Goal: Task Accomplishment & Management: Complete application form

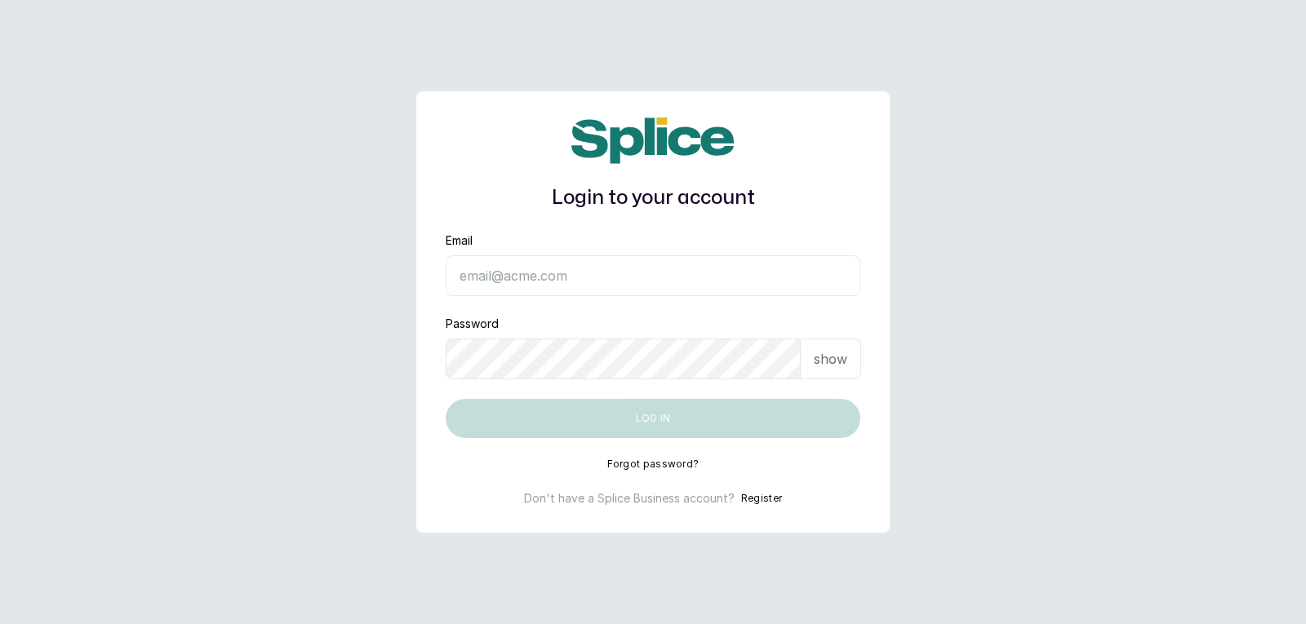
type input "[EMAIL_ADDRESS][DOMAIN_NAME]"
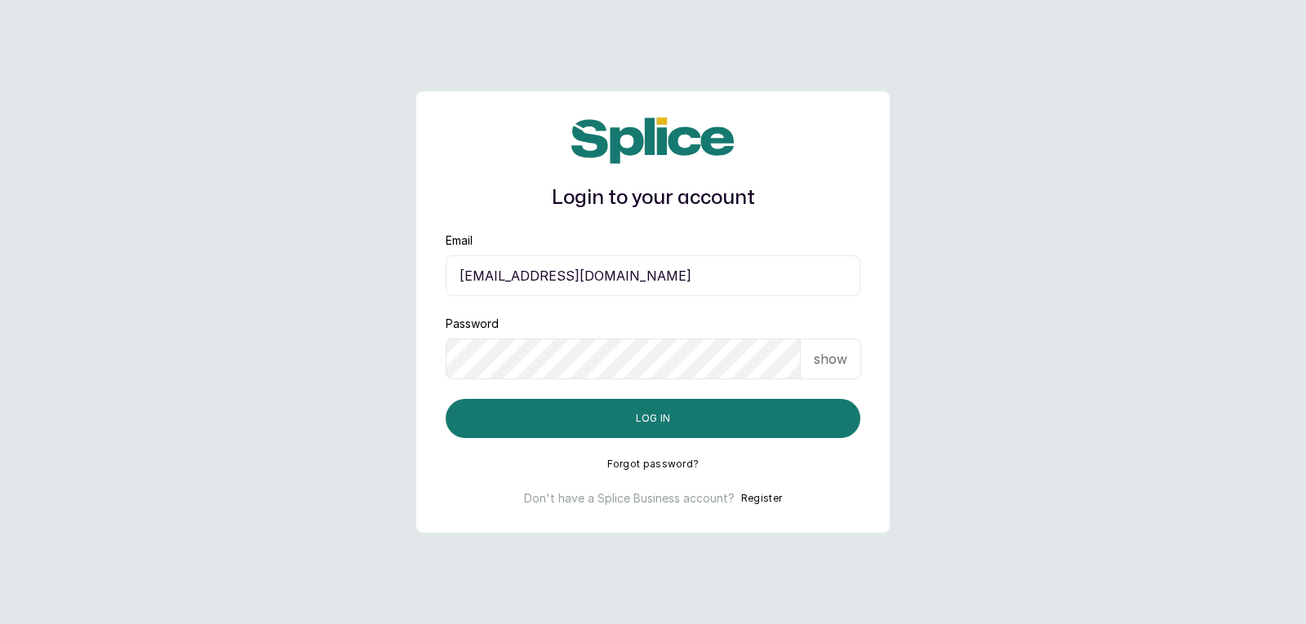
drag, startPoint x: 846, startPoint y: 360, endPoint x: 843, endPoint y: 380, distance: 19.7
click at [844, 371] on div "show" at bounding box center [831, 359] width 60 height 41
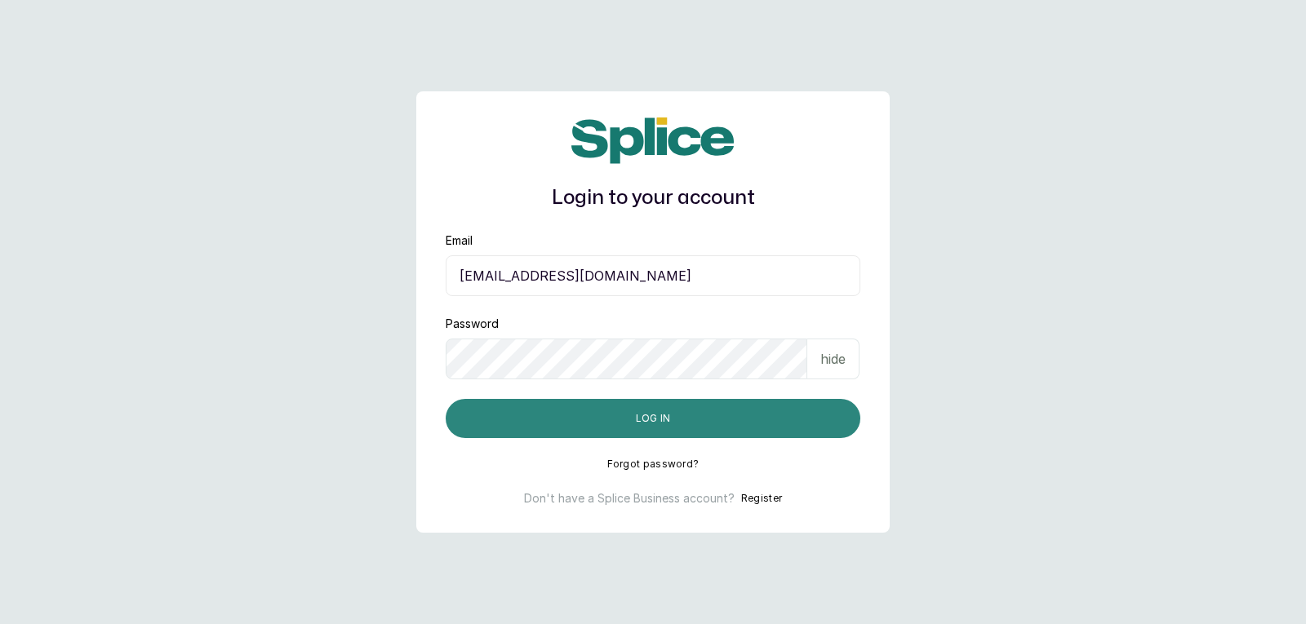
click at [841, 425] on button "Log in" at bounding box center [653, 418] width 415 height 39
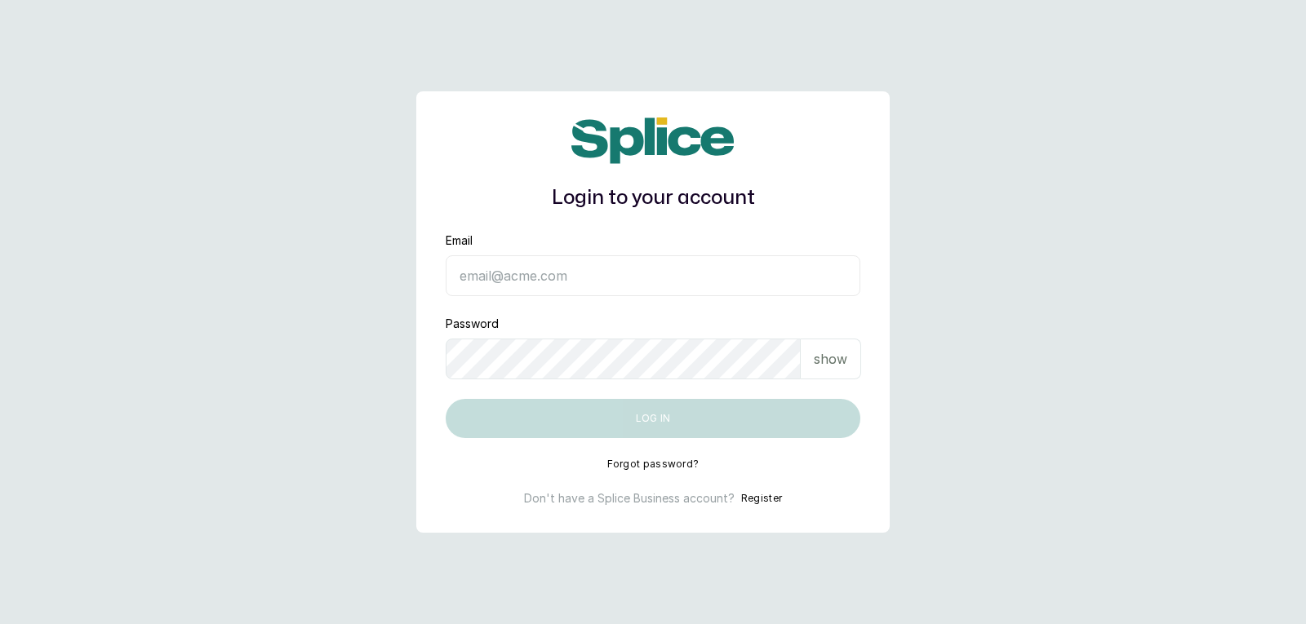
type input "[EMAIL_ADDRESS][DOMAIN_NAME]"
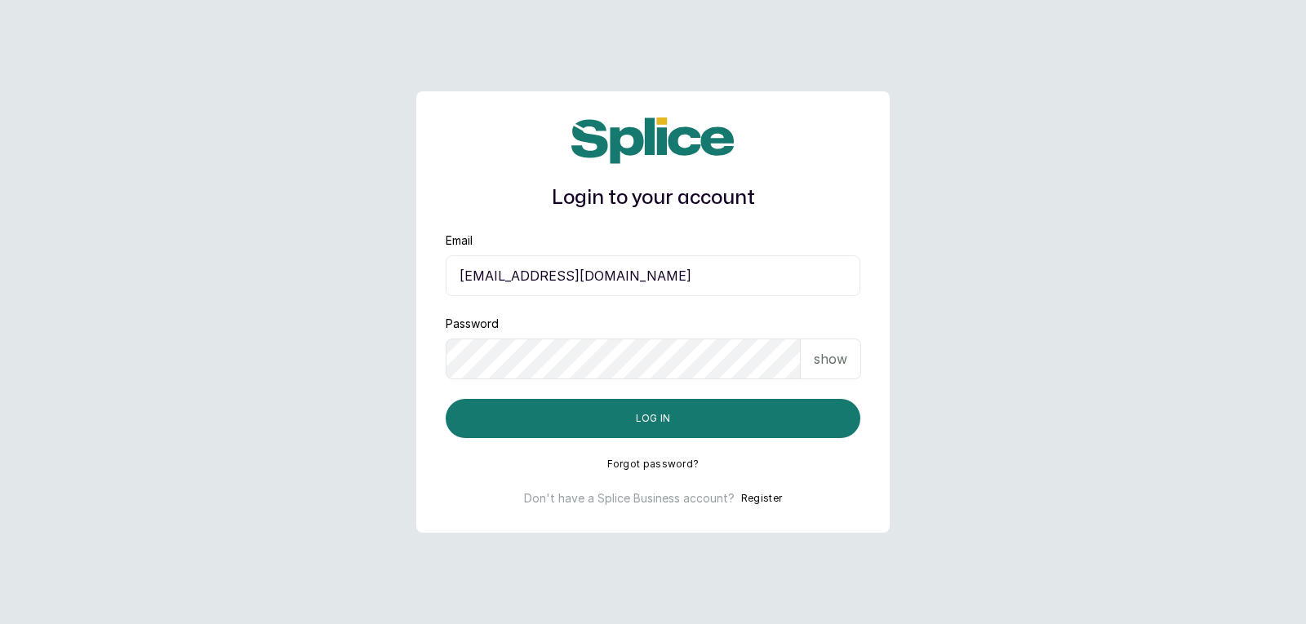
click at [839, 353] on p "show" at bounding box center [830, 359] width 33 height 20
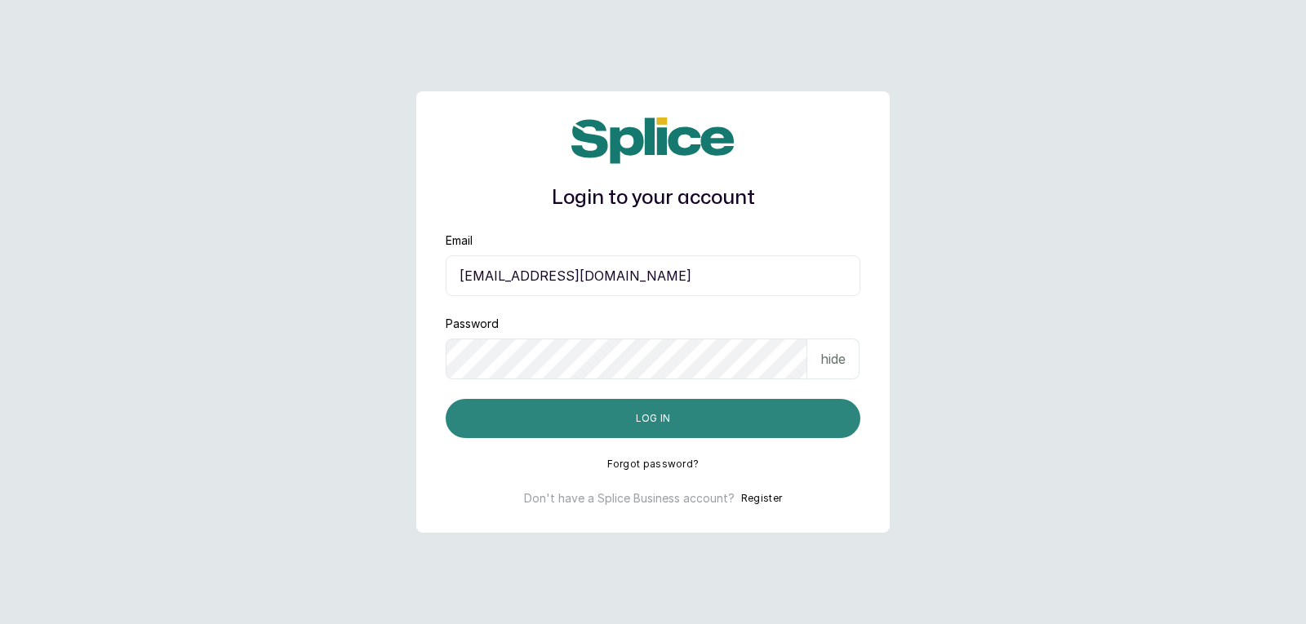
click at [838, 411] on button "Log in" at bounding box center [653, 418] width 415 height 39
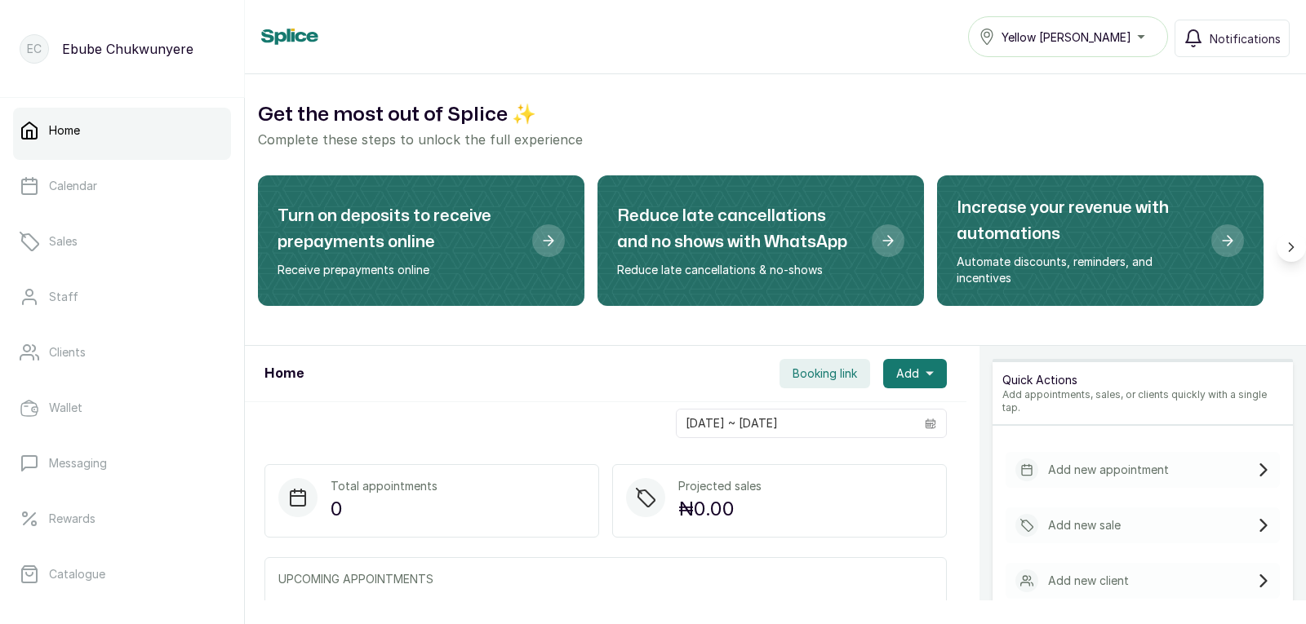
click at [1155, 452] on div "Add new appointment" at bounding box center [1143, 470] width 274 height 36
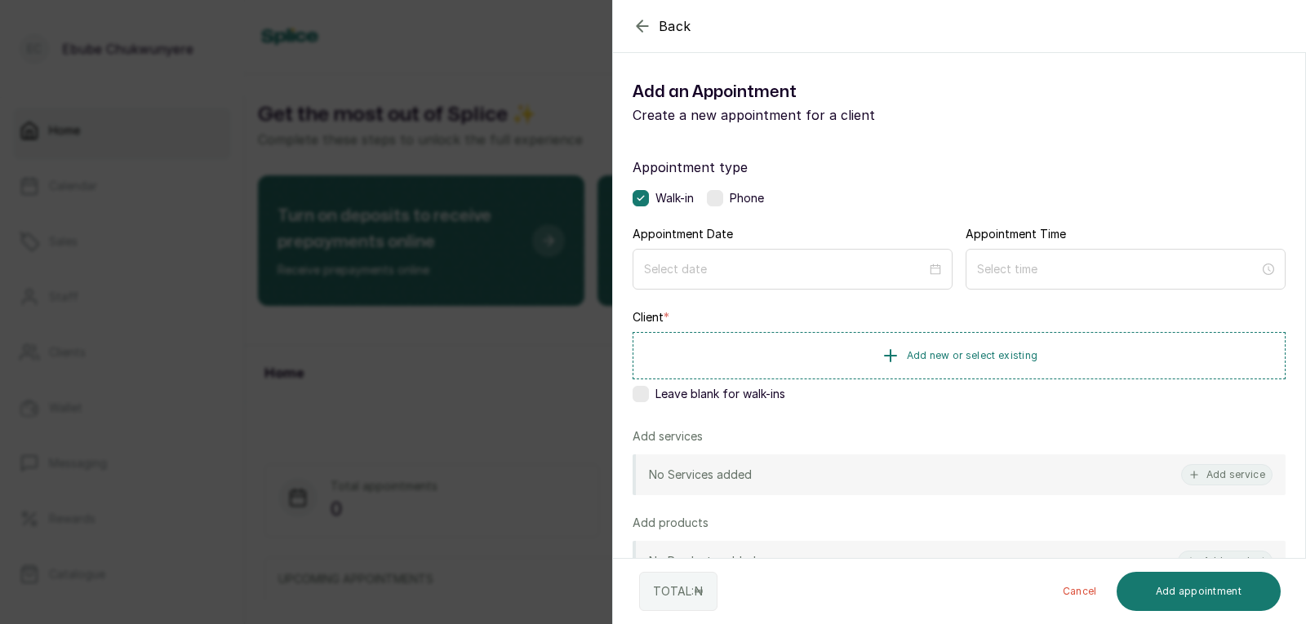
click at [718, 199] on label at bounding box center [715, 198] width 16 height 16
click at [731, 252] on div at bounding box center [793, 269] width 320 height 41
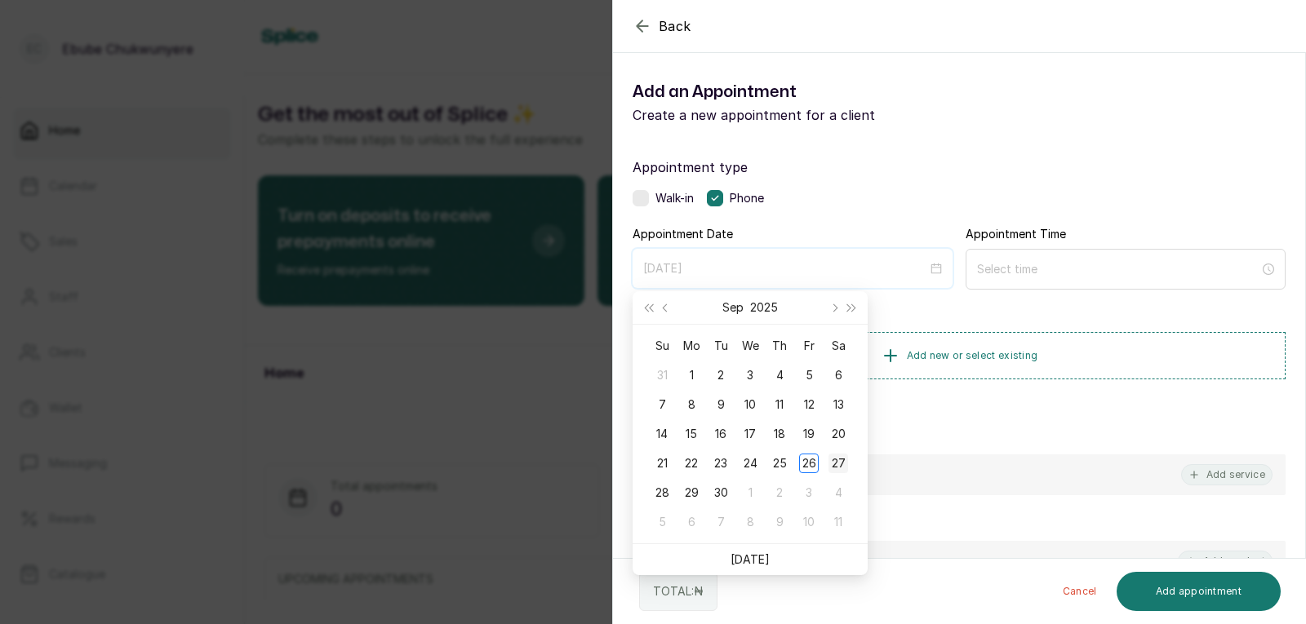
type input "[DATE]"
drag, startPoint x: 826, startPoint y: 461, endPoint x: 828, endPoint y: 450, distance: 11.7
click at [828, 450] on td "27" at bounding box center [838, 463] width 29 height 29
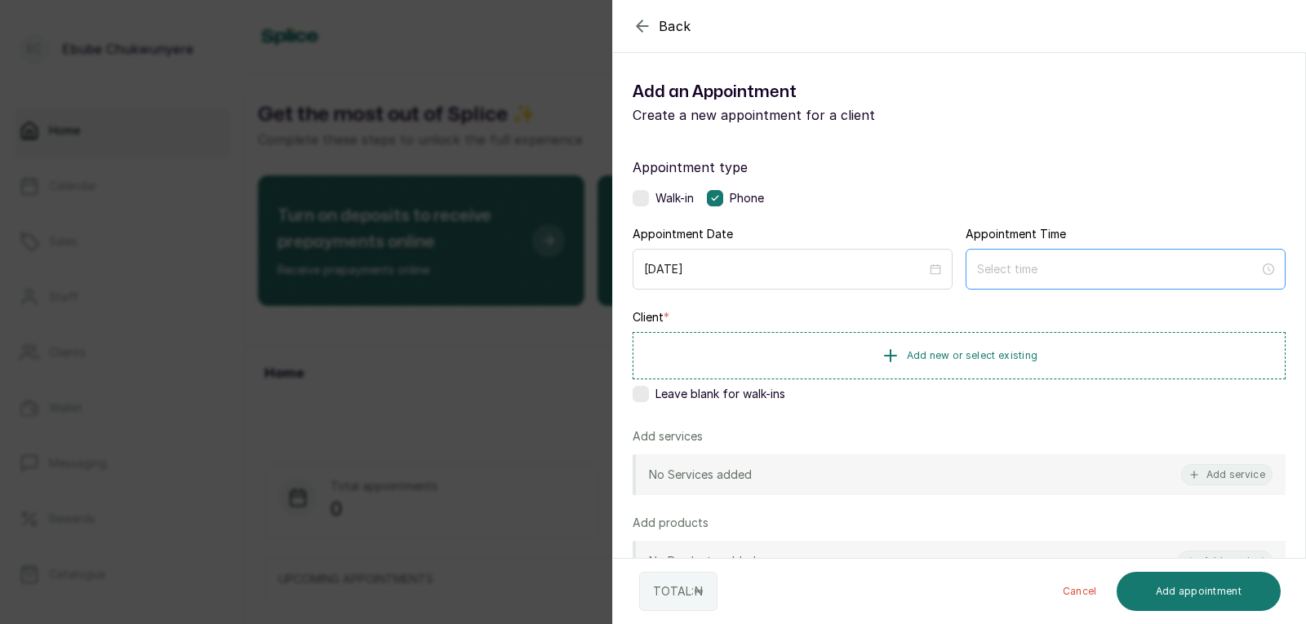
click at [974, 257] on div at bounding box center [1126, 269] width 320 height 41
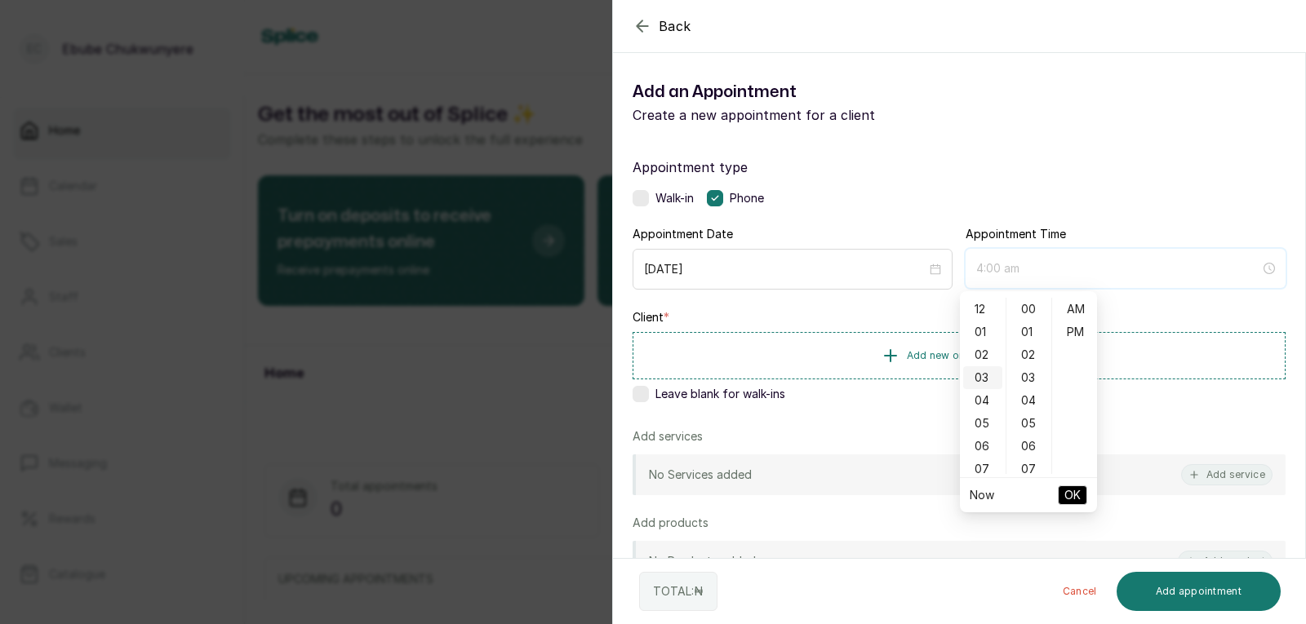
type input "3:00 am"
type input "7:00 am"
click at [986, 456] on div "09" at bounding box center [982, 449] width 39 height 23
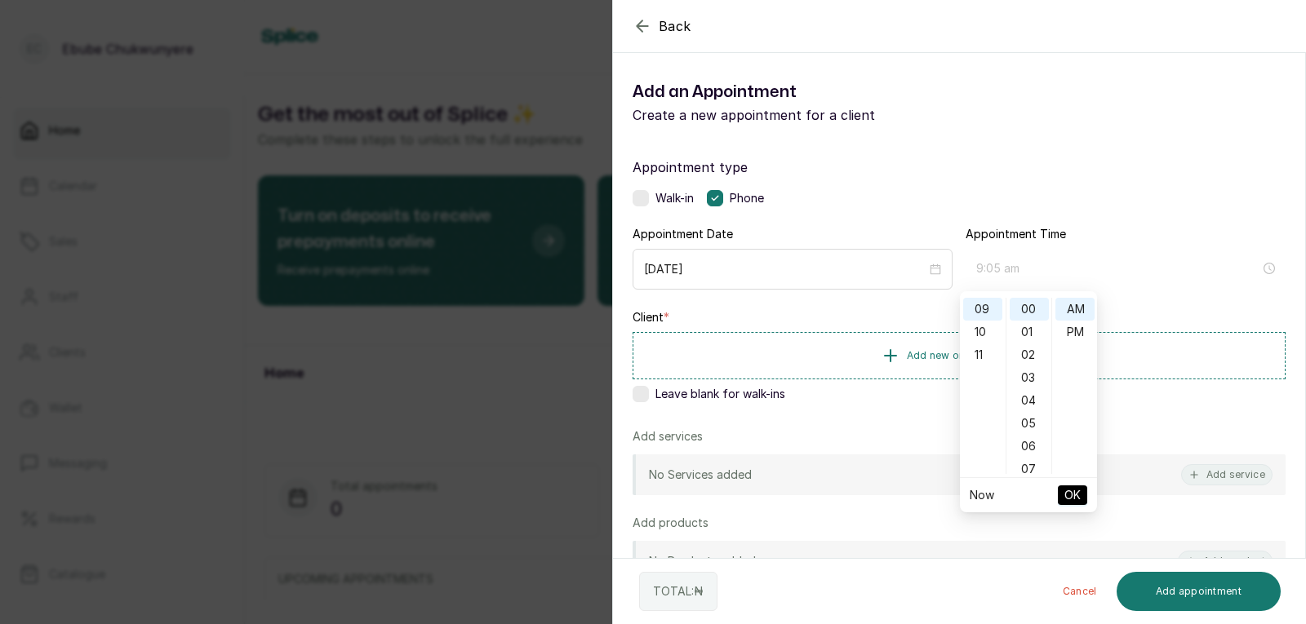
type input "9:00 am"
click at [1075, 491] on span "OK" at bounding box center [1072, 495] width 16 height 31
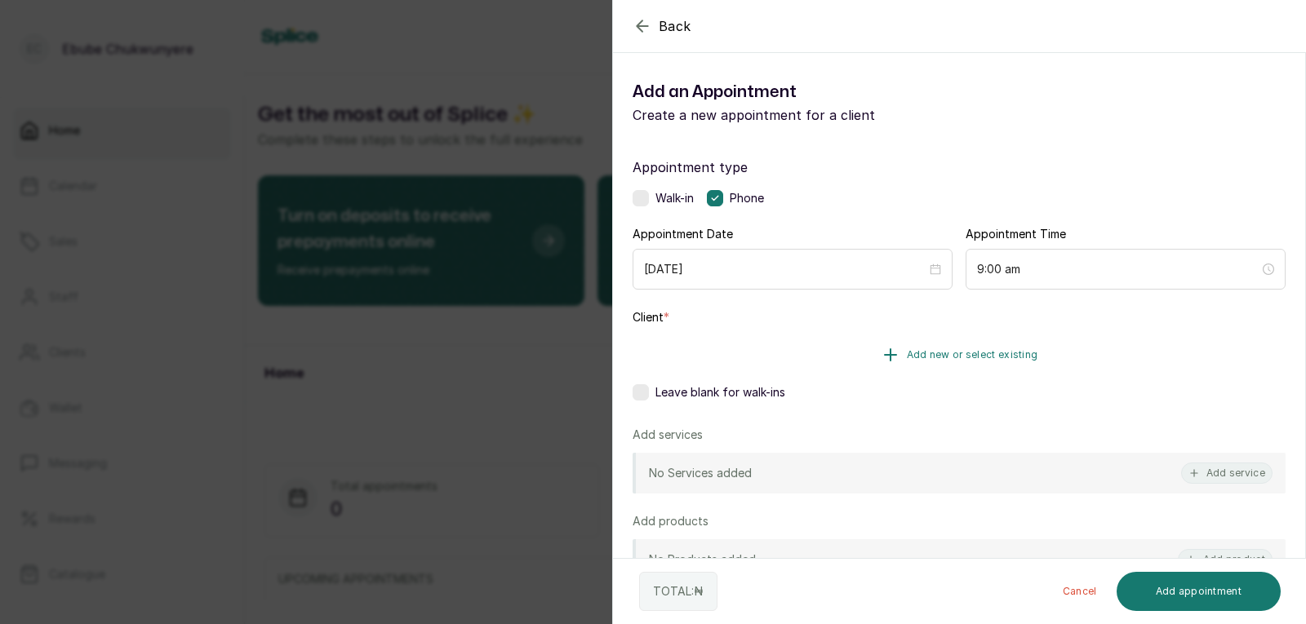
click at [1094, 340] on button "Add new or select existing" at bounding box center [959, 355] width 653 height 46
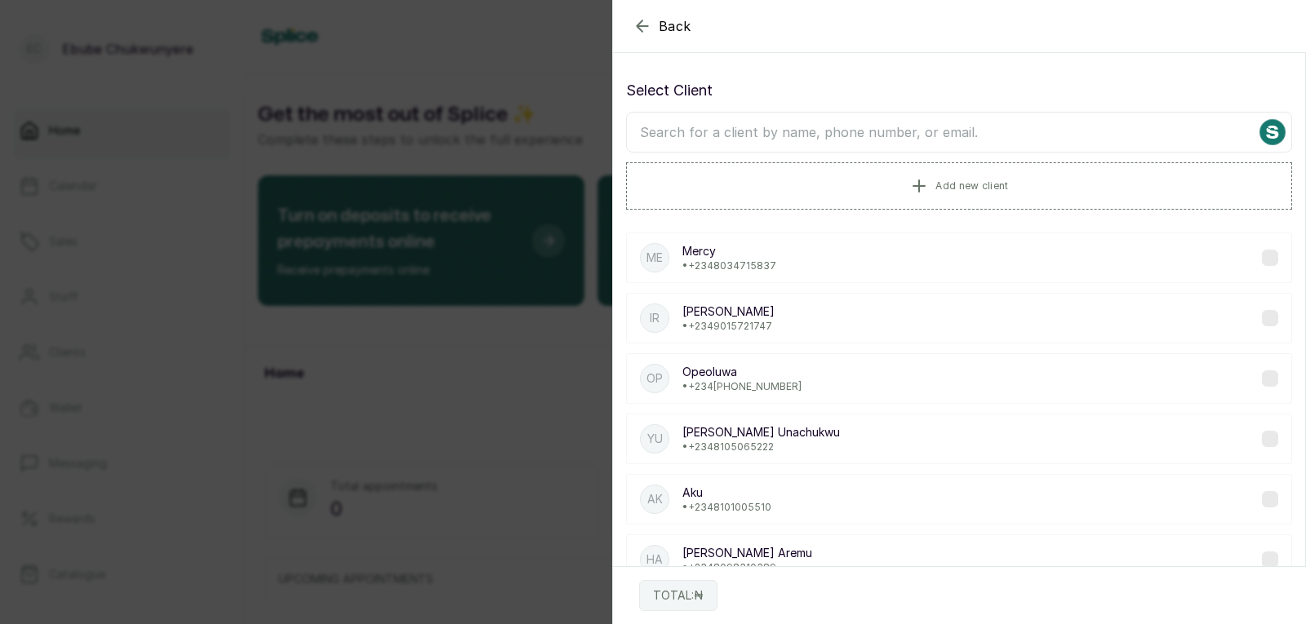
click at [979, 126] on input "text" at bounding box center [959, 132] width 666 height 41
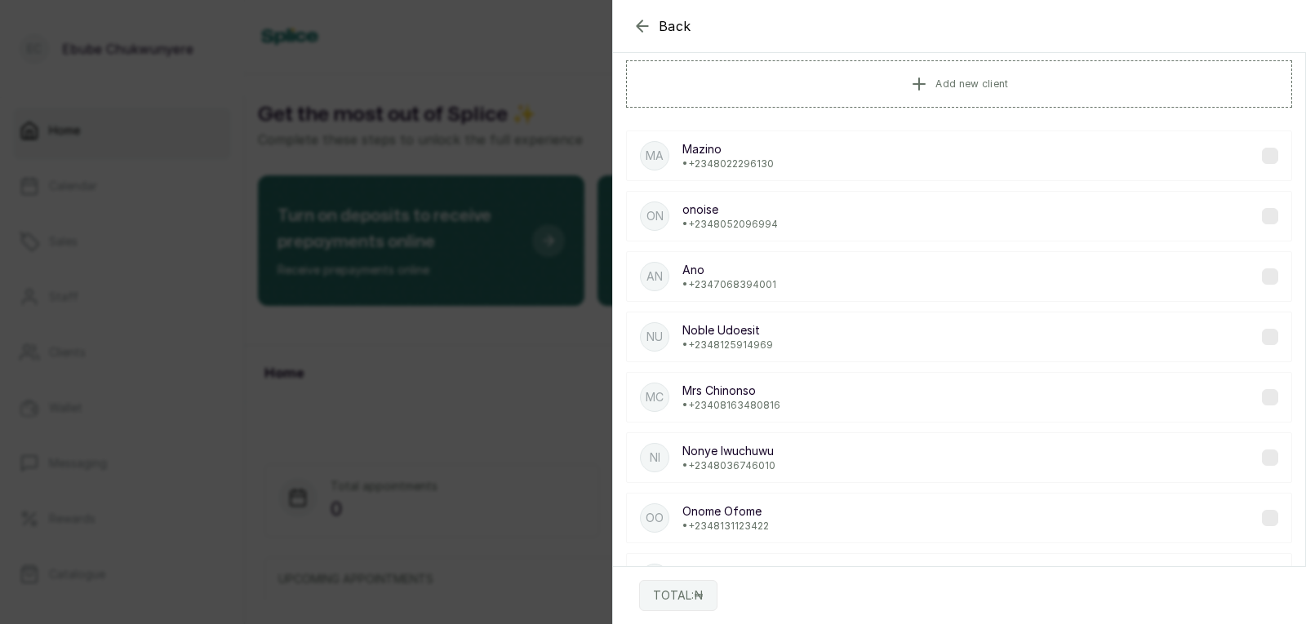
scroll to position [0, 0]
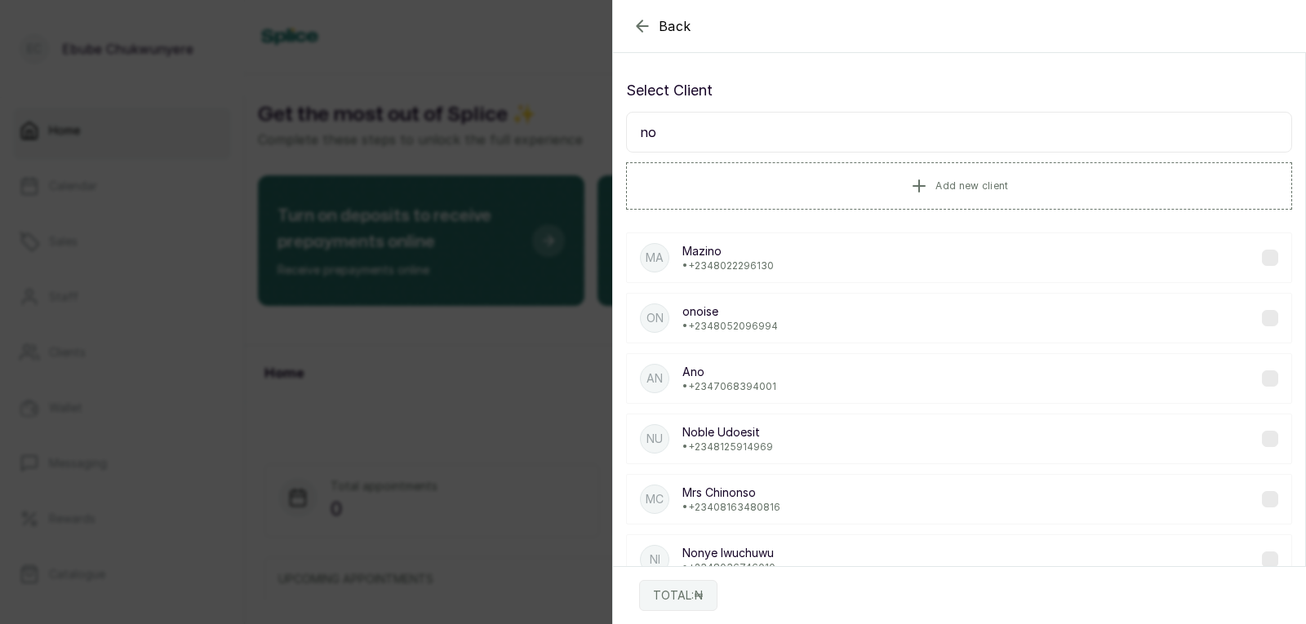
click at [1114, 133] on input "no" at bounding box center [959, 132] width 666 height 41
type input "n"
type input "d"
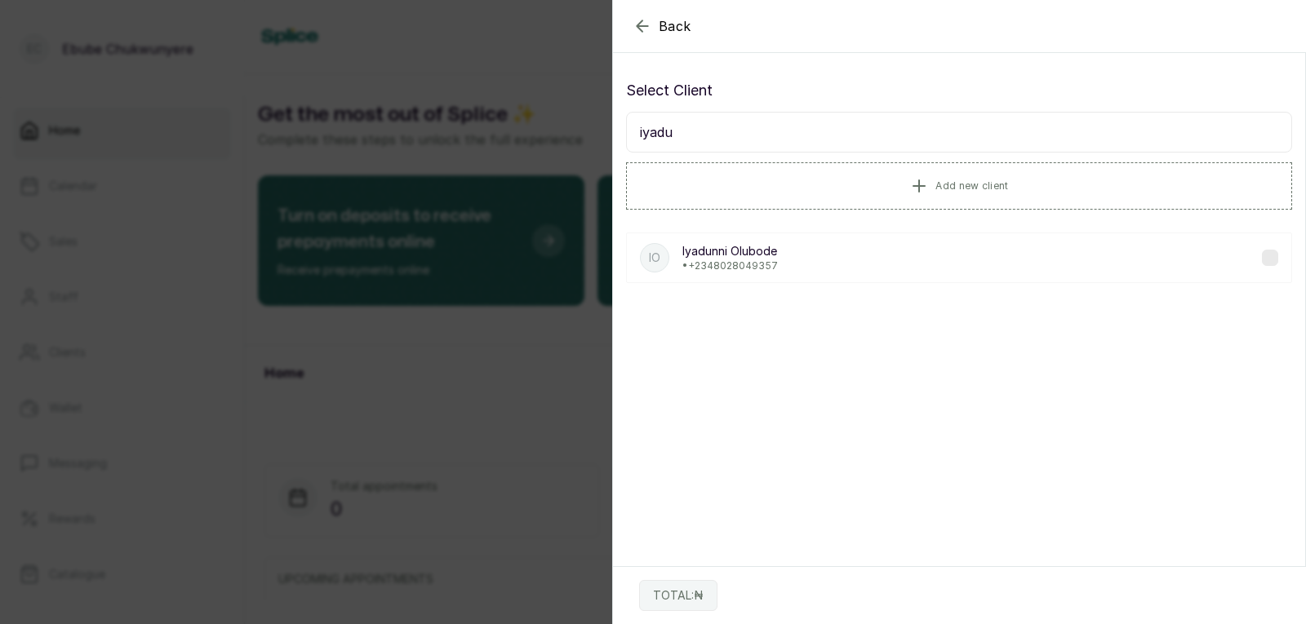
type input "iyadu"
click at [1053, 258] on div "IO [PERSON_NAME] • [PHONE_NUMBER]" at bounding box center [959, 258] width 666 height 51
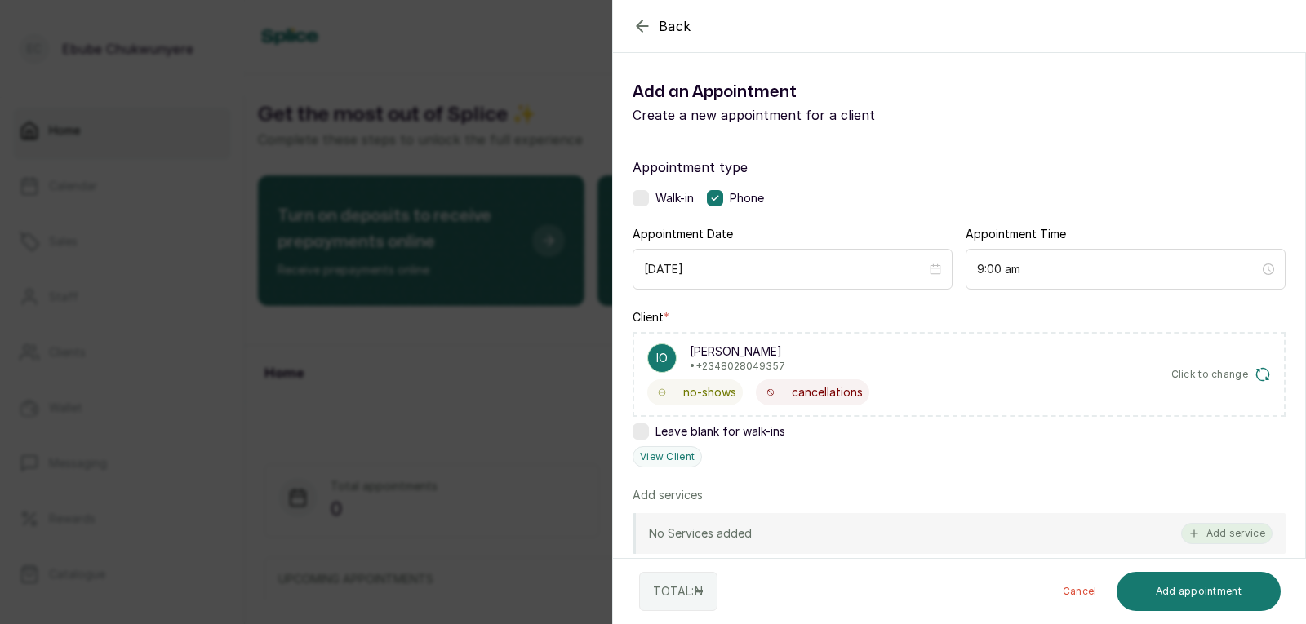
click at [1241, 535] on button "Add service" at bounding box center [1226, 533] width 91 height 21
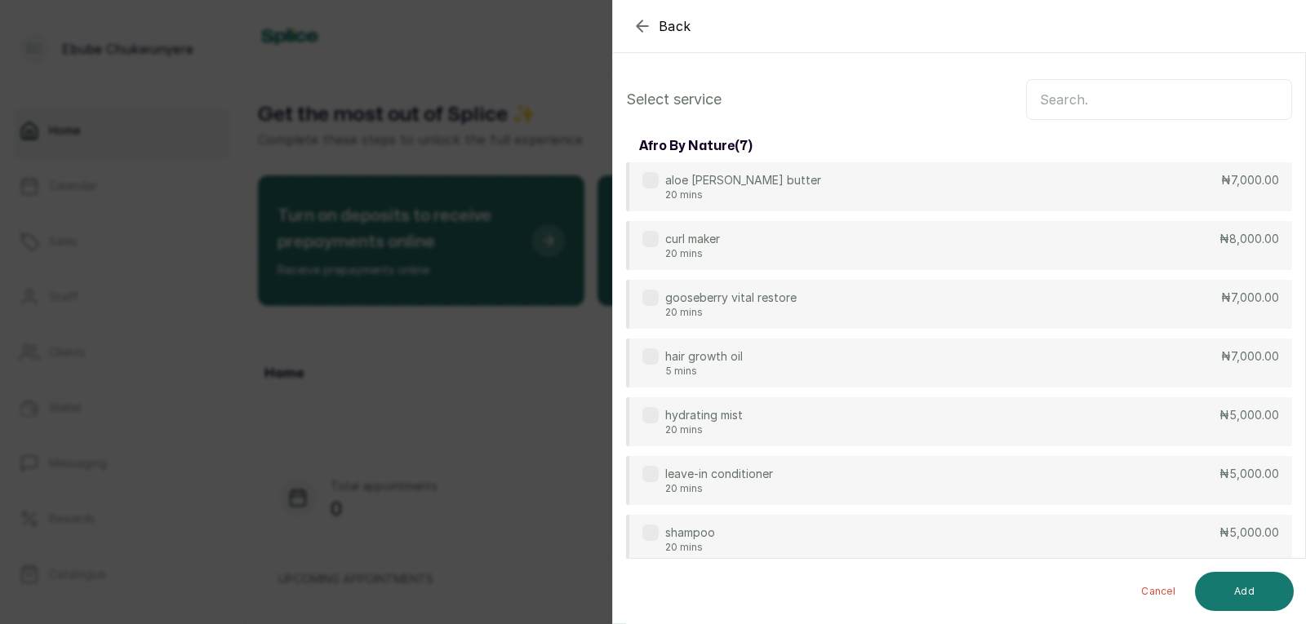
click at [1235, 95] on input "text" at bounding box center [1159, 99] width 266 height 41
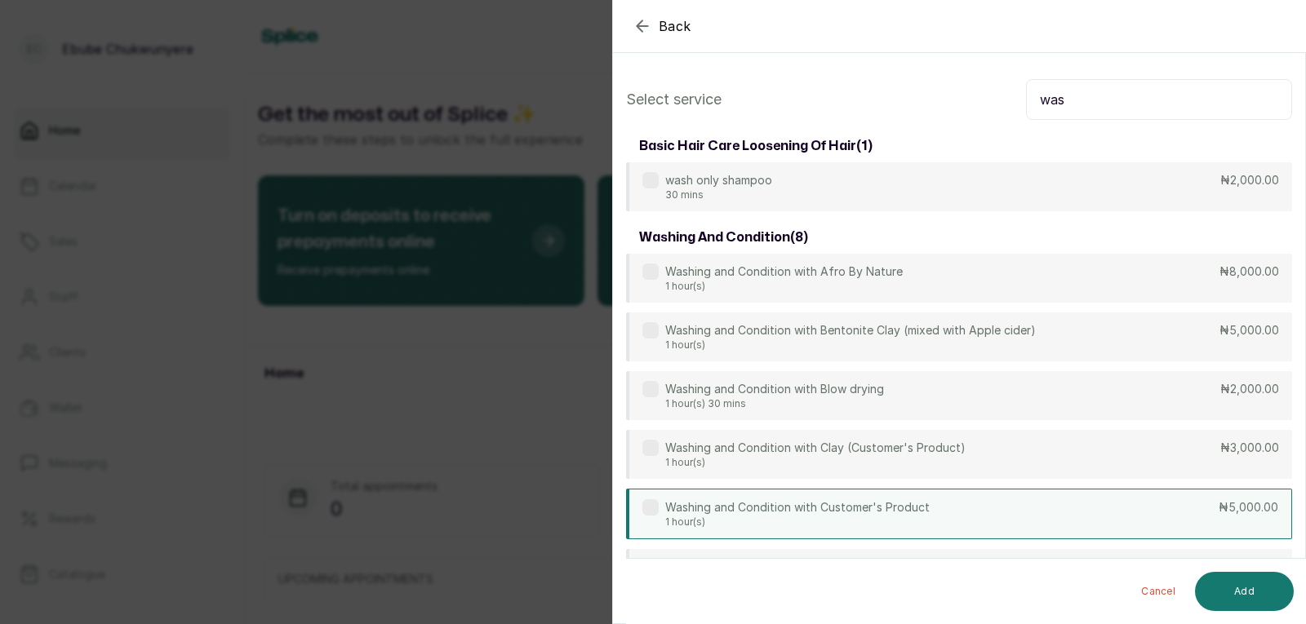
type input "was"
click at [887, 530] on div "Washing and Condition with Customer's Product 1 hour(s) ₦5,000.00" at bounding box center [959, 514] width 666 height 51
click at [1244, 579] on button "Add" at bounding box center [1244, 591] width 99 height 39
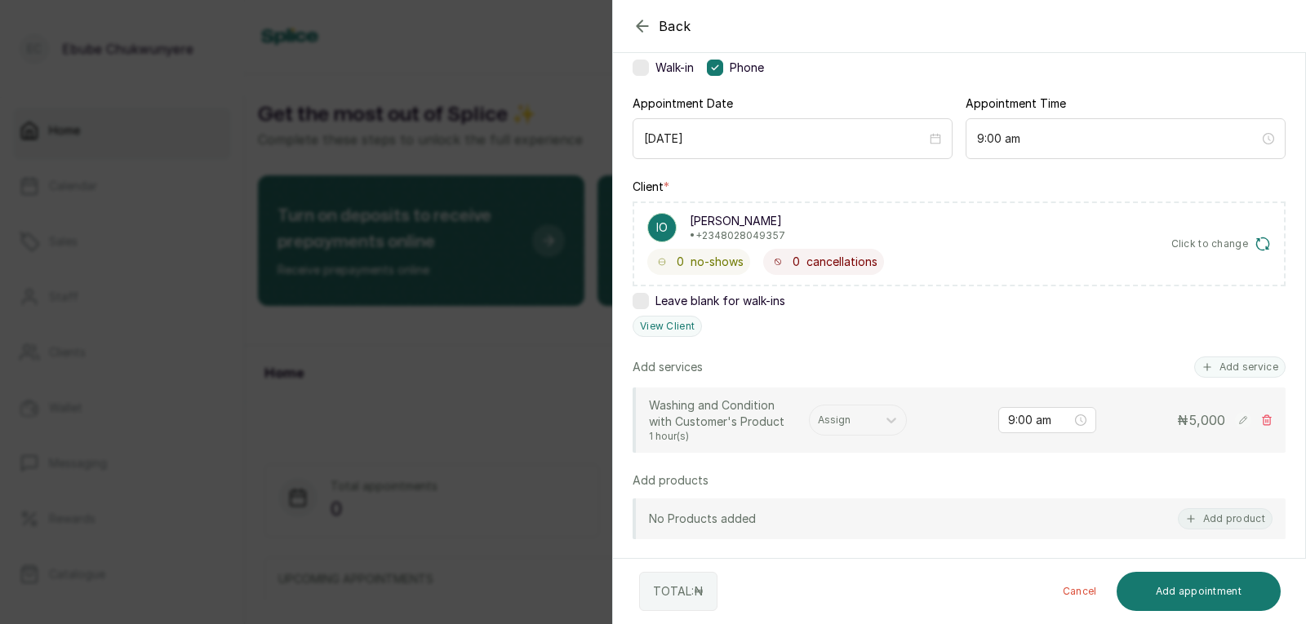
scroll to position [144, 0]
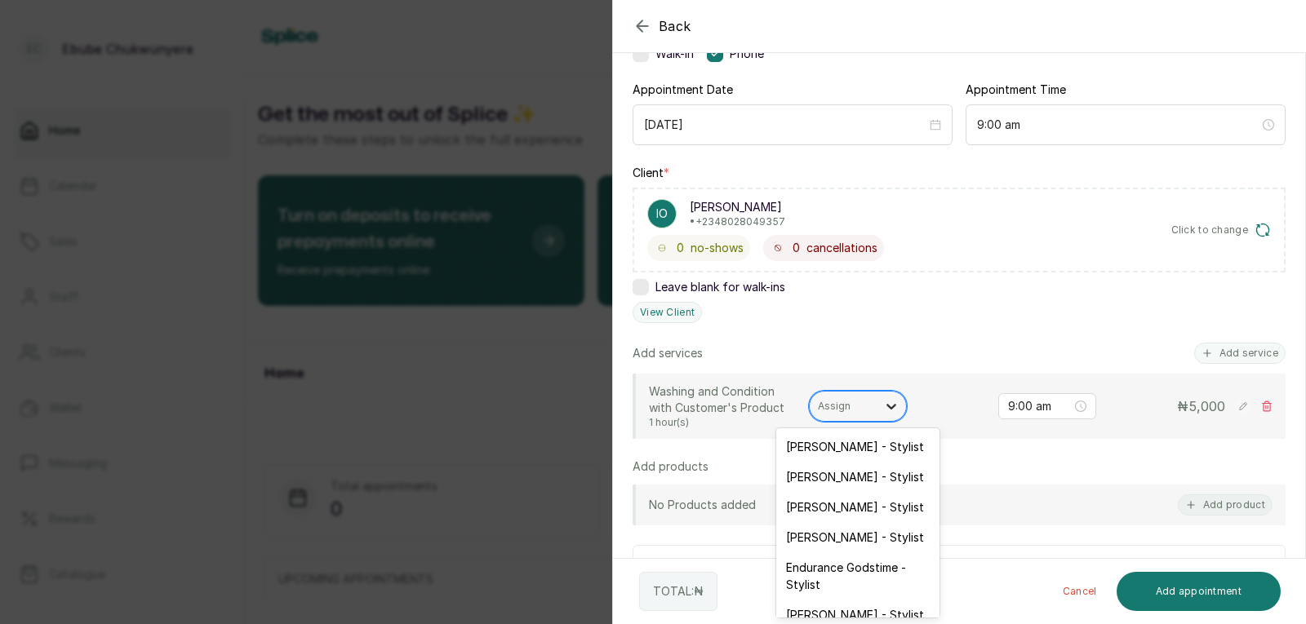
click at [890, 402] on icon at bounding box center [891, 406] width 16 height 16
click at [873, 557] on div "Endurance Godstime - Stylist" at bounding box center [857, 576] width 163 height 47
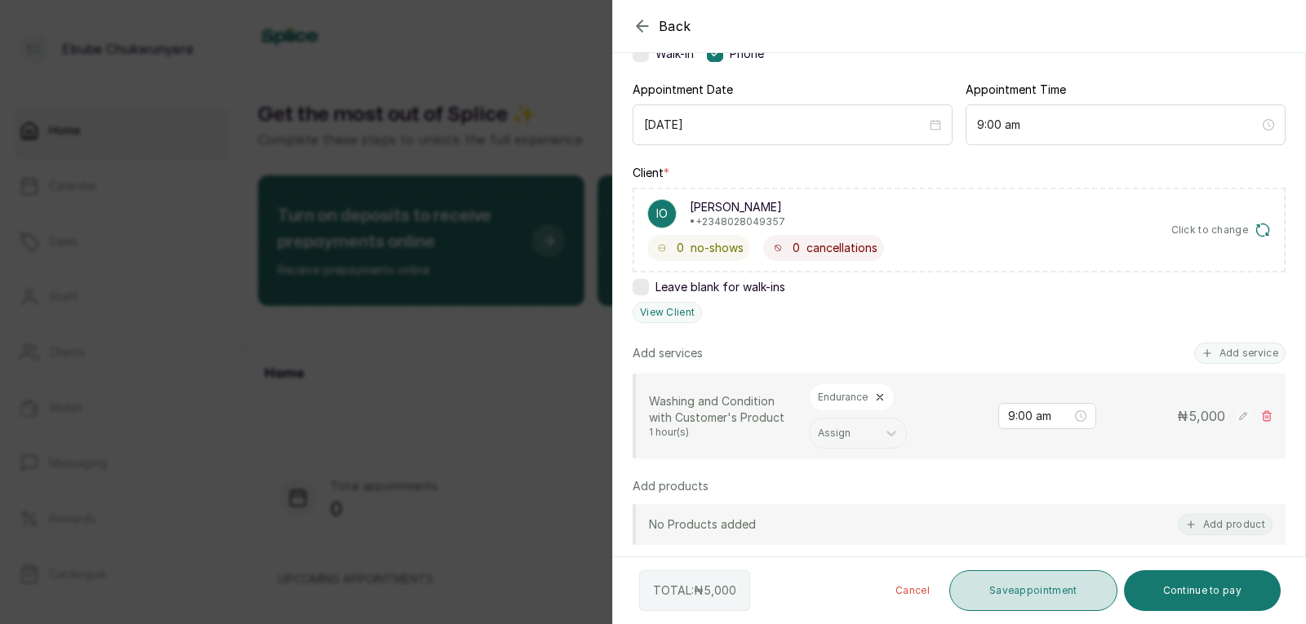
drag, startPoint x: 1062, startPoint y: 562, endPoint x: 1059, endPoint y: 579, distance: 16.5
click at [1059, 579] on div "TOTAL: ₦ 5,000 Cancel Save appointment Continue to pay" at bounding box center [960, 590] width 694 height 67
click at [1059, 579] on button "Save appointment" at bounding box center [1033, 591] width 168 height 41
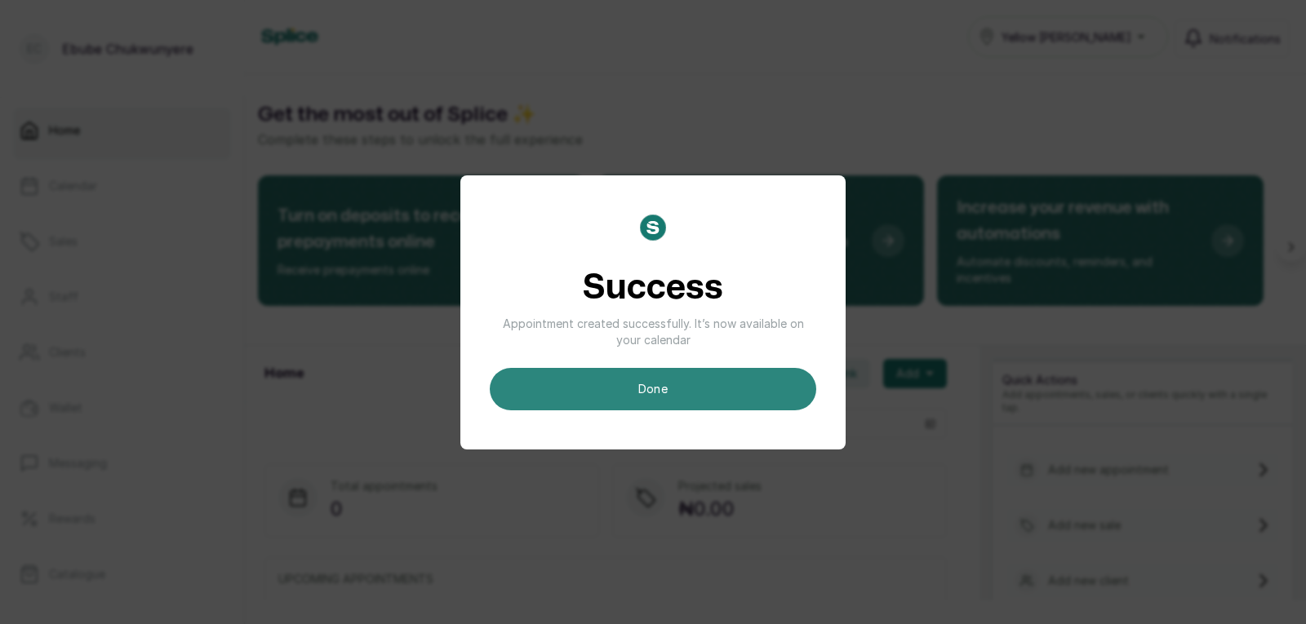
click at [688, 384] on button "done" at bounding box center [653, 389] width 326 height 42
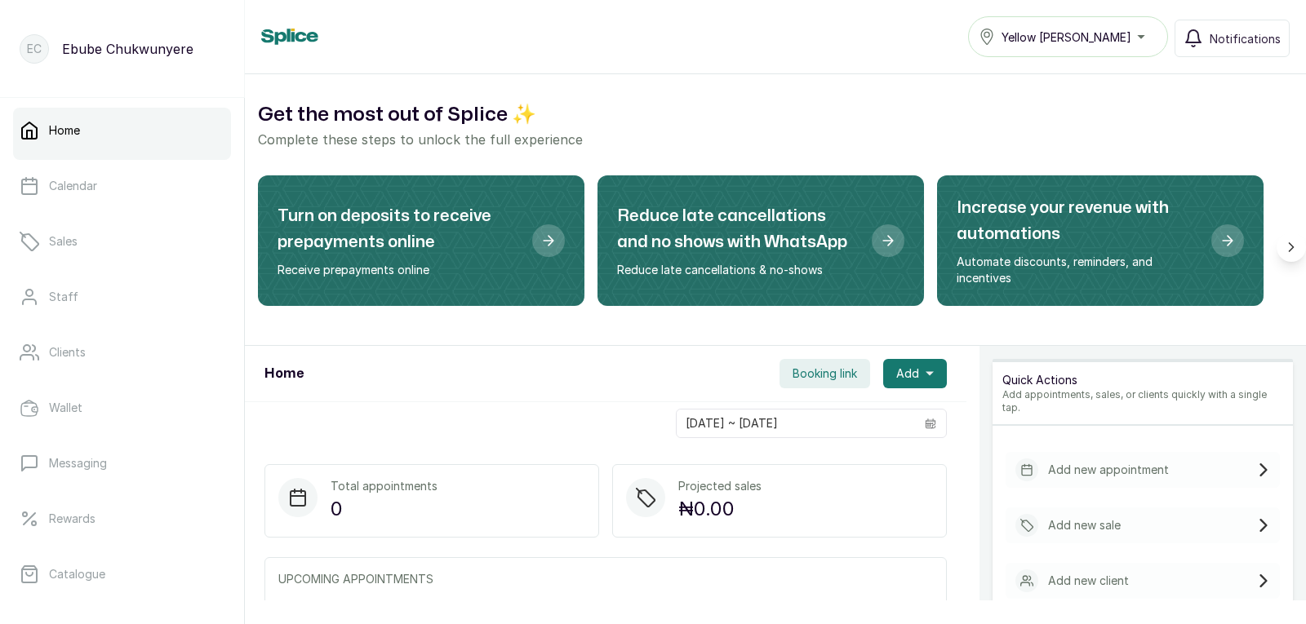
click at [1222, 456] on div "Add new appointment" at bounding box center [1143, 470] width 274 height 36
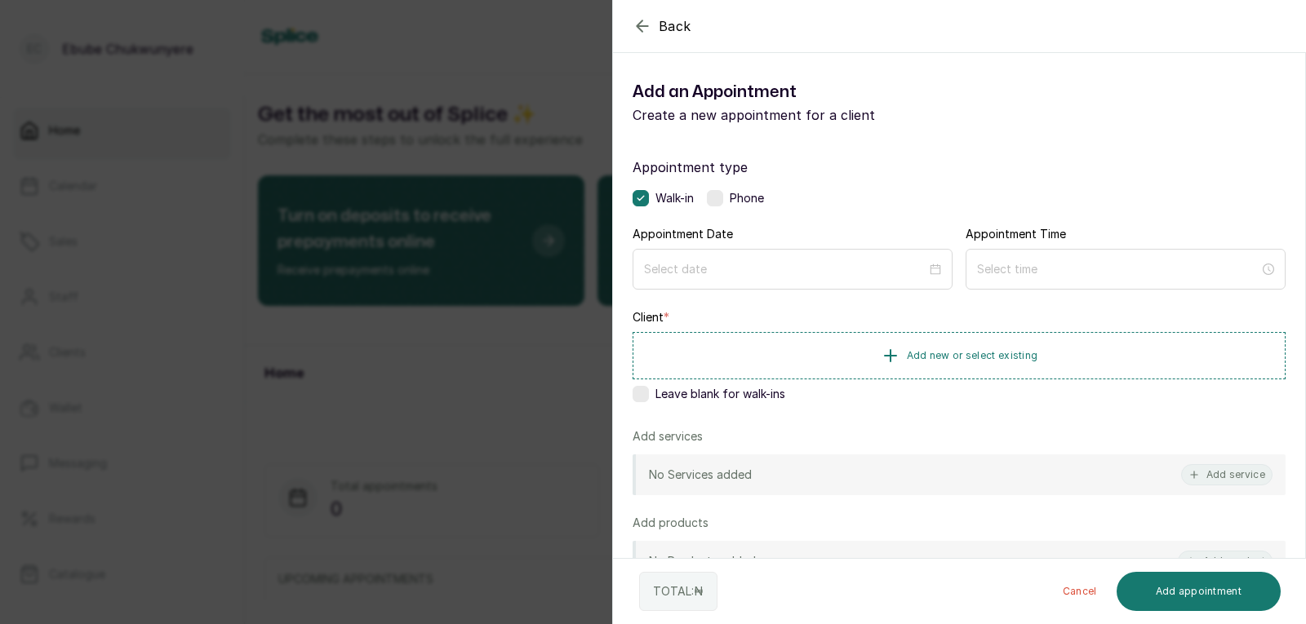
click at [717, 194] on label at bounding box center [715, 198] width 16 height 16
click at [730, 274] on input at bounding box center [785, 269] width 284 height 18
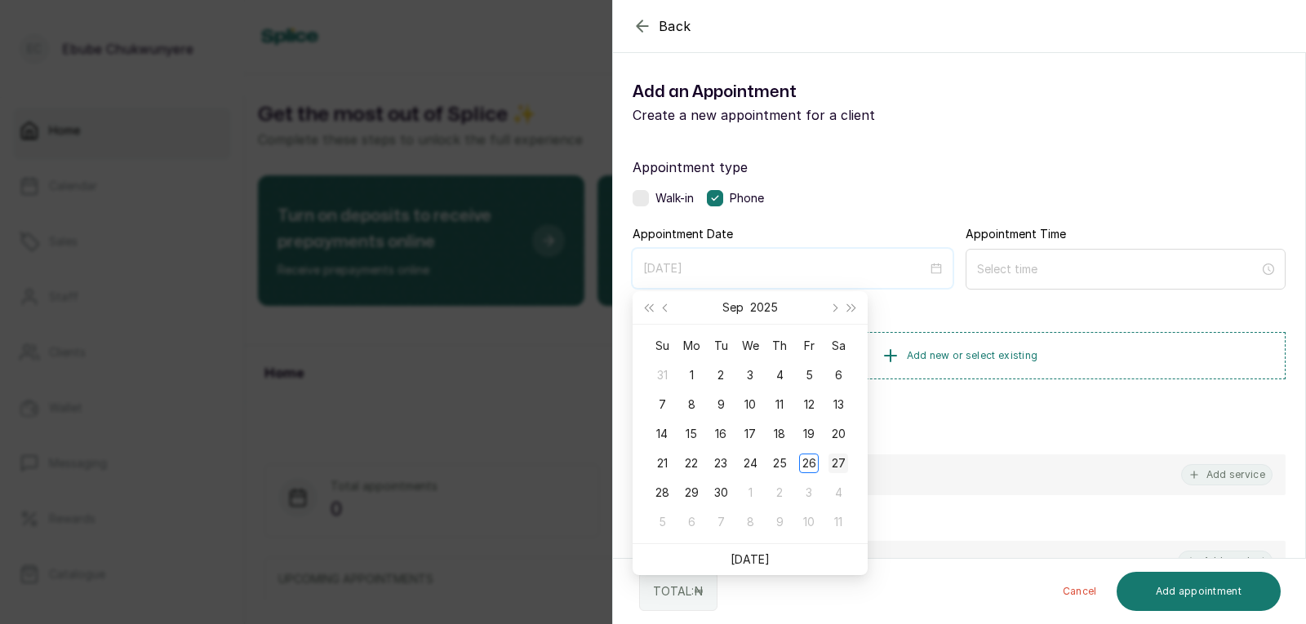
type input "[DATE]"
click at [833, 460] on div "27" at bounding box center [838, 464] width 20 height 20
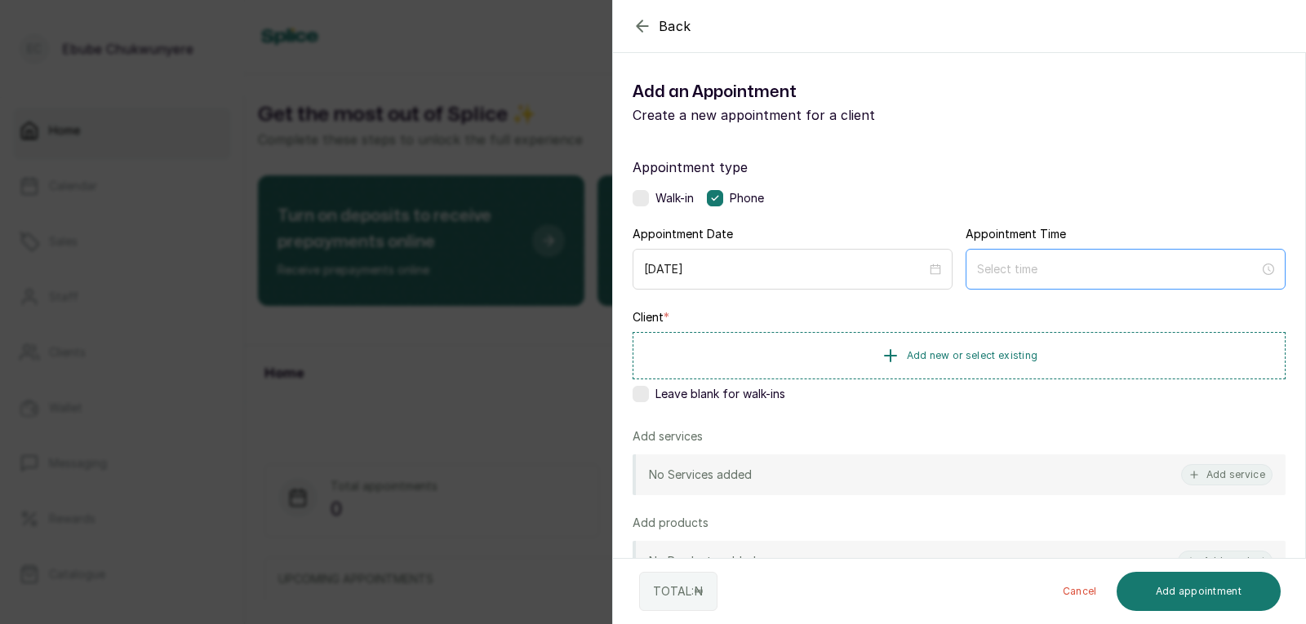
click at [1065, 253] on div at bounding box center [1126, 269] width 320 height 41
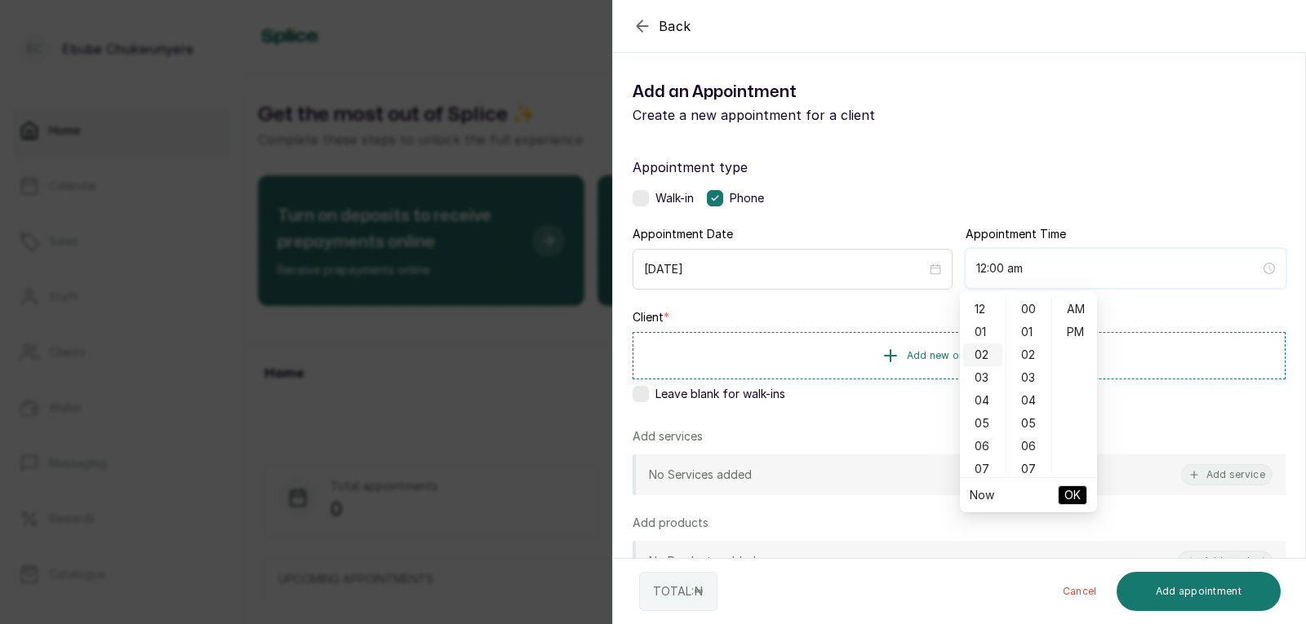
type input "12:01 am"
type input "4:00 am"
type input "7:00 am"
click at [983, 446] on div "09" at bounding box center [982, 449] width 39 height 23
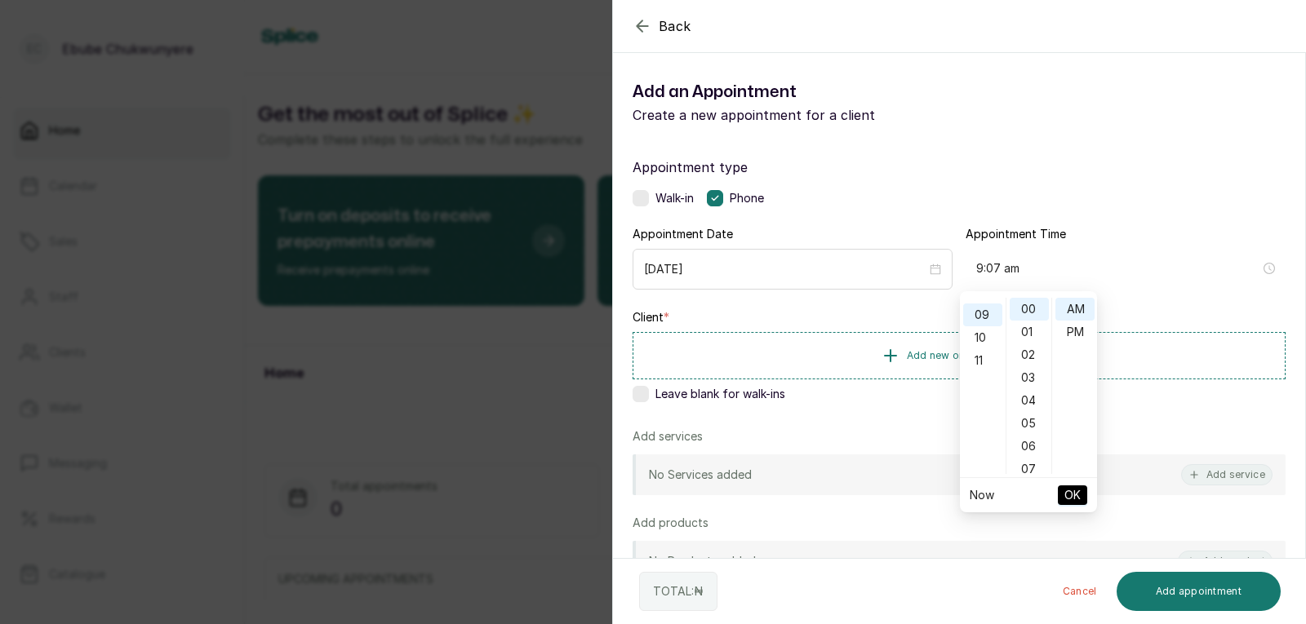
type input "9:00 am"
click at [1075, 486] on span "OK" at bounding box center [1072, 495] width 16 height 31
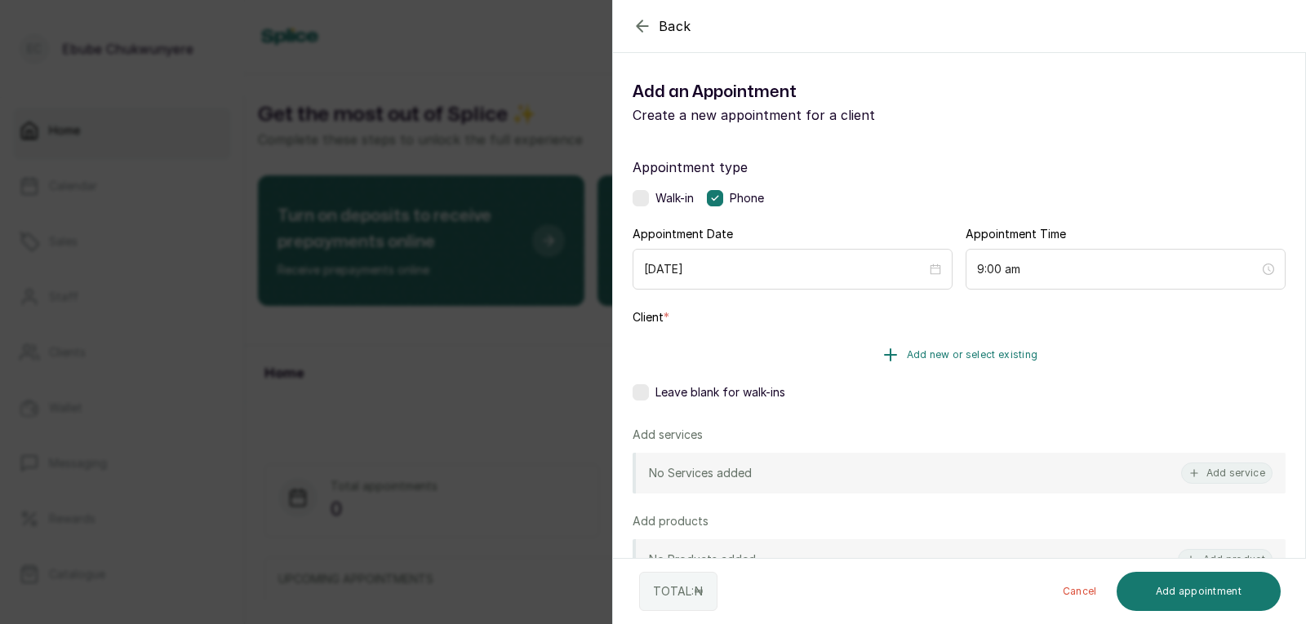
click at [1043, 367] on button "Add new or select existing" at bounding box center [959, 355] width 653 height 46
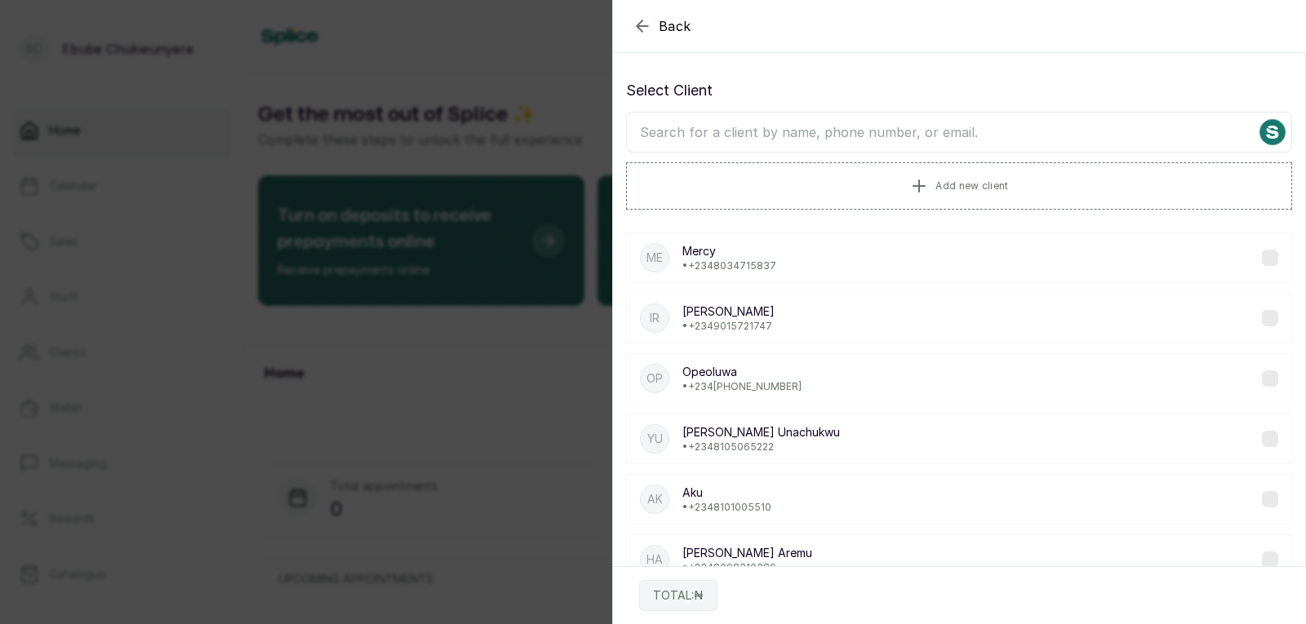
click at [952, 131] on input "text" at bounding box center [959, 132] width 666 height 41
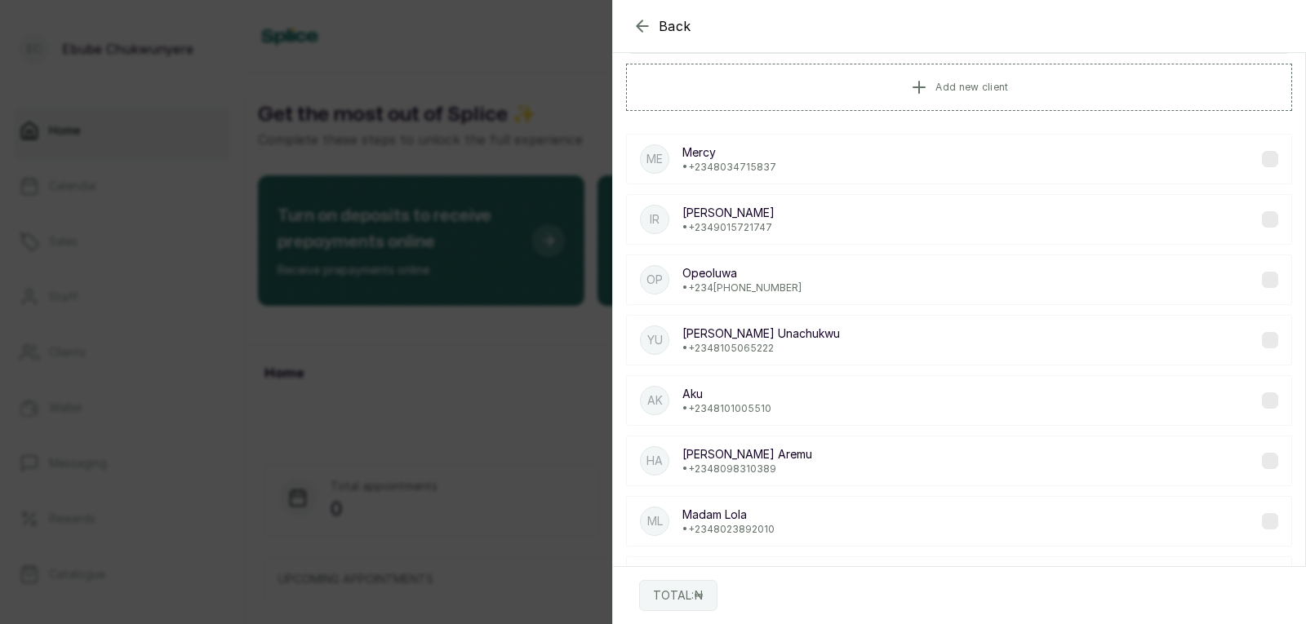
scroll to position [0, 0]
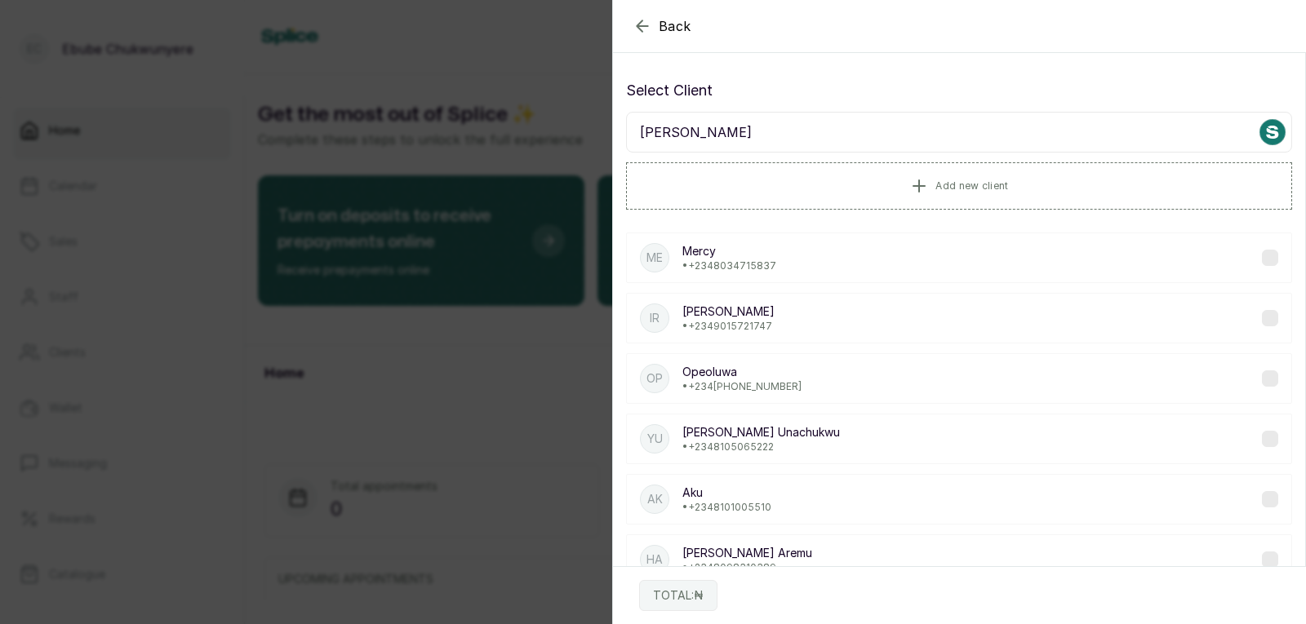
click at [1198, 137] on input "[PERSON_NAME]" at bounding box center [959, 132] width 666 height 41
type input "m"
click at [806, 474] on div "Ak Aku • [PHONE_NUMBER]" at bounding box center [959, 499] width 666 height 51
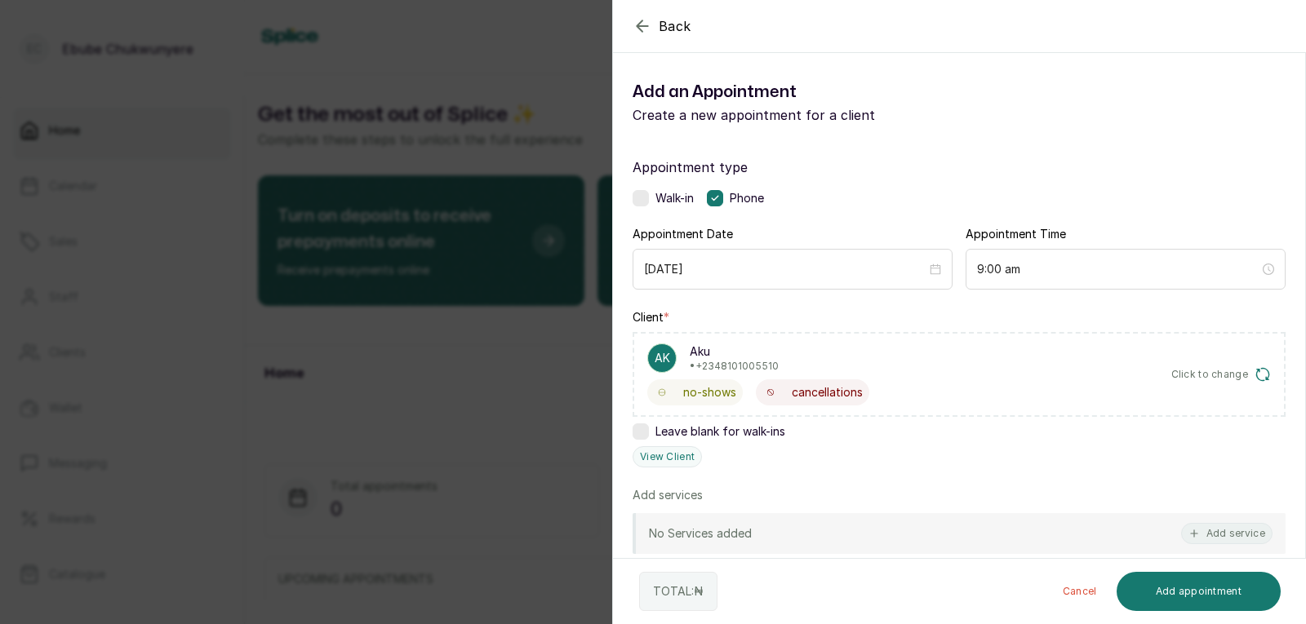
click at [894, 597] on div "TOTAL: ₦ Cancel Add appointment" at bounding box center [960, 591] width 694 height 65
click at [1187, 371] on span "Click to change" at bounding box center [1210, 374] width 78 height 13
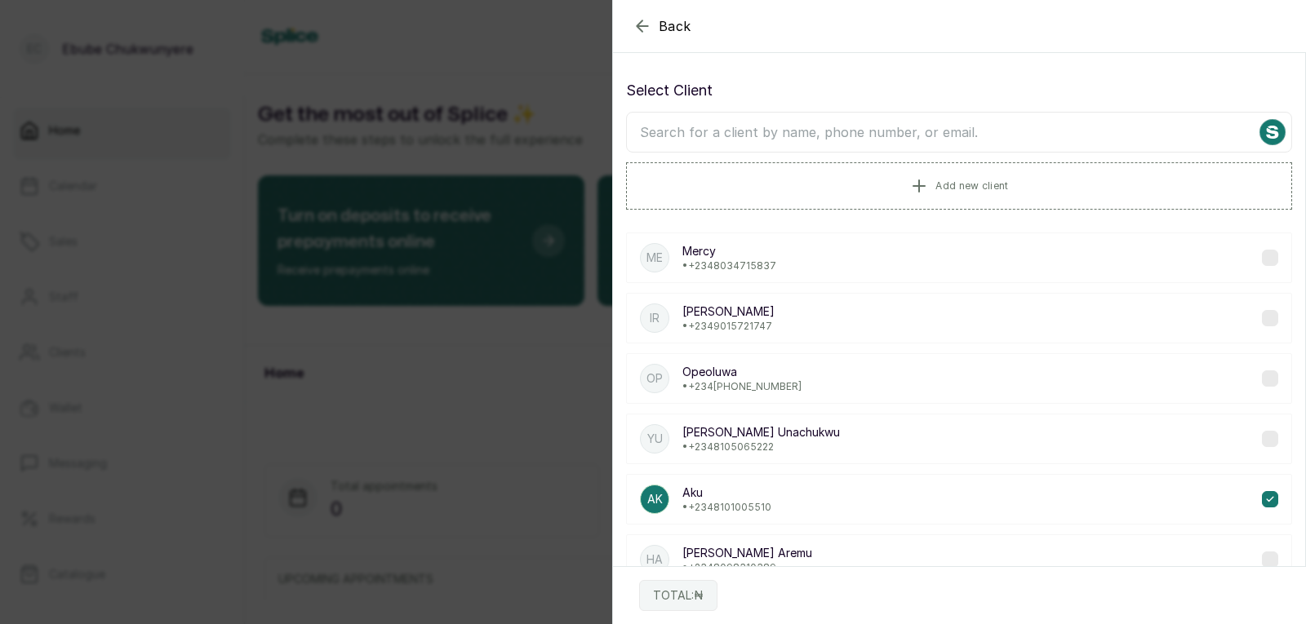
click at [960, 135] on input "text" at bounding box center [959, 132] width 666 height 41
type input "m"
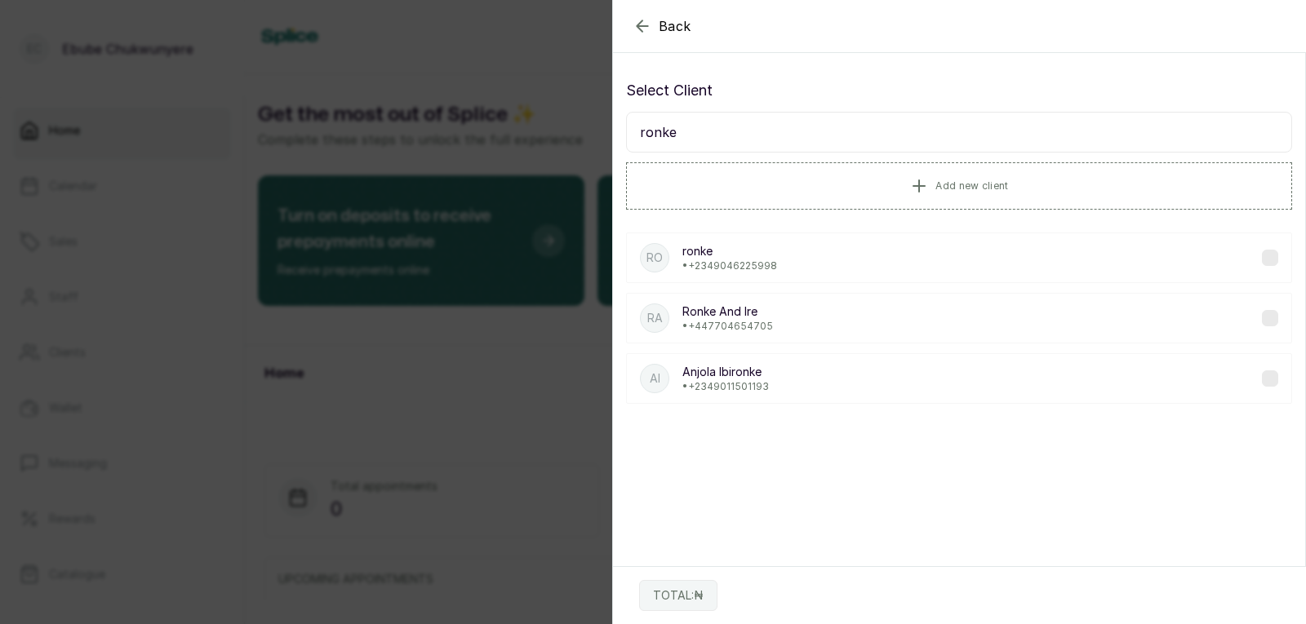
type input "ronke"
click at [952, 254] on div "[PERSON_NAME] • [PHONE_NUMBER]" at bounding box center [959, 258] width 666 height 51
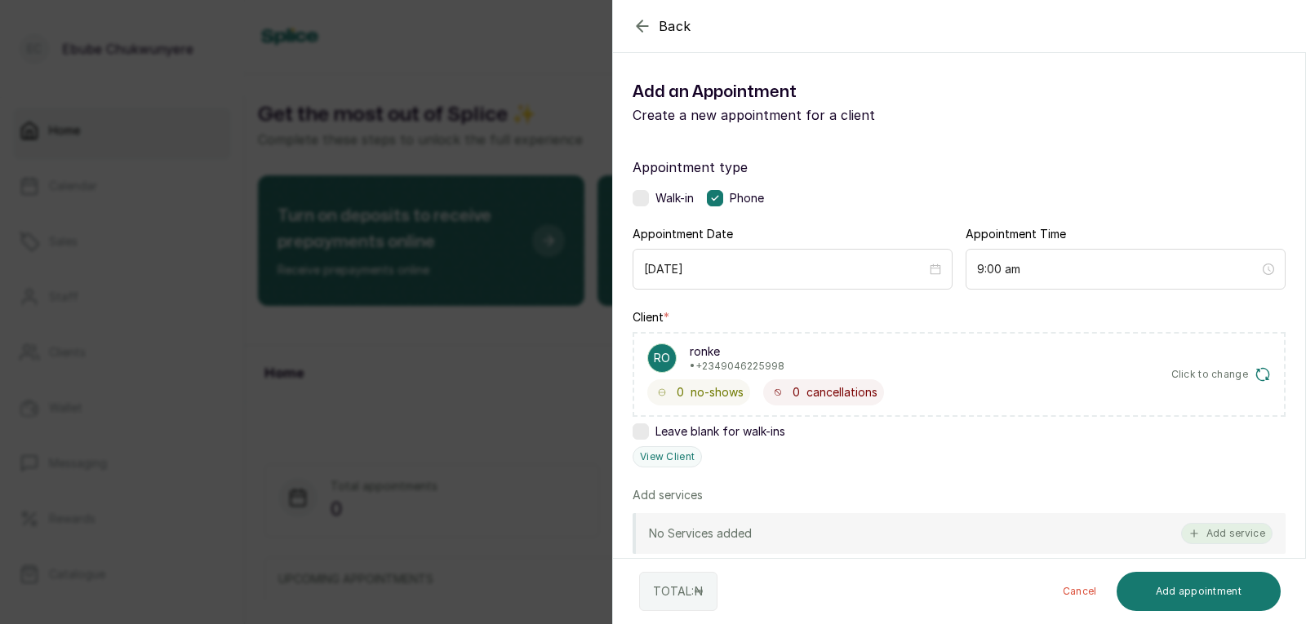
click at [1213, 526] on button "Add service" at bounding box center [1226, 533] width 91 height 21
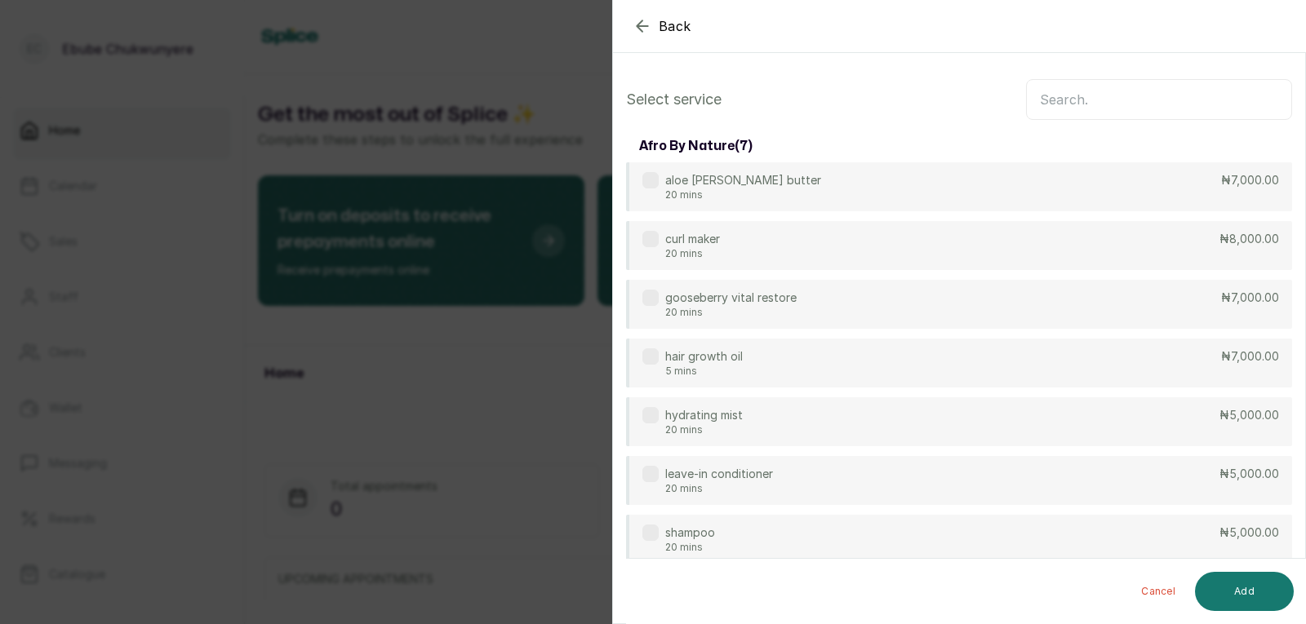
click at [1192, 96] on input "text" at bounding box center [1159, 99] width 266 height 41
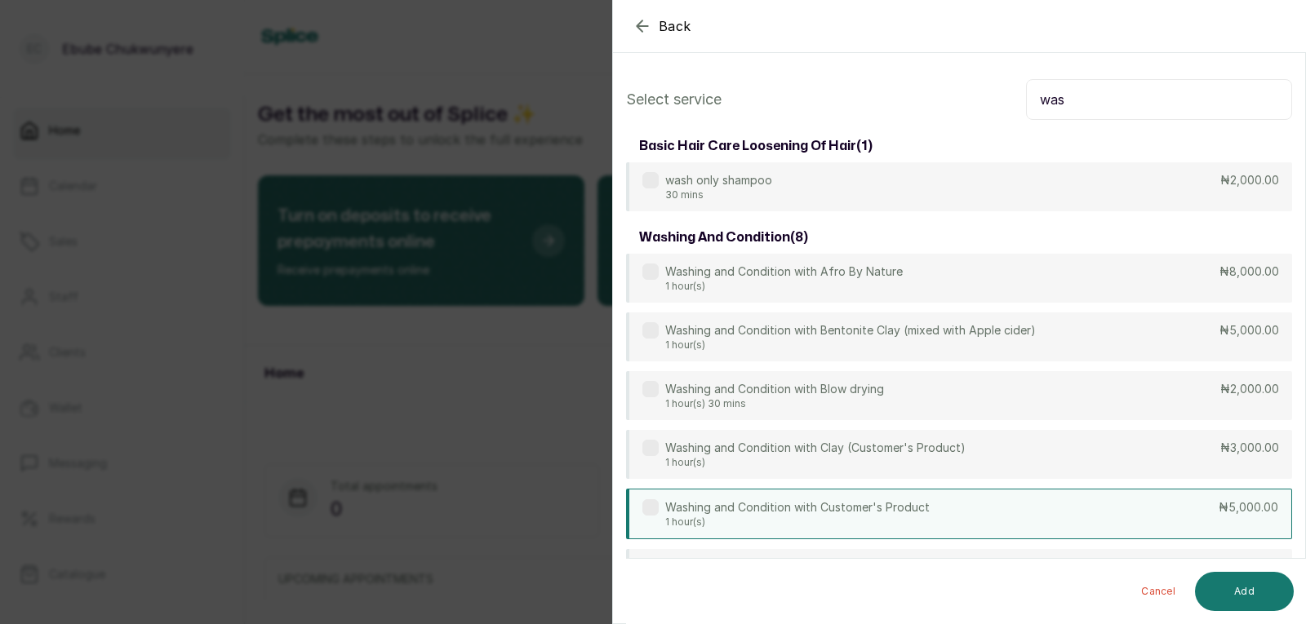
type input "was"
drag, startPoint x: 1166, startPoint y: 517, endPoint x: 1167, endPoint y: 527, distance: 10.6
click at [1167, 517] on div "Washing and Condition with Customer's Product 1 hour(s) ₦5,000.00" at bounding box center [959, 514] width 666 height 51
click at [1285, 597] on button "Add" at bounding box center [1244, 591] width 99 height 39
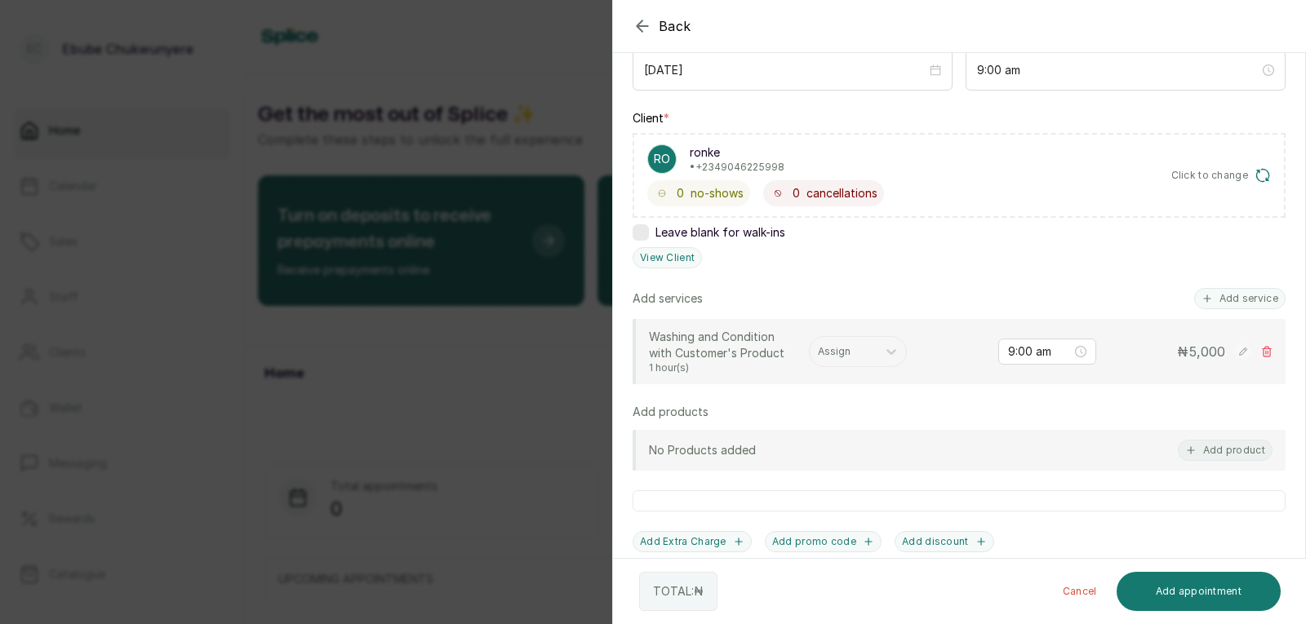
scroll to position [205, 0]
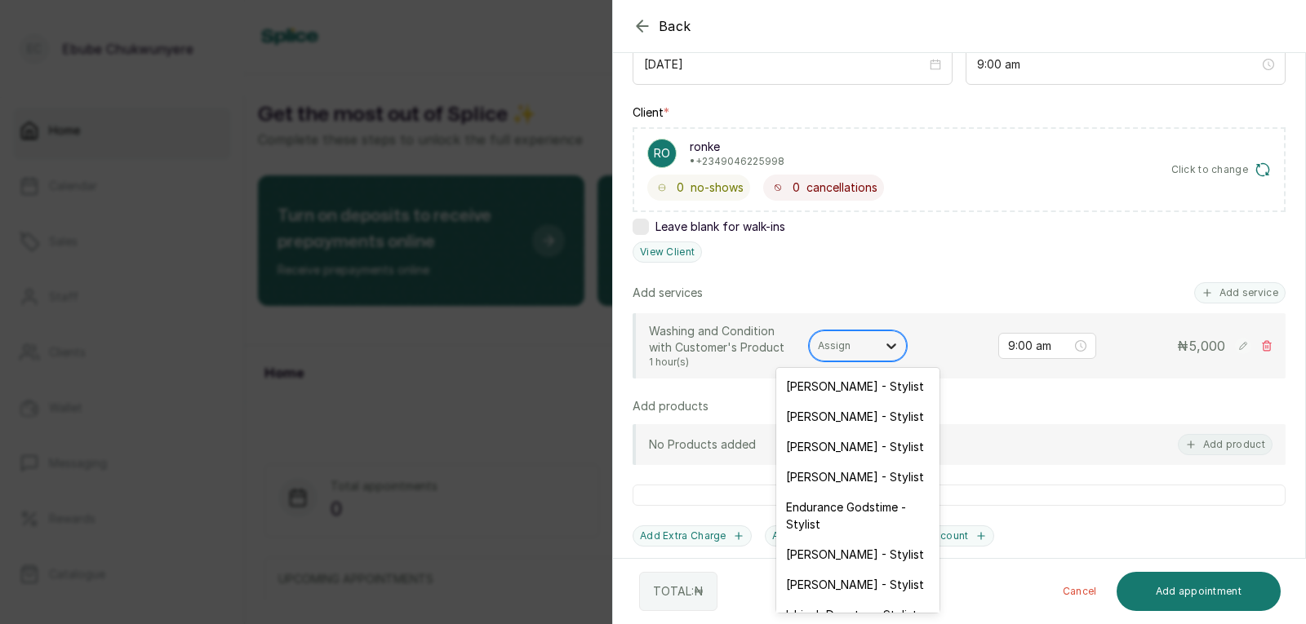
click at [886, 349] on icon at bounding box center [891, 346] width 16 height 16
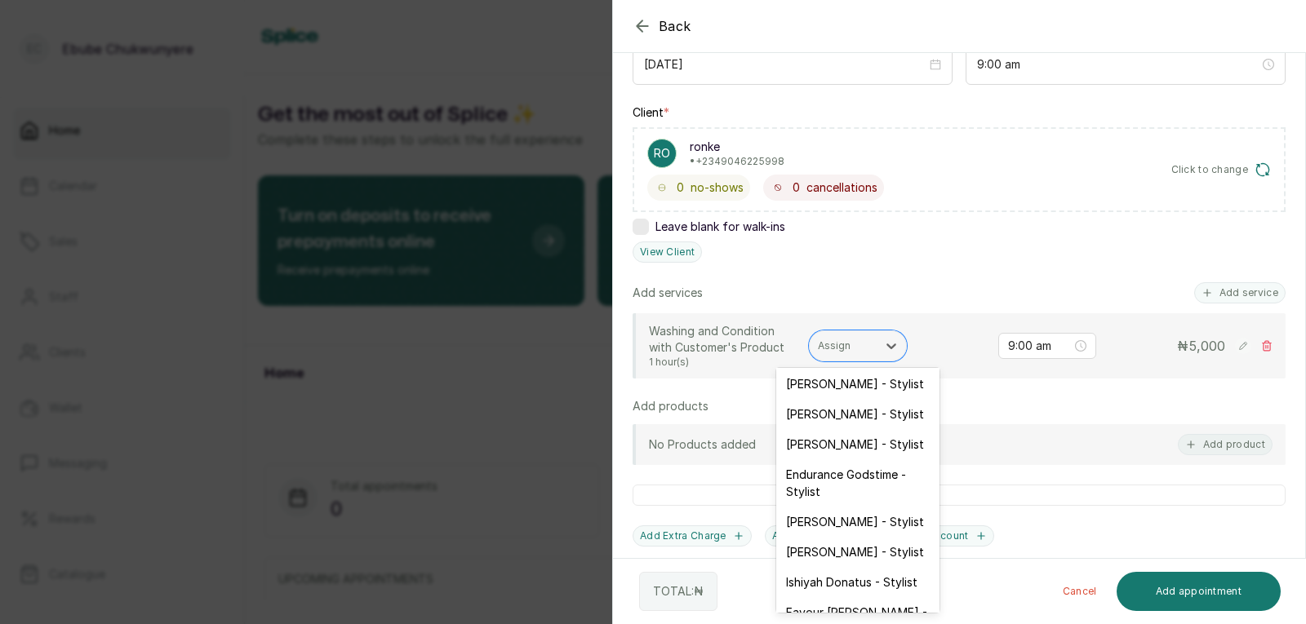
scroll to position [51, 0]
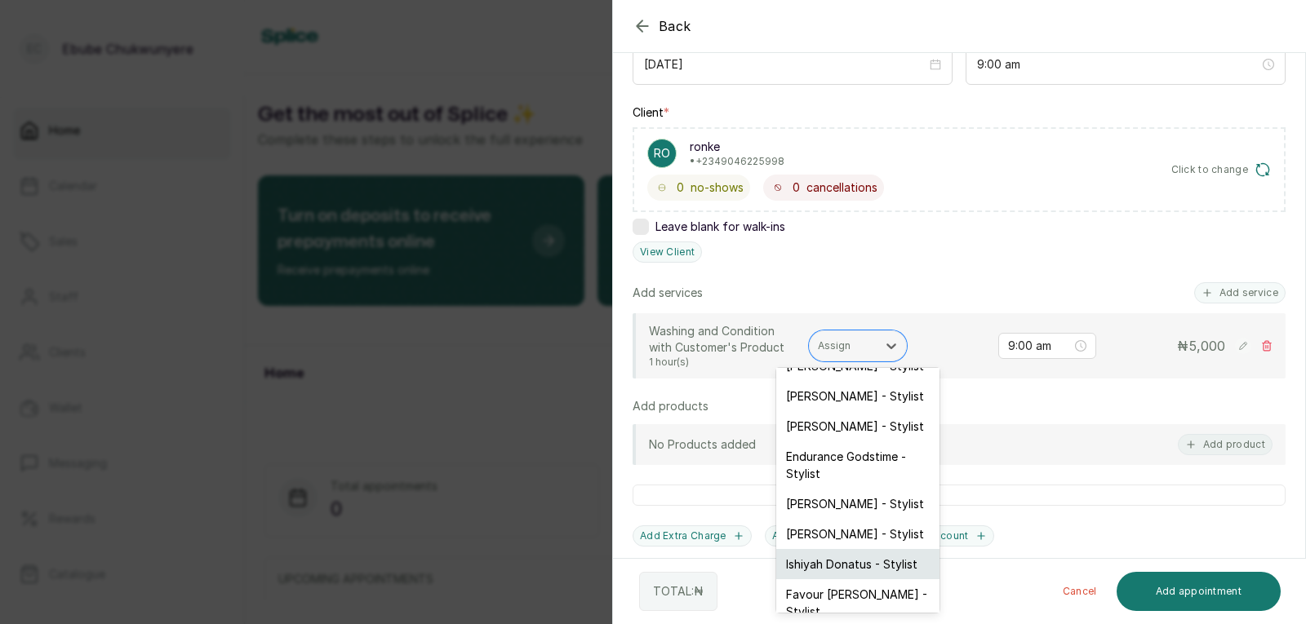
click at [890, 554] on div "Ishiyah Donatus - Stylist" at bounding box center [857, 564] width 163 height 30
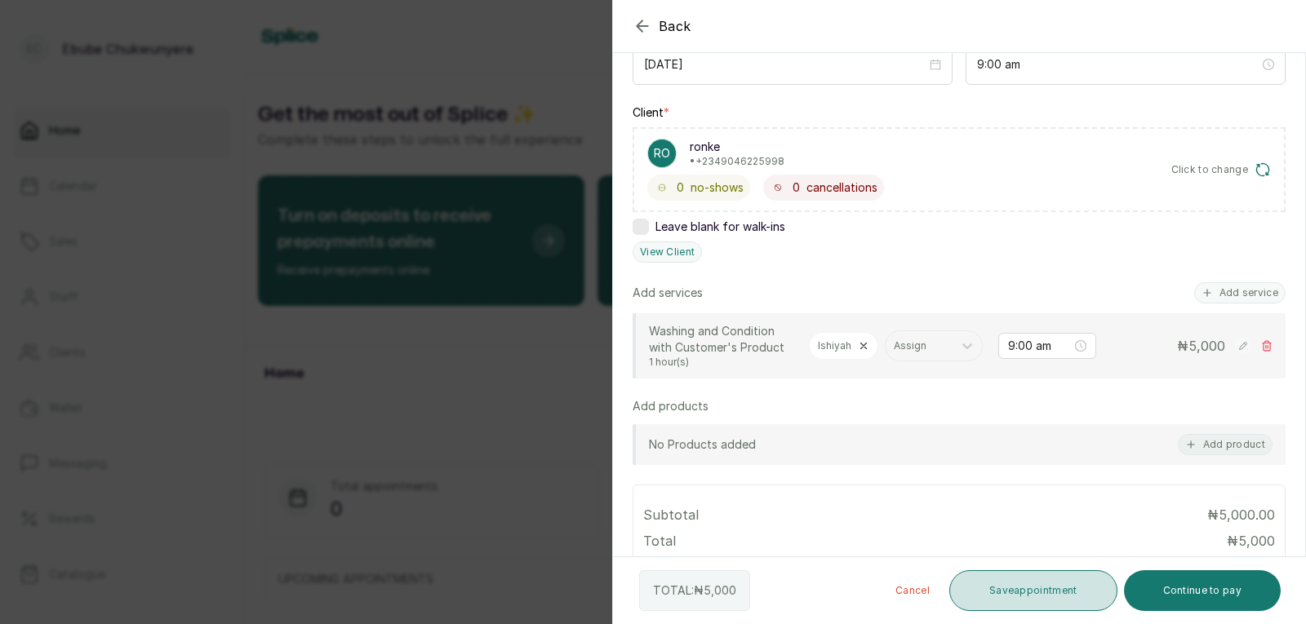
click at [982, 599] on button "Save appointment" at bounding box center [1033, 591] width 168 height 41
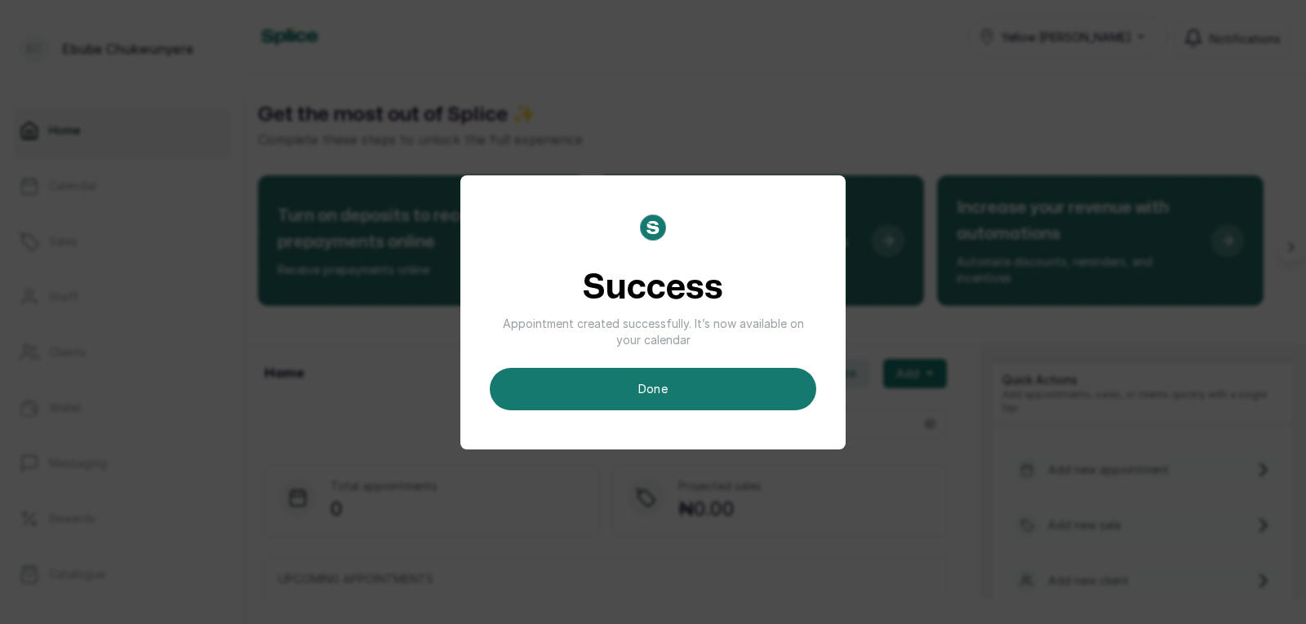
click at [694, 383] on button "done" at bounding box center [653, 389] width 326 height 42
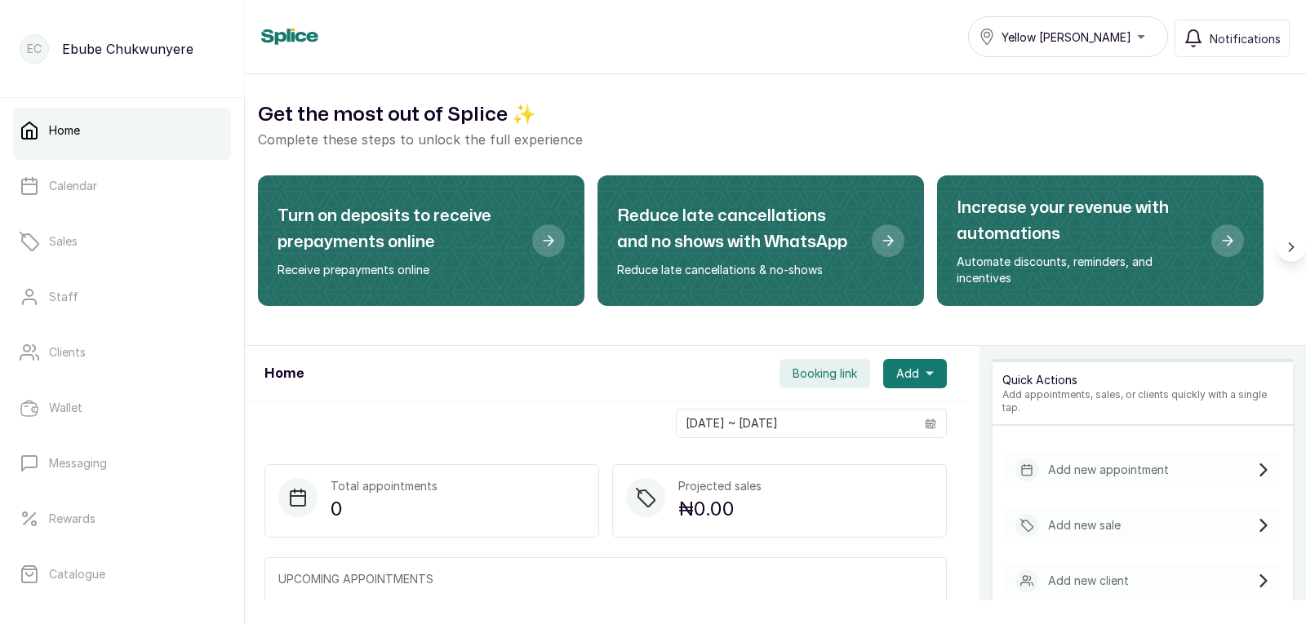
click at [1211, 454] on div "Add new appointment" at bounding box center [1143, 470] width 274 height 36
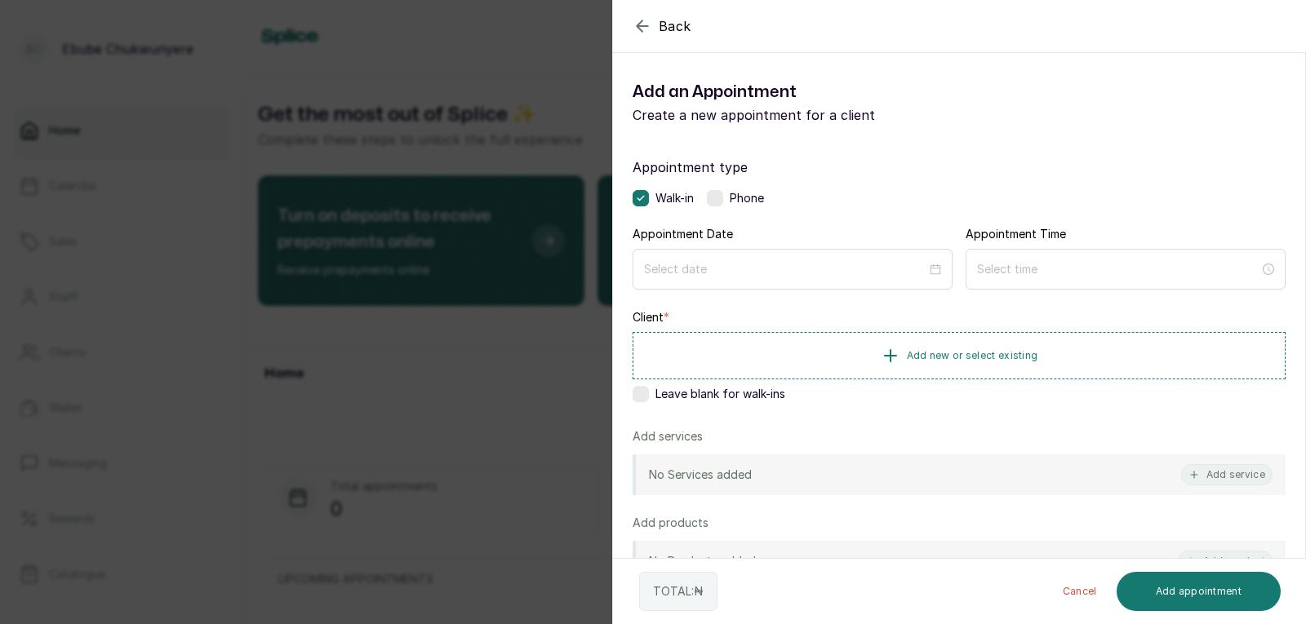
click at [717, 195] on label at bounding box center [715, 198] width 16 height 16
click at [713, 276] on input at bounding box center [785, 269] width 284 height 18
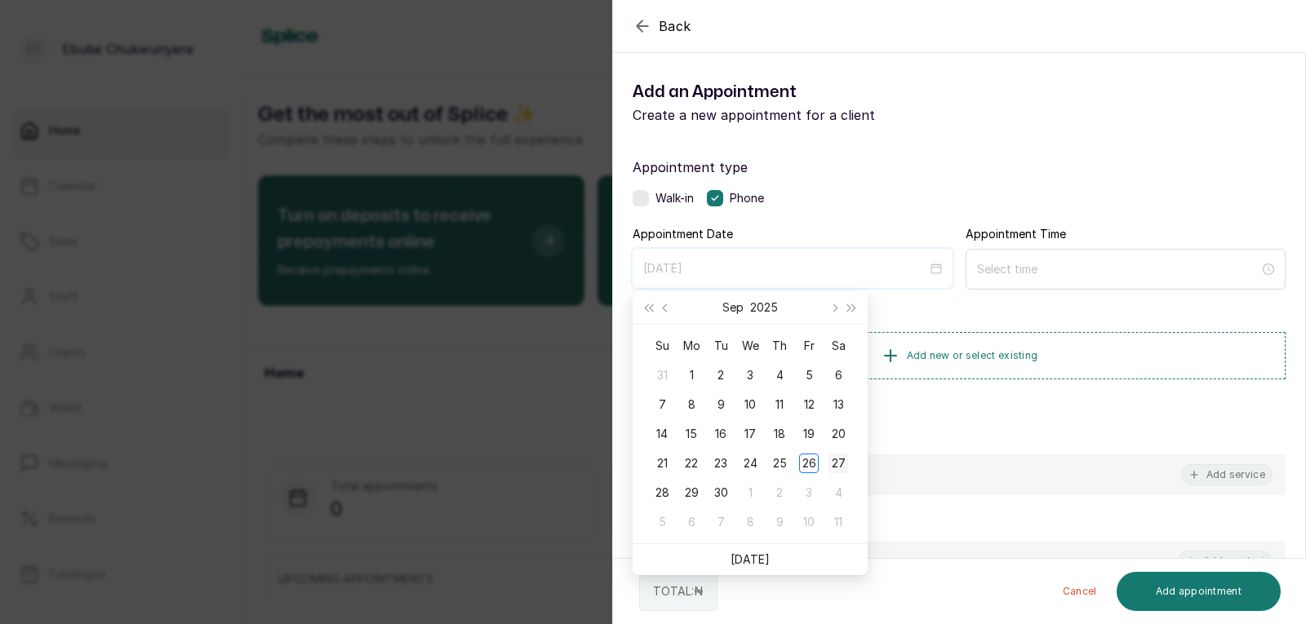
type input "[DATE]"
click at [833, 459] on div "27" at bounding box center [838, 464] width 20 height 20
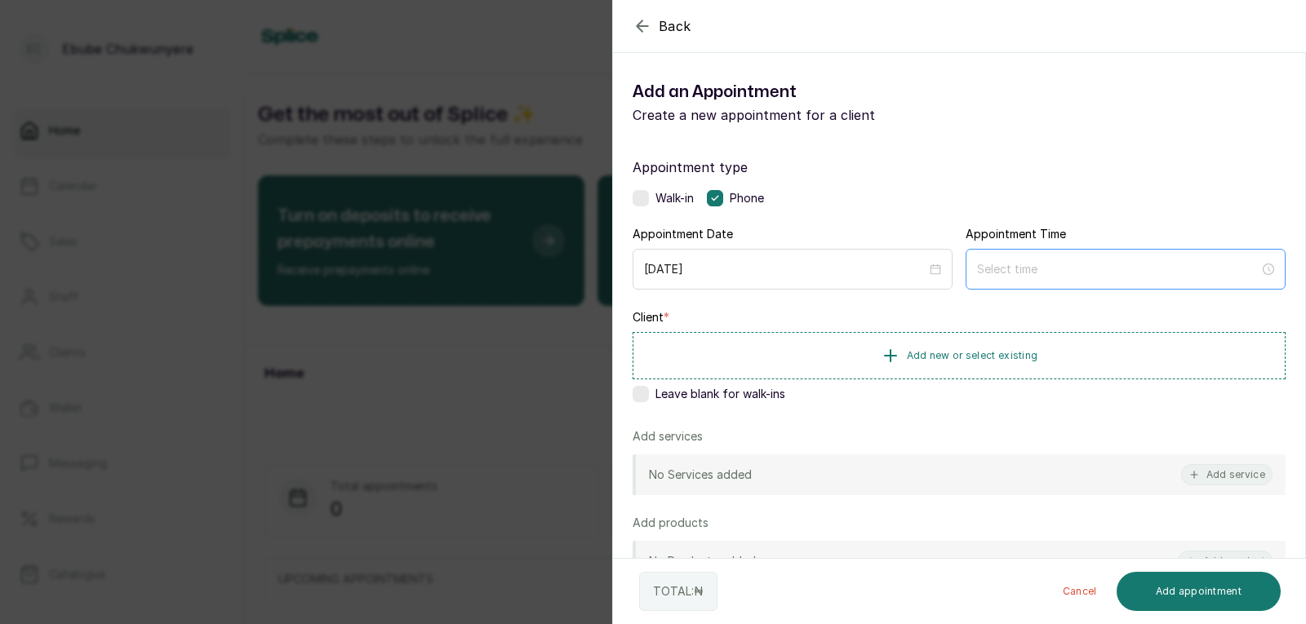
click at [970, 261] on div at bounding box center [1126, 269] width 320 height 41
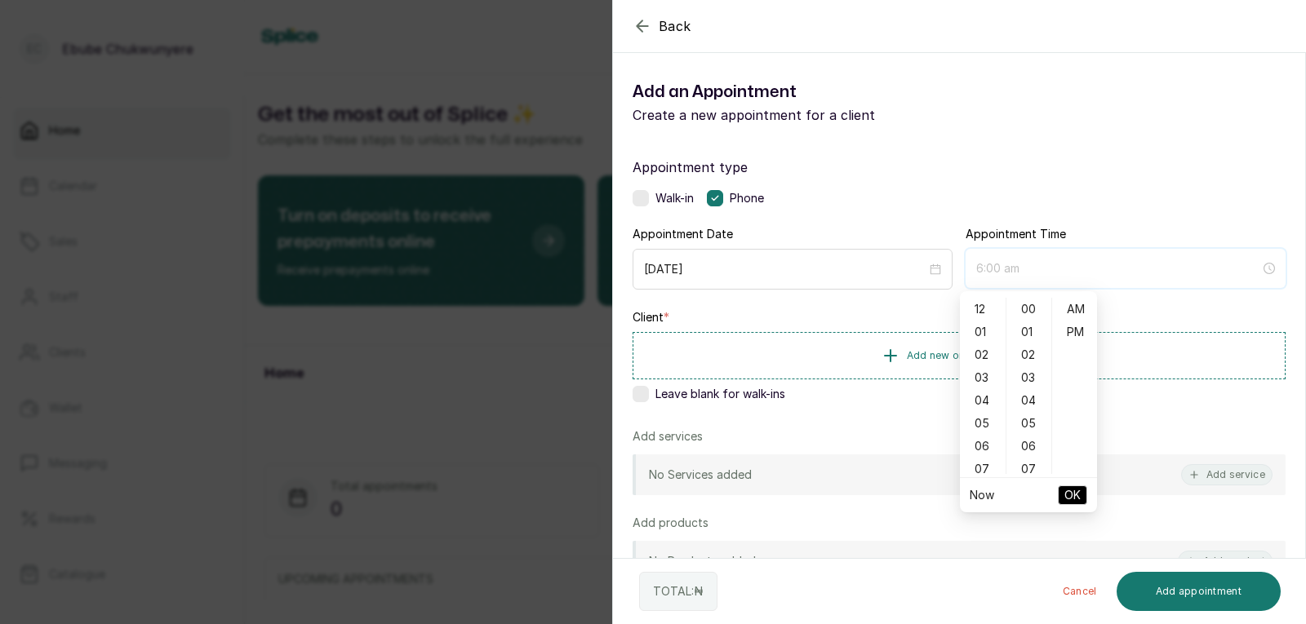
type input "7:00 am"
click at [990, 416] on div "09" at bounding box center [982, 417] width 39 height 23
type input "9:00 am"
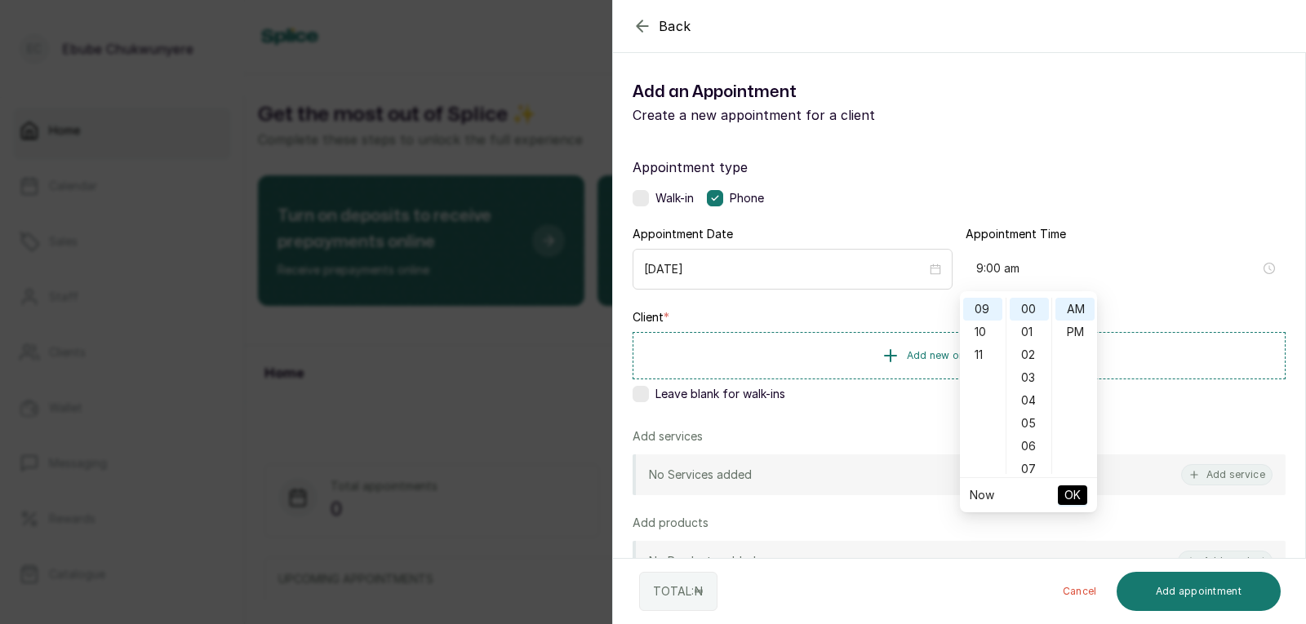
click at [1068, 492] on span "OK" at bounding box center [1072, 495] width 16 height 31
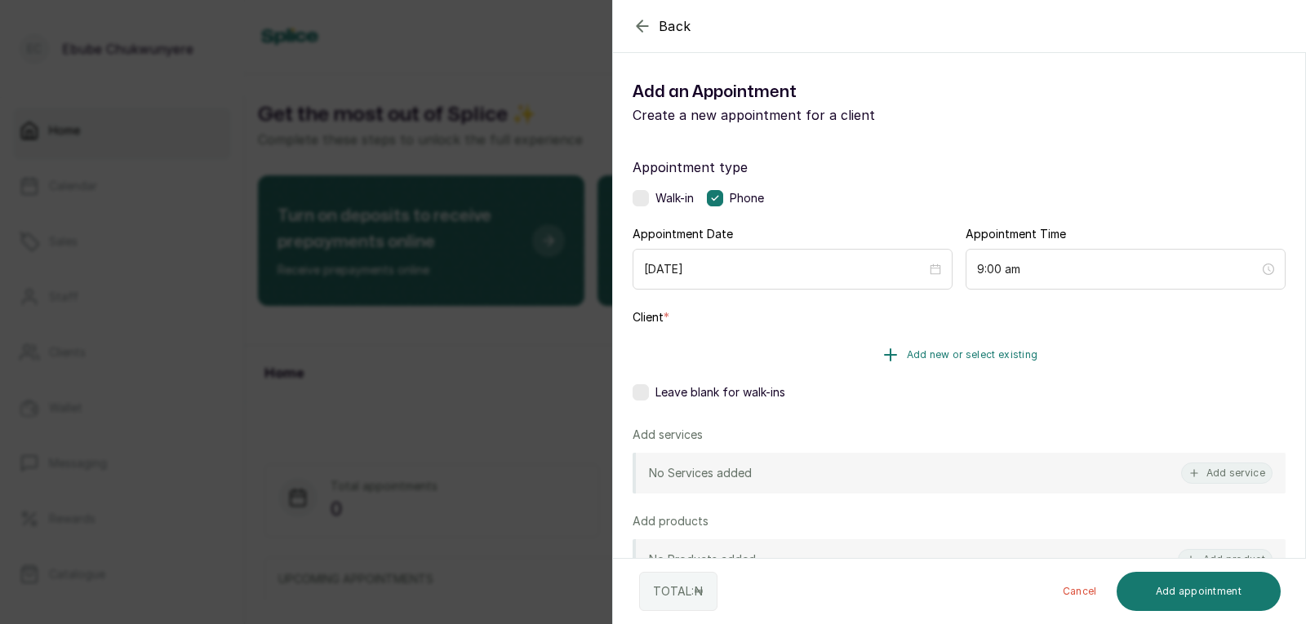
click at [946, 347] on button "Add new or select existing" at bounding box center [959, 355] width 653 height 46
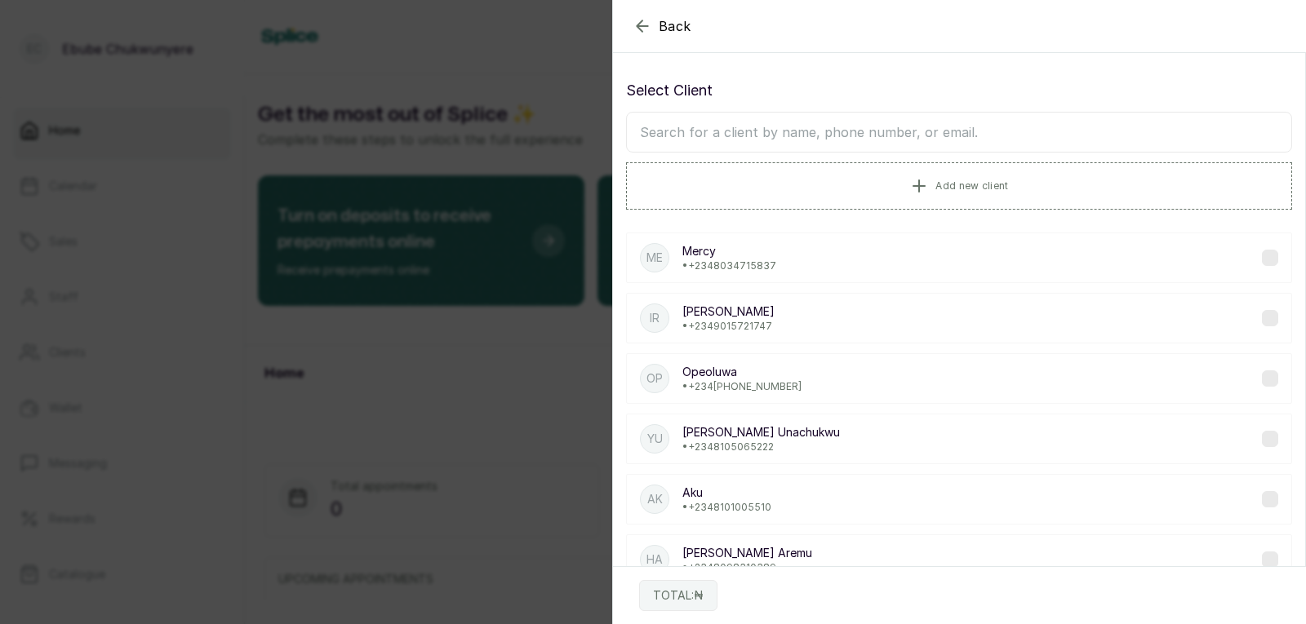
click at [915, 131] on input "text" at bounding box center [959, 132] width 666 height 41
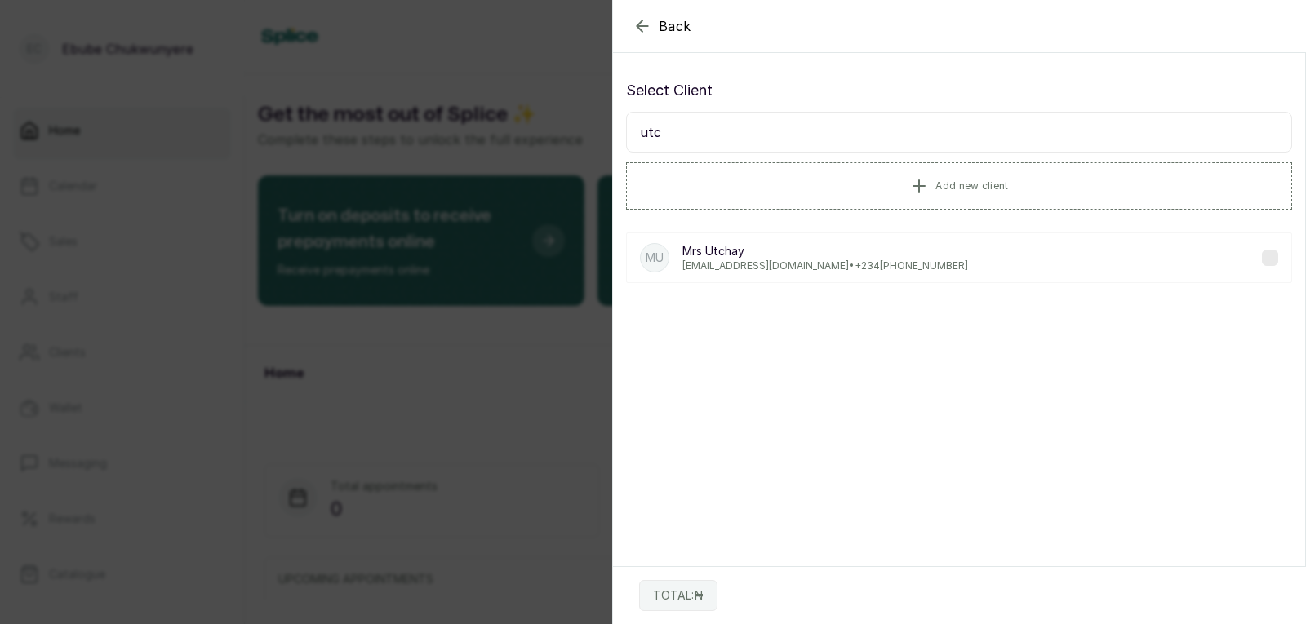
type input "utc"
click at [894, 252] on div "MU Mrs [PERSON_NAME] [PERSON_NAME][EMAIL_ADDRESS][DOMAIN_NAME] • [PHONE_NUMBER]" at bounding box center [959, 258] width 666 height 51
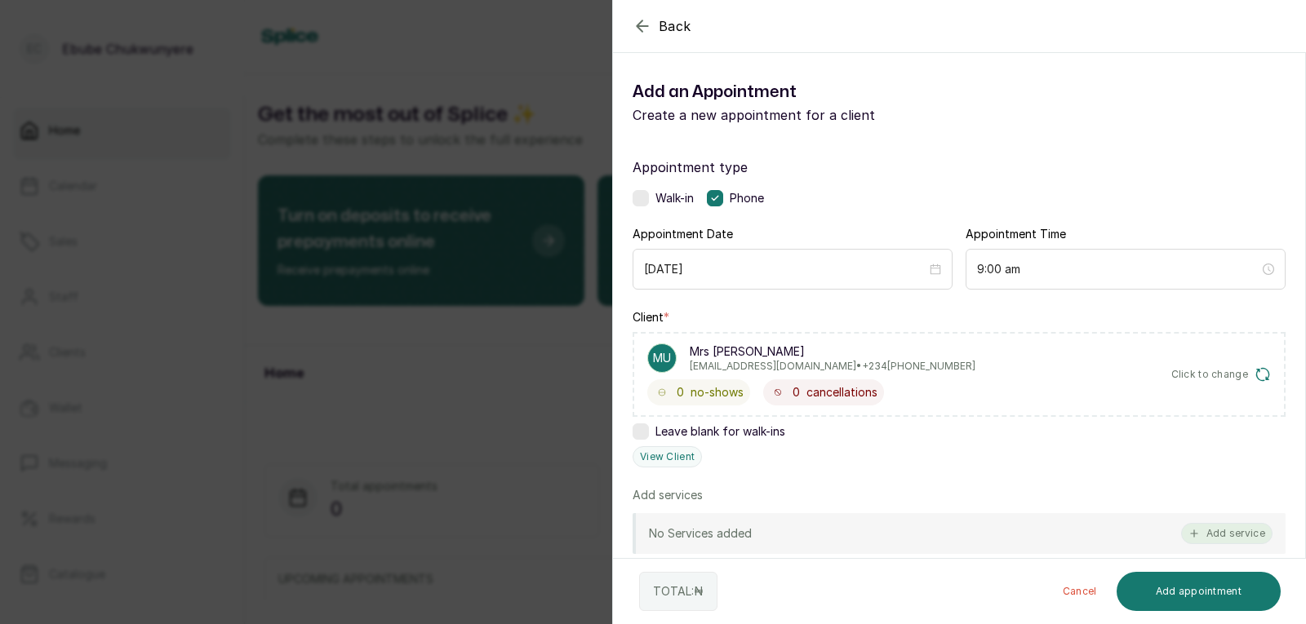
click at [1232, 531] on button "Add service" at bounding box center [1226, 533] width 91 height 21
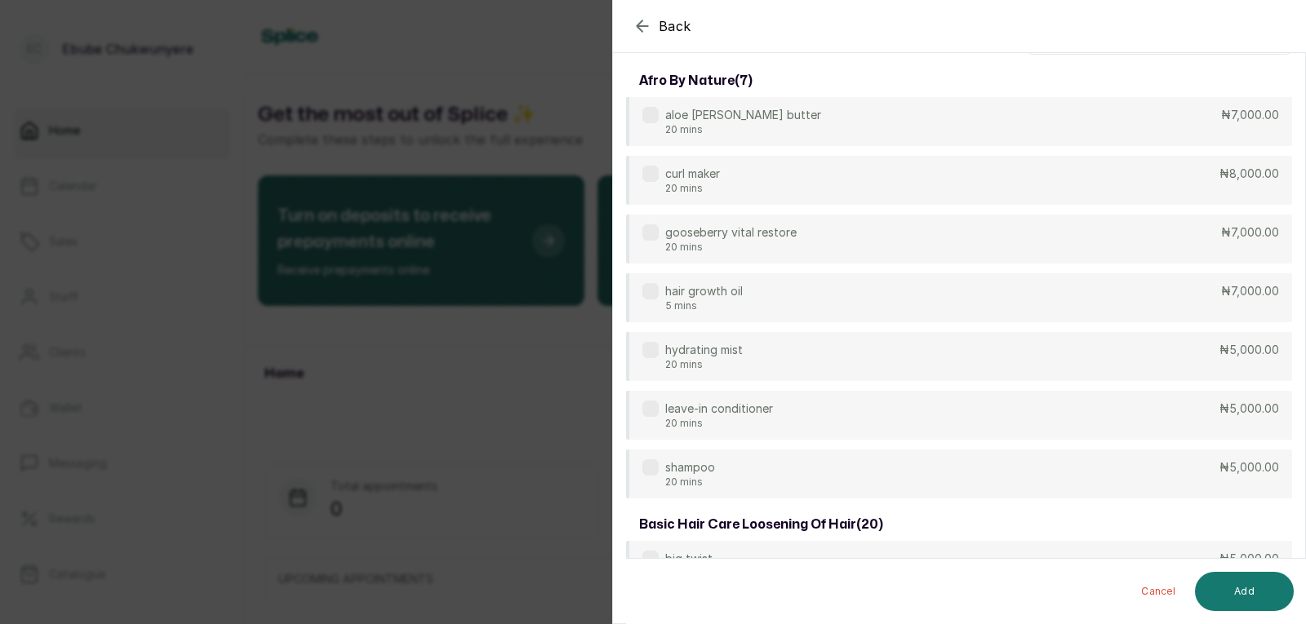
scroll to position [0, 0]
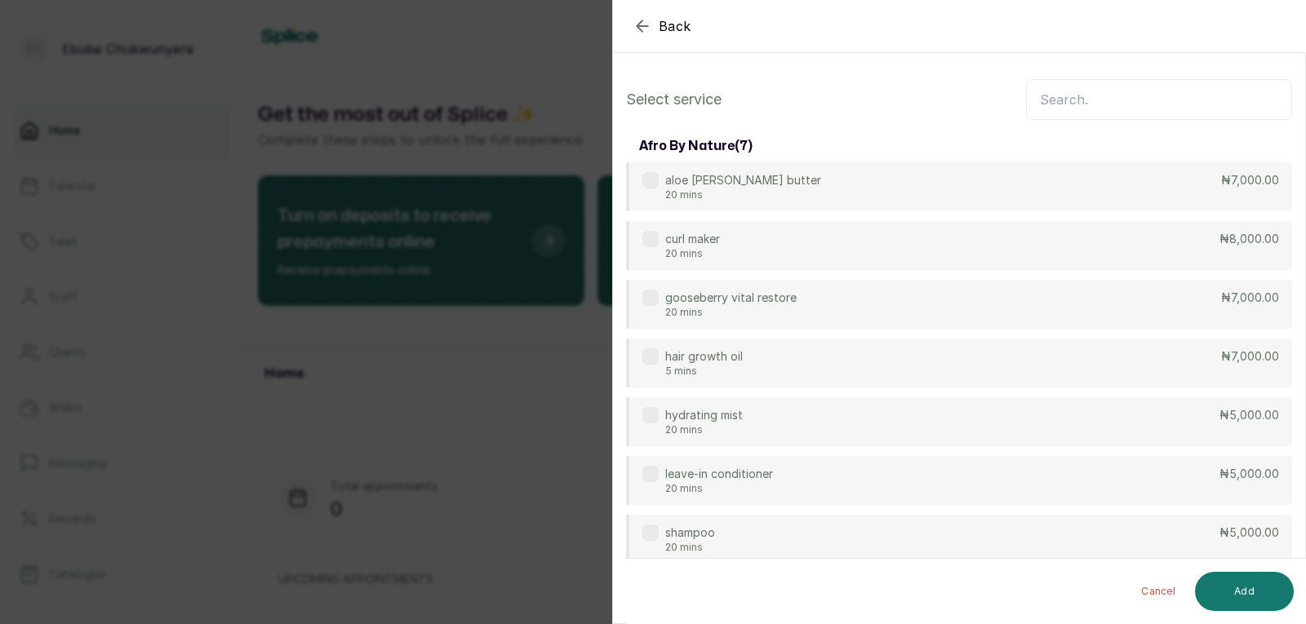
click at [1206, 101] on input "text" at bounding box center [1159, 99] width 266 height 41
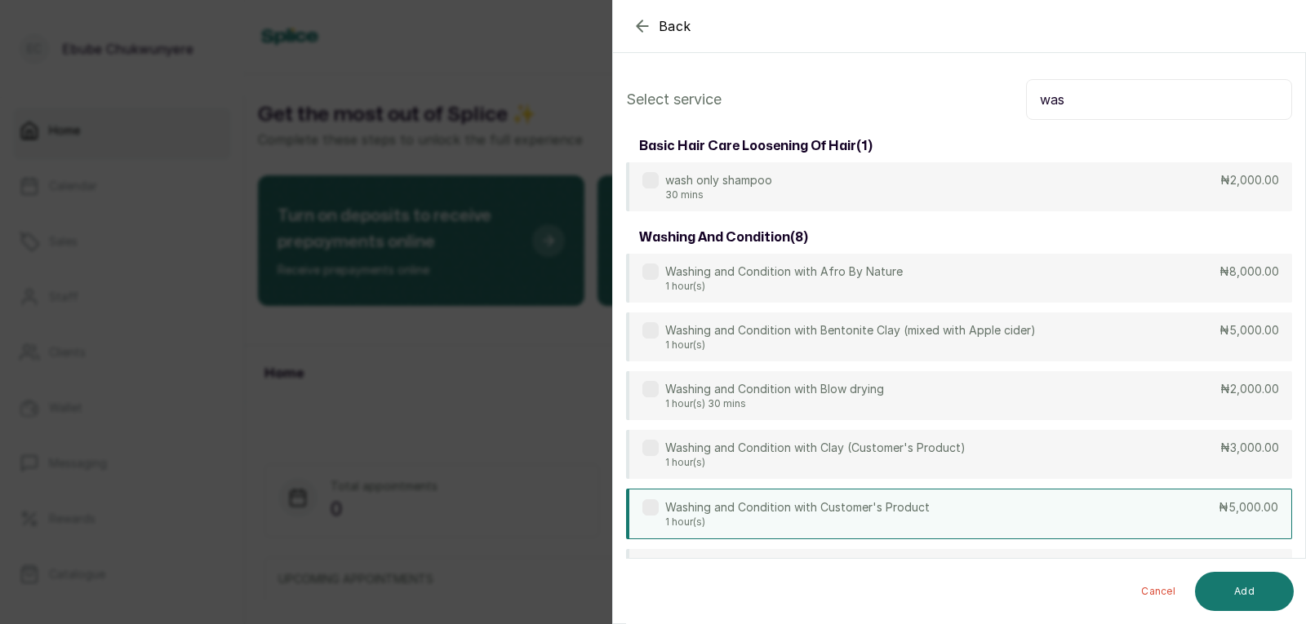
type input "was"
click at [1125, 506] on div "Washing and Condition with Customer's Product 1 hour(s) ₦5,000.00" at bounding box center [959, 514] width 666 height 51
click at [1245, 592] on button "Add" at bounding box center [1244, 591] width 99 height 39
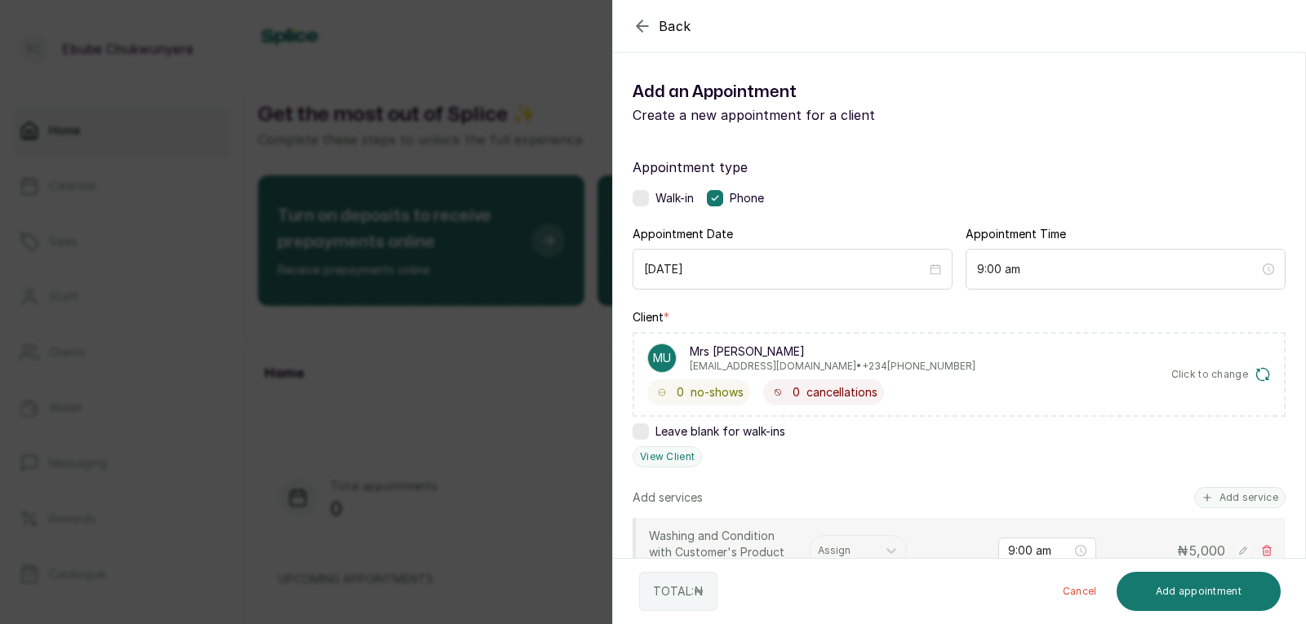
click at [1305, 401] on section "Back Add Appointment Add an Appointment Create a new appointment for a client A…" at bounding box center [959, 312] width 694 height 624
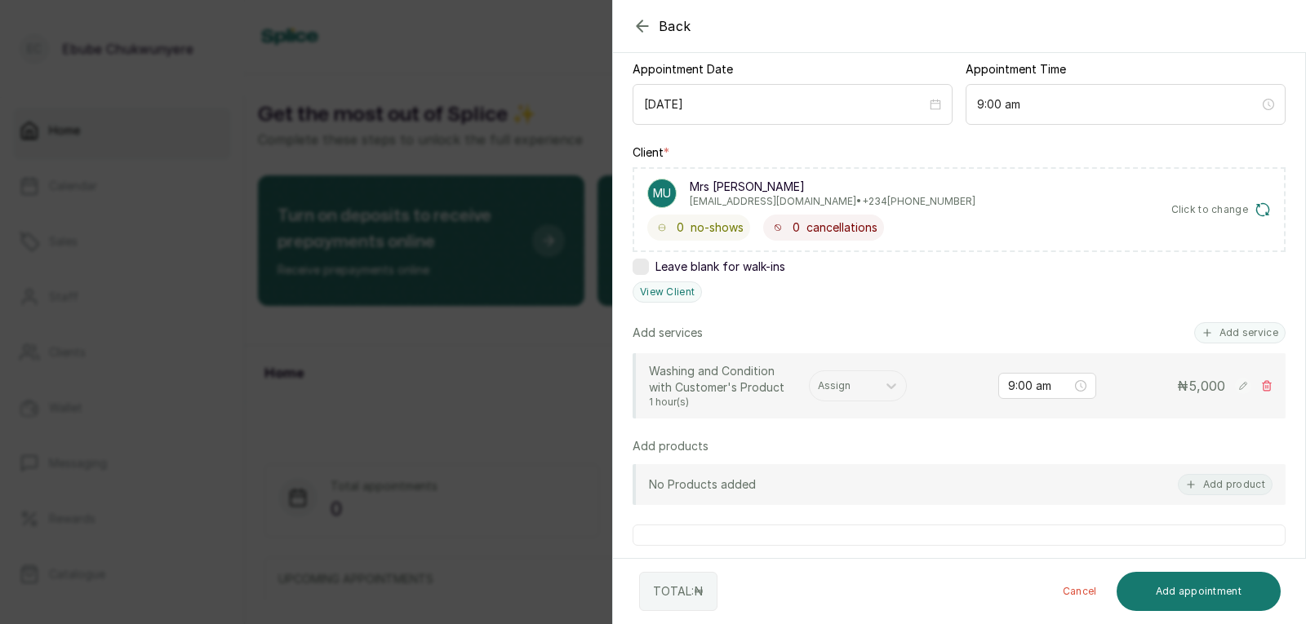
scroll to position [169, 0]
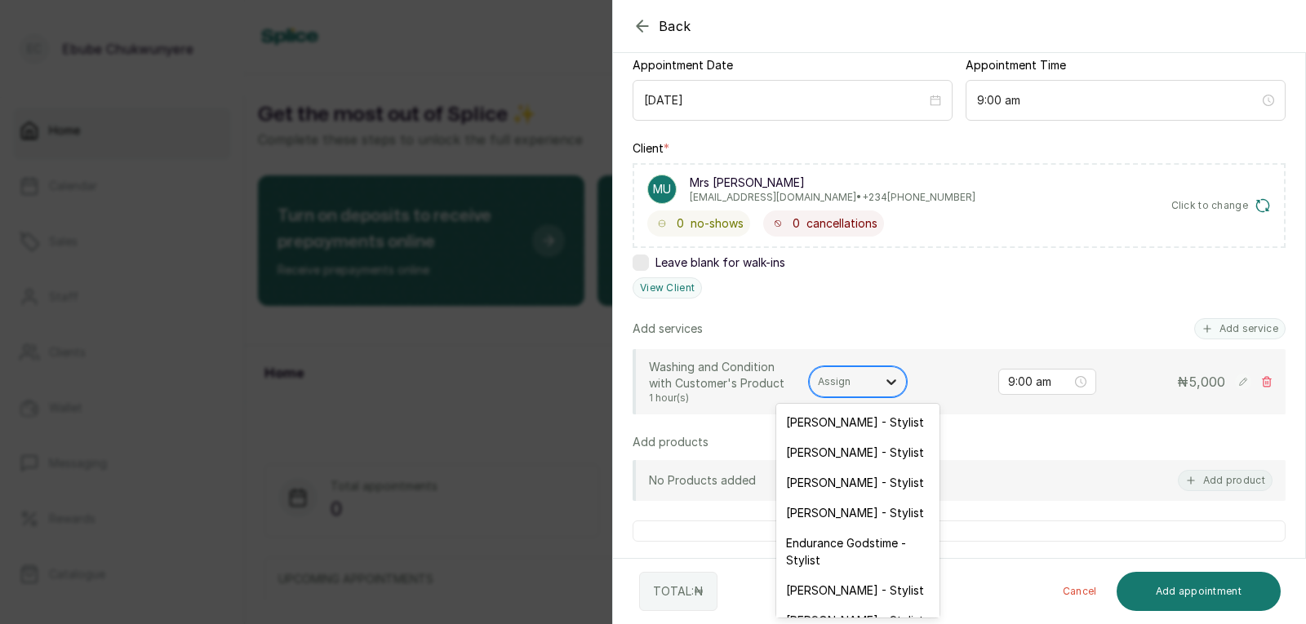
click at [880, 375] on div at bounding box center [891, 381] width 29 height 29
click at [888, 384] on icon at bounding box center [891, 382] width 16 height 16
click at [892, 485] on div "[PERSON_NAME] - Stylist" at bounding box center [857, 483] width 163 height 30
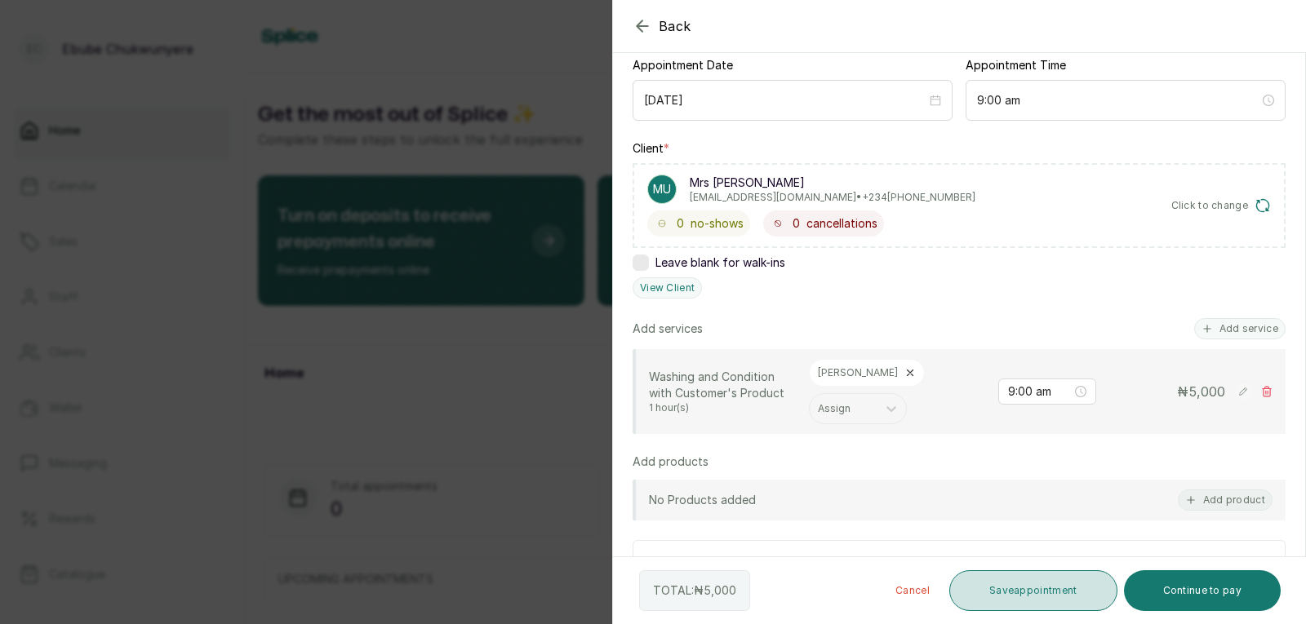
click at [1021, 588] on button "Save appointment" at bounding box center [1033, 591] width 168 height 41
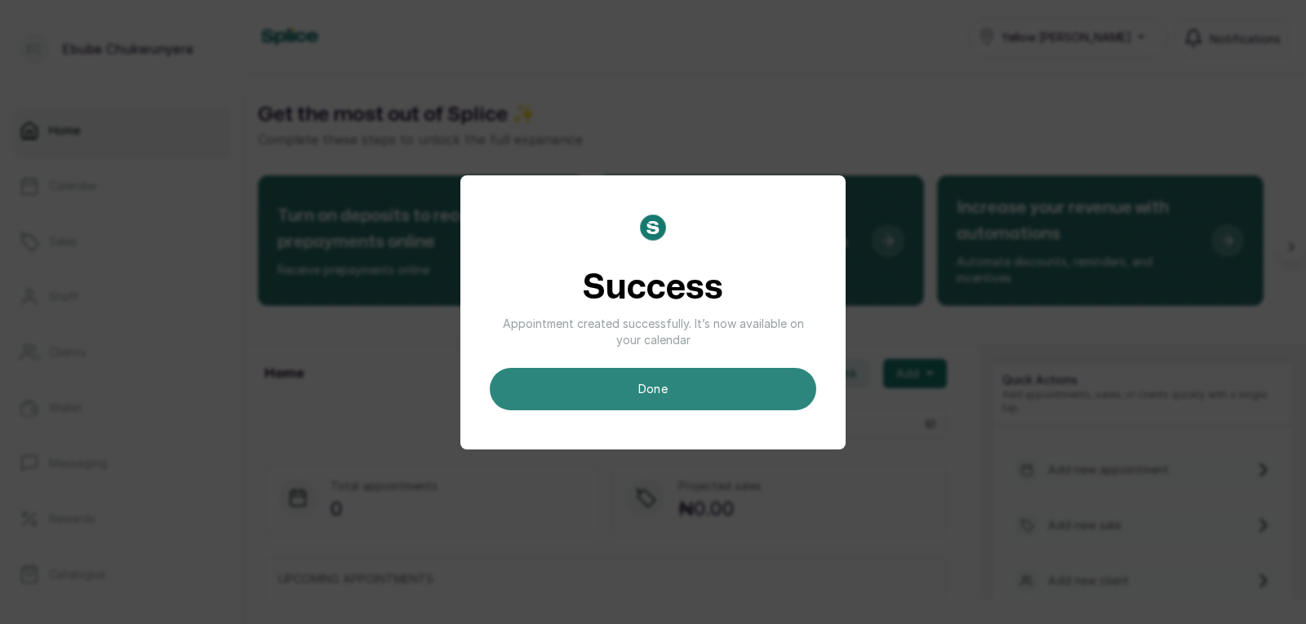
click at [759, 377] on button "done" at bounding box center [653, 389] width 326 height 42
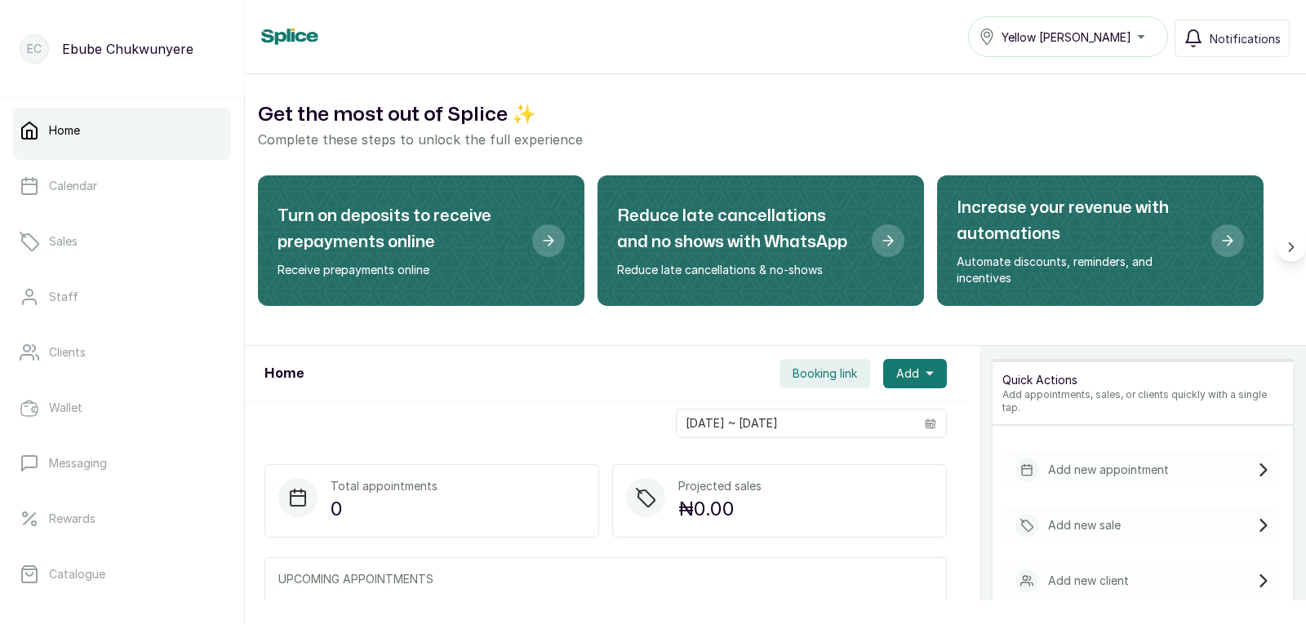
click at [1175, 457] on div "Add new appointment" at bounding box center [1143, 470] width 274 height 36
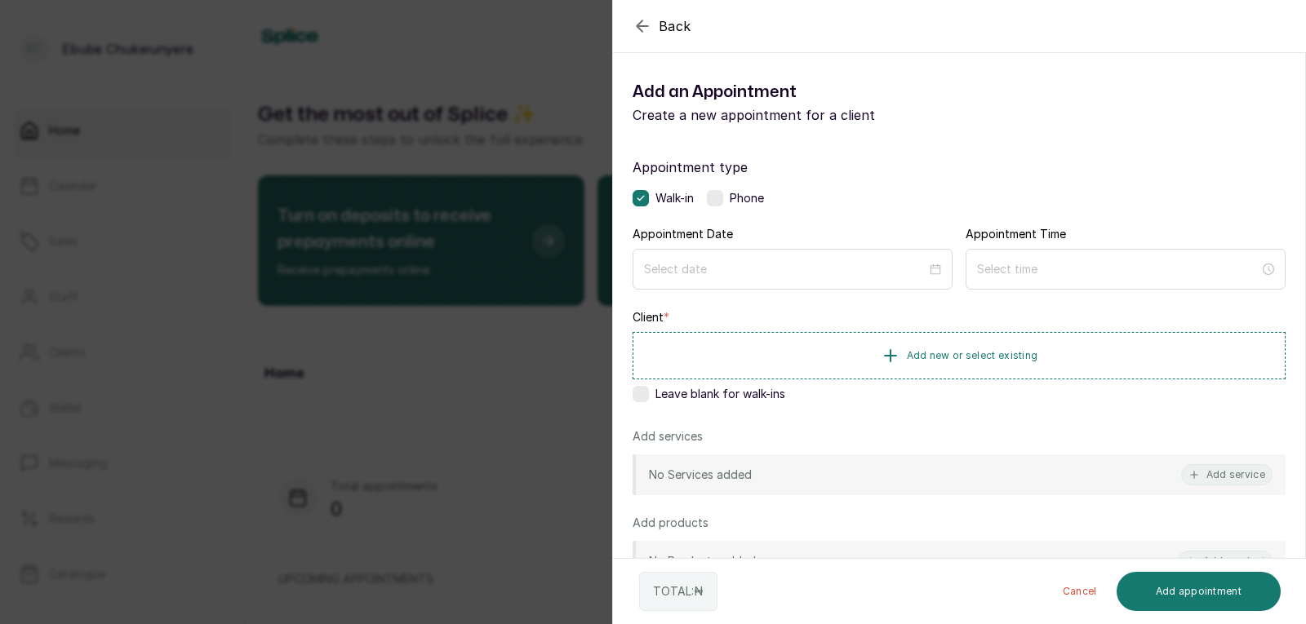
click at [719, 192] on label at bounding box center [715, 198] width 16 height 16
click at [735, 260] on input at bounding box center [785, 269] width 284 height 18
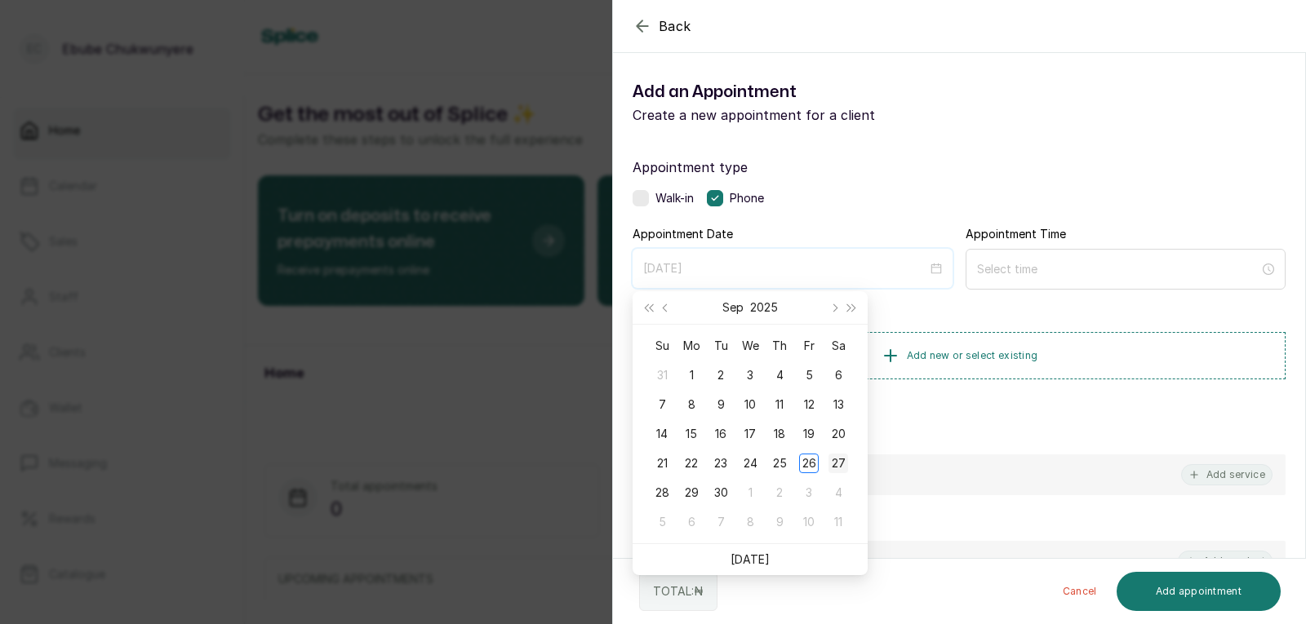
type input "[DATE]"
click at [833, 451] on td "27" at bounding box center [838, 463] width 29 height 29
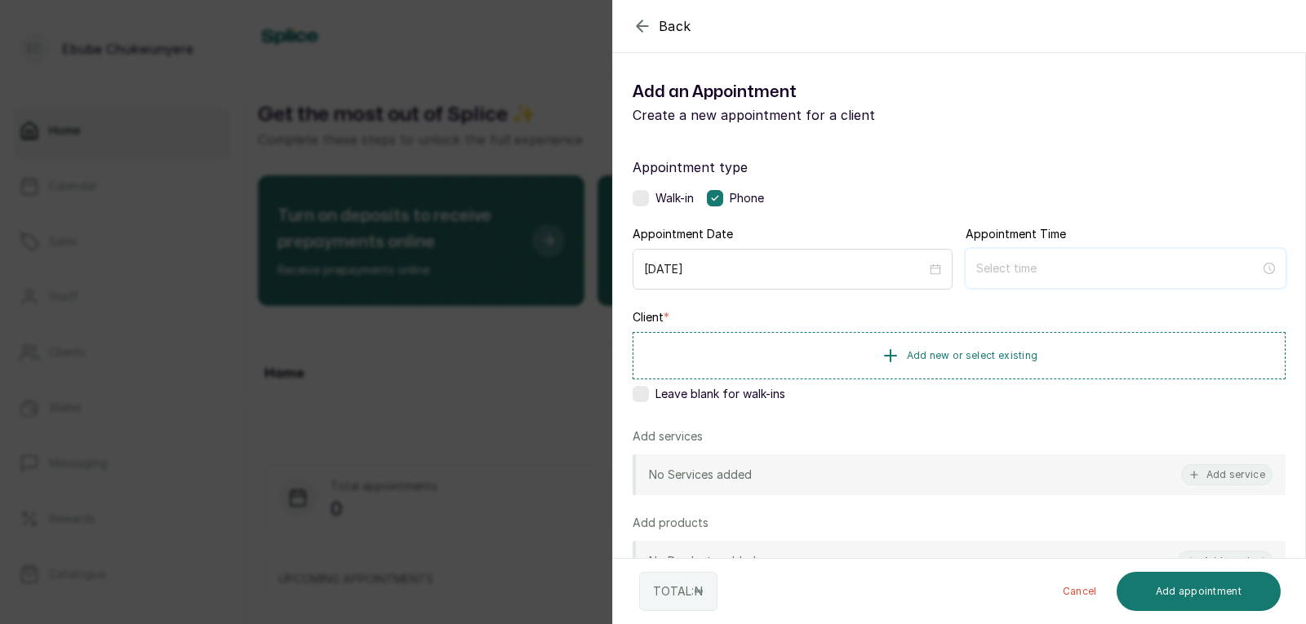
click at [1023, 263] on input at bounding box center [1118, 269] width 284 height 18
type input "12:00 am"
type input "7:00 am"
click at [990, 447] on div "09" at bounding box center [982, 449] width 39 height 23
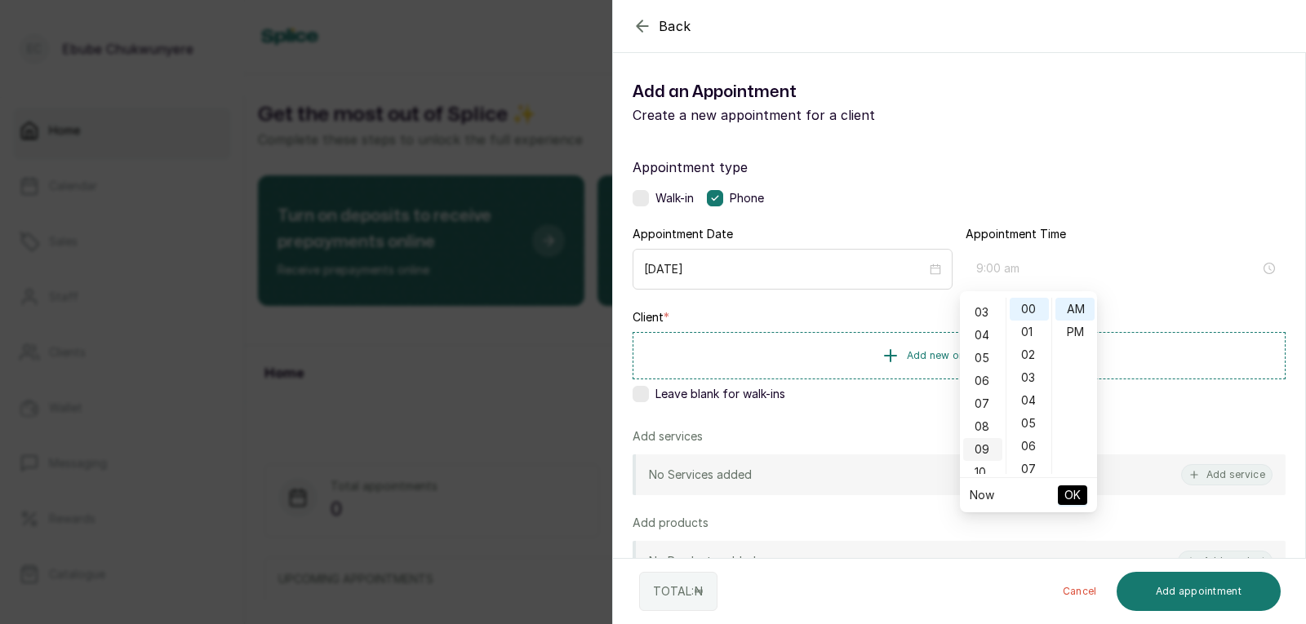
scroll to position [206, 0]
type input "9:00 am"
click at [1077, 490] on span "OK" at bounding box center [1072, 495] width 16 height 31
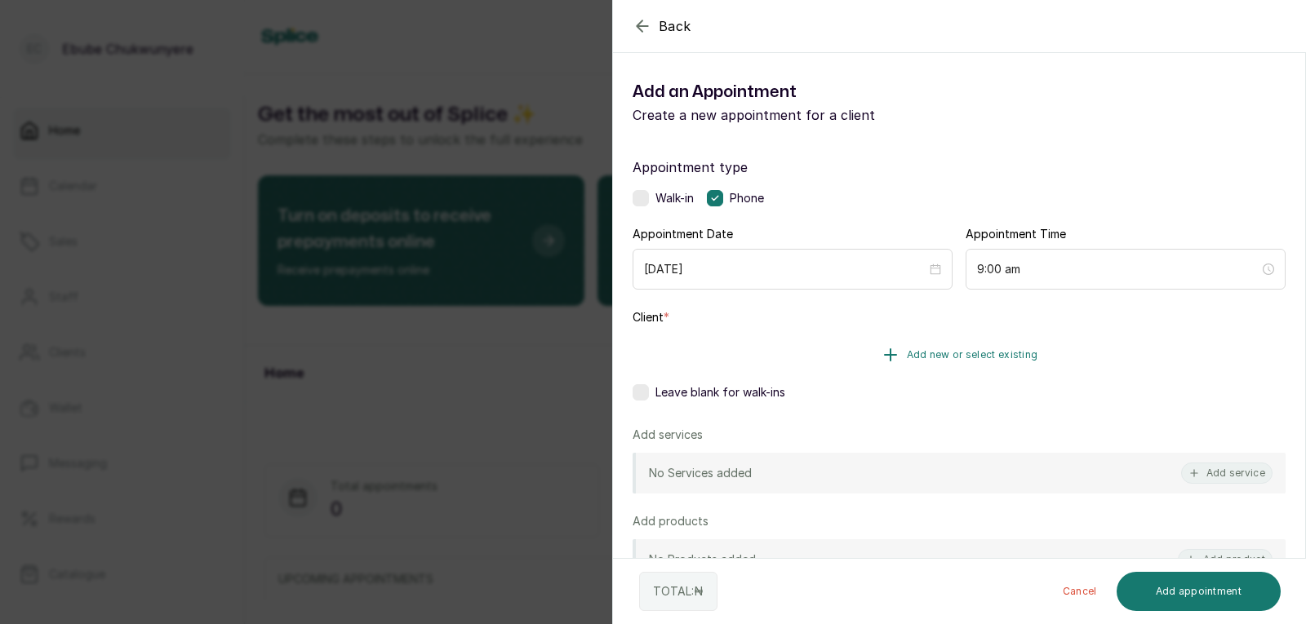
click at [975, 360] on span "Add new or select existing" at bounding box center [972, 355] width 131 height 13
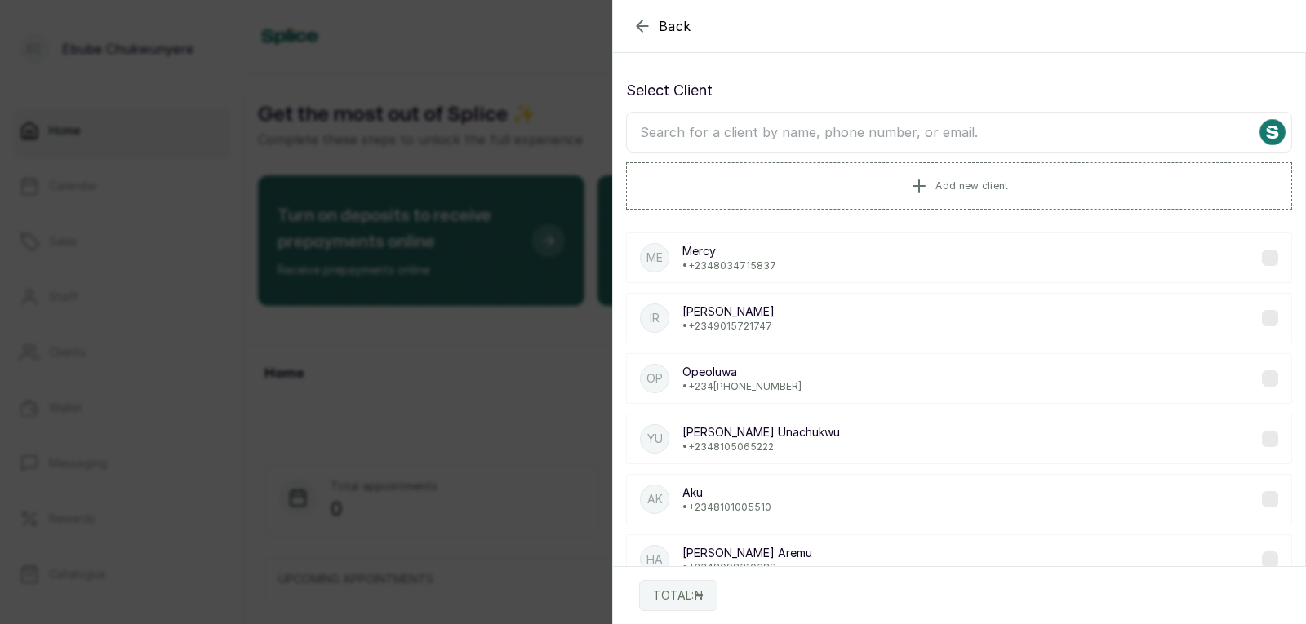
click at [733, 129] on input "text" at bounding box center [959, 132] width 666 height 41
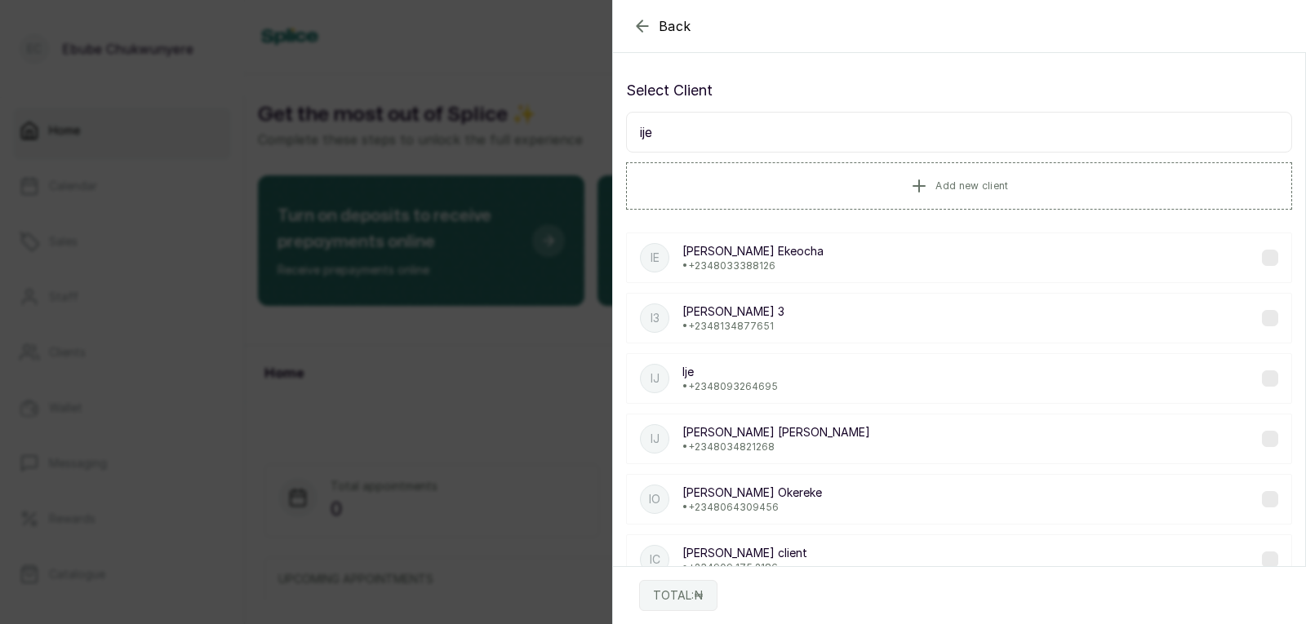
type input "ije"
click at [785, 545] on div "Ic [PERSON_NAME] client • [PHONE_NUMBER]" at bounding box center [959, 560] width 666 height 51
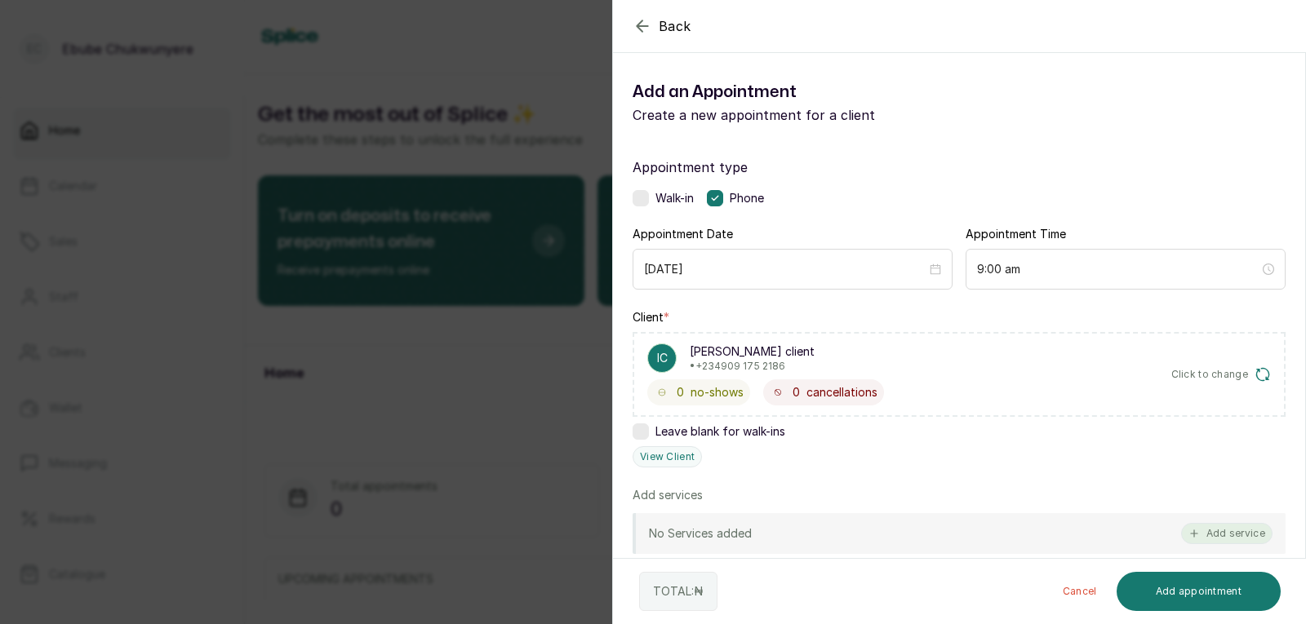
click at [1234, 539] on button "Add service" at bounding box center [1226, 533] width 91 height 21
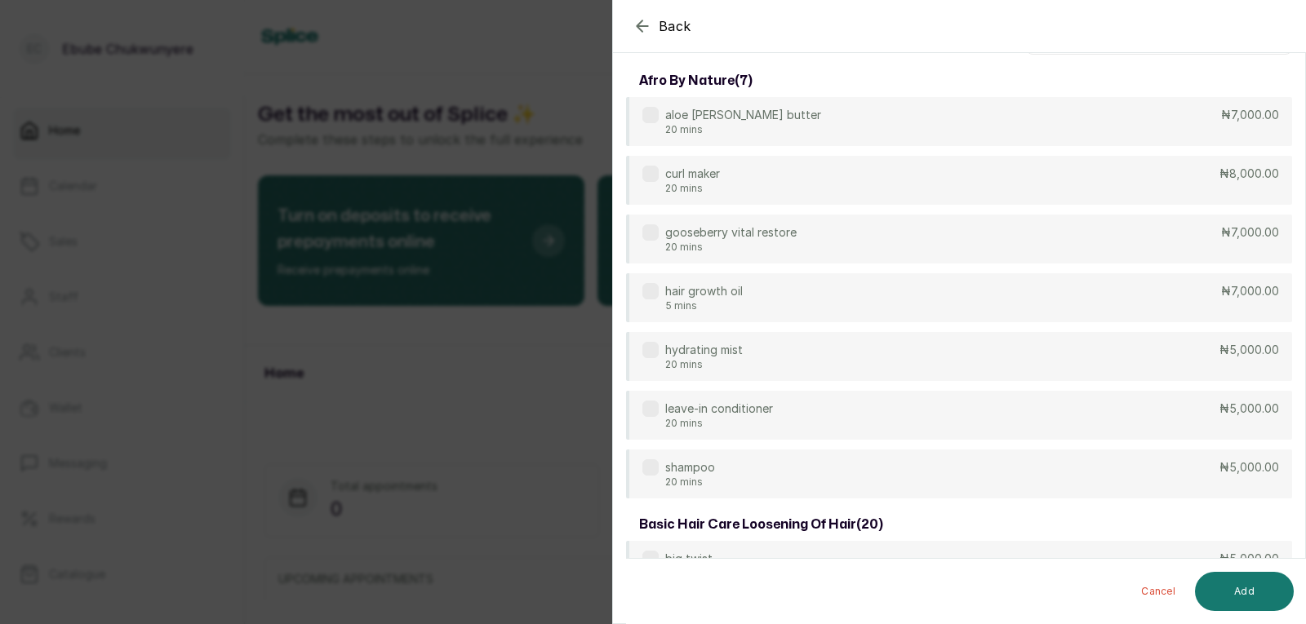
scroll to position [0, 0]
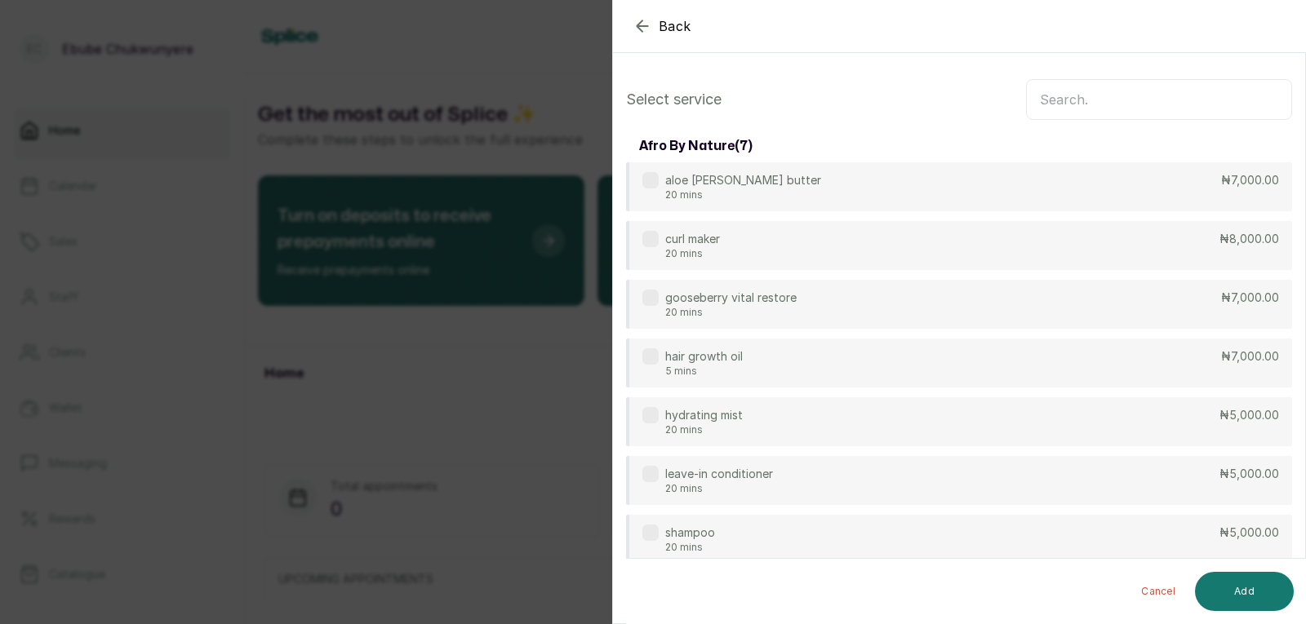
click at [1251, 84] on input "text" at bounding box center [1159, 99] width 266 height 41
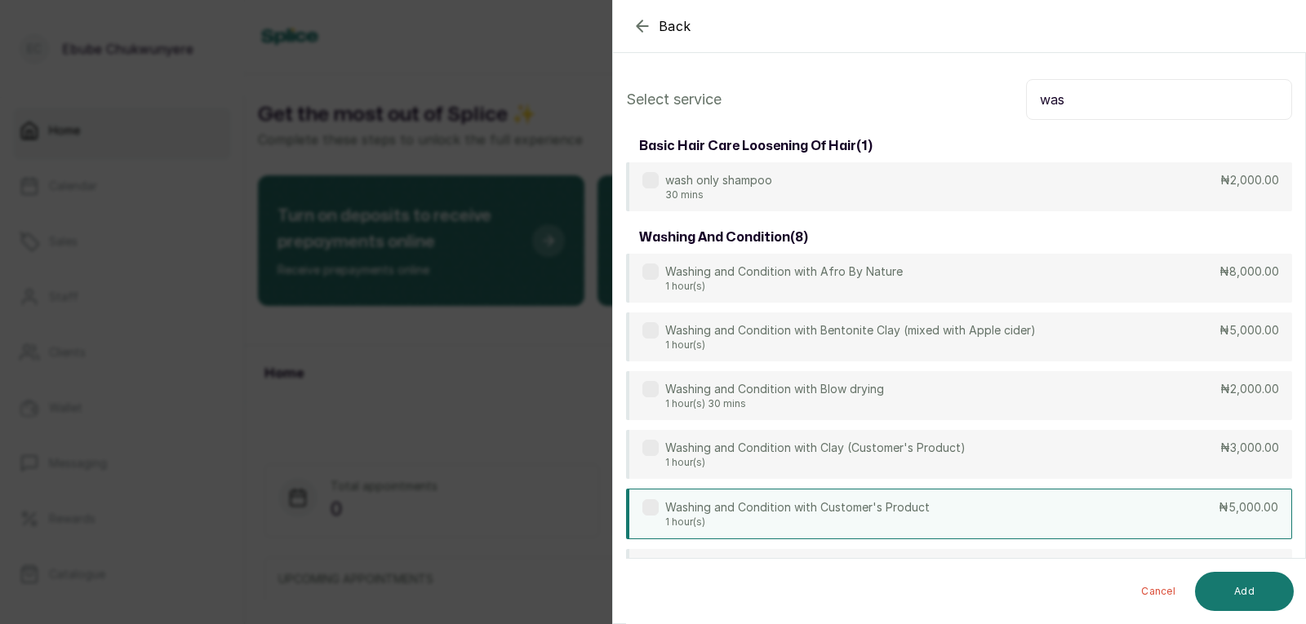
type input "was"
drag, startPoint x: 1039, startPoint y: 520, endPoint x: 1049, endPoint y: 505, distance: 17.7
click at [1046, 513] on div "Washing and Condition with Customer's Product 1 hour(s) ₦5,000.00" at bounding box center [959, 514] width 666 height 51
click at [1263, 591] on button "Add" at bounding box center [1244, 591] width 99 height 39
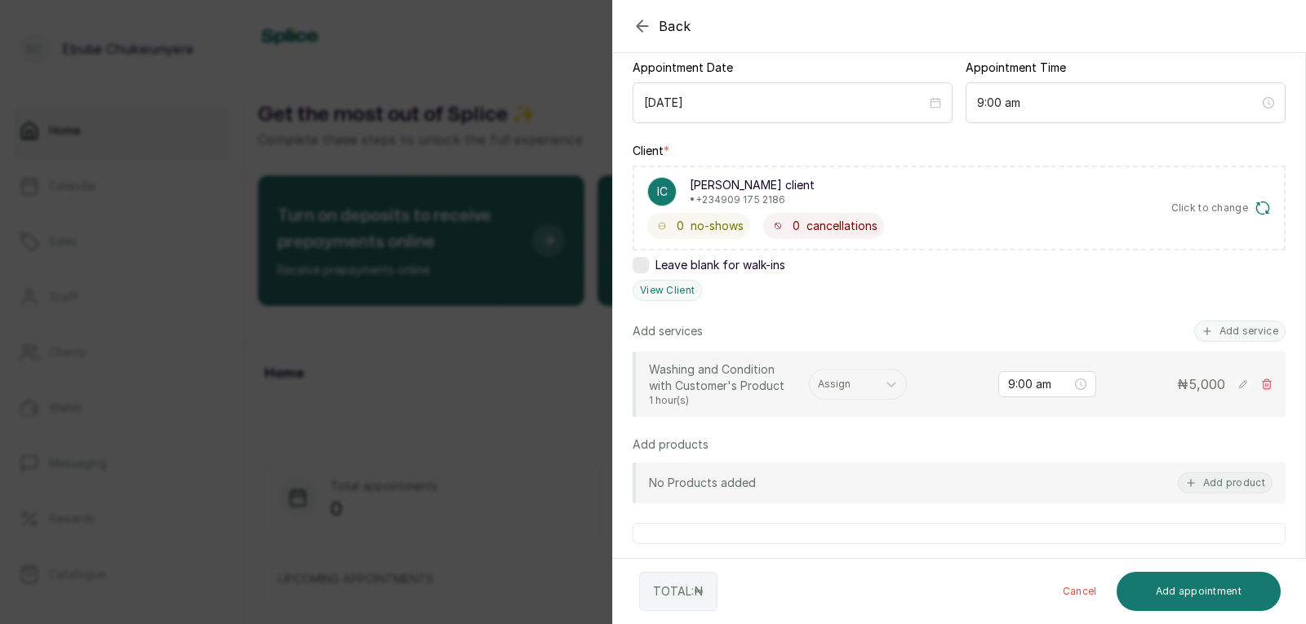
scroll to position [217, 0]
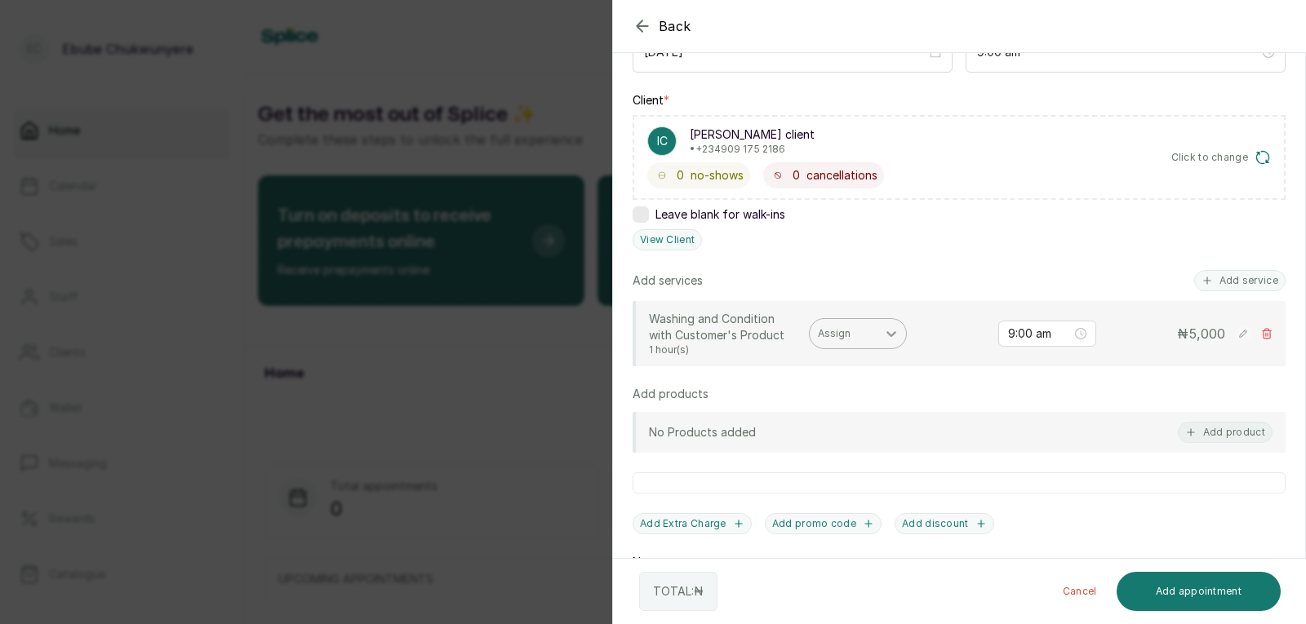
click at [889, 331] on icon at bounding box center [891, 334] width 16 height 16
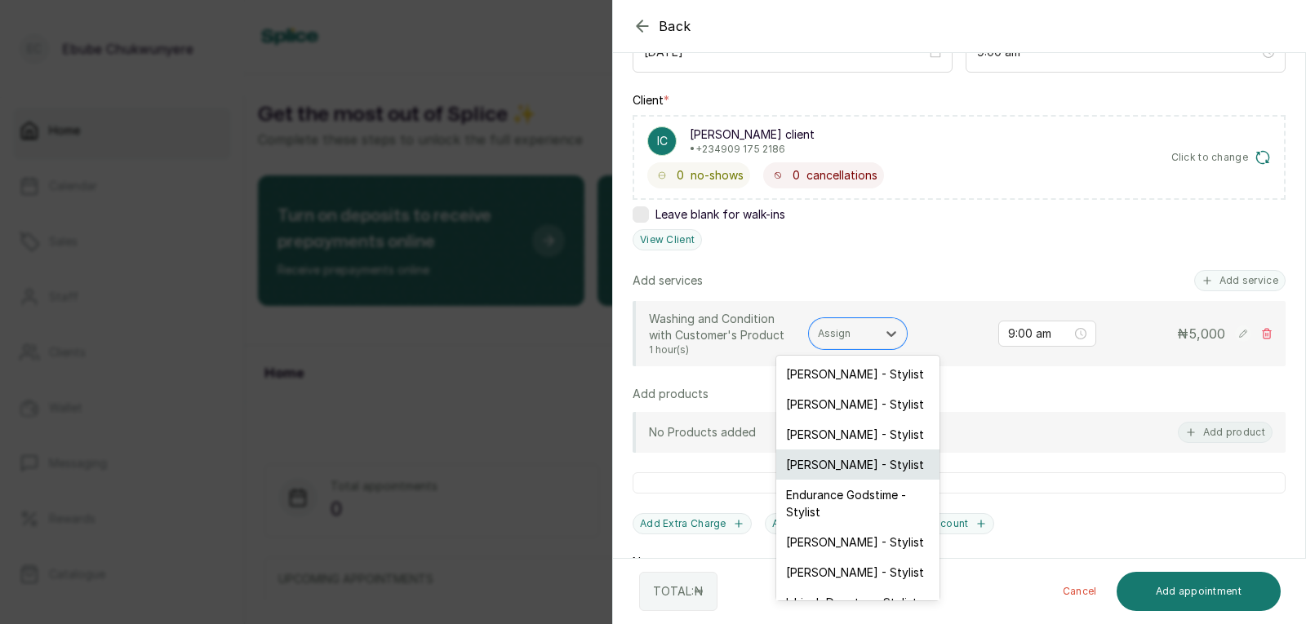
click at [850, 460] on div "[PERSON_NAME] - Stylist" at bounding box center [857, 465] width 163 height 30
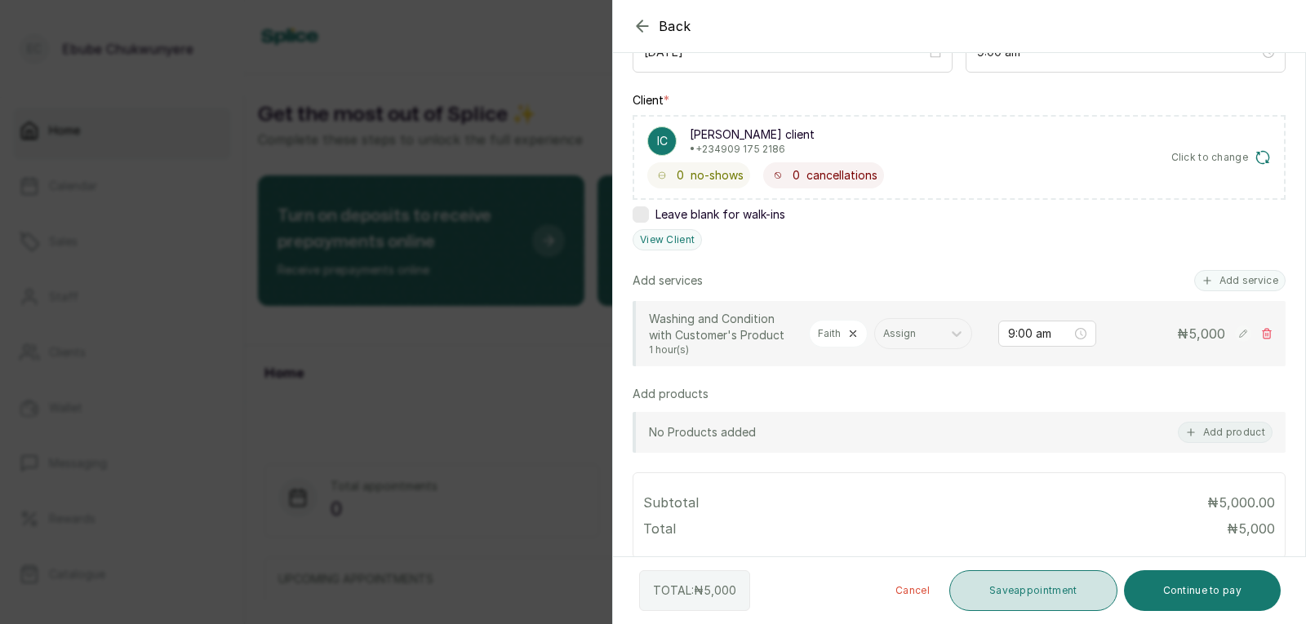
click at [997, 584] on button "Save appointment" at bounding box center [1033, 591] width 168 height 41
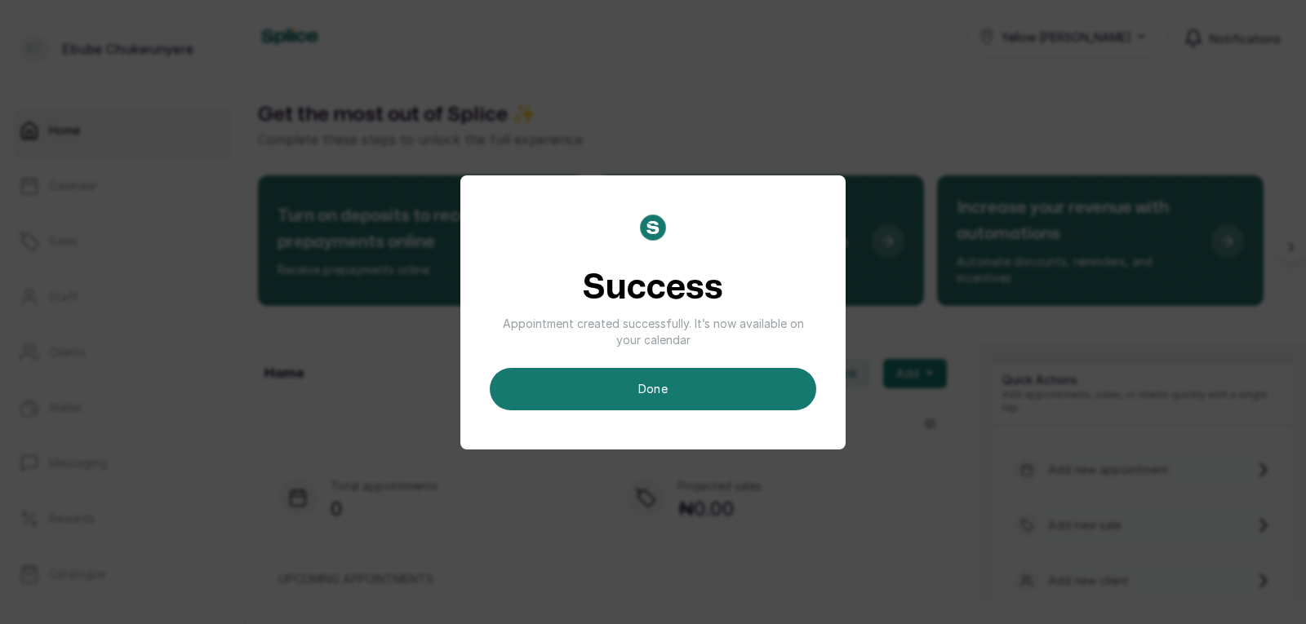
click at [784, 380] on button "done" at bounding box center [653, 389] width 326 height 42
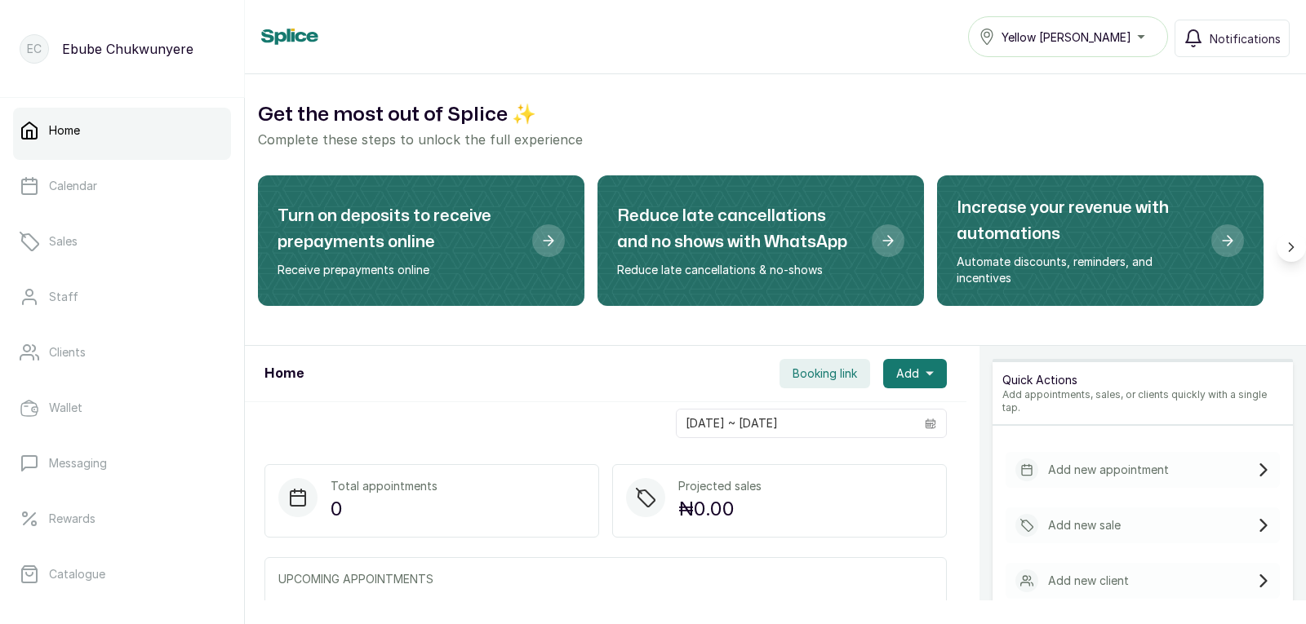
click at [1157, 456] on div "Add new appointment" at bounding box center [1143, 470] width 274 height 36
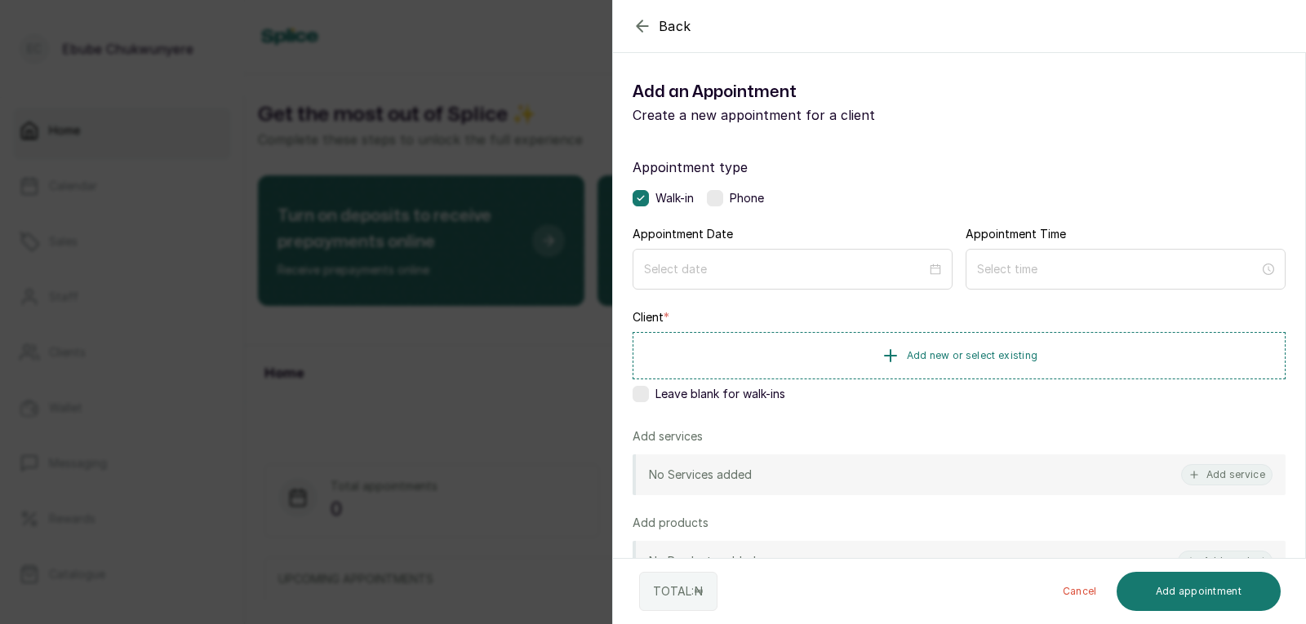
click at [718, 198] on label at bounding box center [715, 198] width 16 height 16
click at [733, 263] on input at bounding box center [785, 269] width 282 height 18
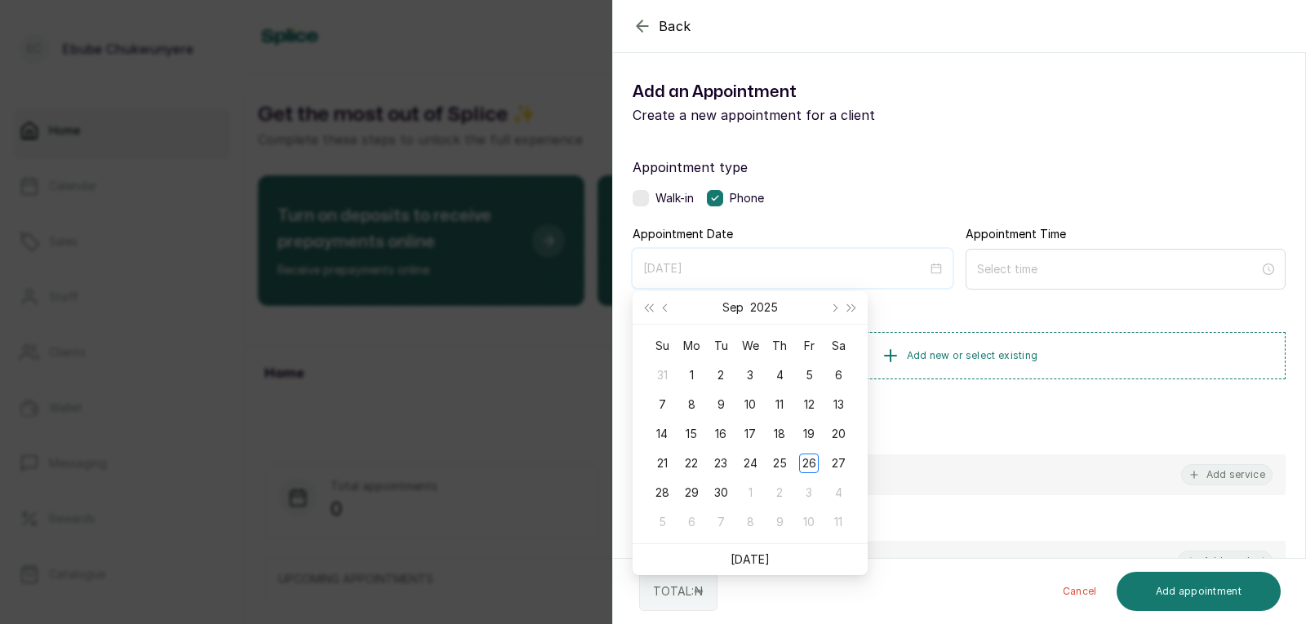
type input "[DATE]"
click at [836, 454] on td "27" at bounding box center [838, 463] width 29 height 29
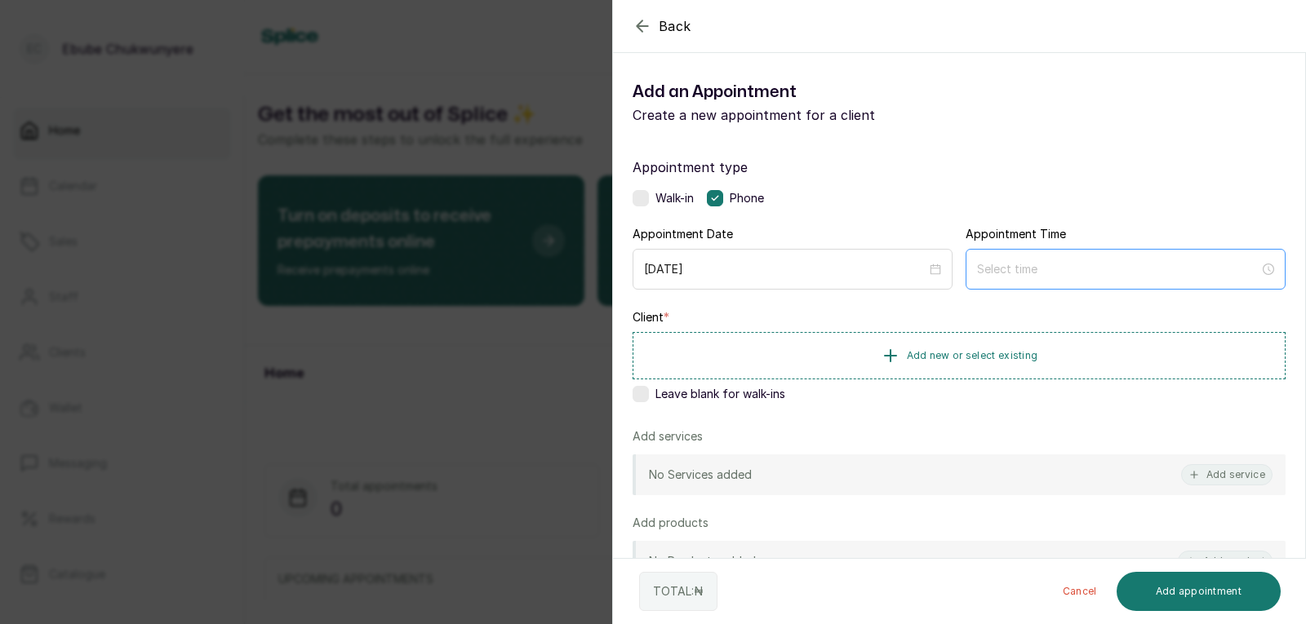
click at [1033, 255] on div at bounding box center [1126, 269] width 320 height 41
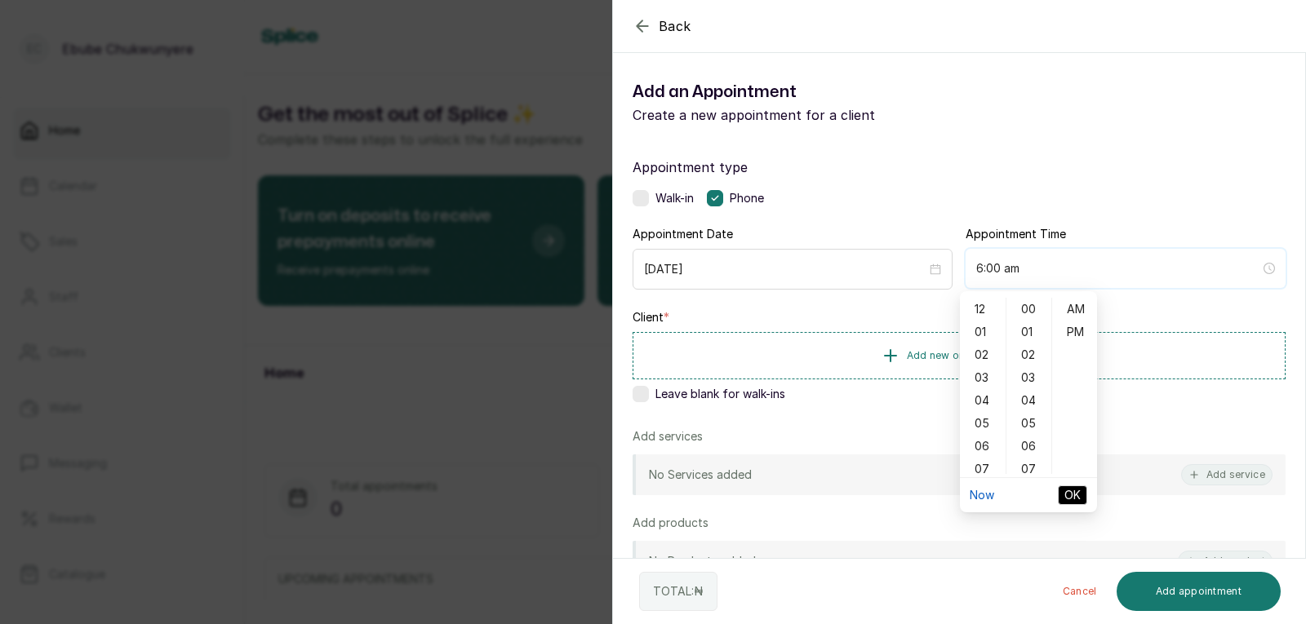
type input "7:00 am"
drag, startPoint x: 980, startPoint y: 310, endPoint x: 977, endPoint y: 322, distance: 11.9
click at [979, 309] on div "12" at bounding box center [982, 309] width 39 height 23
type input "12:00 pm"
drag, startPoint x: 1068, startPoint y: 330, endPoint x: 1064, endPoint y: 344, distance: 14.5
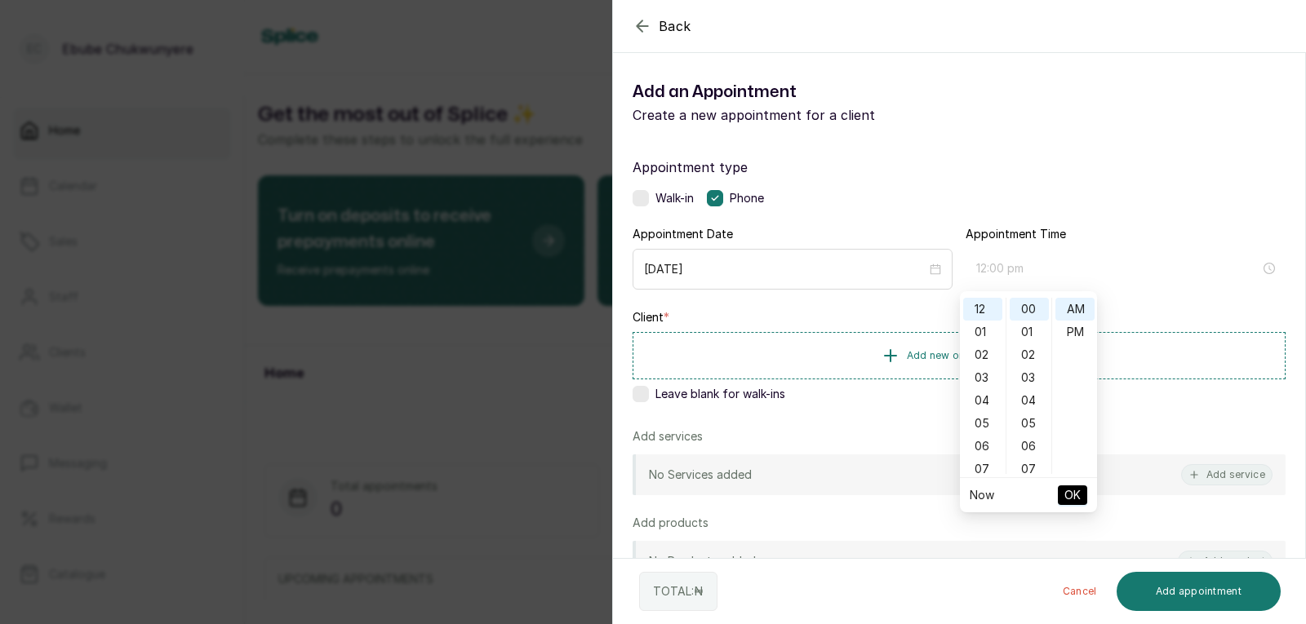
click at [1068, 331] on div "PM" at bounding box center [1074, 332] width 39 height 23
click at [1079, 489] on span "OK" at bounding box center [1072, 495] width 16 height 31
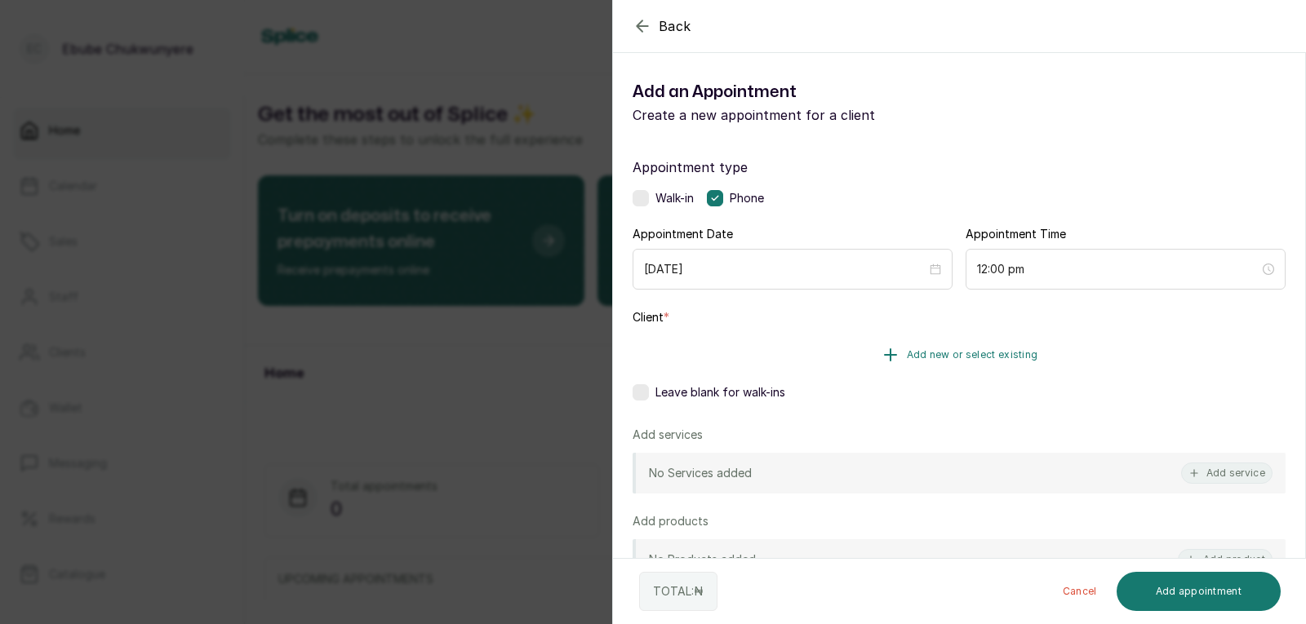
click at [1138, 362] on button "Add new or select existing" at bounding box center [959, 355] width 653 height 46
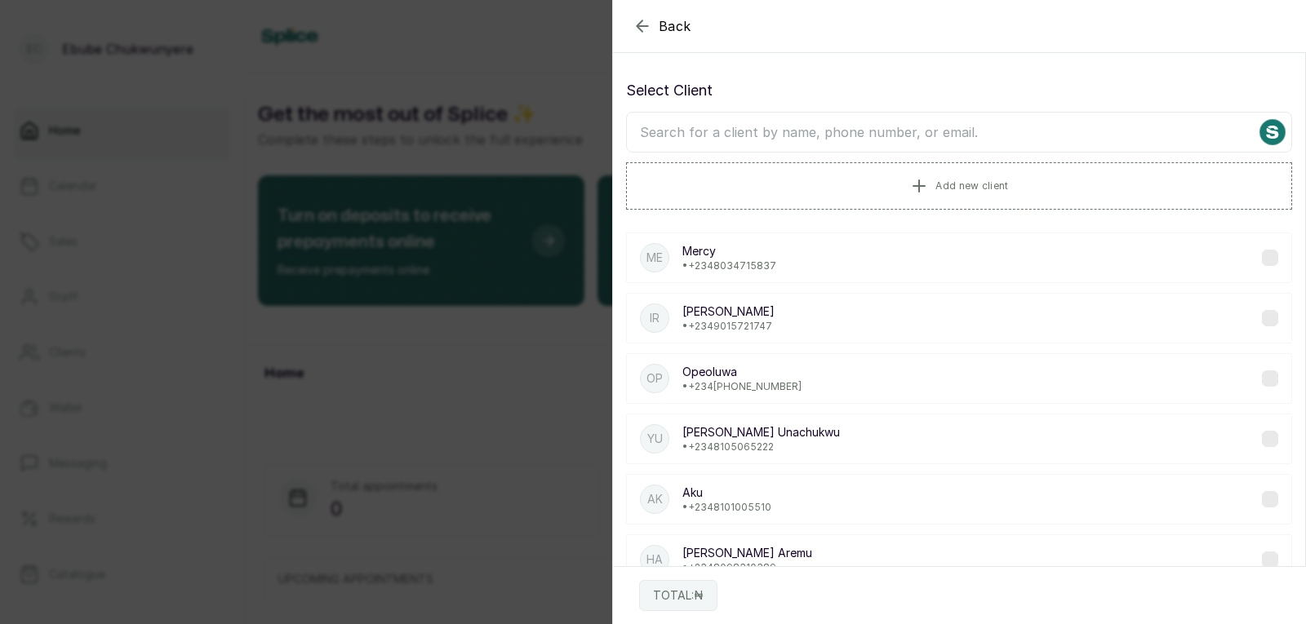
click at [668, 138] on input "text" at bounding box center [959, 132] width 666 height 41
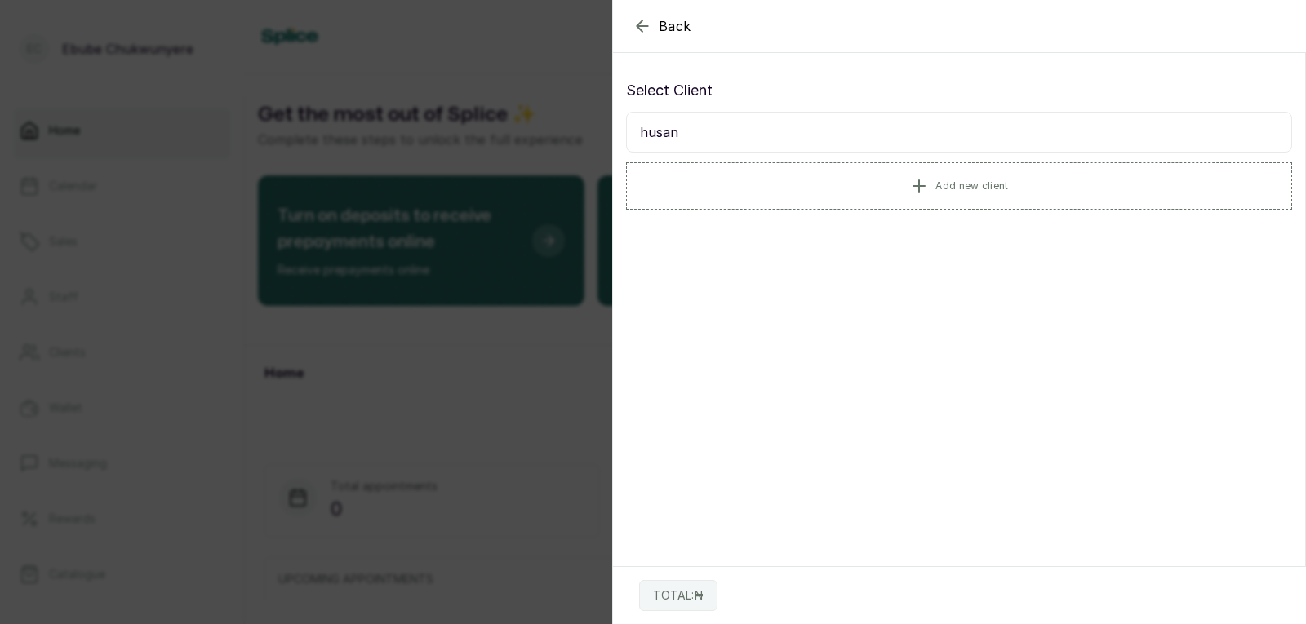
click at [681, 133] on input "husan" at bounding box center [959, 132] width 666 height 41
type input "h"
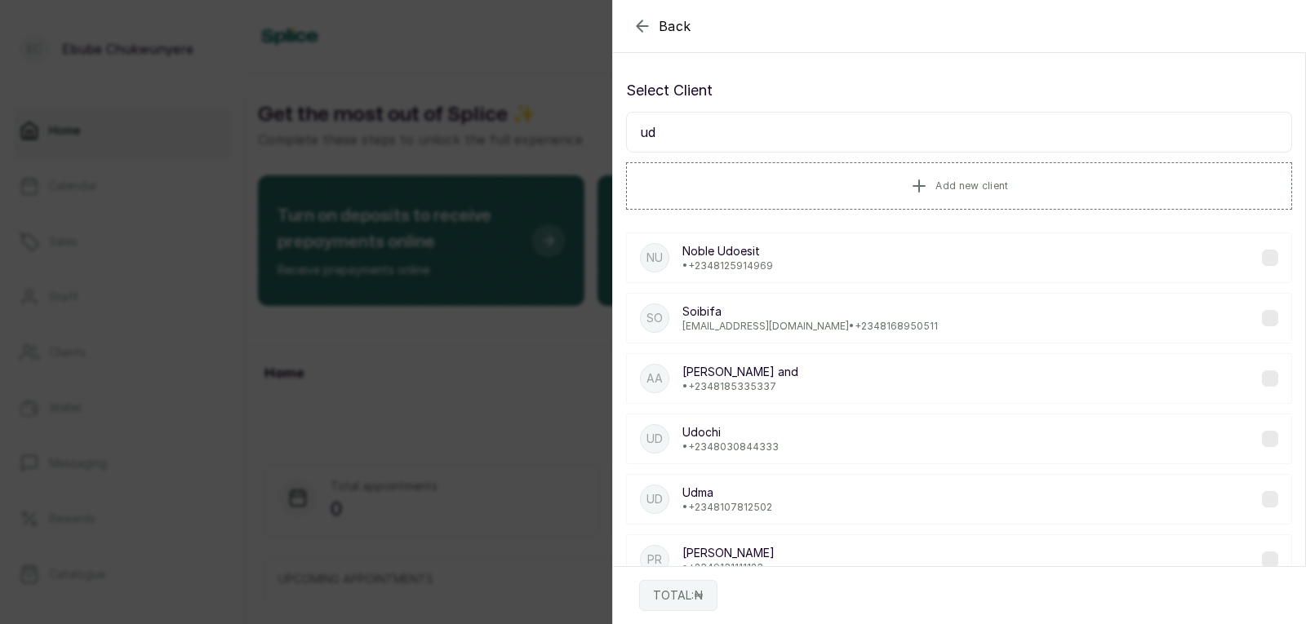
type input "ud"
click at [720, 499] on p "Udma" at bounding box center [727, 493] width 90 height 16
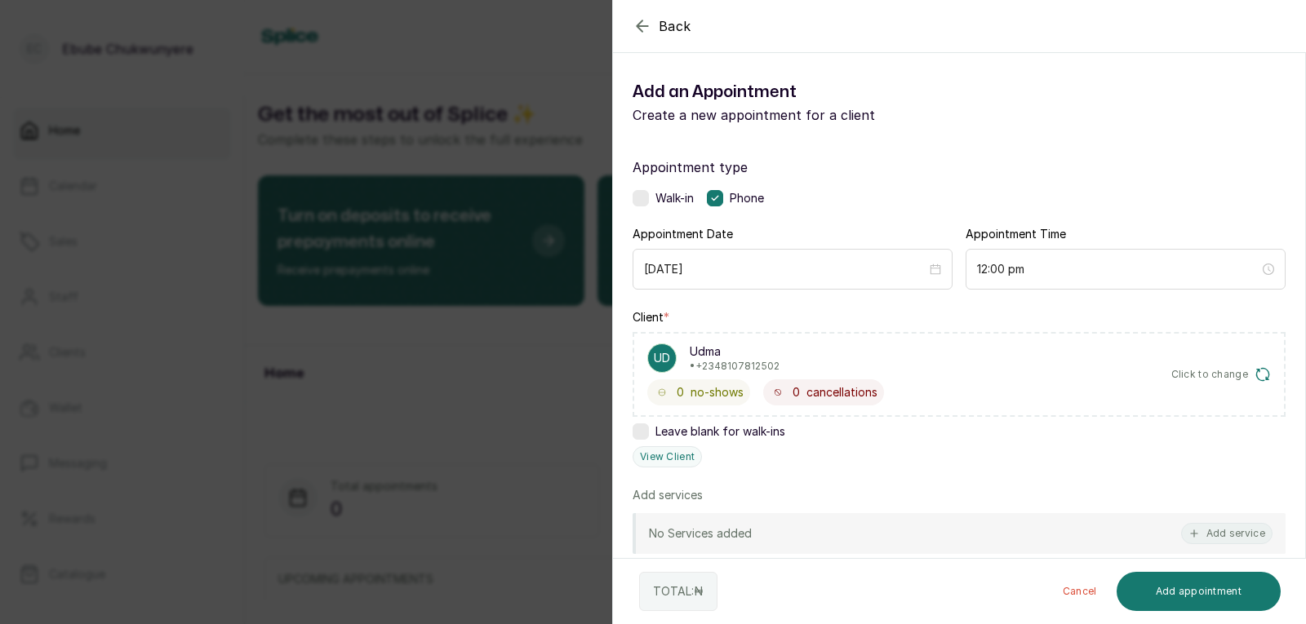
scroll to position [69, 0]
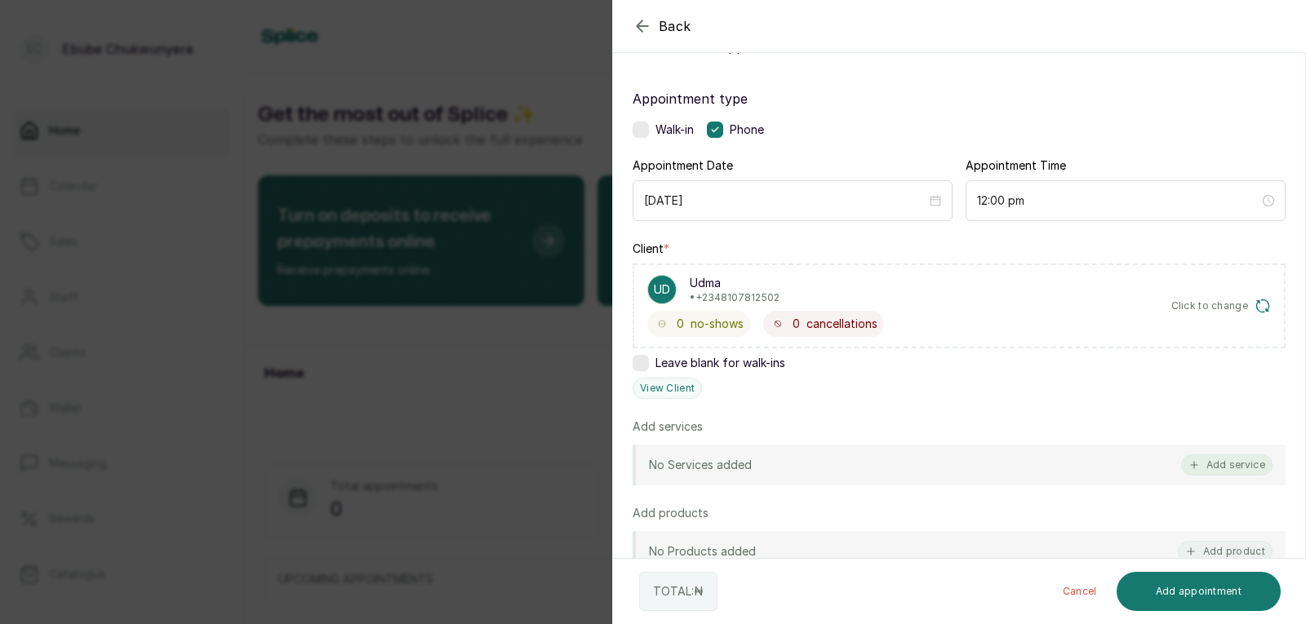
click at [1238, 467] on button "Add service" at bounding box center [1226, 465] width 91 height 21
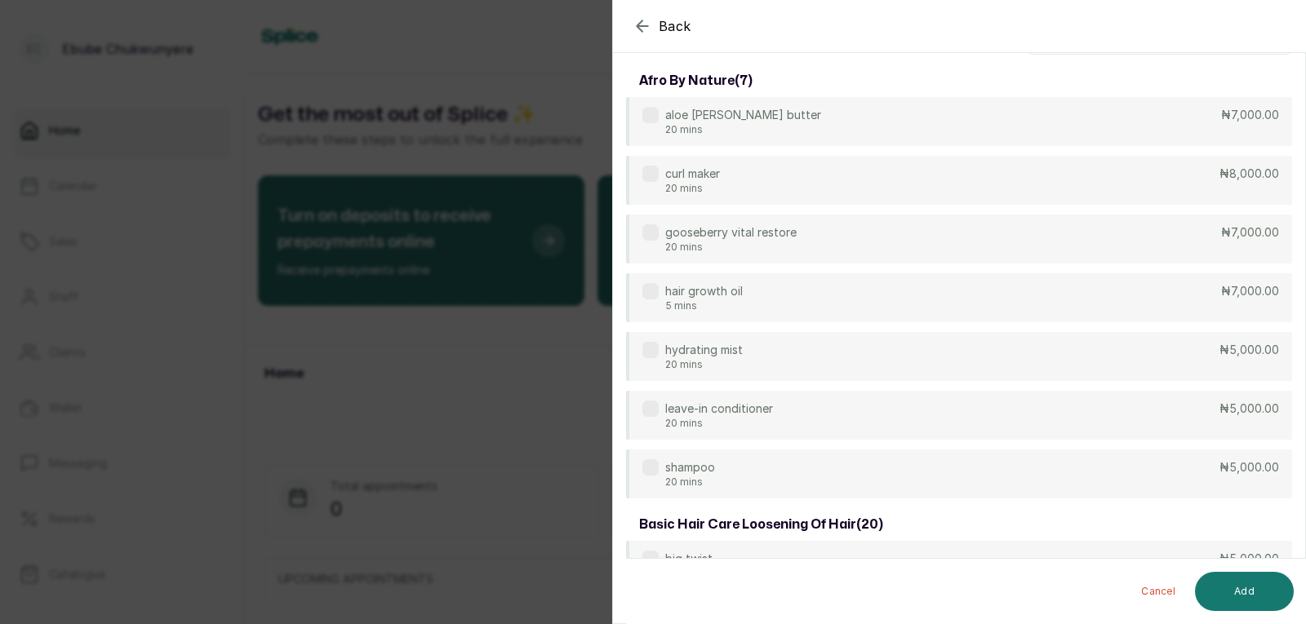
scroll to position [0, 0]
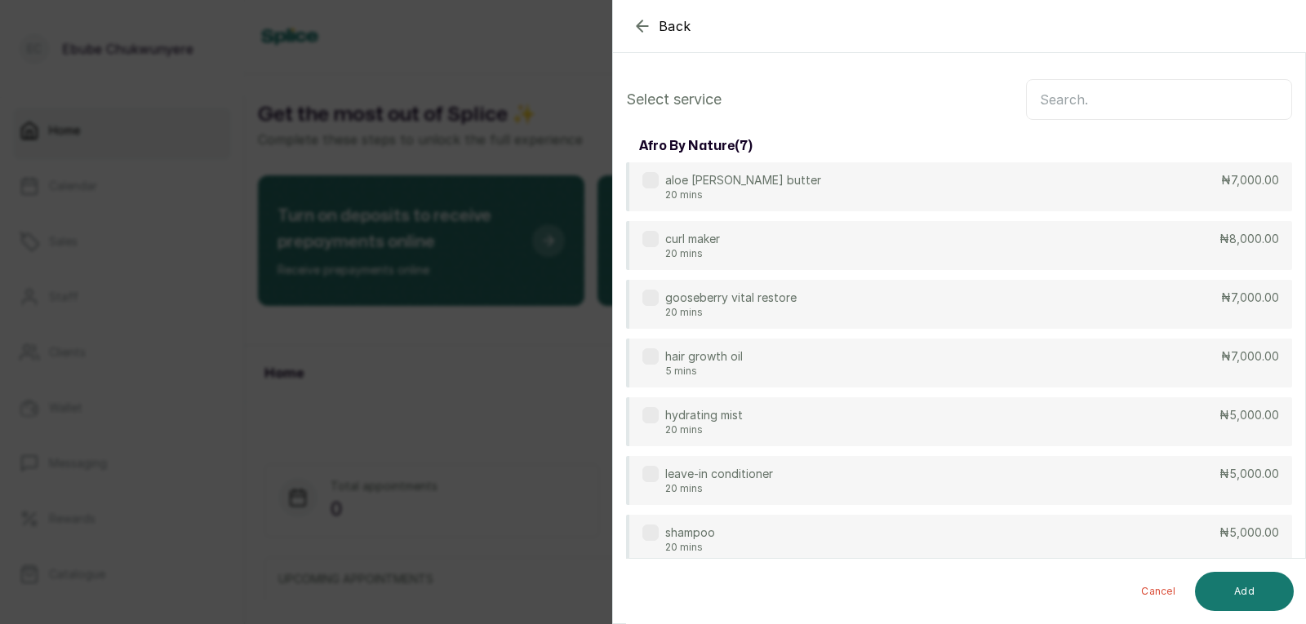
click at [1246, 94] on input "text" at bounding box center [1159, 99] width 266 height 41
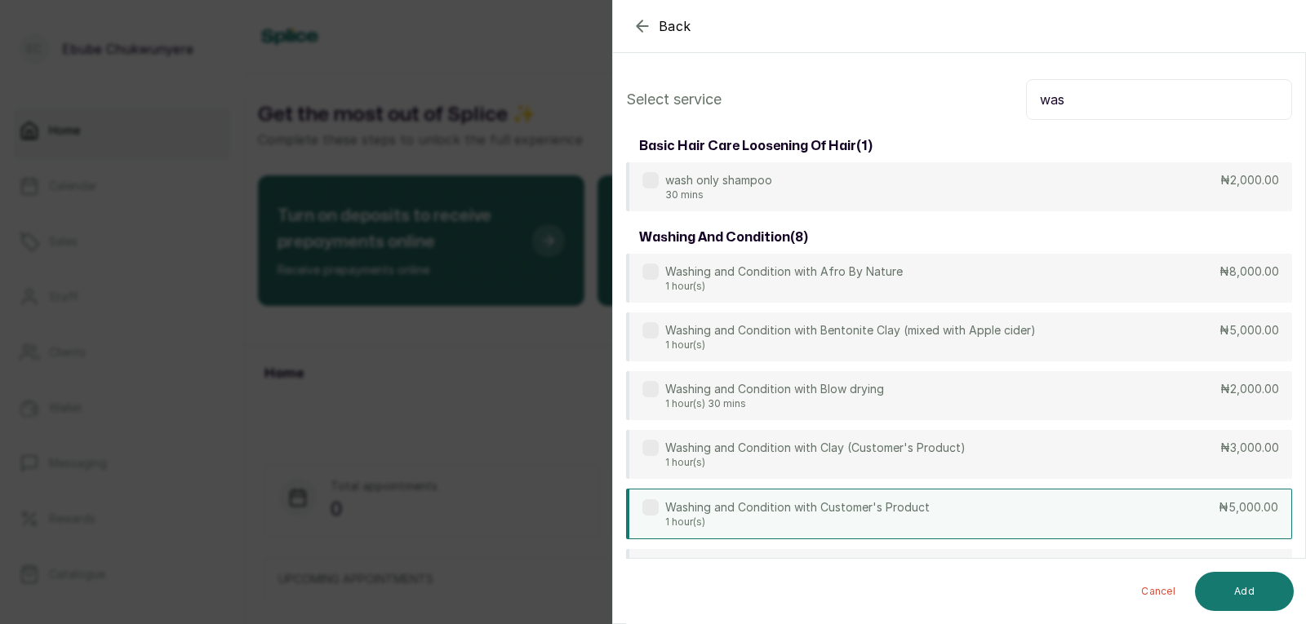
type input "was"
click at [1176, 513] on div "Washing and Condition with Customer's Product 1 hour(s) ₦5,000.00" at bounding box center [959, 514] width 666 height 51
click at [1242, 585] on button "Add" at bounding box center [1244, 591] width 99 height 39
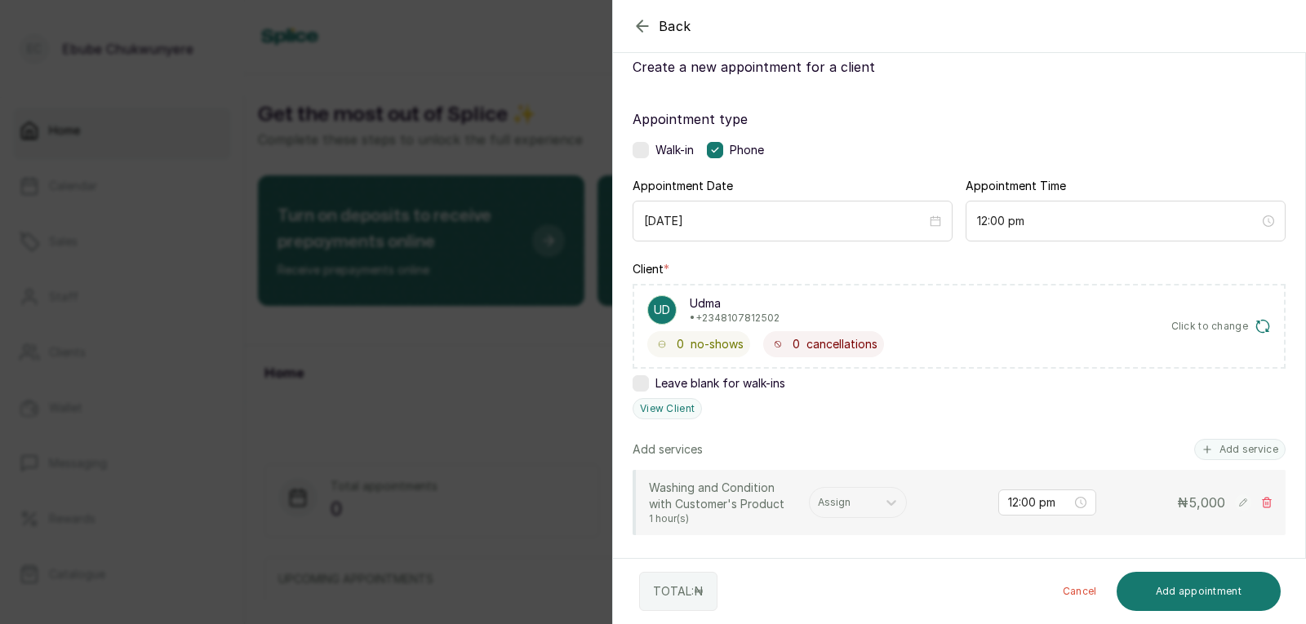
scroll to position [146, 0]
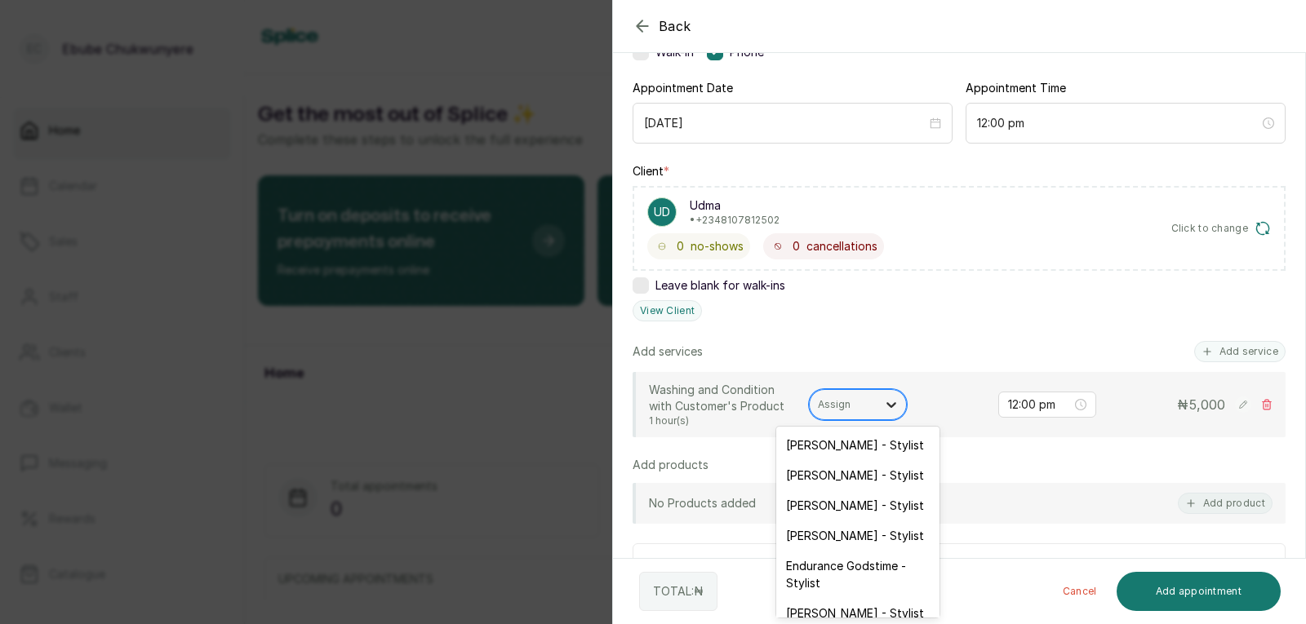
click at [892, 401] on icon at bounding box center [891, 405] width 16 height 16
click at [889, 539] on div "[PERSON_NAME] - Stylist" at bounding box center [857, 536] width 163 height 30
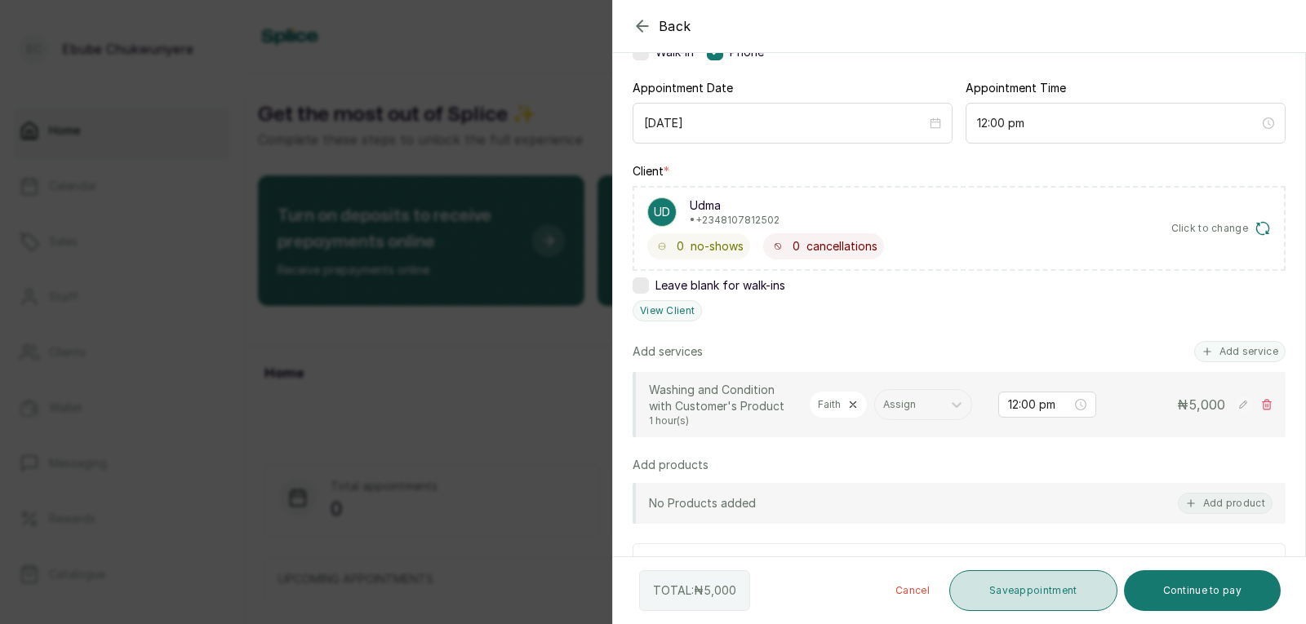
drag, startPoint x: 1065, startPoint y: 574, endPoint x: 1043, endPoint y: 579, distance: 22.8
click at [1061, 577] on button "Save appointment" at bounding box center [1033, 591] width 168 height 41
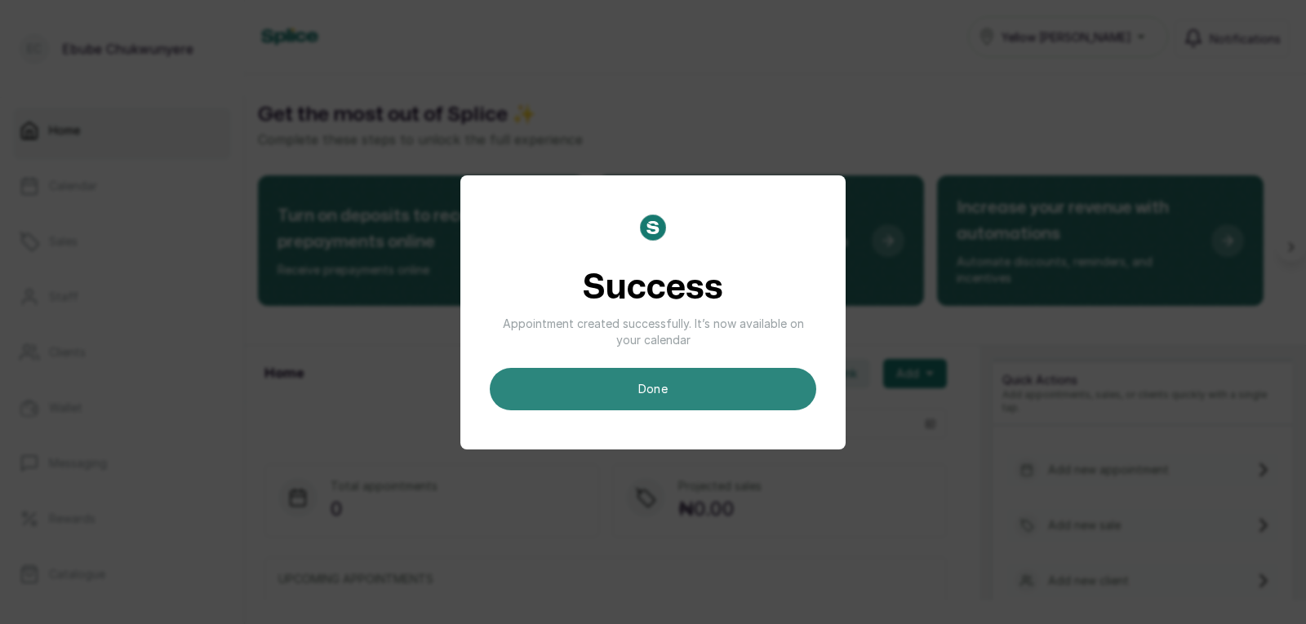
click at [628, 385] on button "done" at bounding box center [653, 389] width 326 height 42
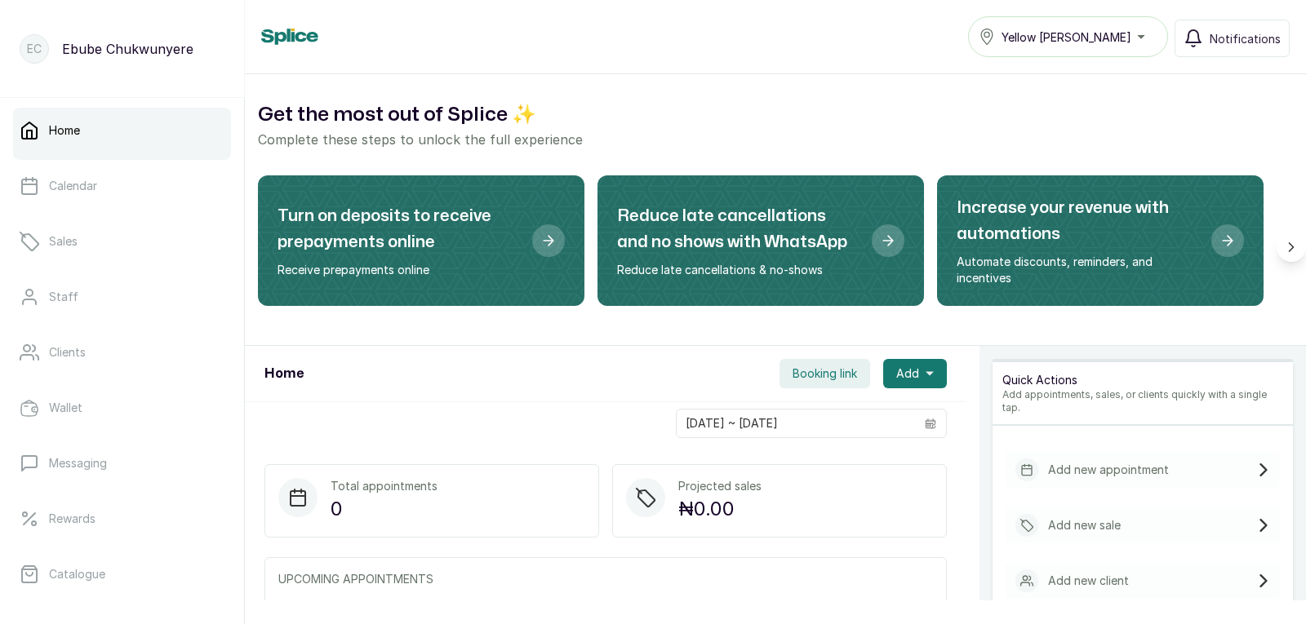
drag, startPoint x: 1245, startPoint y: 445, endPoint x: 1243, endPoint y: 453, distance: 8.3
click at [1243, 453] on div "Add new appointment" at bounding box center [1143, 470] width 274 height 36
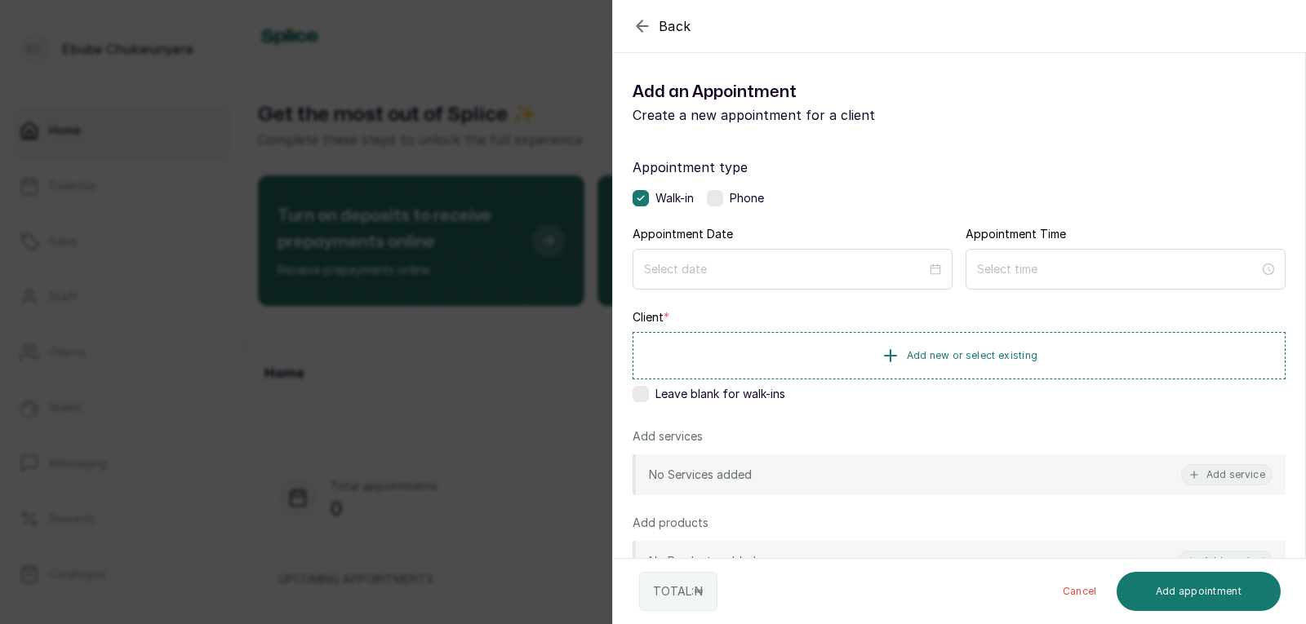
click at [713, 193] on label at bounding box center [715, 198] width 16 height 16
click at [726, 266] on div "Appointment Date" at bounding box center [793, 257] width 320 height 62
click at [727, 264] on input at bounding box center [785, 269] width 284 height 18
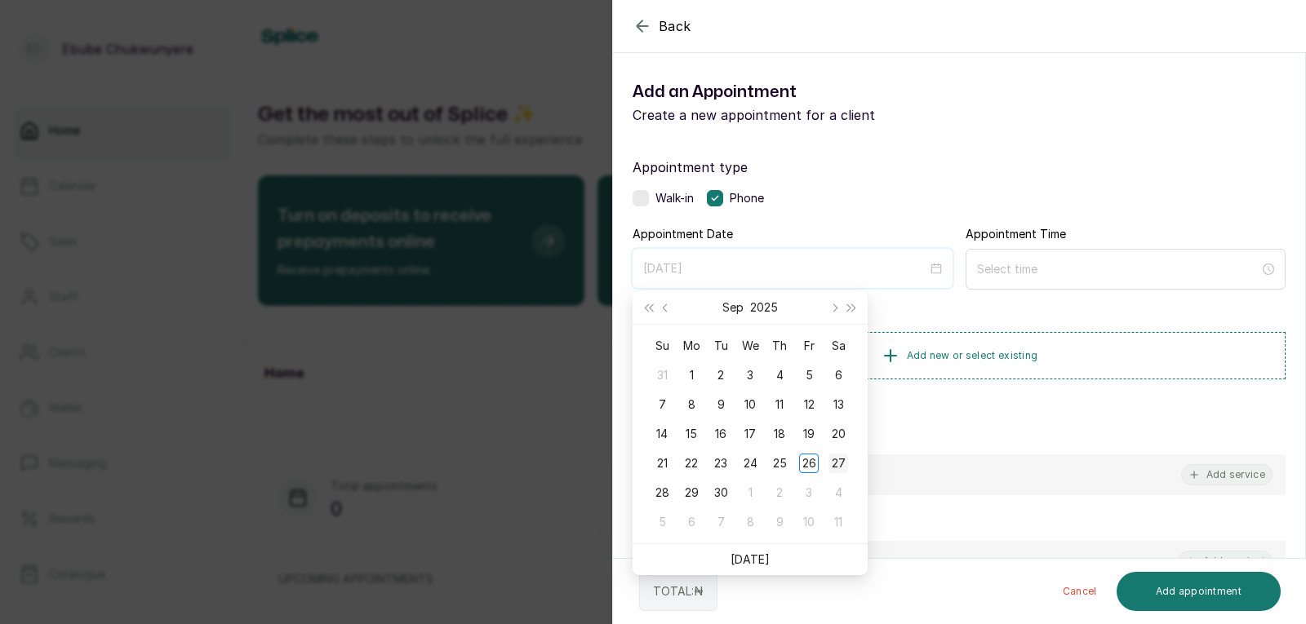
type input "[DATE]"
click at [844, 460] on div "27" at bounding box center [838, 464] width 20 height 20
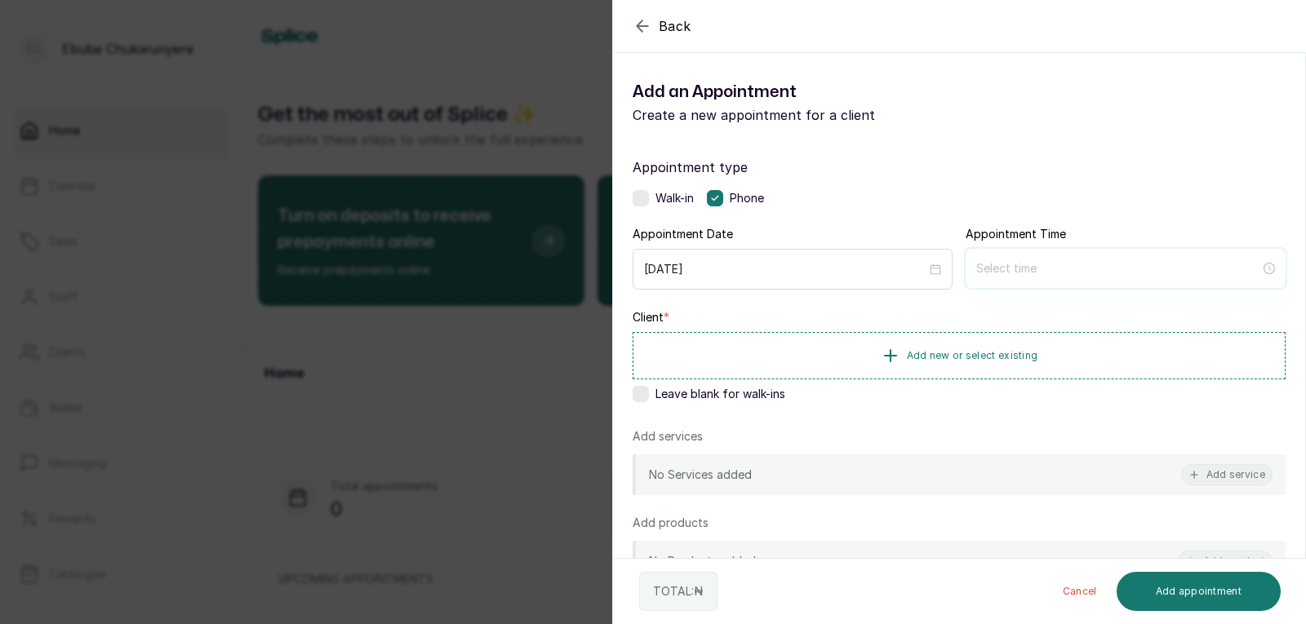
click at [1032, 262] on input at bounding box center [1118, 269] width 284 height 18
click at [987, 313] on div "12" at bounding box center [982, 309] width 39 height 23
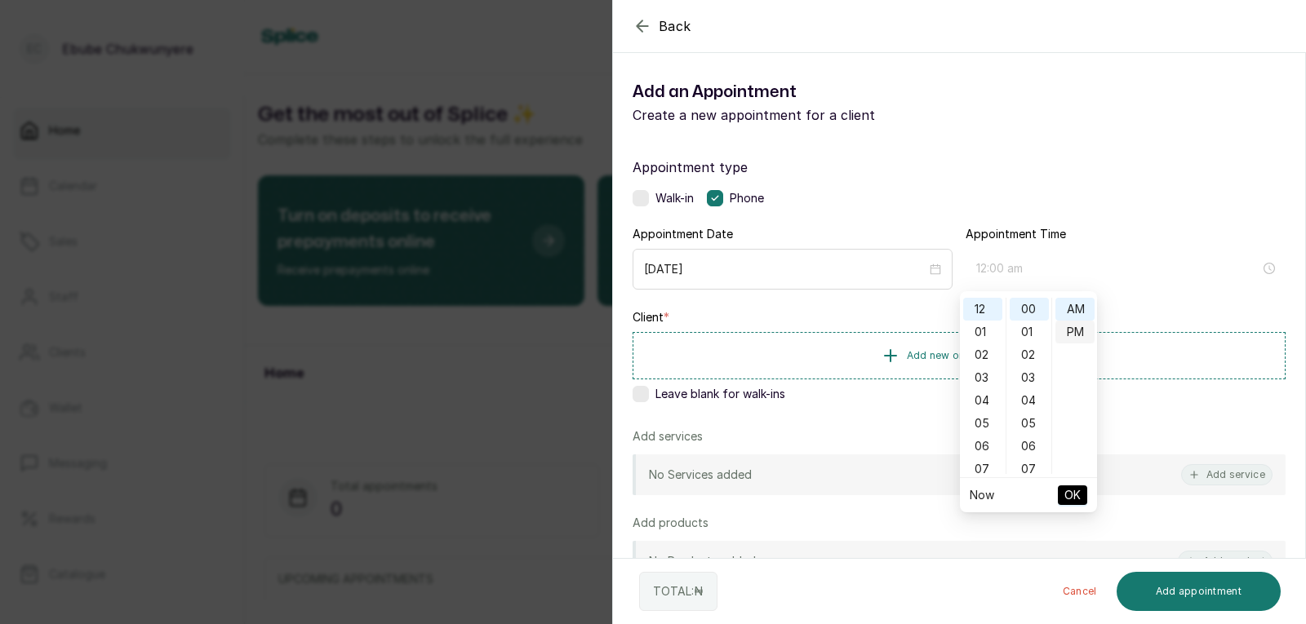
type input "12:00 pm"
click at [1079, 327] on div "PM" at bounding box center [1074, 332] width 39 height 23
click at [1072, 486] on span "OK" at bounding box center [1072, 495] width 16 height 31
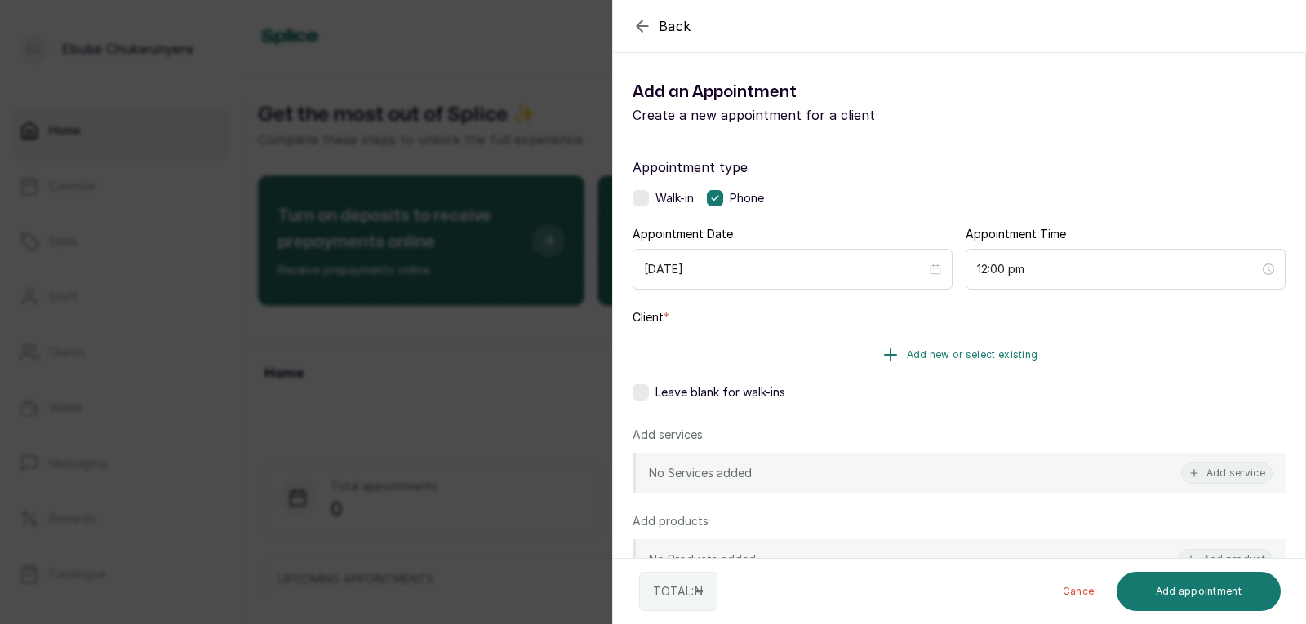
click at [1090, 356] on button "Add new or select existing" at bounding box center [959, 355] width 653 height 46
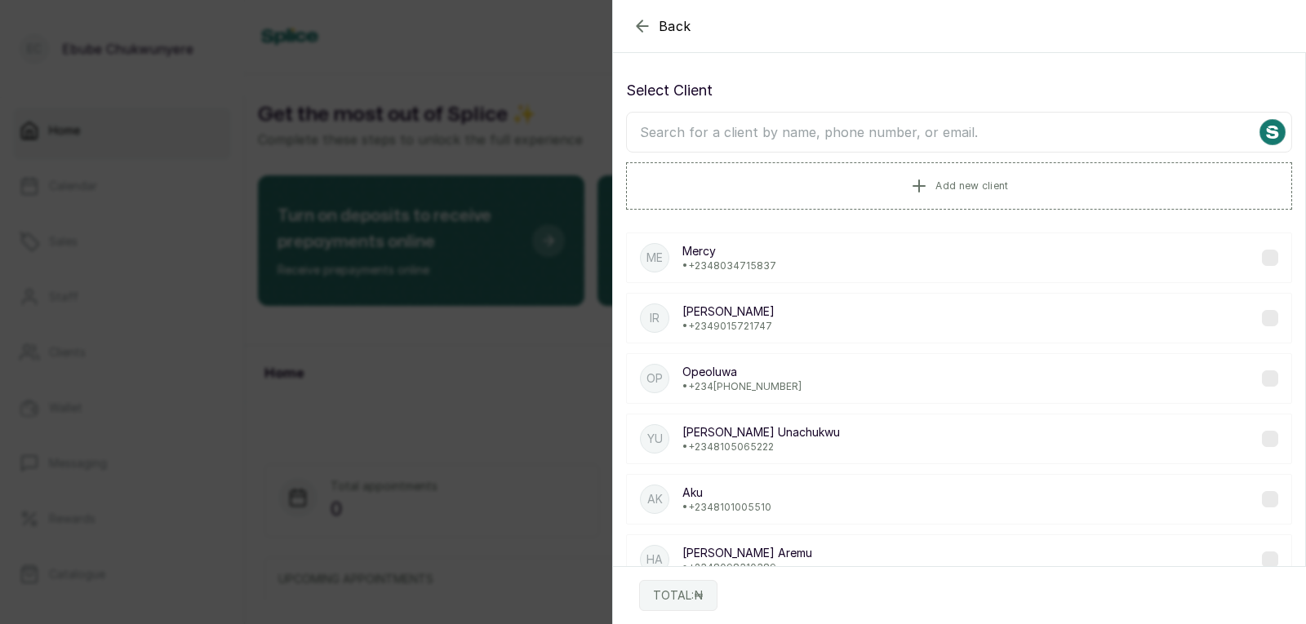
click at [886, 124] on input "text" at bounding box center [959, 132] width 666 height 41
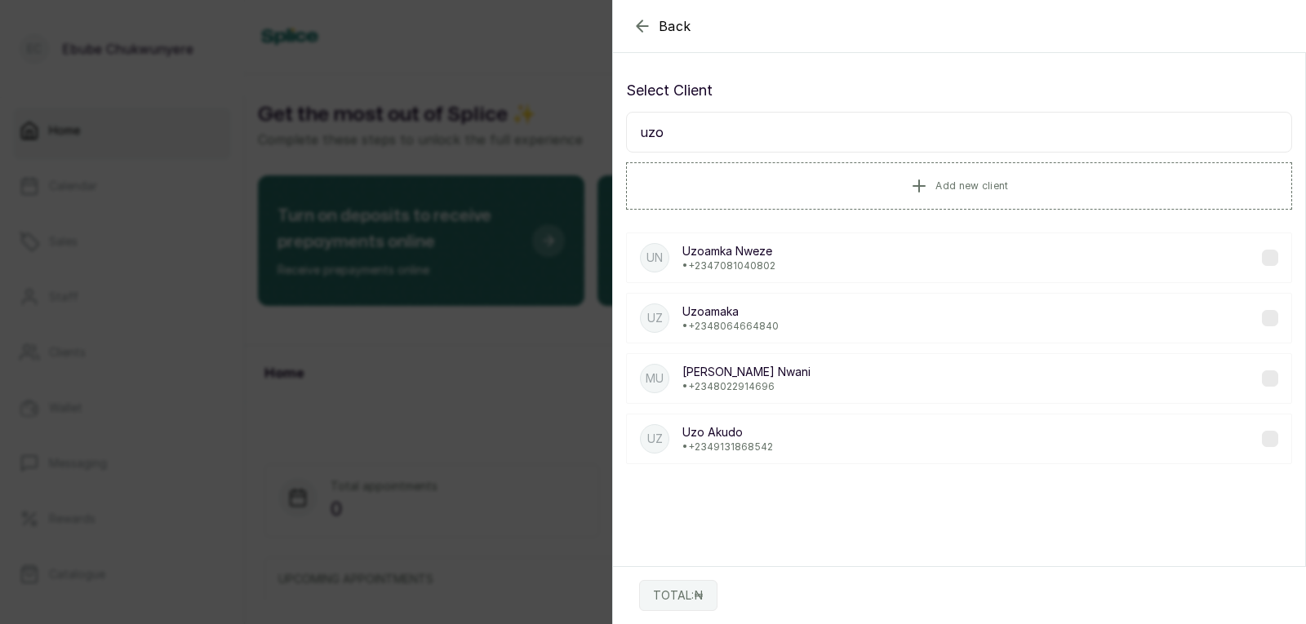
type input "uzo"
drag, startPoint x: 1169, startPoint y: 269, endPoint x: 1180, endPoint y: 291, distance: 24.8
click at [1180, 291] on div "UN Uzoamka Nweze • [PHONE_NUMBER] Uz Uzoamaka • [PHONE_NUMBER] MU [PERSON_NAME]…" at bounding box center [959, 349] width 666 height 258
click at [1192, 221] on div "UN Uzoamka Nweze • [PHONE_NUMBER] Uz Uzoamaka • [PHONE_NUMBER] MU [PERSON_NAME]…" at bounding box center [959, 349] width 666 height 258
click at [1183, 248] on div "UN Uzoamka Nweze • [PHONE_NUMBER]" at bounding box center [959, 258] width 666 height 51
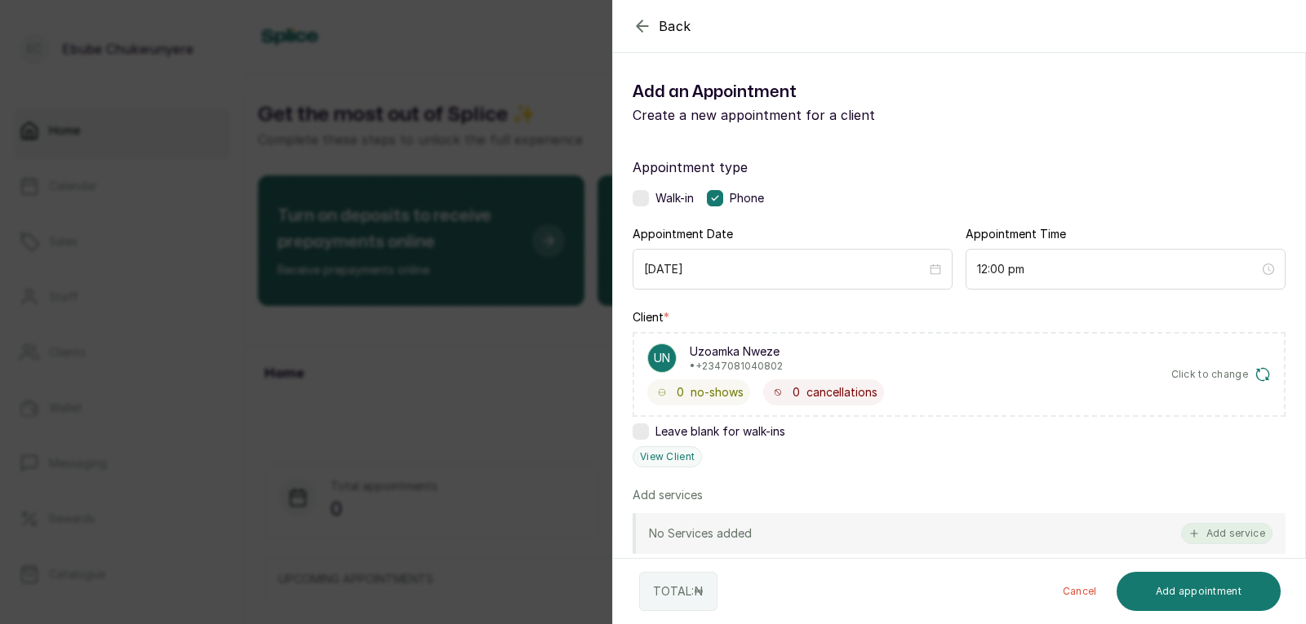
click at [1228, 530] on button "Add service" at bounding box center [1226, 533] width 91 height 21
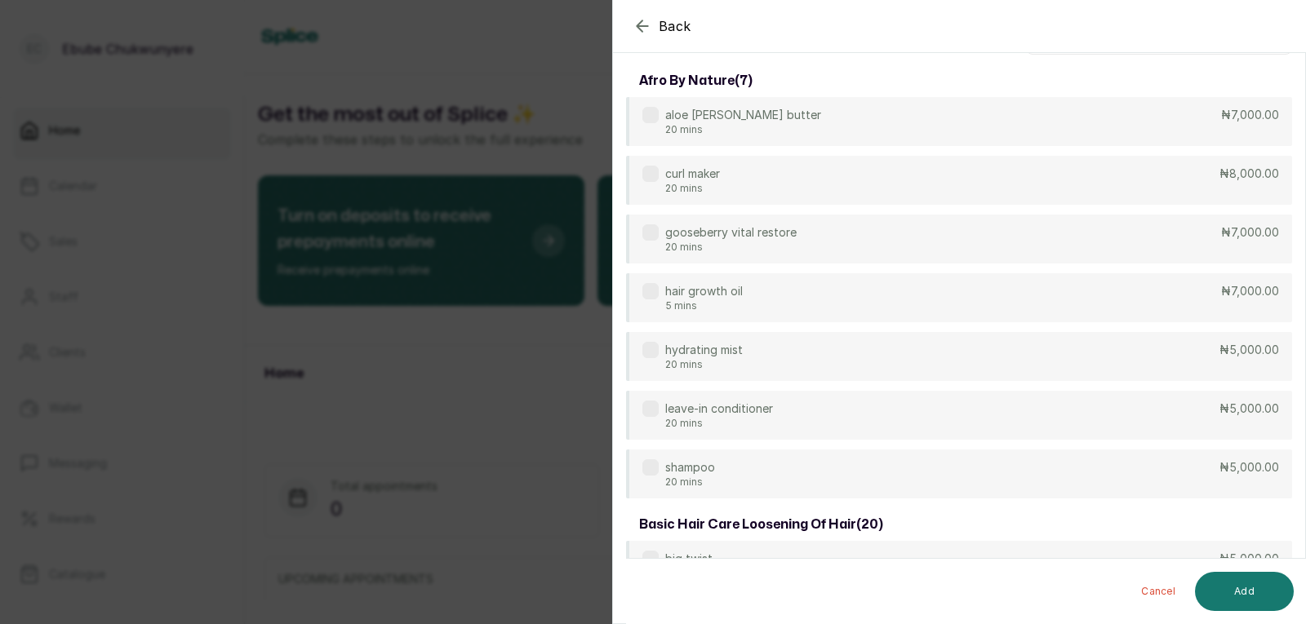
scroll to position [0, 0]
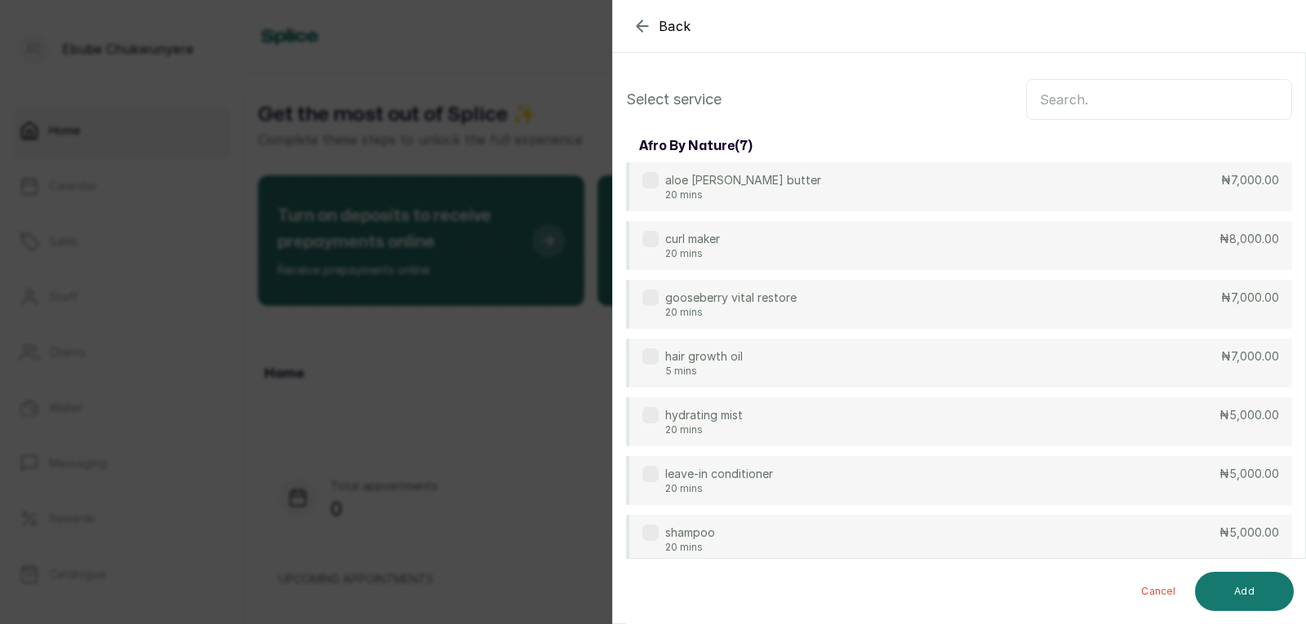
click at [1224, 88] on input "text" at bounding box center [1159, 99] width 266 height 41
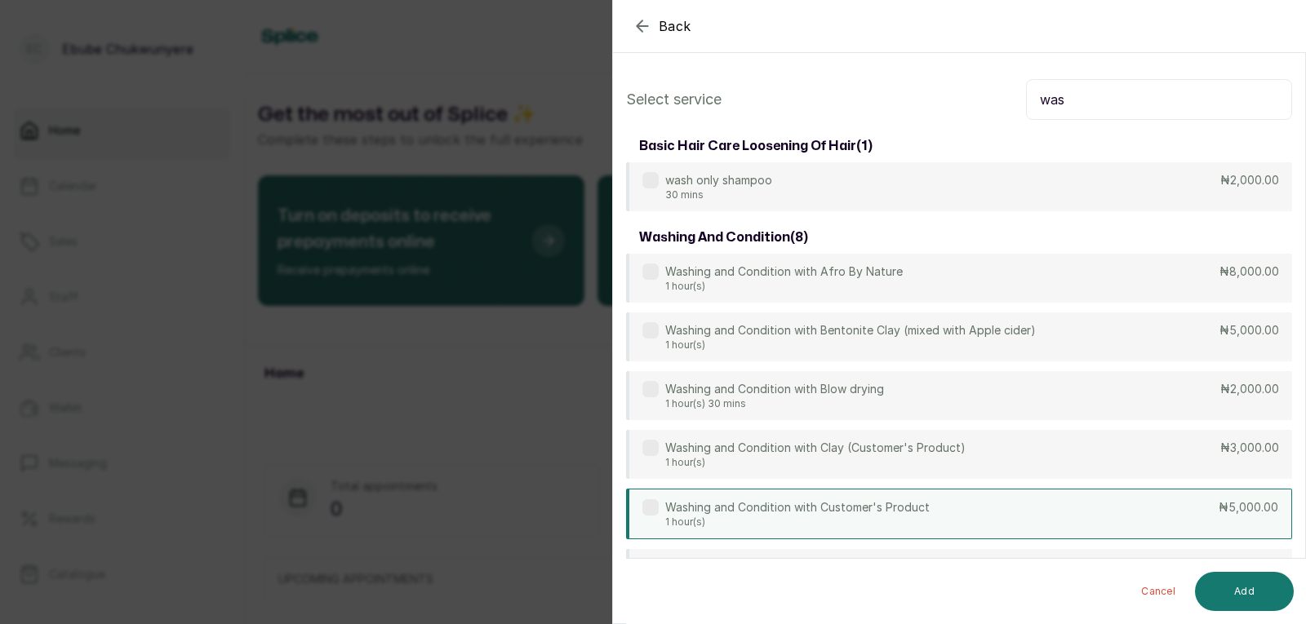
type input "was"
click at [1014, 508] on div "Washing and Condition with Customer's Product 1 hour(s) ₦5,000.00" at bounding box center [959, 514] width 666 height 51
click at [1267, 592] on button "Add" at bounding box center [1244, 591] width 99 height 39
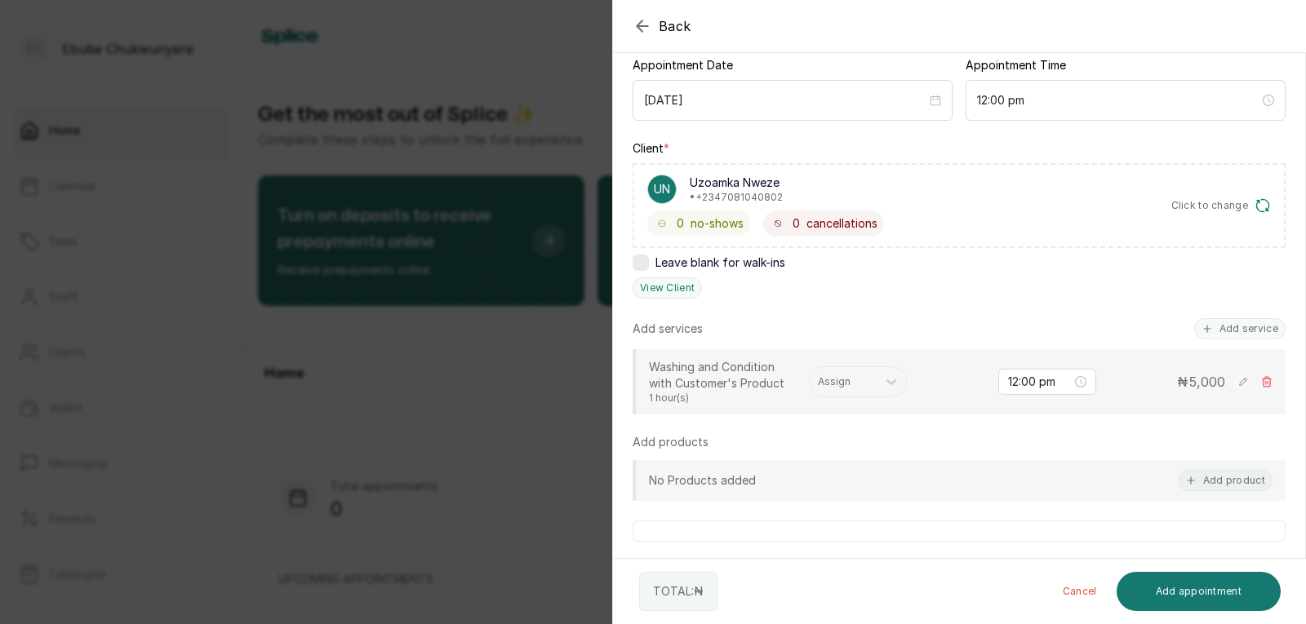
scroll to position [201, 0]
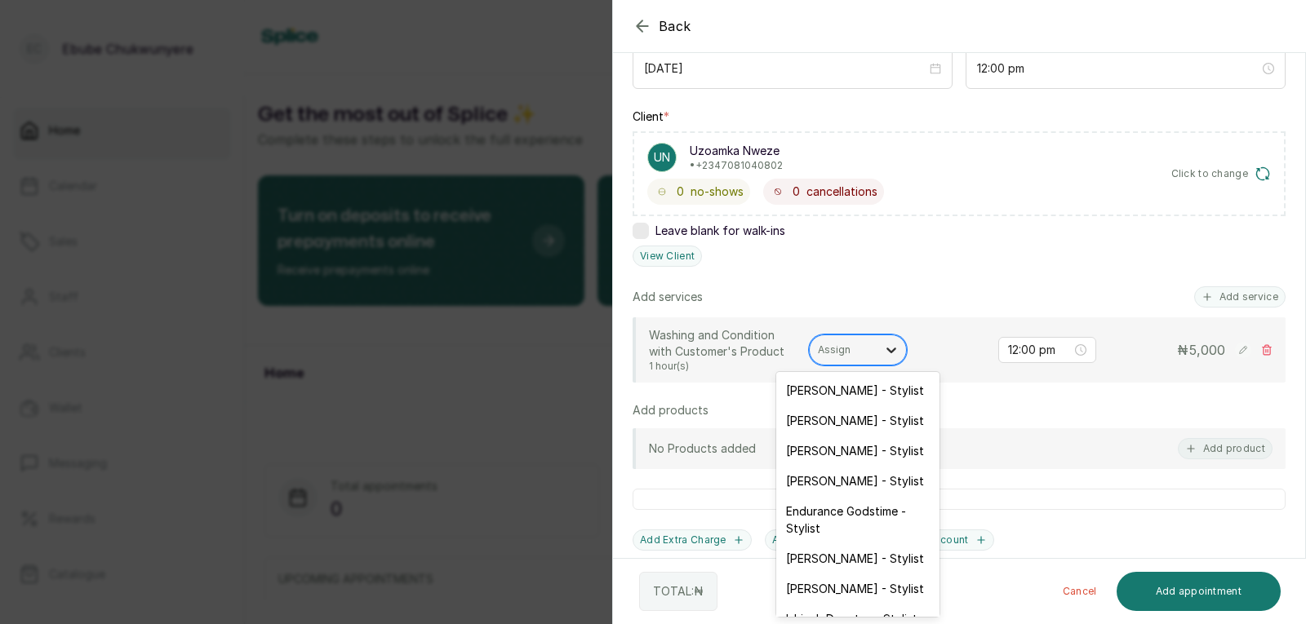
click at [890, 347] on icon at bounding box center [891, 350] width 16 height 16
click at [803, 559] on div "[PERSON_NAME] - Stylist" at bounding box center [857, 559] width 163 height 30
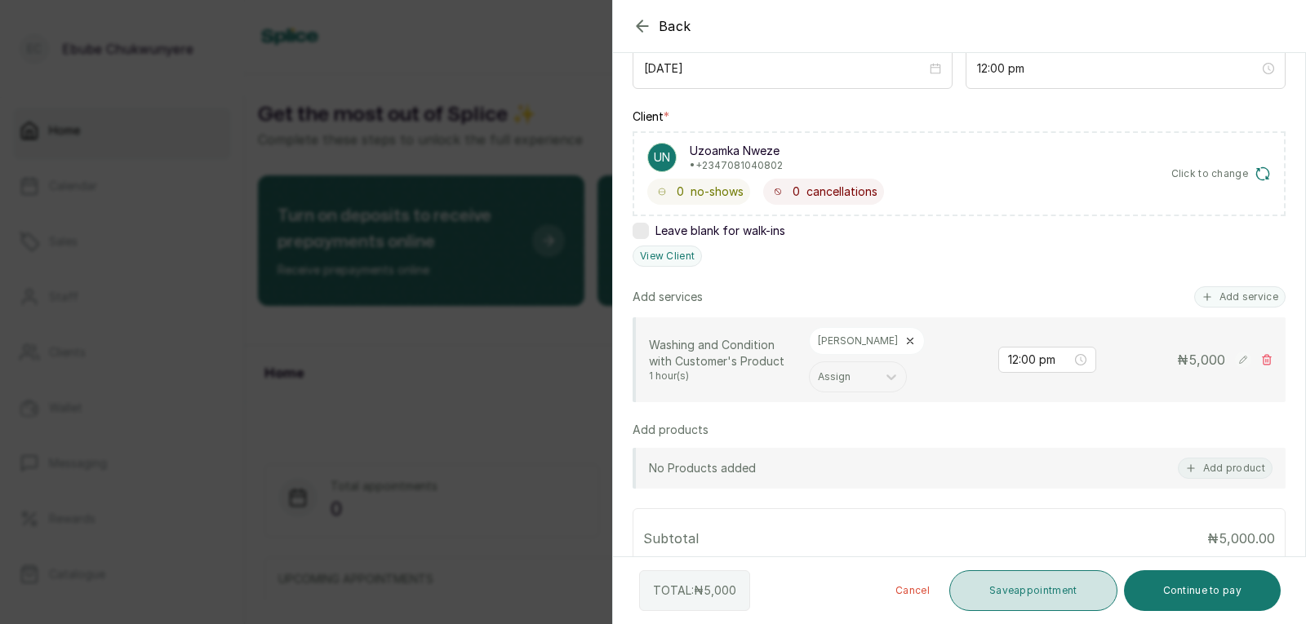
click at [973, 593] on button "Save appointment" at bounding box center [1033, 591] width 168 height 41
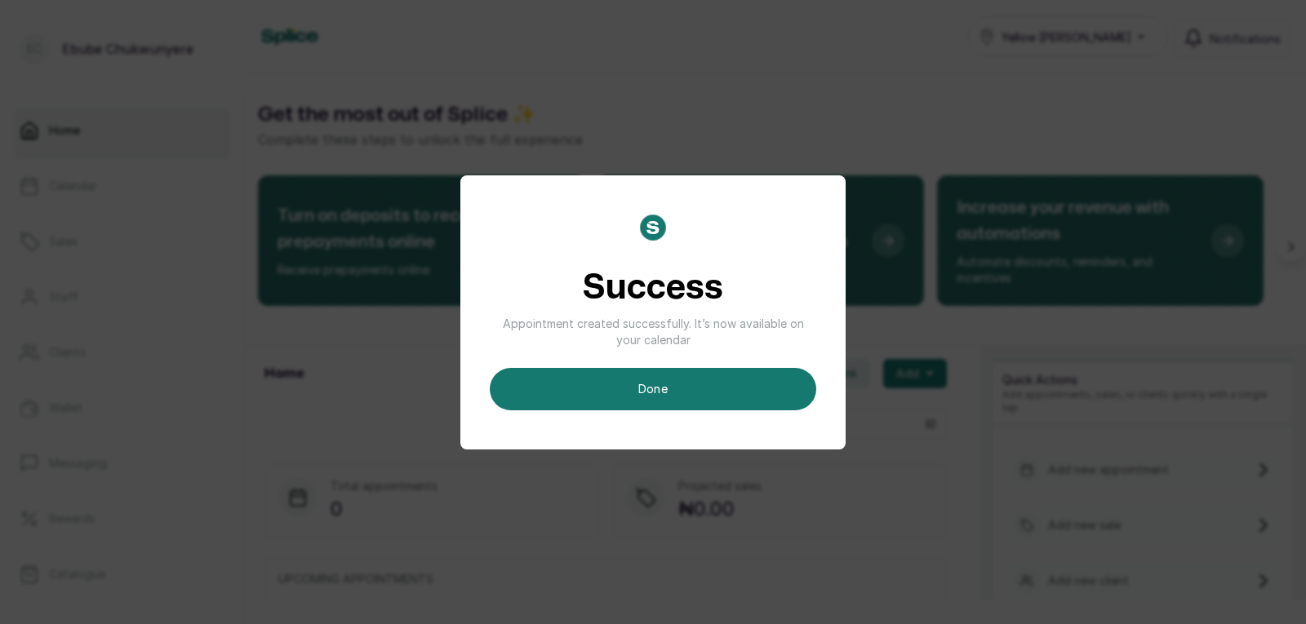
click at [788, 372] on button "done" at bounding box center [653, 389] width 326 height 42
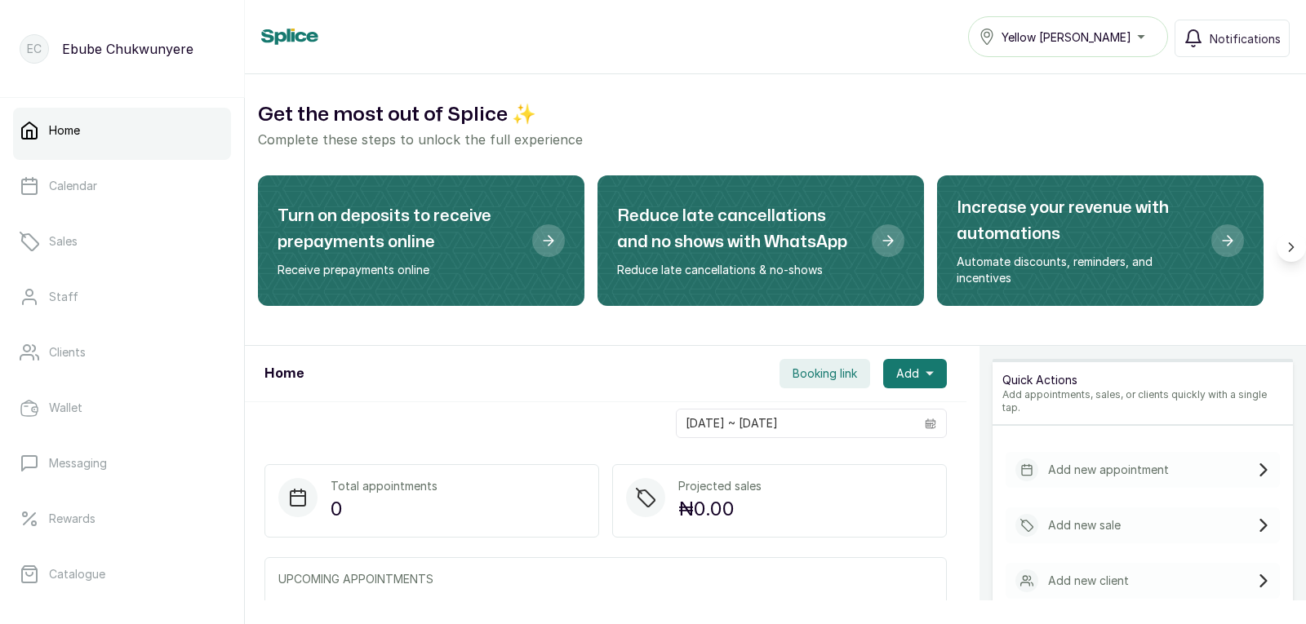
click at [1241, 452] on div "Add new appointment" at bounding box center [1143, 470] width 274 height 36
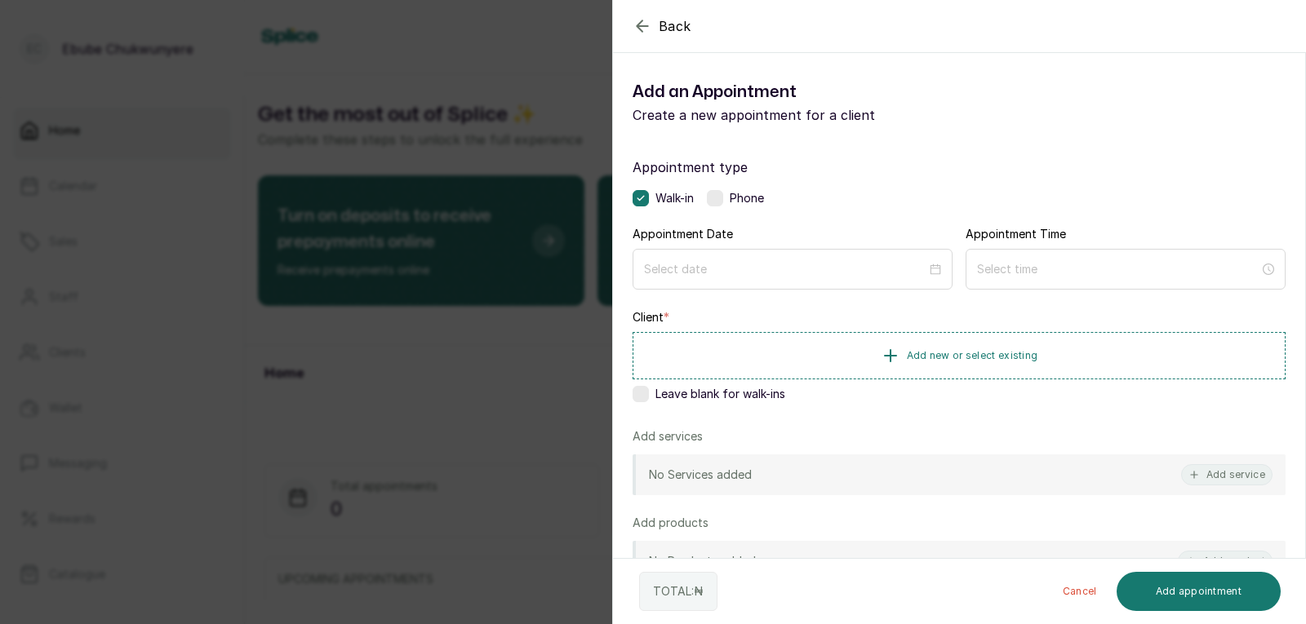
click at [719, 198] on label at bounding box center [715, 198] width 16 height 16
click at [778, 260] on div at bounding box center [793, 269] width 320 height 41
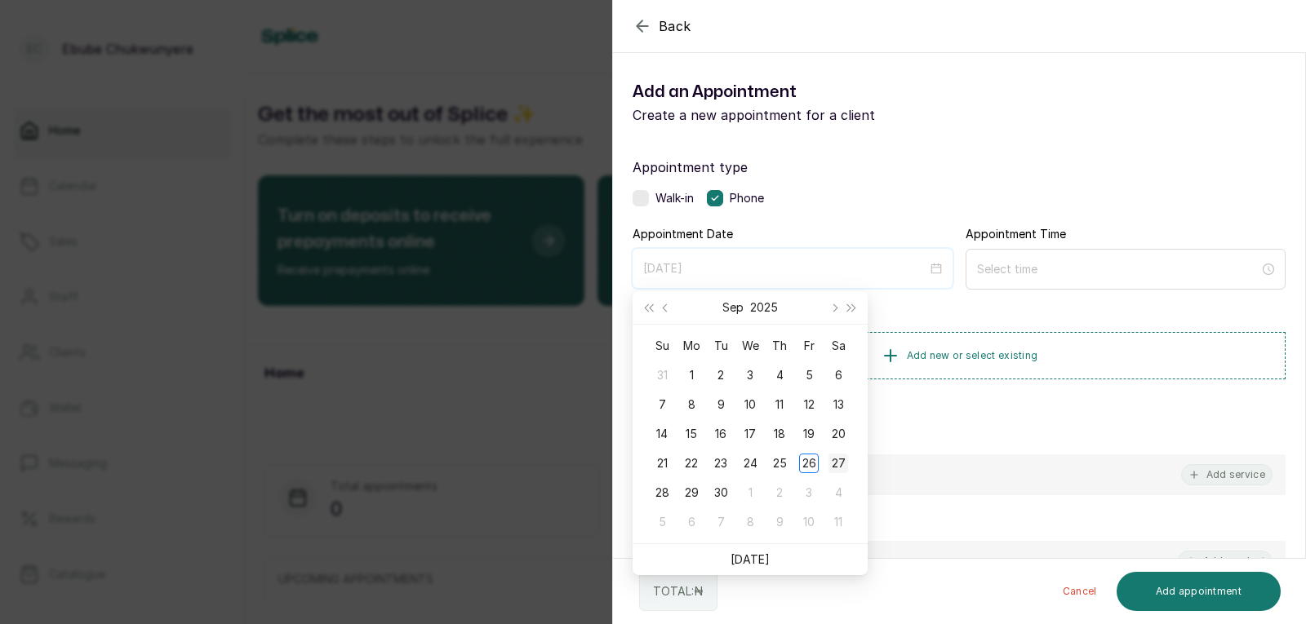
type input "[DATE]"
click at [842, 464] on div "27" at bounding box center [838, 464] width 20 height 20
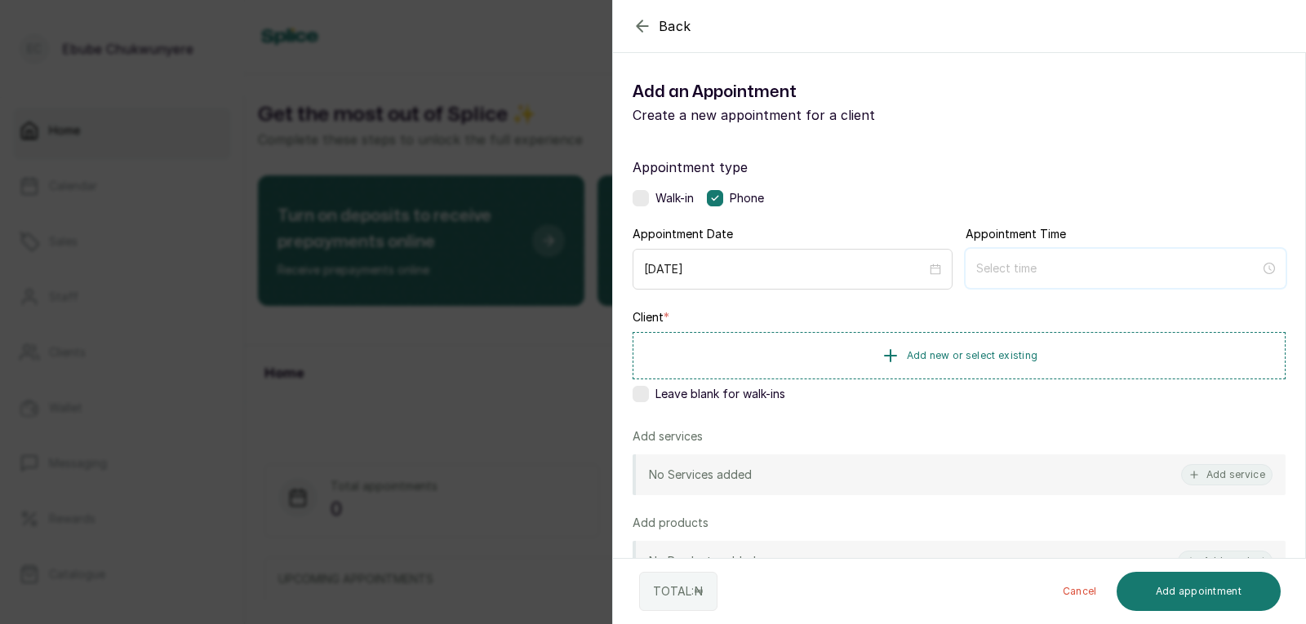
click at [1109, 264] on input at bounding box center [1118, 269] width 284 height 18
type input "12:00 am"
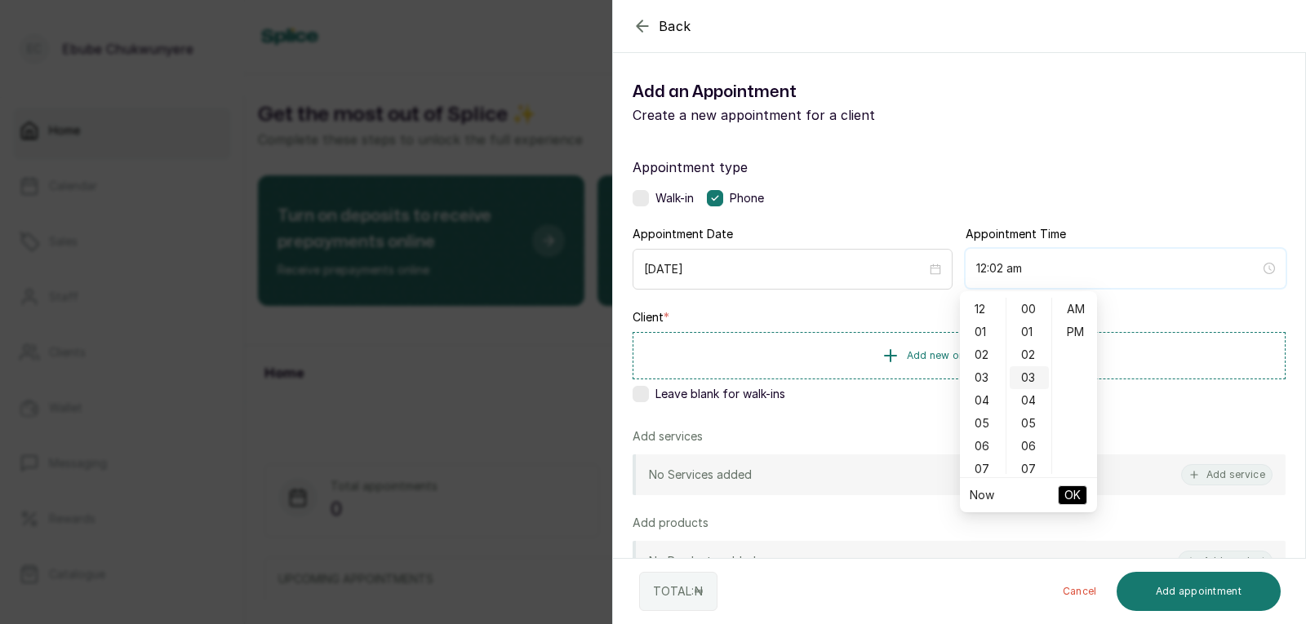
type input "12:03 am"
type input "12:00 am"
click at [977, 303] on div "12" at bounding box center [982, 309] width 39 height 23
click at [1088, 335] on div "PM" at bounding box center [1074, 332] width 39 height 23
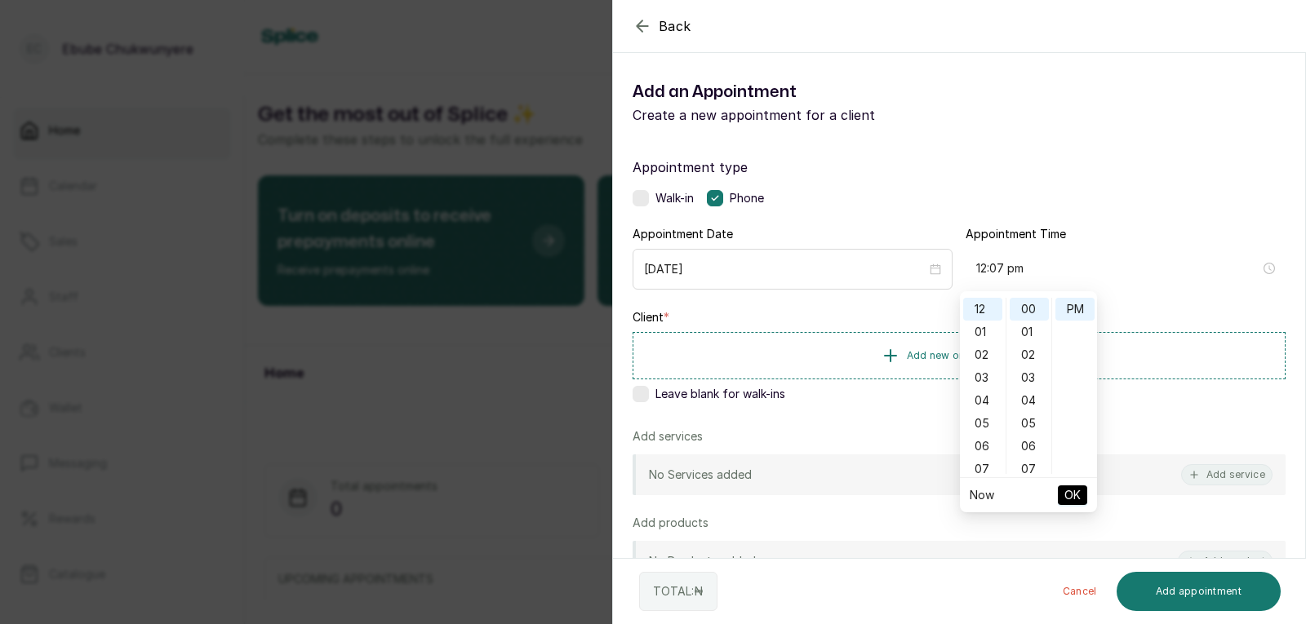
type input "12:00 pm"
click at [1082, 493] on button "OK" at bounding box center [1072, 496] width 29 height 20
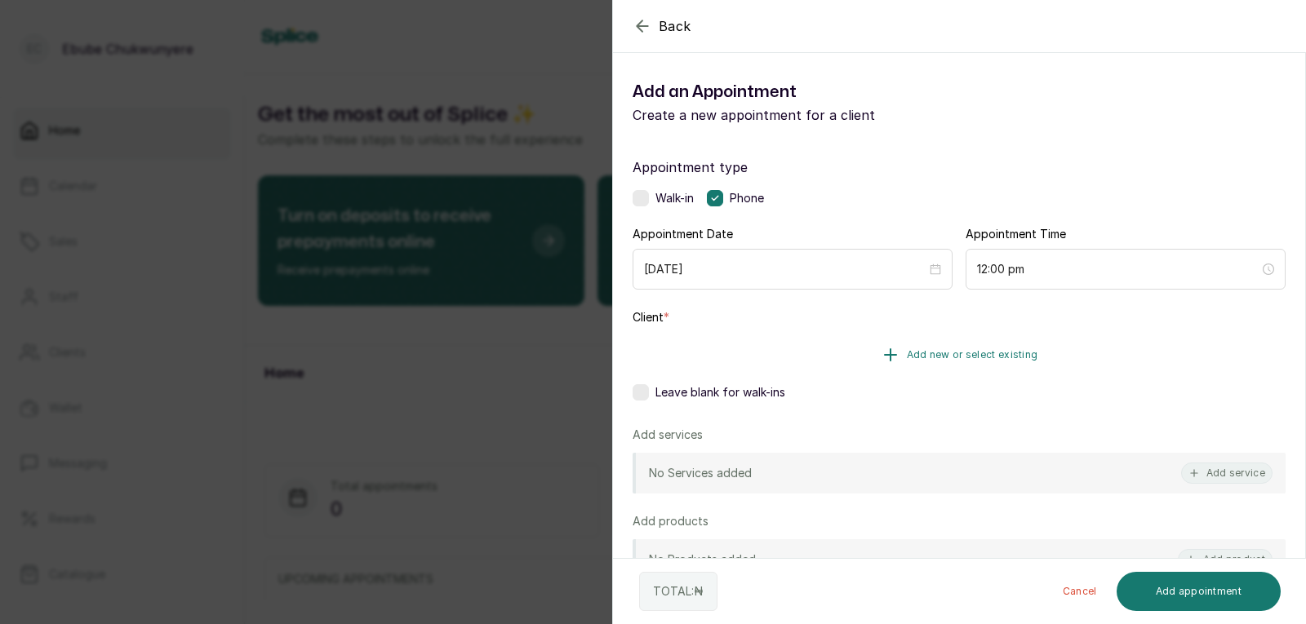
click at [1118, 339] on button "Add new or select existing" at bounding box center [959, 355] width 653 height 46
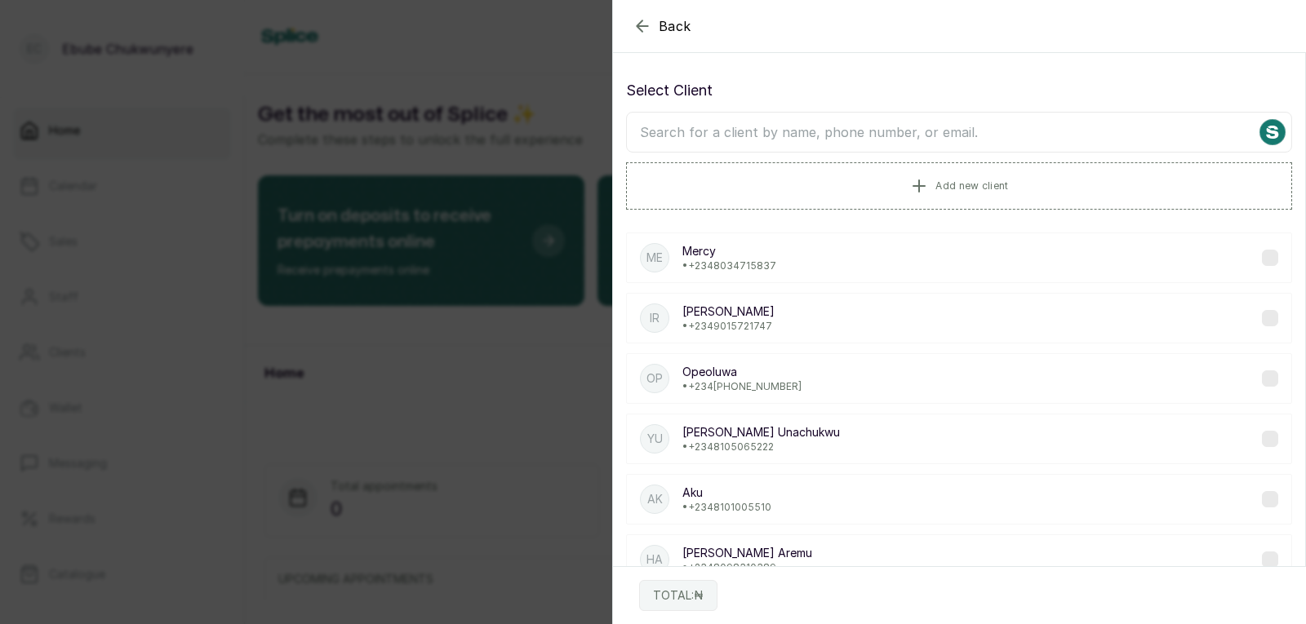
click at [1057, 151] on div "Select Client Add new client" at bounding box center [959, 144] width 666 height 131
click at [1064, 135] on input "text" at bounding box center [959, 132] width 666 height 41
click at [1071, 127] on input "text" at bounding box center [959, 132] width 666 height 41
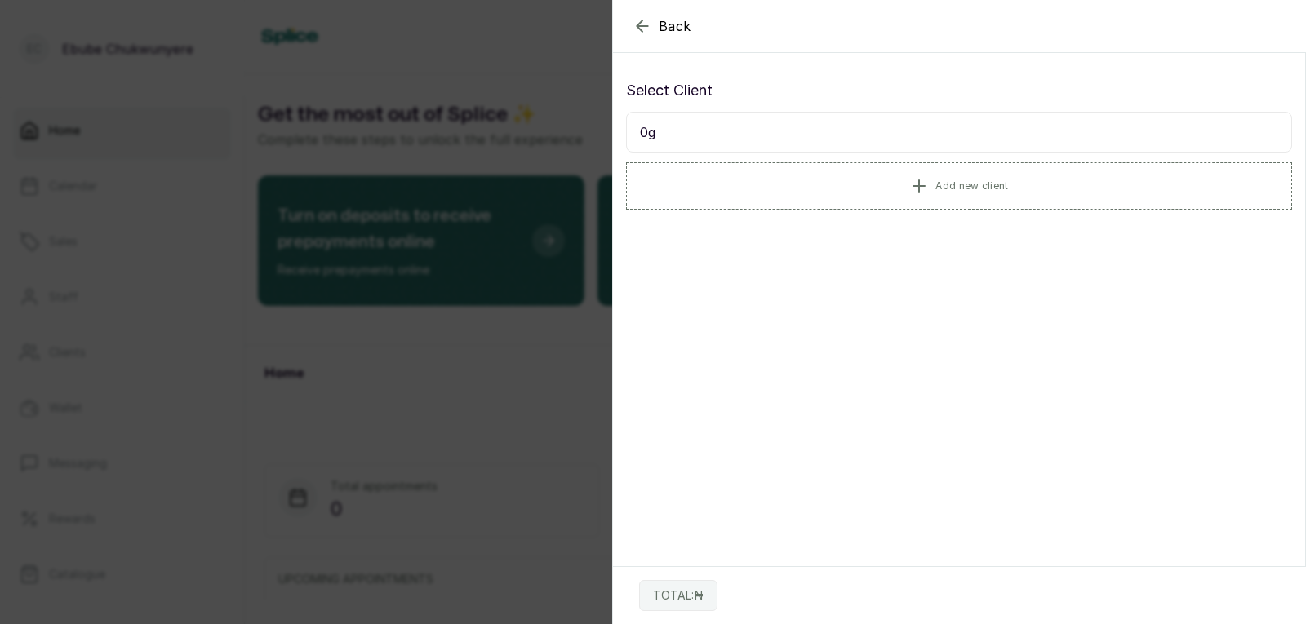
type input "0"
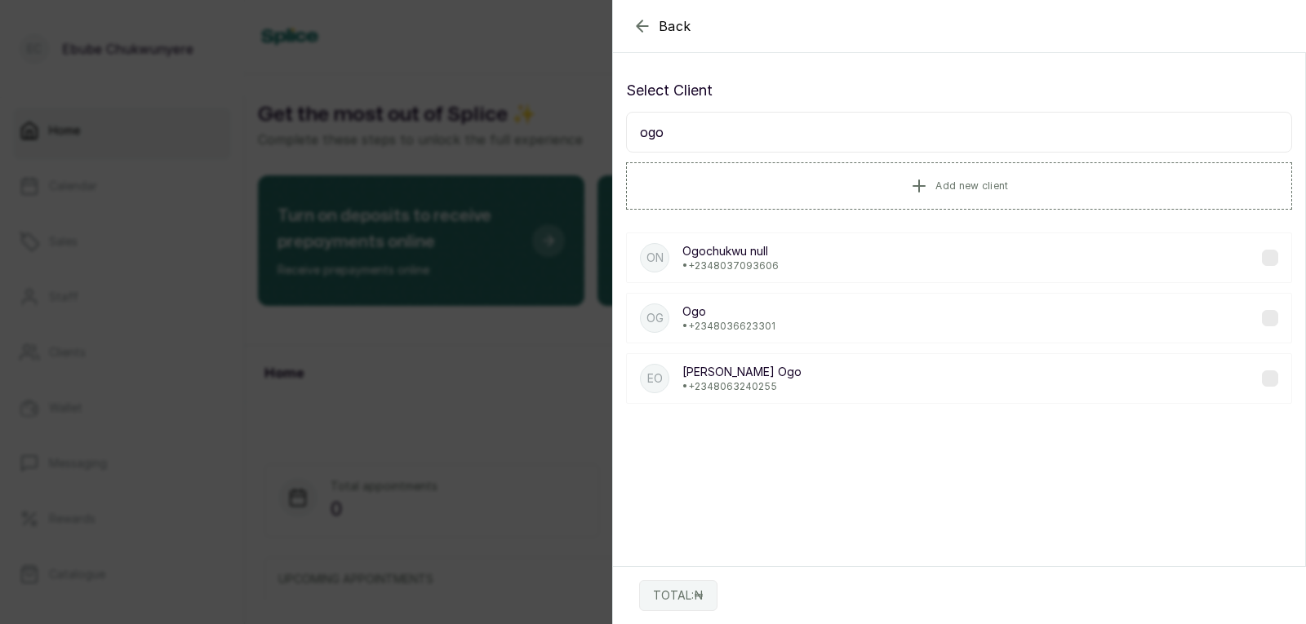
type input "ogo"
click at [1039, 267] on div "On Ogochukwu null • [PHONE_NUMBER]" at bounding box center [959, 258] width 666 height 51
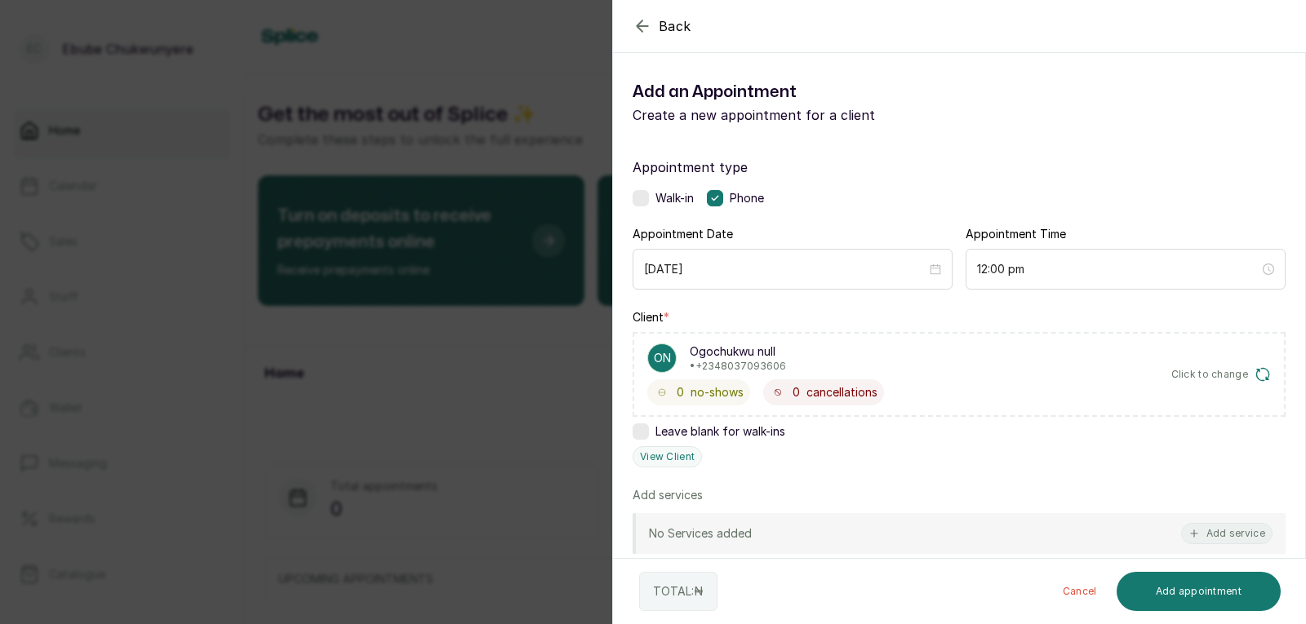
scroll to position [104, 0]
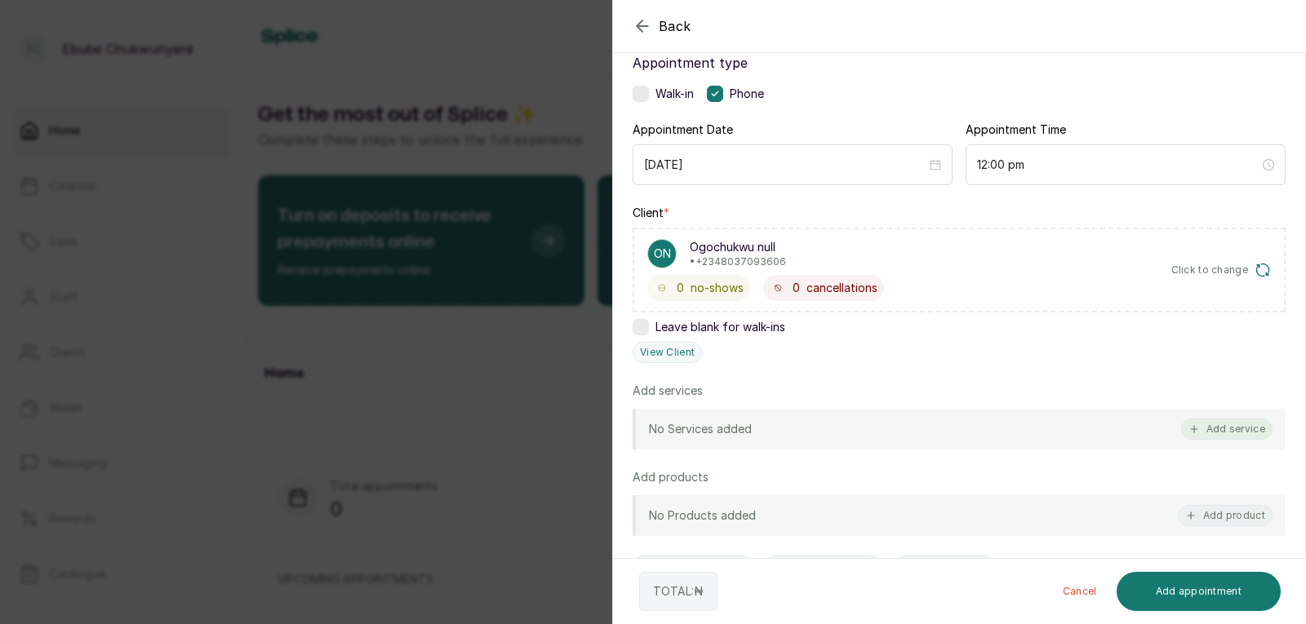
click at [1217, 424] on button "Add service" at bounding box center [1226, 429] width 91 height 21
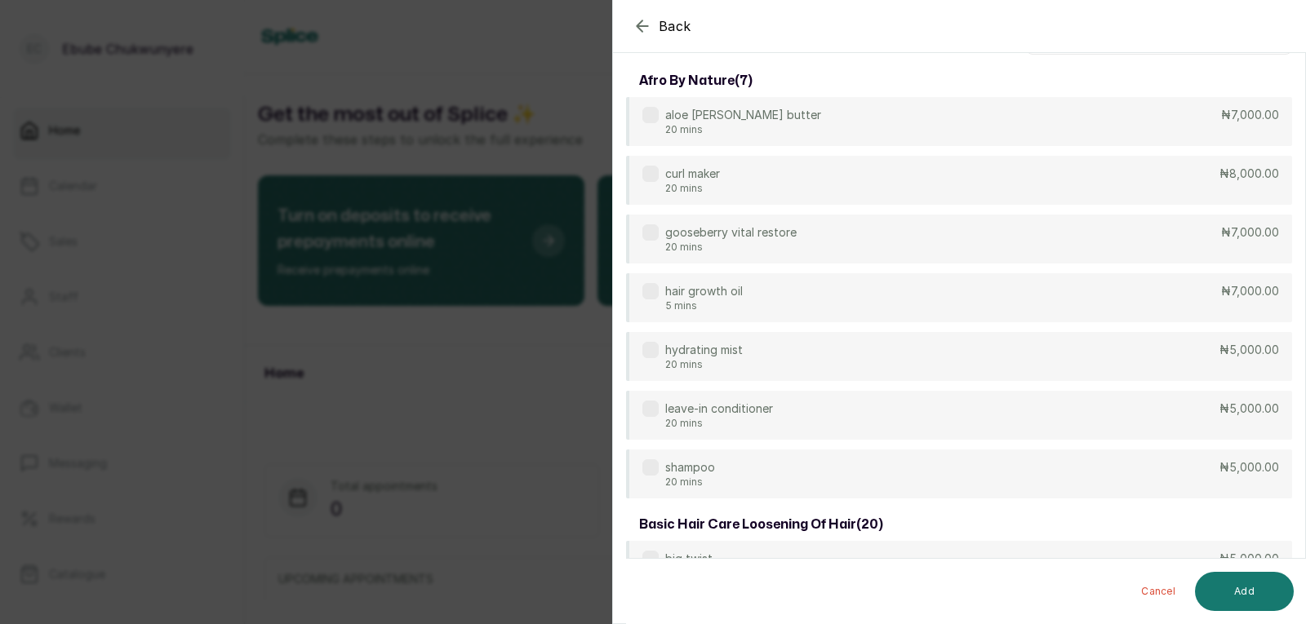
scroll to position [0, 0]
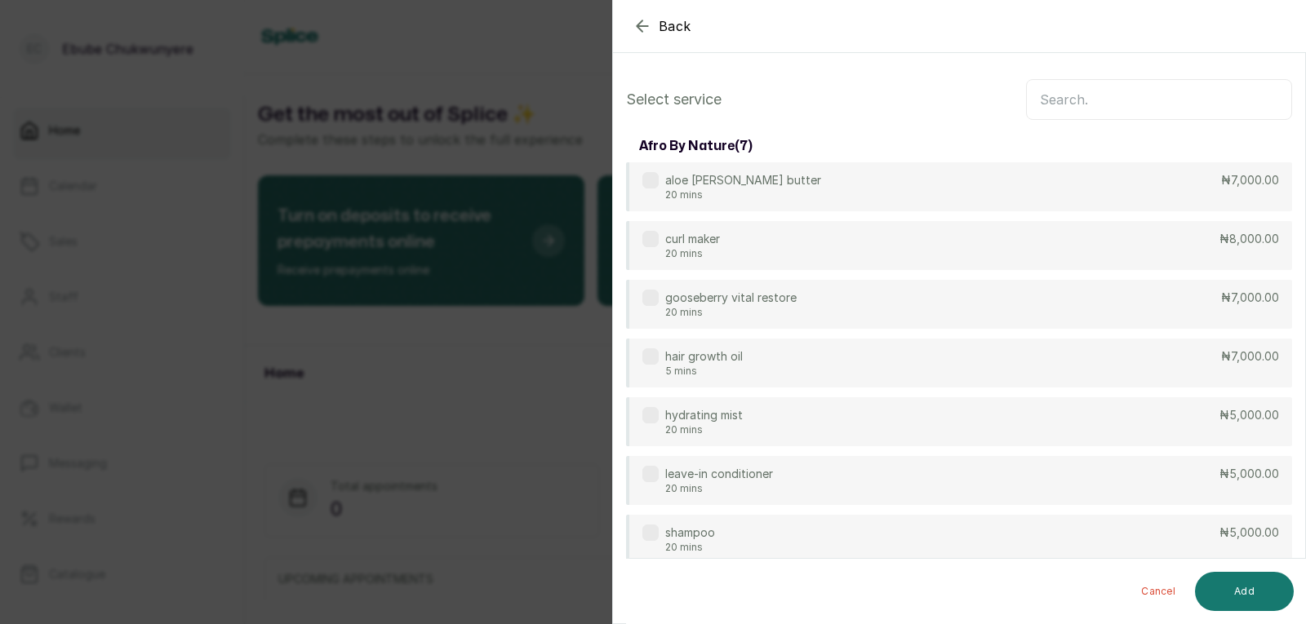
click at [1188, 91] on input "text" at bounding box center [1159, 99] width 266 height 41
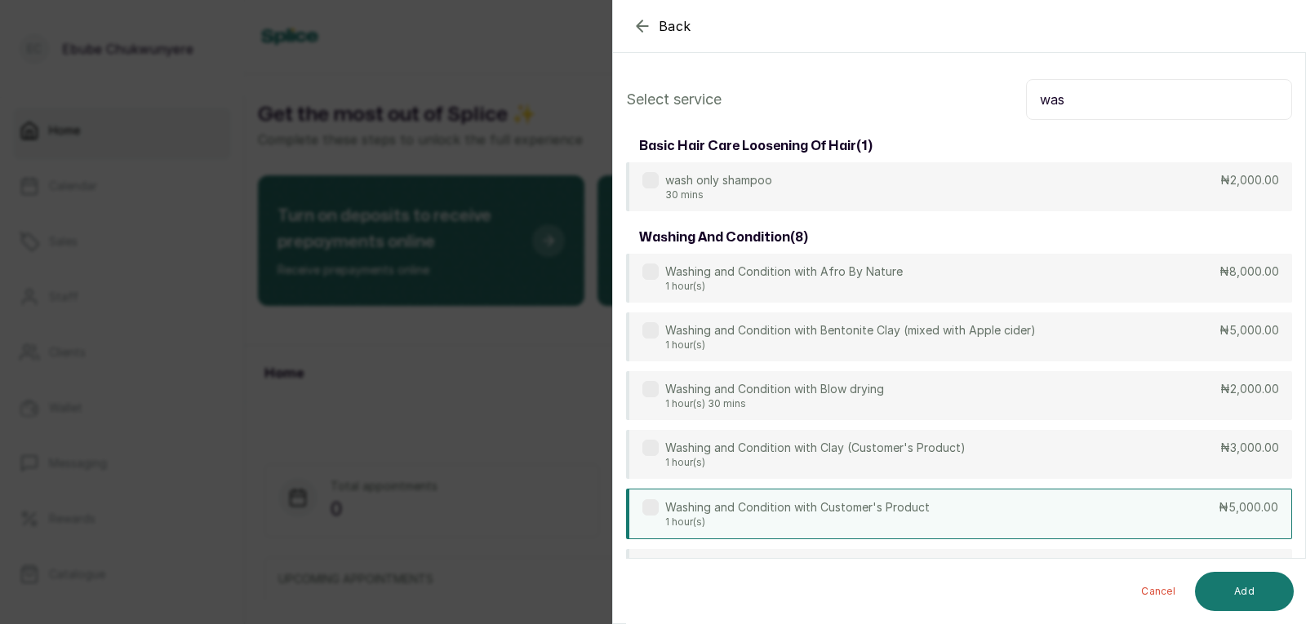
type input "was"
click at [961, 506] on div "Washing and Condition with Customer's Product 1 hour(s) ₦5,000.00" at bounding box center [959, 514] width 666 height 51
click at [1265, 592] on button "Add" at bounding box center [1244, 591] width 99 height 39
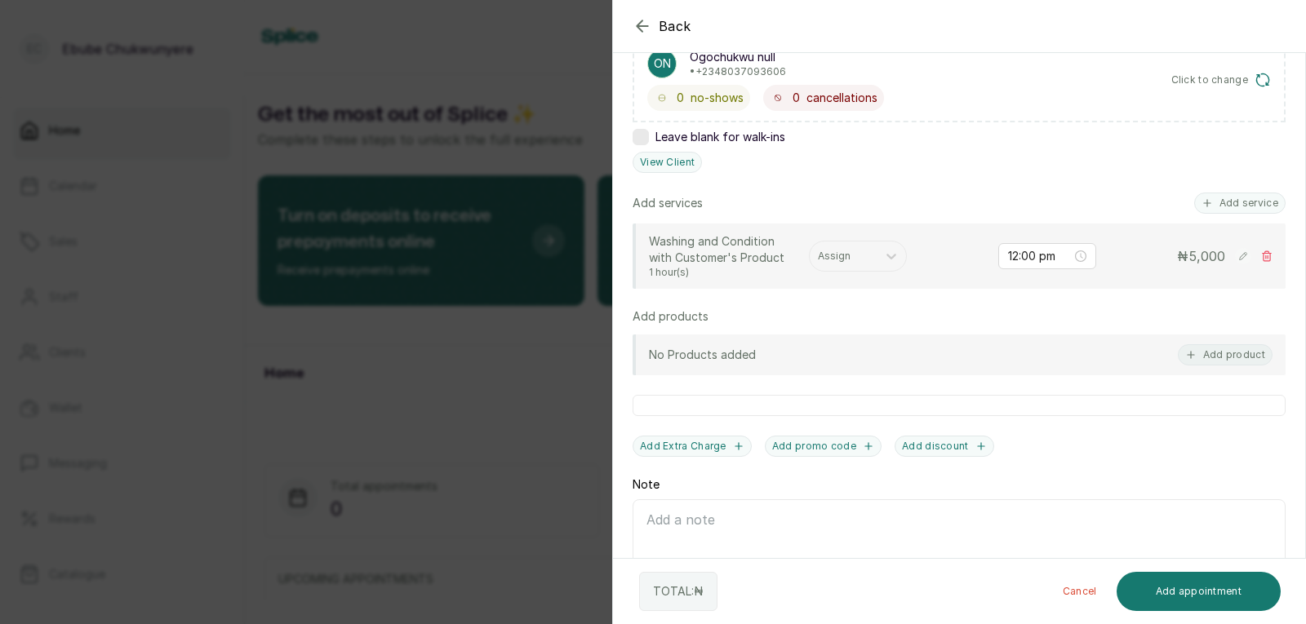
scroll to position [321, 0]
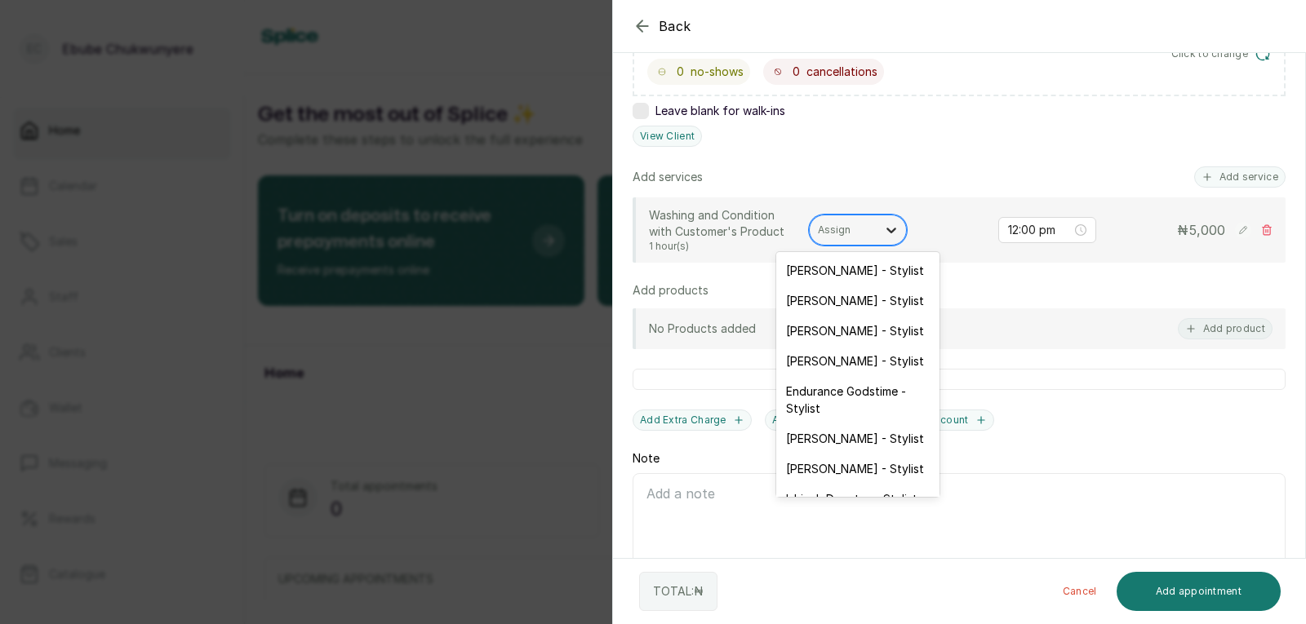
drag, startPoint x: 890, startPoint y: 224, endPoint x: 892, endPoint y: 238, distance: 14.8
click at [895, 234] on icon at bounding box center [891, 230] width 16 height 16
click at [832, 319] on div "[PERSON_NAME] - Stylist" at bounding box center [857, 331] width 163 height 30
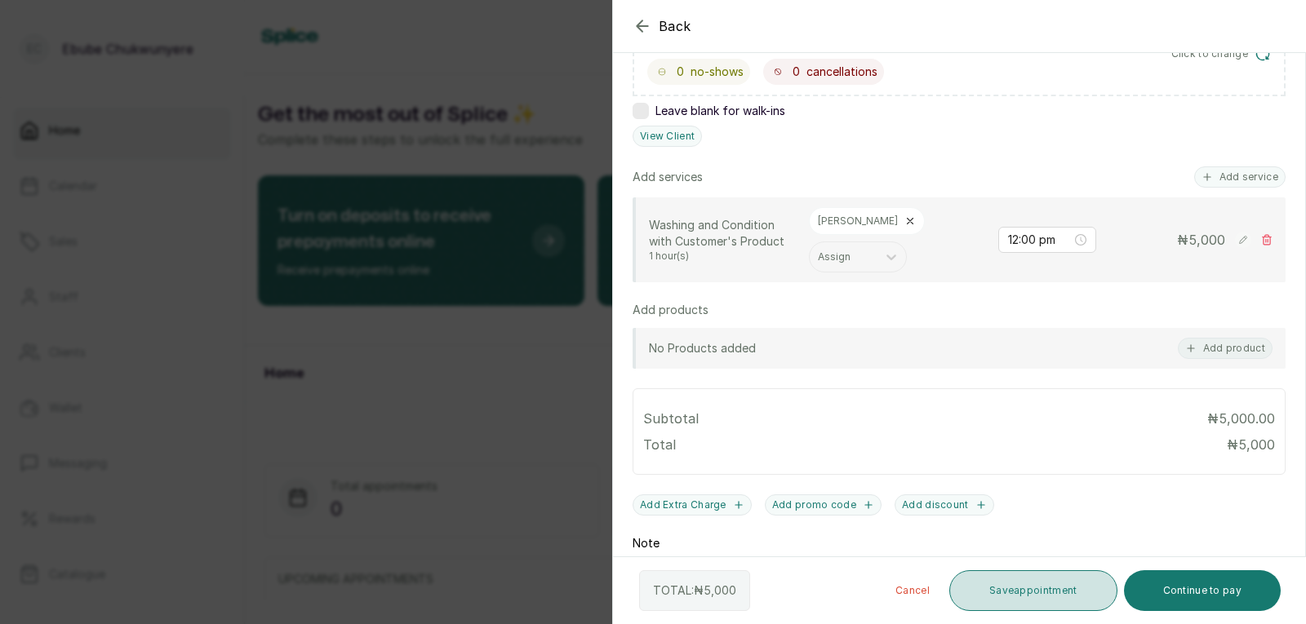
click at [1023, 591] on button "Save appointment" at bounding box center [1033, 591] width 168 height 41
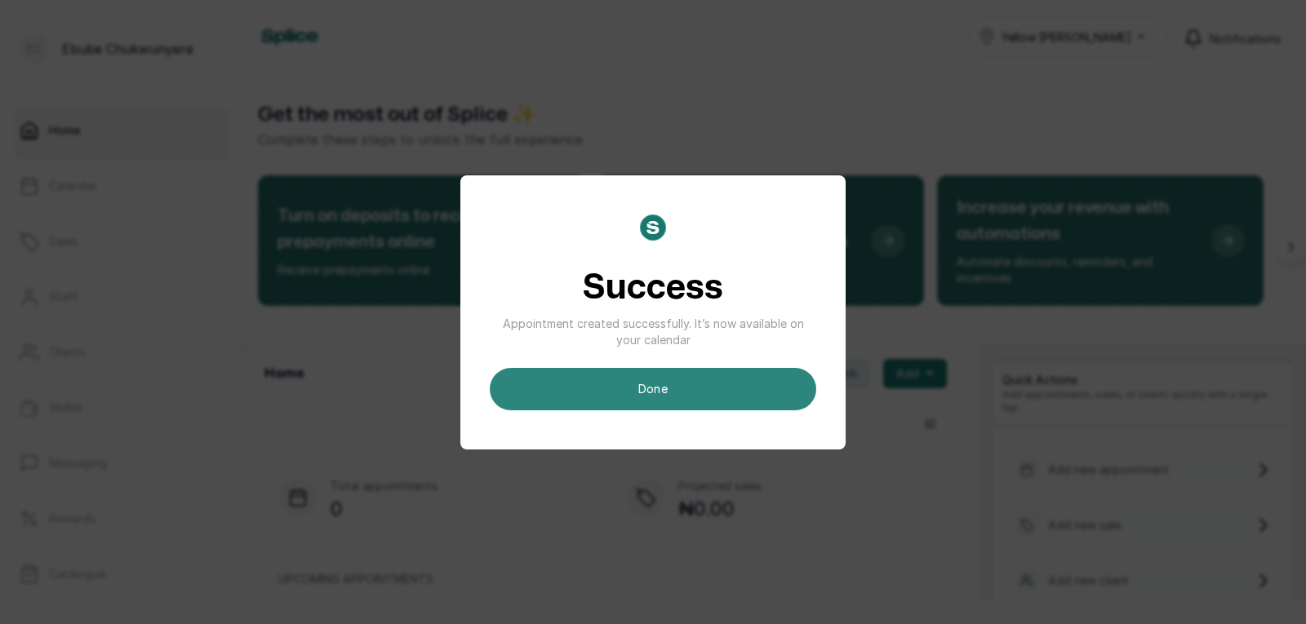
click at [798, 382] on button "done" at bounding box center [653, 389] width 326 height 42
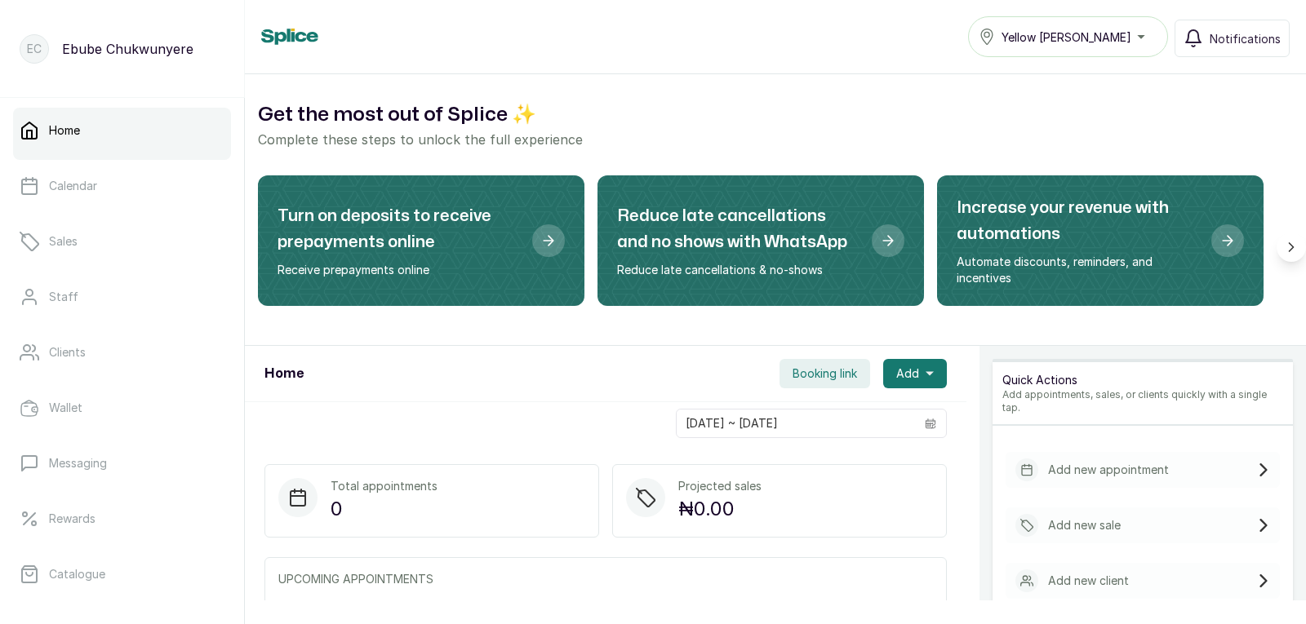
click at [1213, 453] on div "Add new appointment" at bounding box center [1143, 470] width 274 height 36
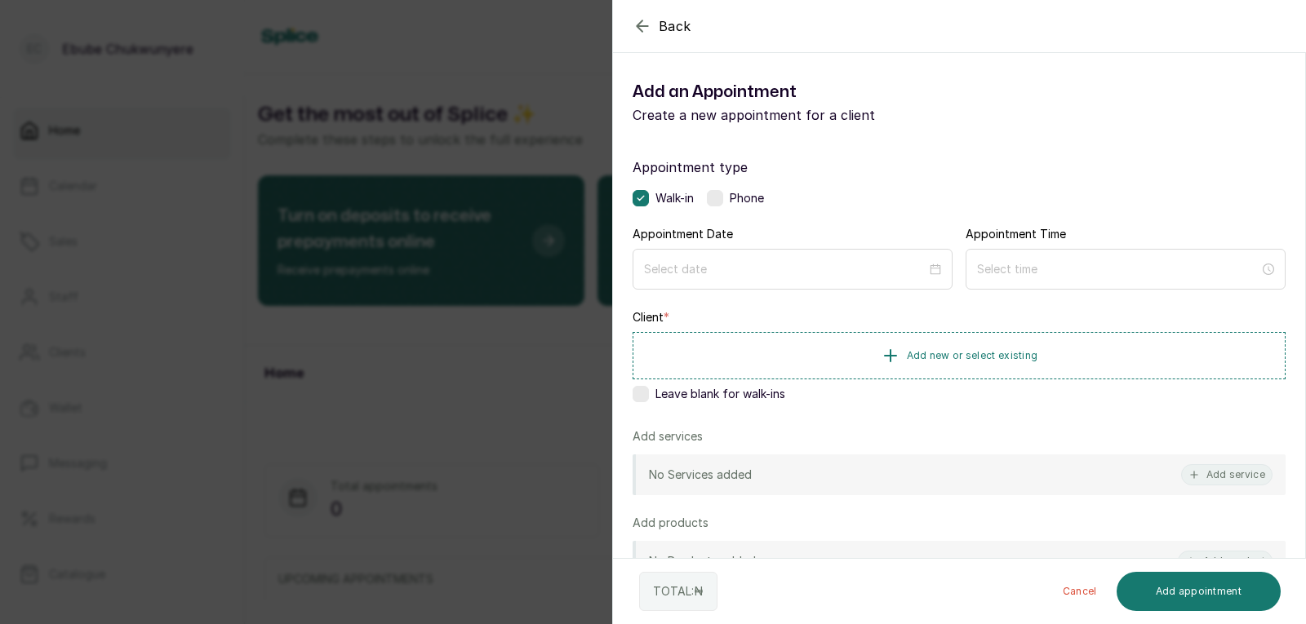
click at [717, 197] on label at bounding box center [715, 198] width 16 height 16
click at [721, 261] on input at bounding box center [785, 269] width 284 height 18
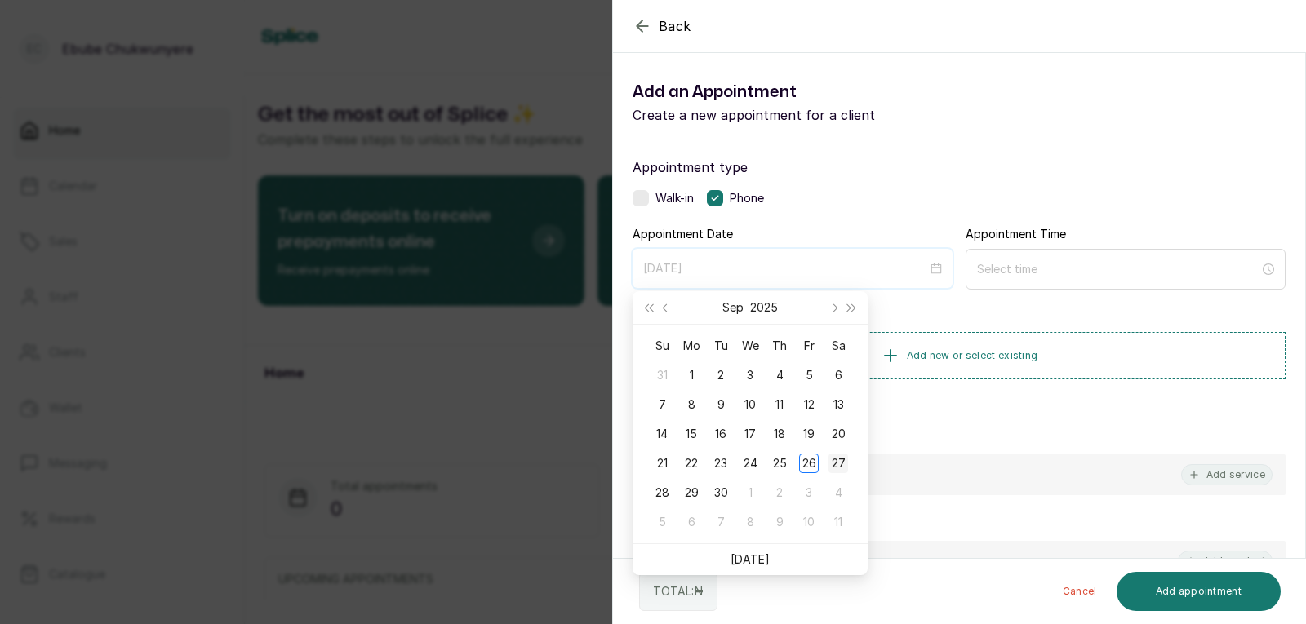
type input "[DATE]"
click at [832, 457] on div "27" at bounding box center [838, 464] width 20 height 20
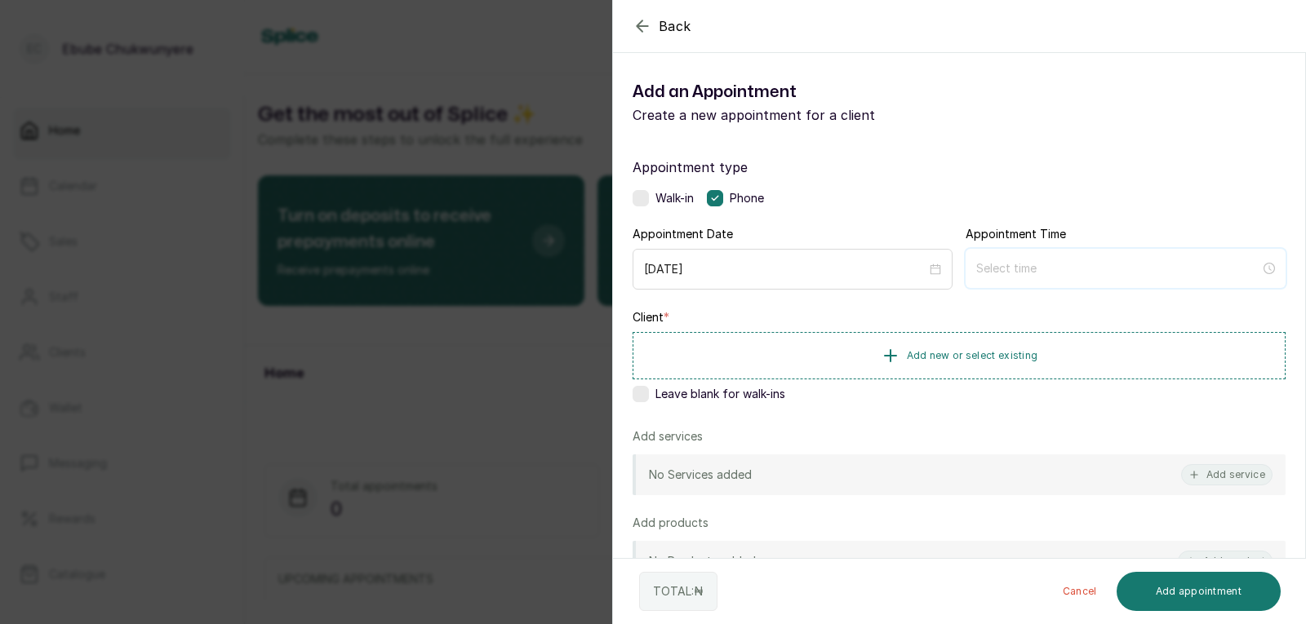
click at [1018, 270] on input at bounding box center [1118, 269] width 284 height 18
click at [974, 312] on div "12" at bounding box center [982, 309] width 39 height 23
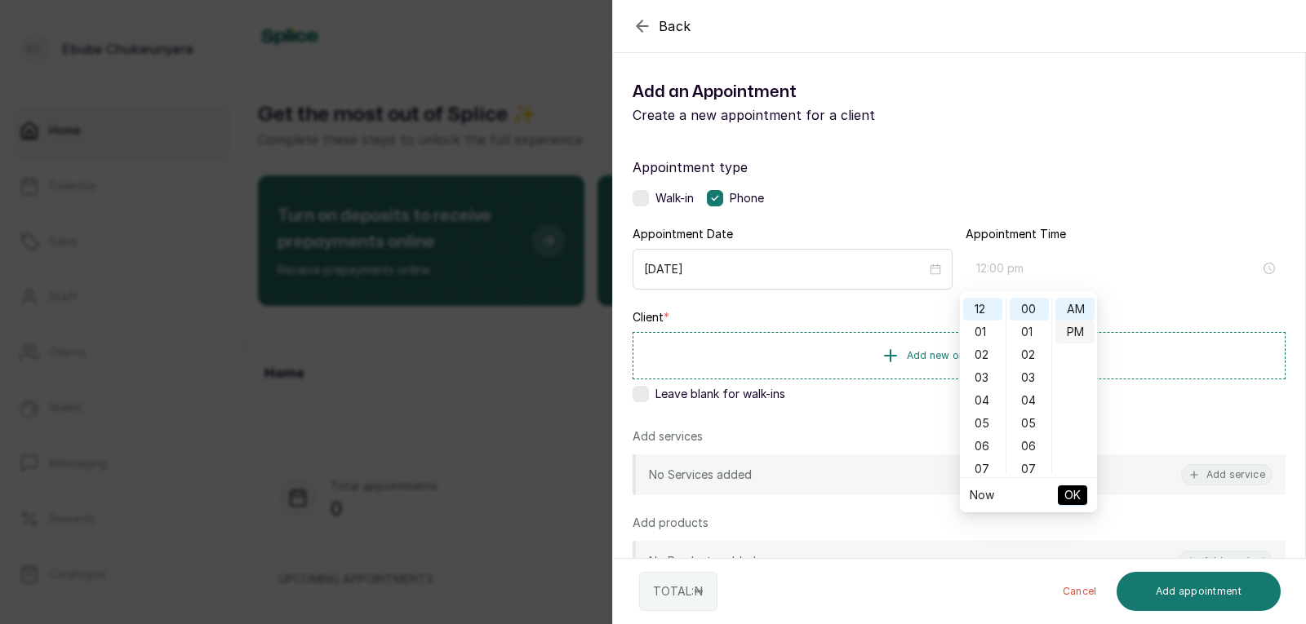
drag, startPoint x: 1072, startPoint y: 317, endPoint x: 1062, endPoint y: 341, distance: 26.7
click at [1065, 334] on ul "AM PM" at bounding box center [1074, 386] width 46 height 176
click at [1068, 331] on div "PM" at bounding box center [1074, 332] width 39 height 23
type input "12:00 pm"
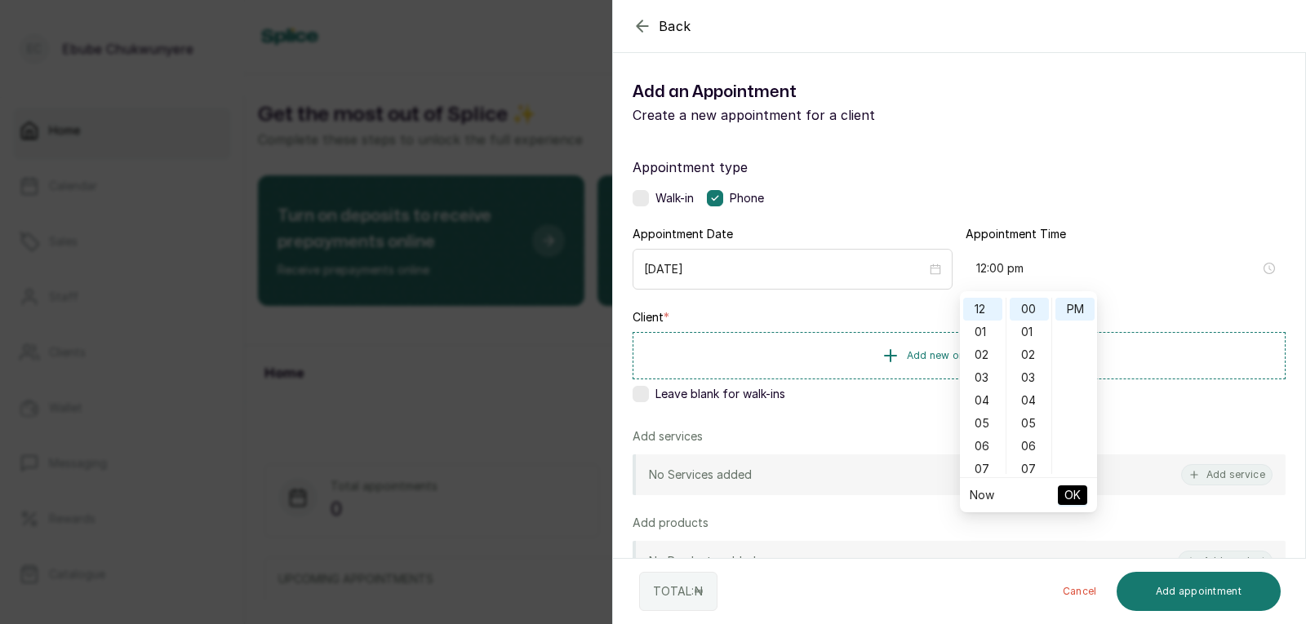
click at [1075, 490] on span "OK" at bounding box center [1072, 495] width 16 height 31
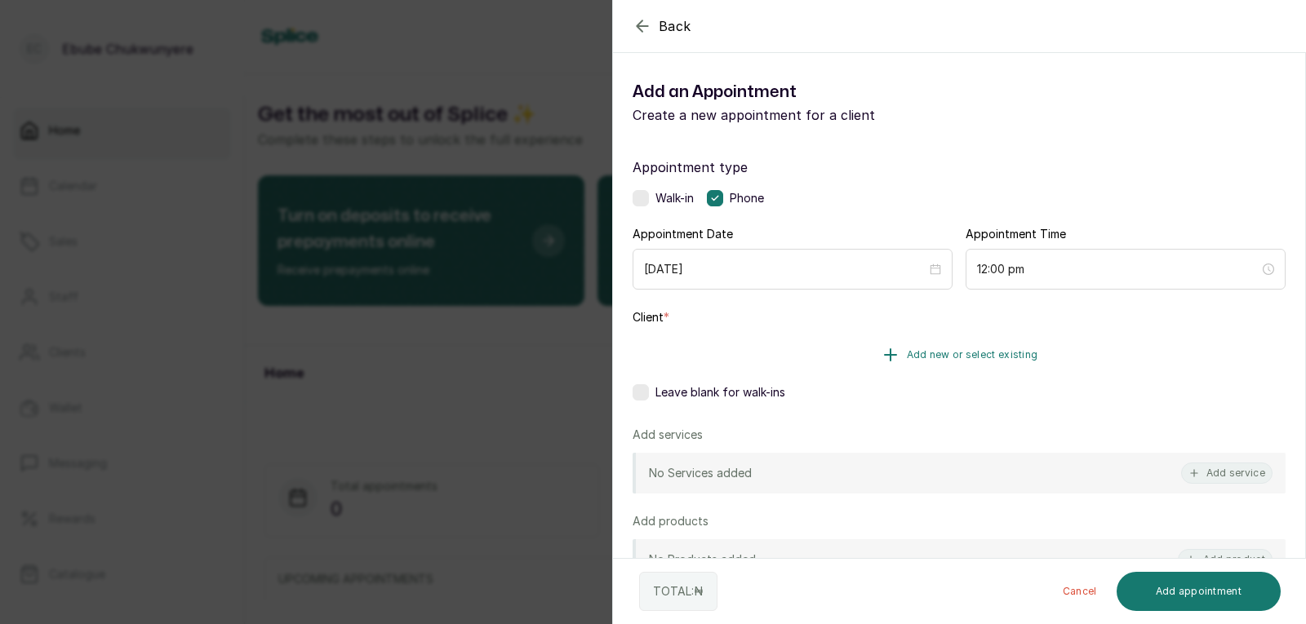
click at [1045, 343] on button "Add new or select existing" at bounding box center [959, 355] width 653 height 46
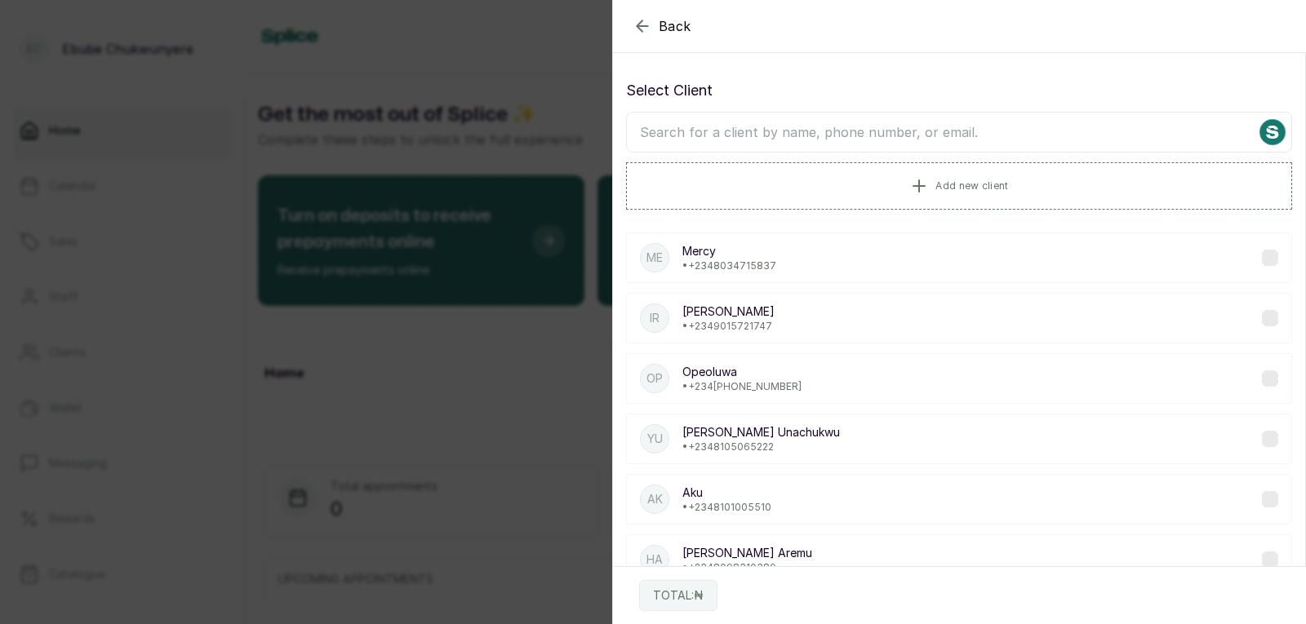
click at [929, 129] on input "text" at bounding box center [959, 132] width 666 height 41
click at [636, 21] on icon "button" at bounding box center [643, 26] width 20 height 20
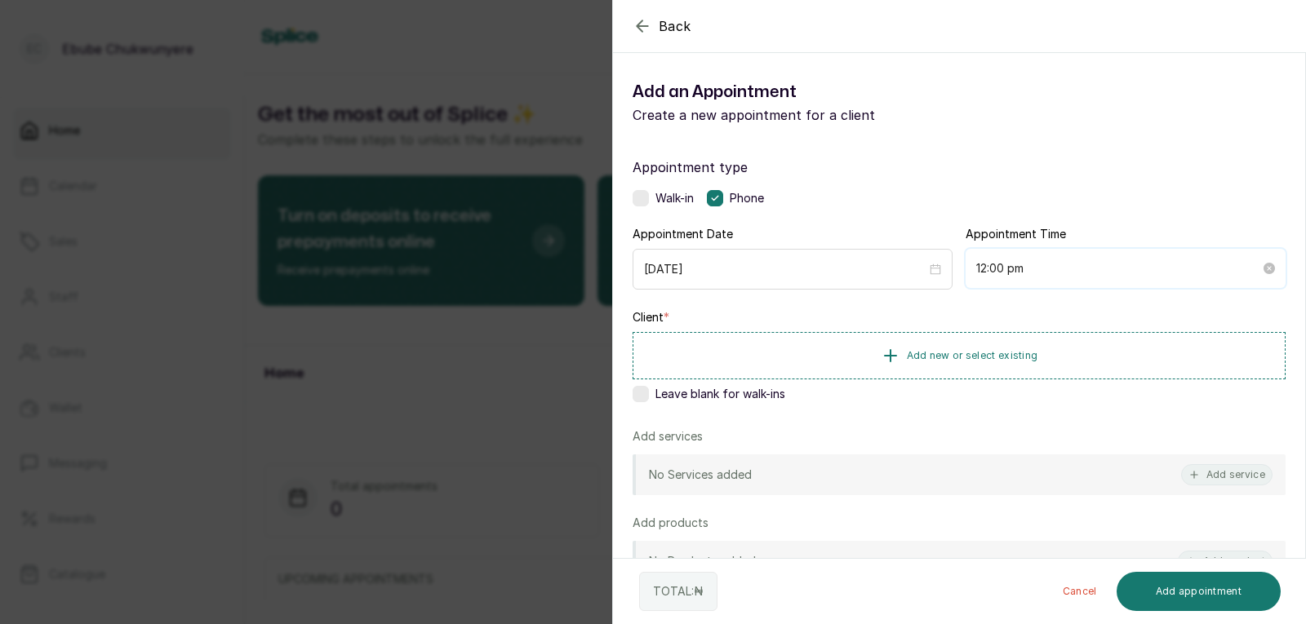
click at [1039, 270] on input "12:00 pm" at bounding box center [1118, 269] width 284 height 18
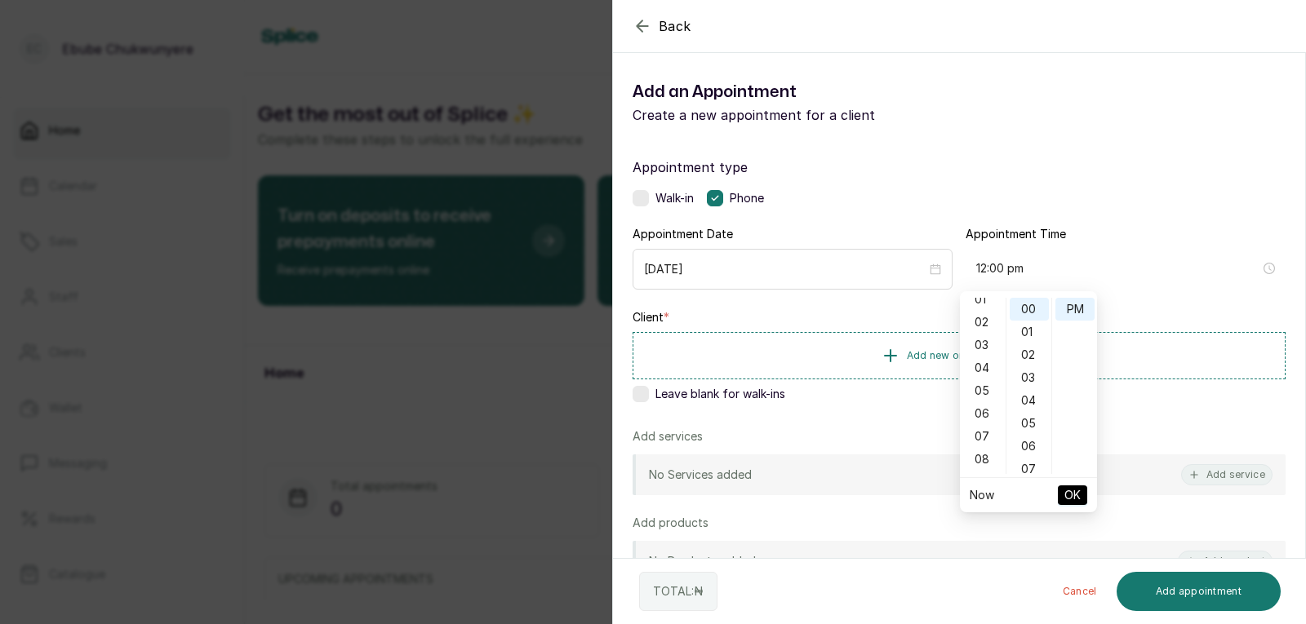
scroll to position [65, 0]
click at [986, 446] on div "09" at bounding box center [982, 449] width 39 height 23
drag, startPoint x: 1080, startPoint y: 309, endPoint x: 1076, endPoint y: 350, distance: 41.0
click at [1080, 311] on div "AM" at bounding box center [1074, 309] width 39 height 23
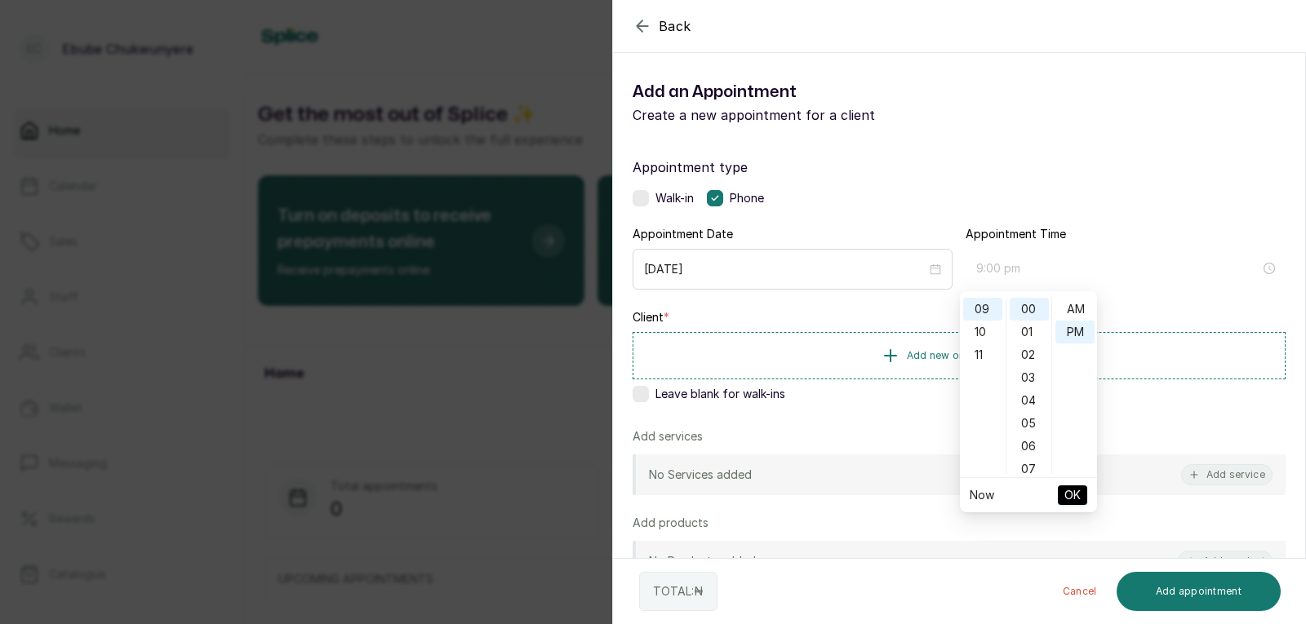
type input "9:00 am"
click at [1070, 495] on span "OK" at bounding box center [1072, 495] width 16 height 31
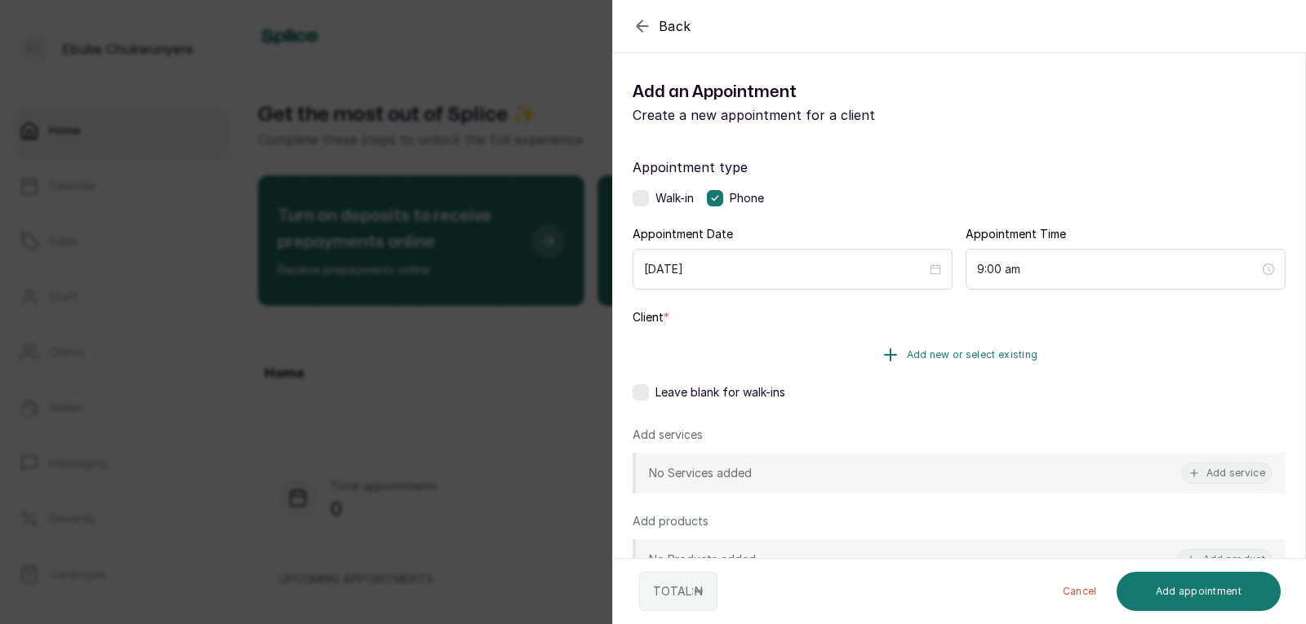
click at [1079, 342] on button "Add new or select existing" at bounding box center [959, 355] width 653 height 46
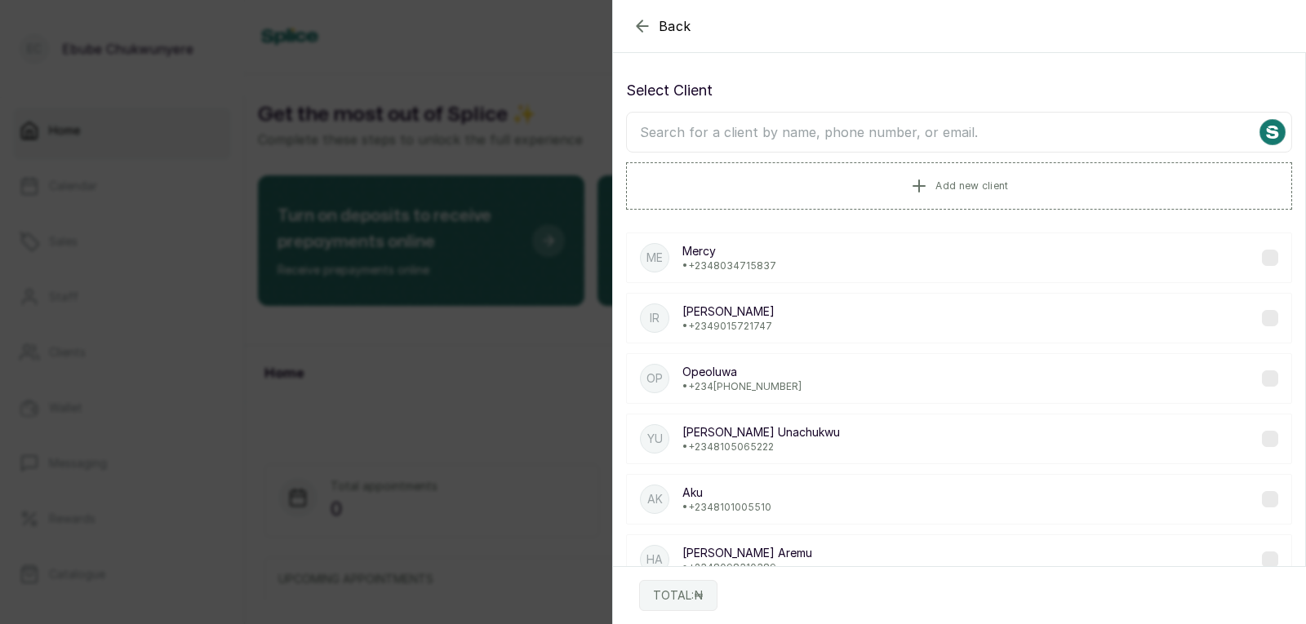
click at [1014, 118] on input "text" at bounding box center [959, 132] width 666 height 41
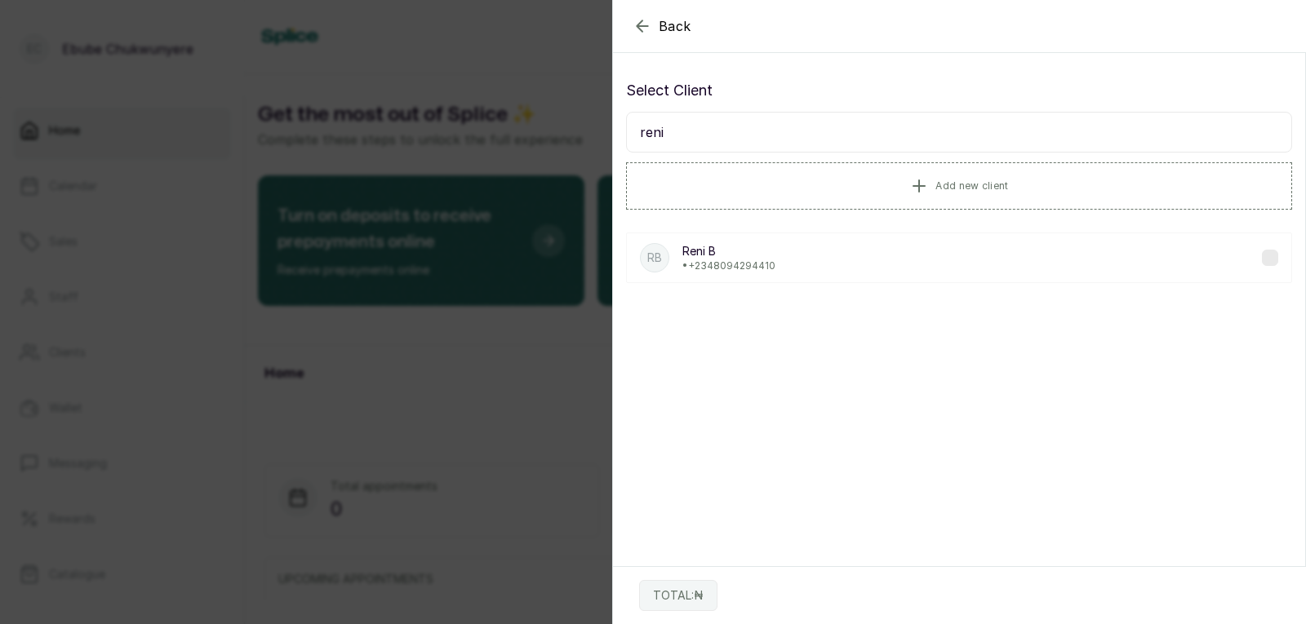
type input "reni"
click at [969, 267] on div "[PERSON_NAME] B • [PHONE_NUMBER]" at bounding box center [959, 258] width 666 height 51
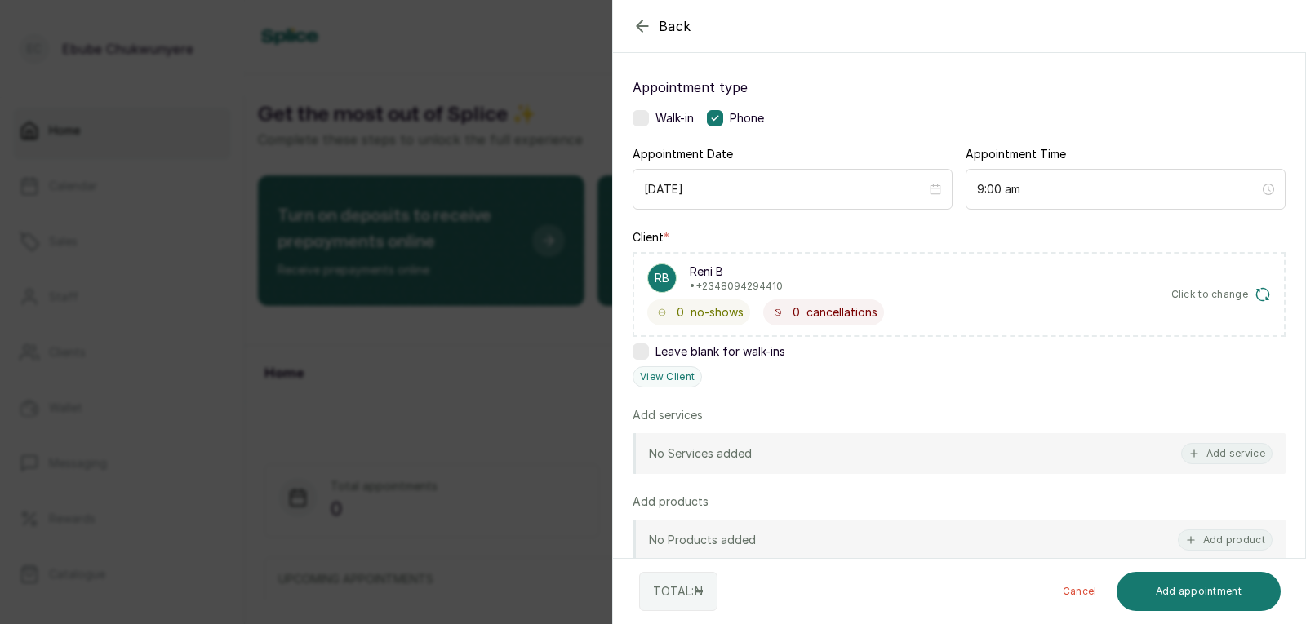
scroll to position [82, 0]
click at [1240, 456] on button "Add service" at bounding box center [1226, 451] width 91 height 21
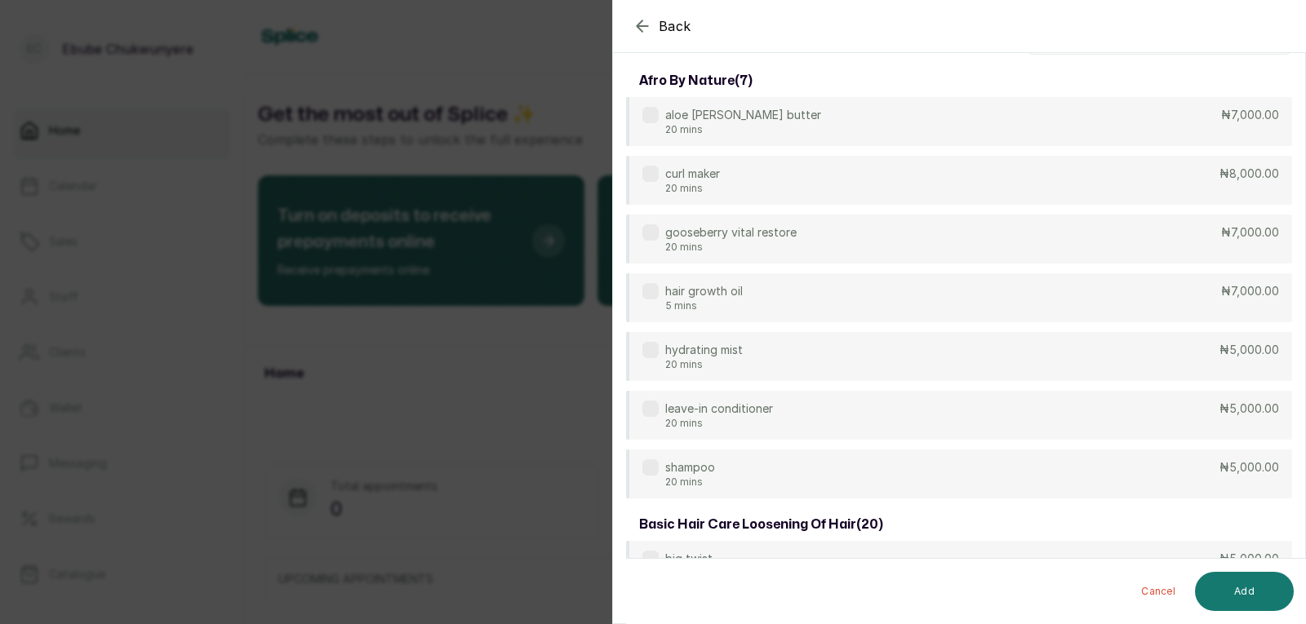
scroll to position [0, 0]
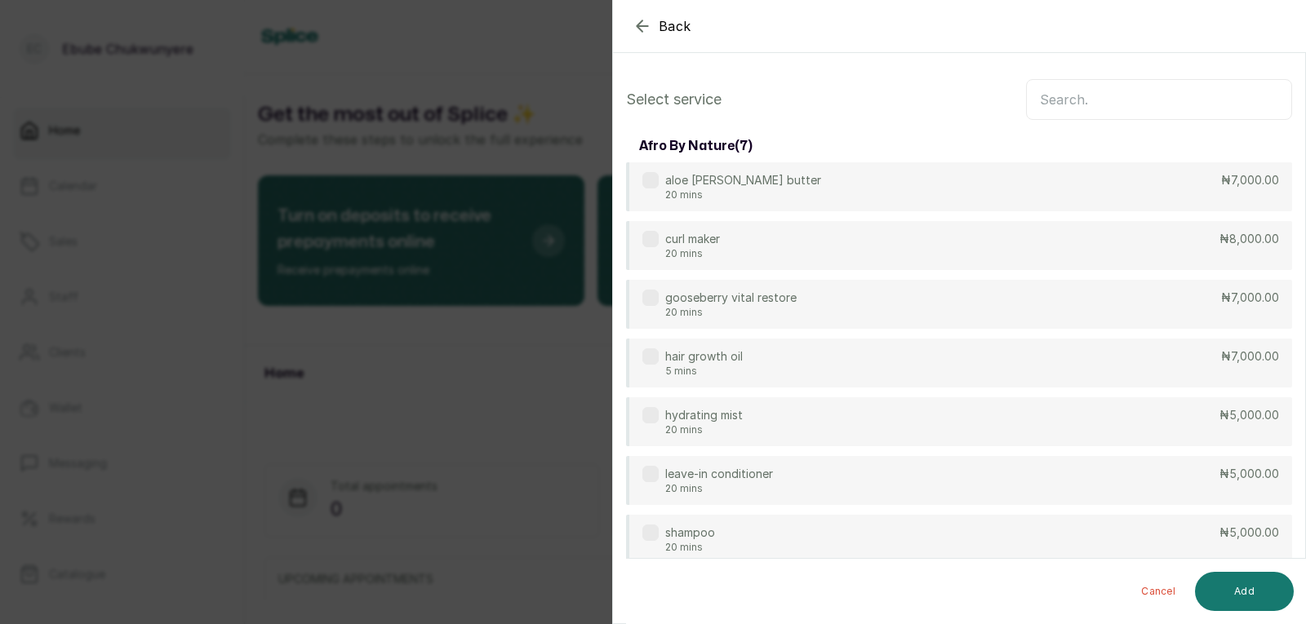
click at [1239, 91] on input "text" at bounding box center [1159, 99] width 266 height 41
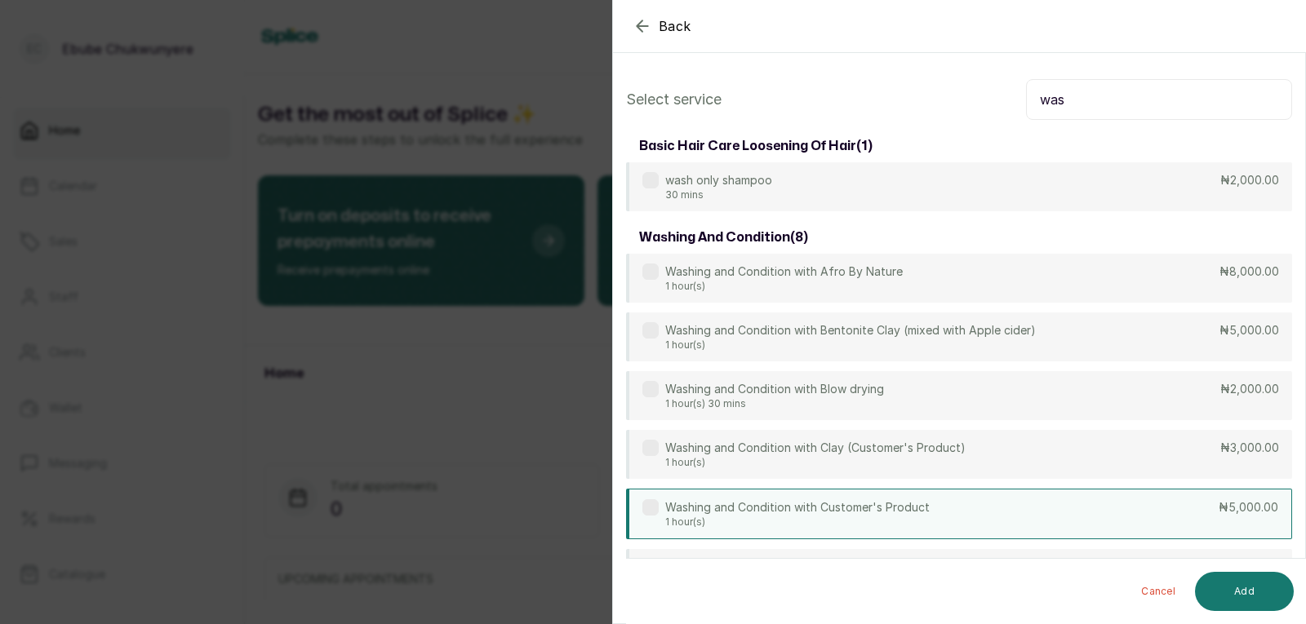
type input "was"
click at [1031, 512] on div "Washing and Condition with Customer's Product 1 hour(s) ₦5,000.00" at bounding box center [959, 514] width 666 height 51
click at [1257, 588] on button "Add" at bounding box center [1244, 591] width 99 height 39
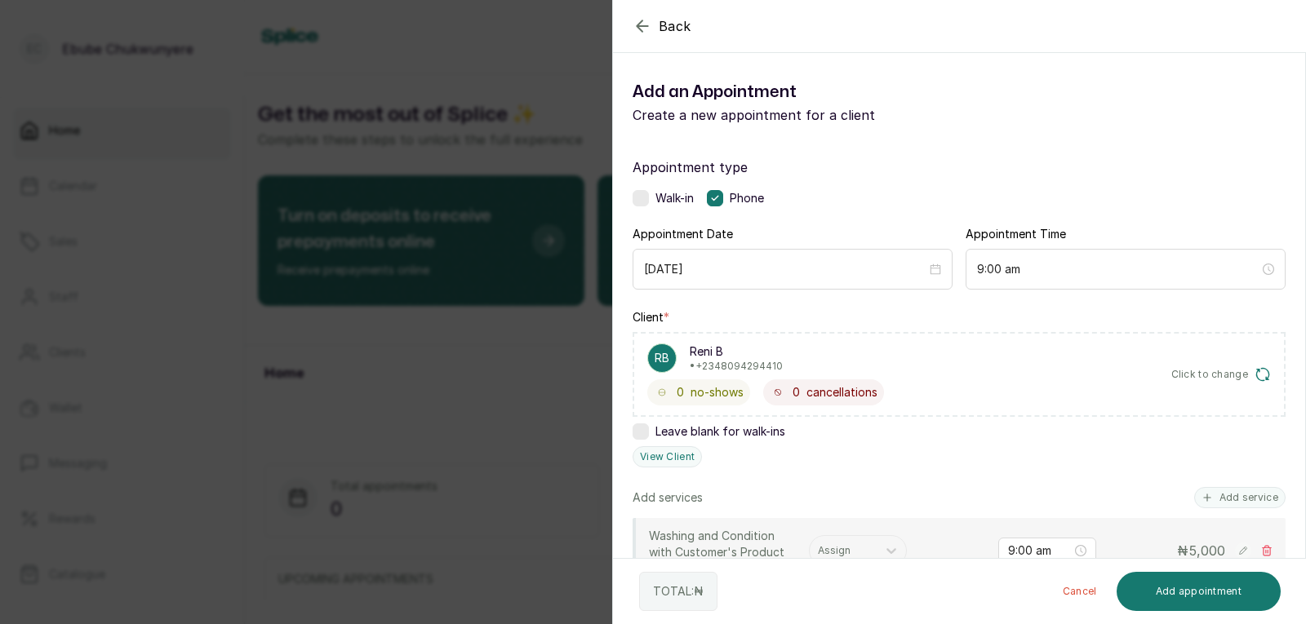
scroll to position [184, 0]
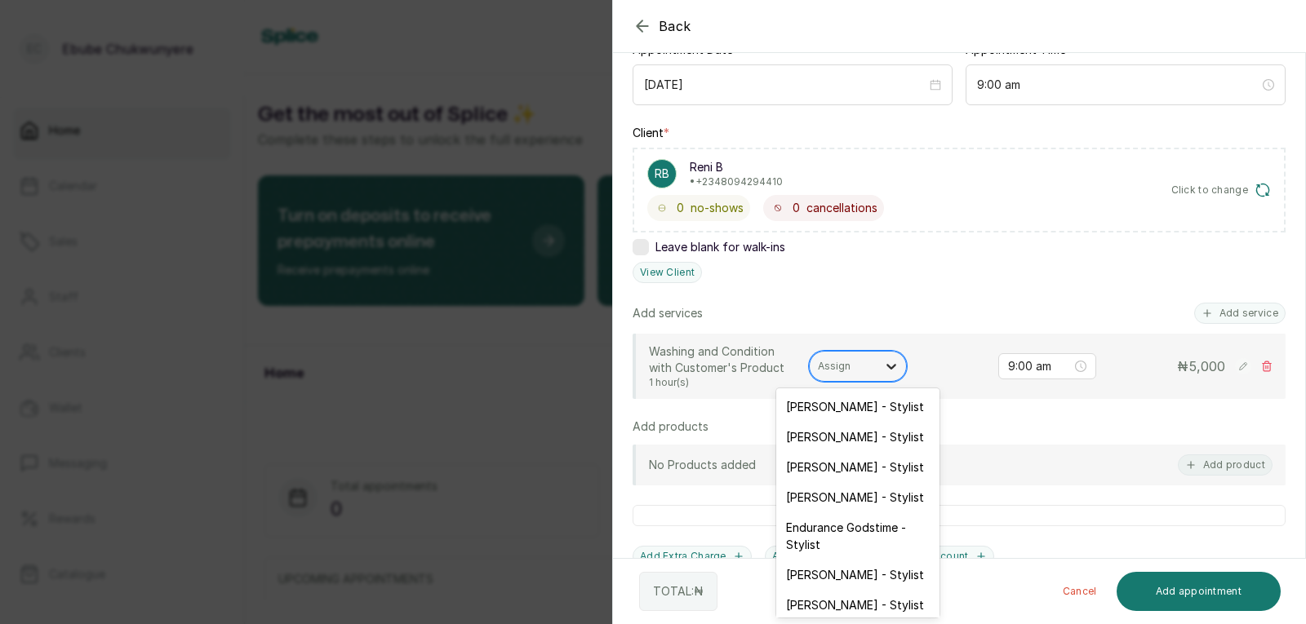
click at [885, 357] on div at bounding box center [891, 366] width 29 height 29
click at [865, 597] on div "[PERSON_NAME] - Stylist" at bounding box center [857, 605] width 163 height 30
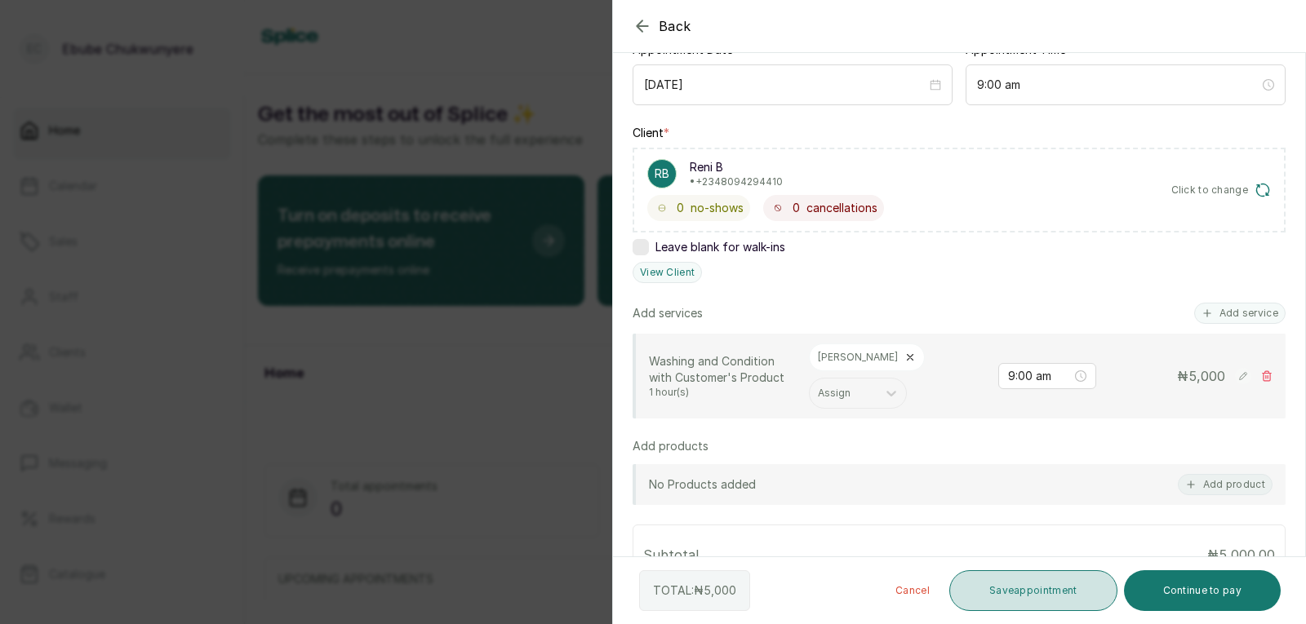
click at [986, 600] on button "Save appointment" at bounding box center [1033, 591] width 168 height 41
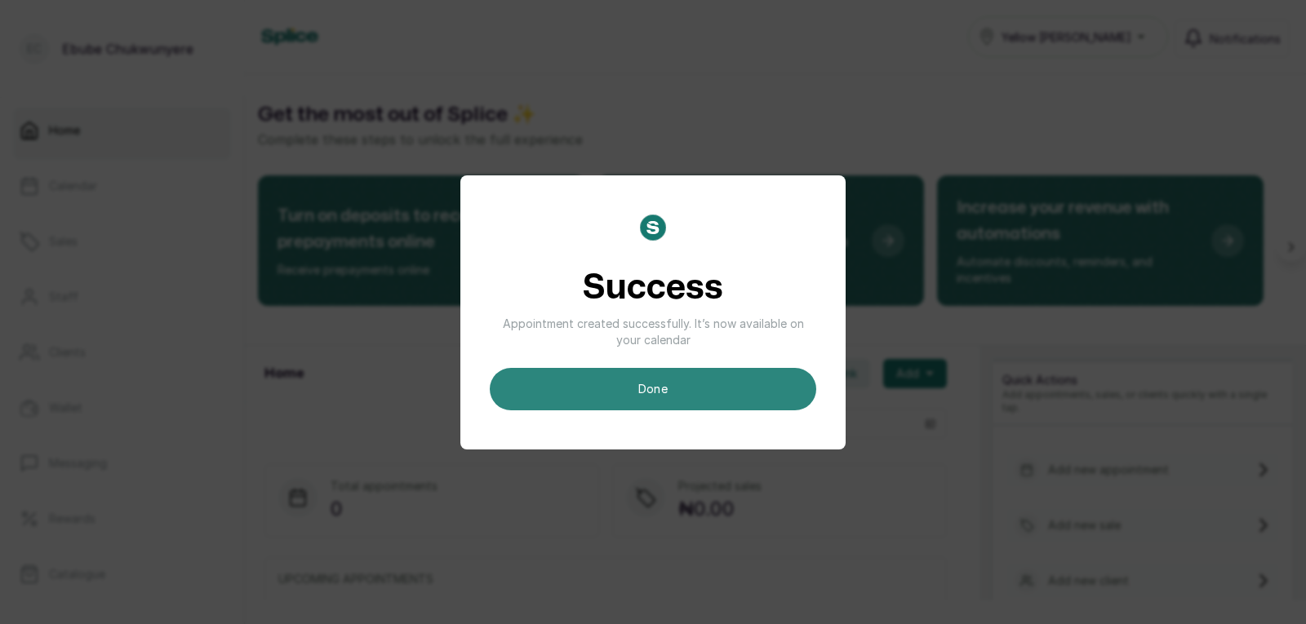
click at [710, 401] on button "done" at bounding box center [653, 389] width 326 height 42
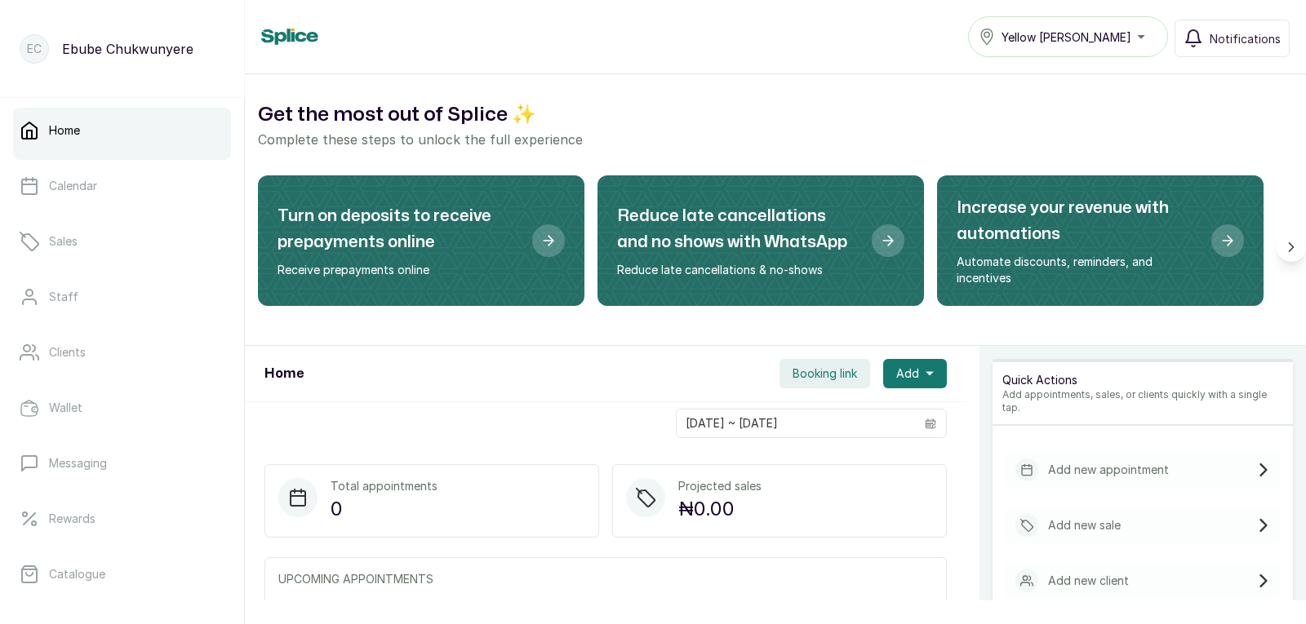
click at [1075, 462] on p "Add new appointment" at bounding box center [1108, 470] width 121 height 16
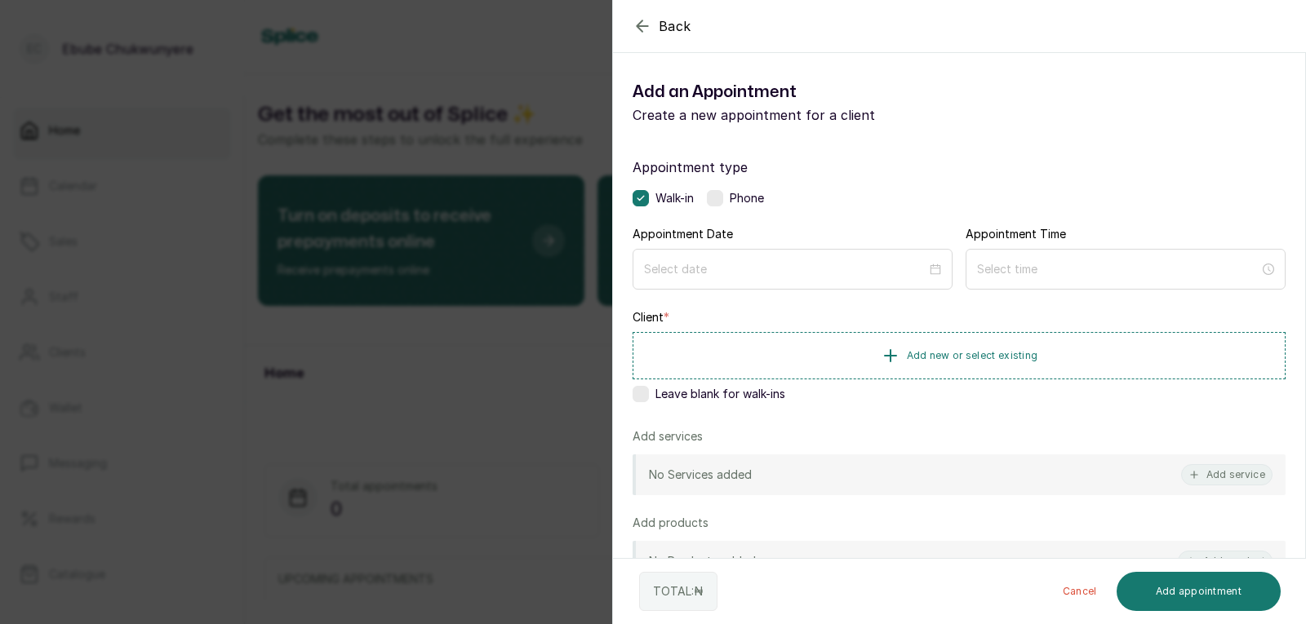
click at [719, 195] on label at bounding box center [715, 198] width 16 height 16
click at [754, 260] on input at bounding box center [785, 269] width 282 height 18
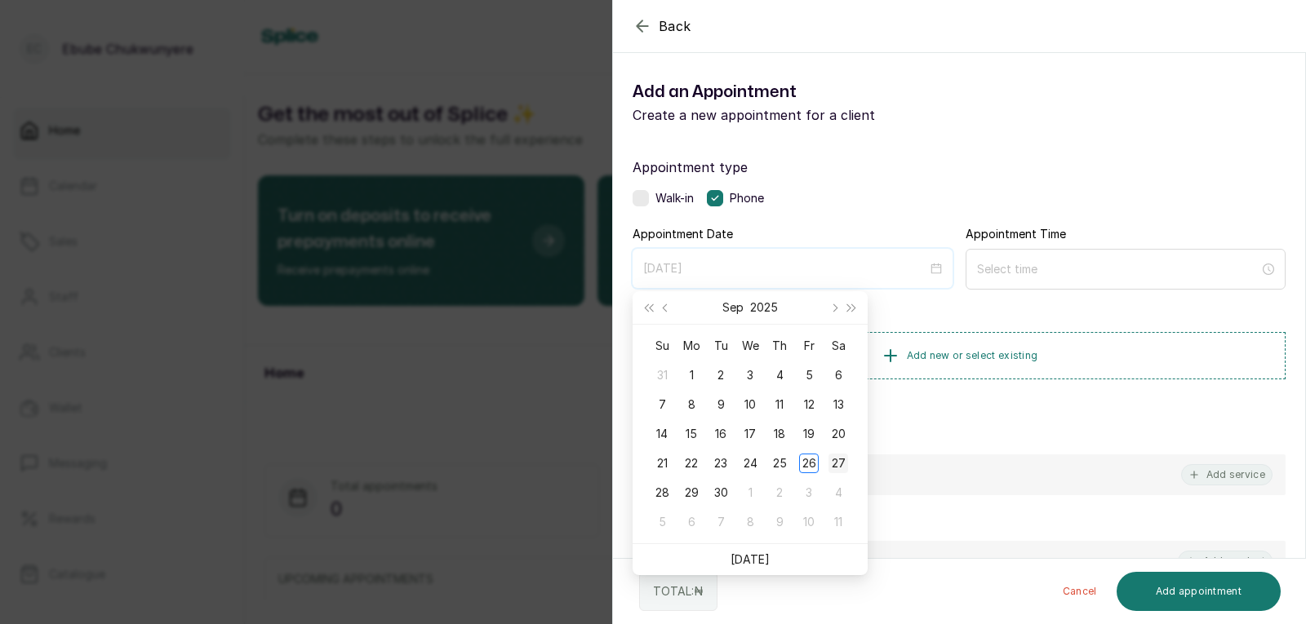
type input "[DATE]"
click at [840, 452] on td "27" at bounding box center [838, 463] width 29 height 29
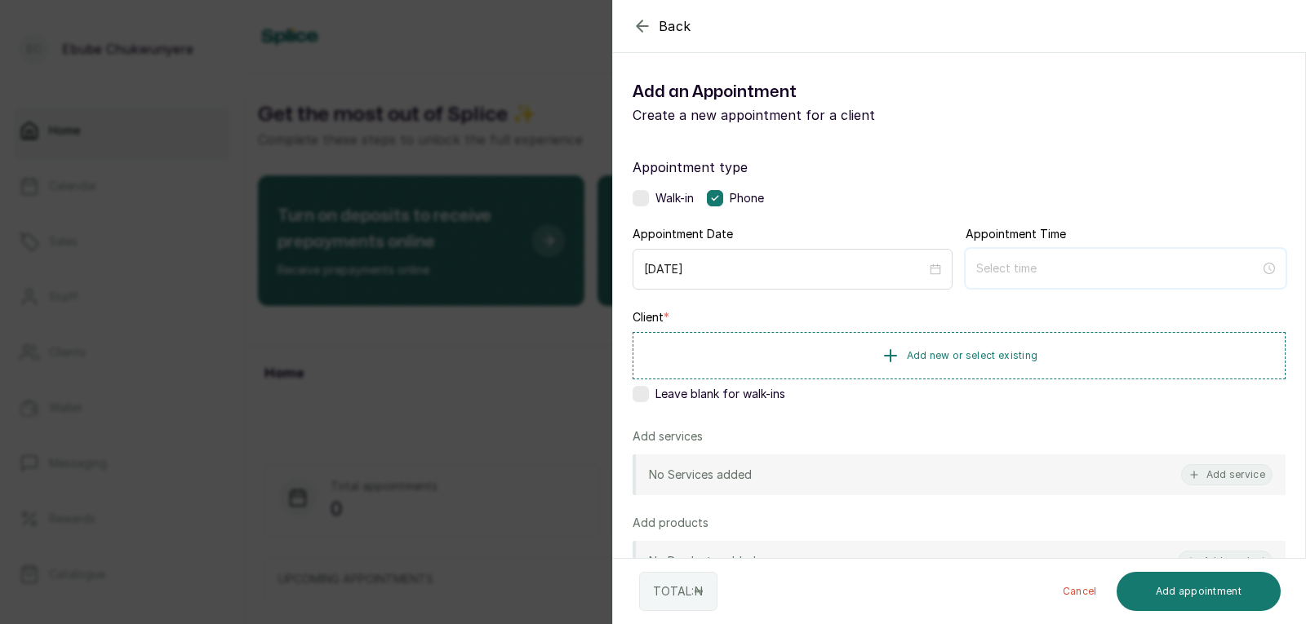
click at [1106, 270] on input at bounding box center [1118, 269] width 284 height 18
type input "12:05 am"
type input "7:00 am"
type input "6:00 am"
click at [994, 455] on div "09" at bounding box center [982, 449] width 39 height 23
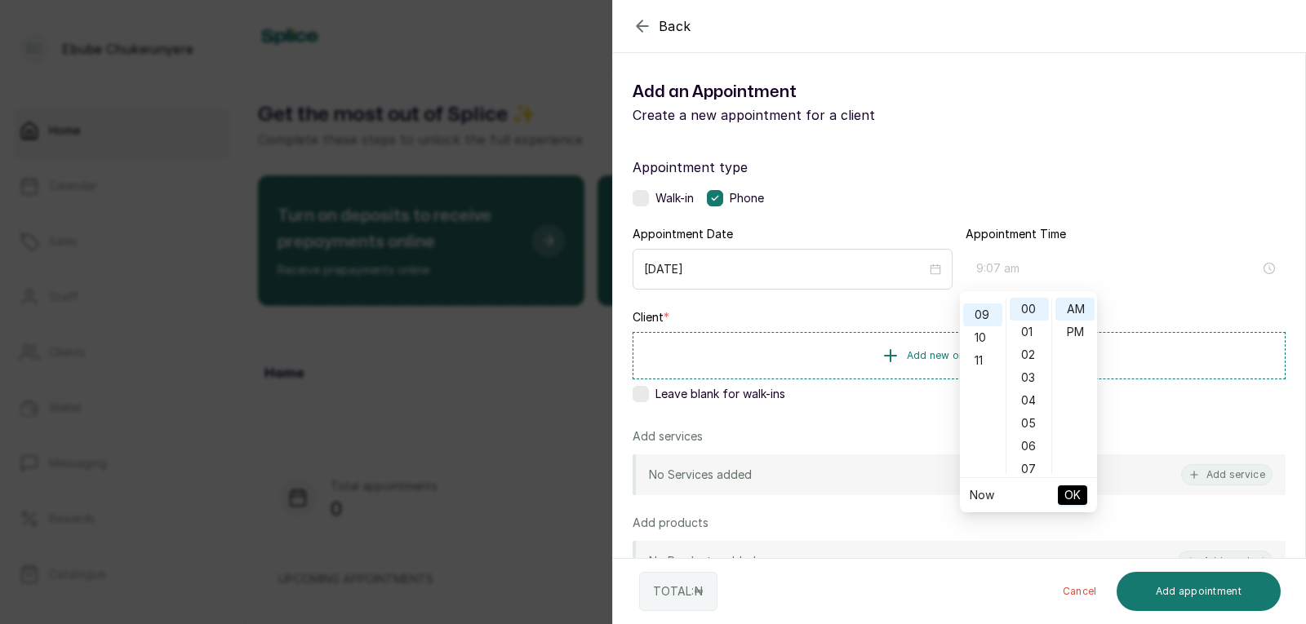
scroll to position [206, 0]
type input "9:00 am"
drag, startPoint x: 1076, startPoint y: 495, endPoint x: 1071, endPoint y: 506, distance: 11.7
click at [1076, 496] on span "OK" at bounding box center [1072, 495] width 16 height 31
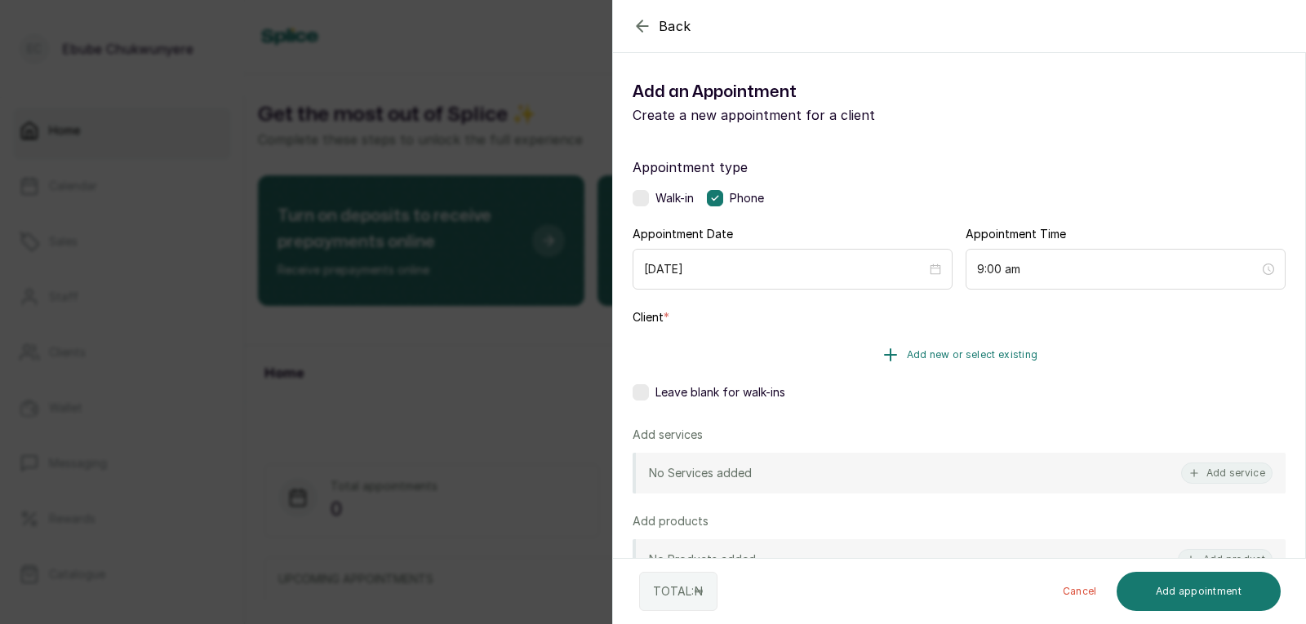
click at [1152, 344] on button "Add new or select existing" at bounding box center [959, 355] width 653 height 46
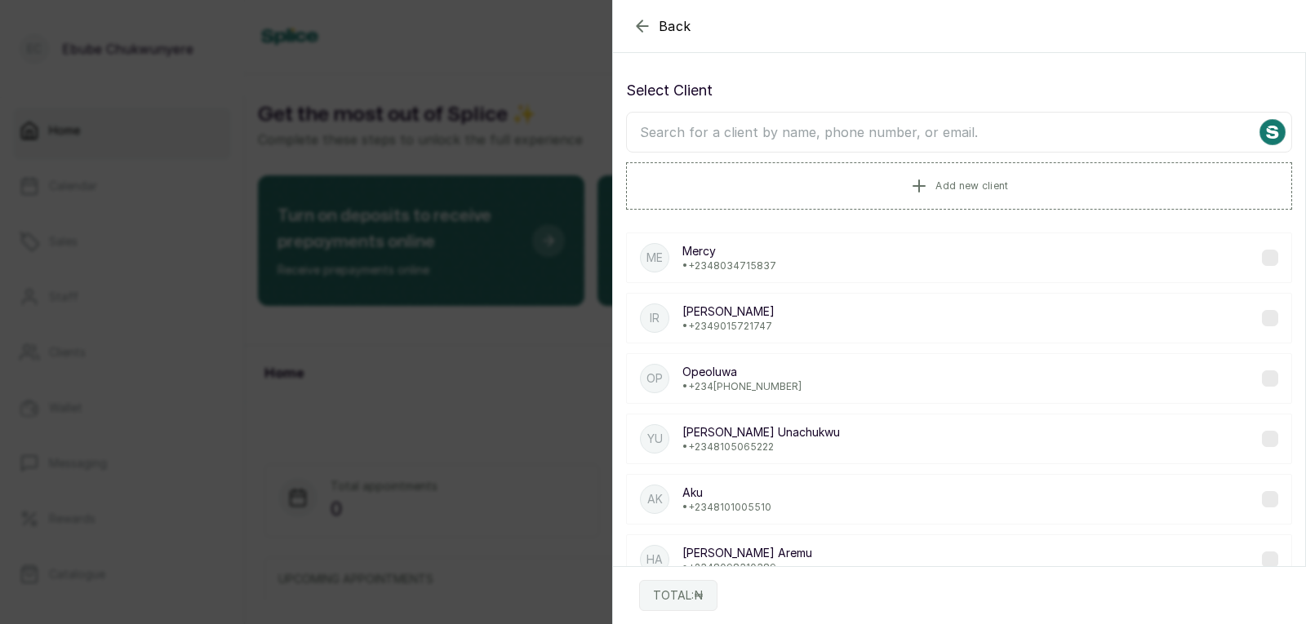
click at [934, 140] on input "text" at bounding box center [959, 132] width 666 height 41
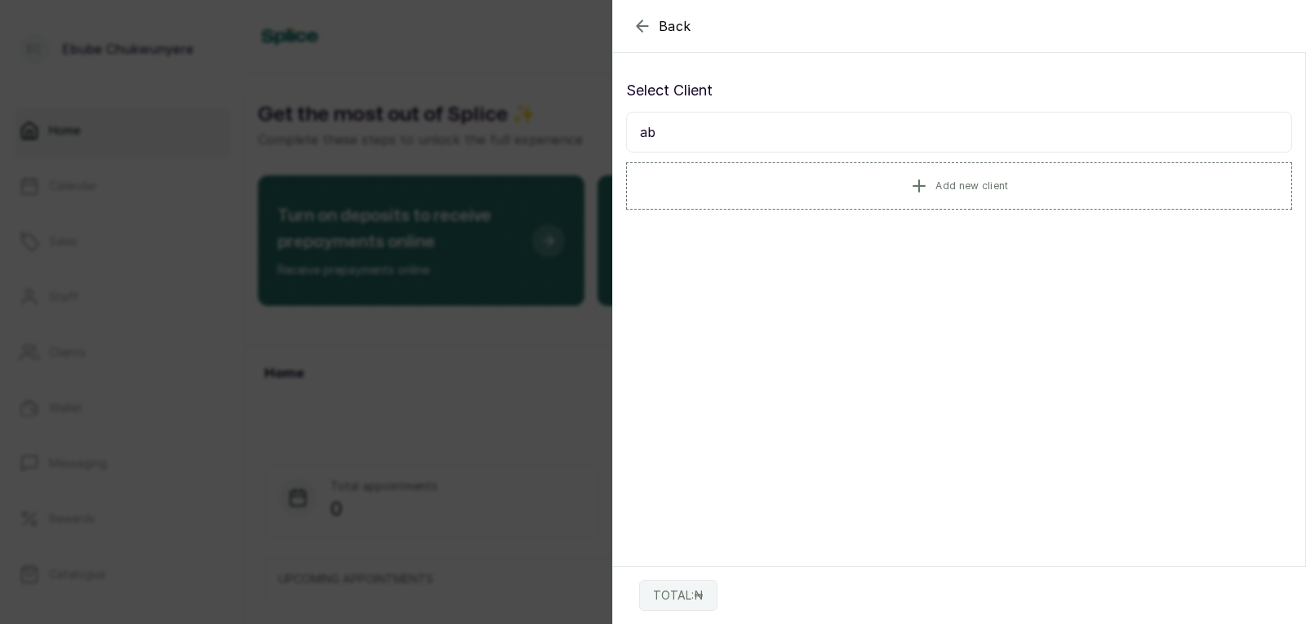
type input "a"
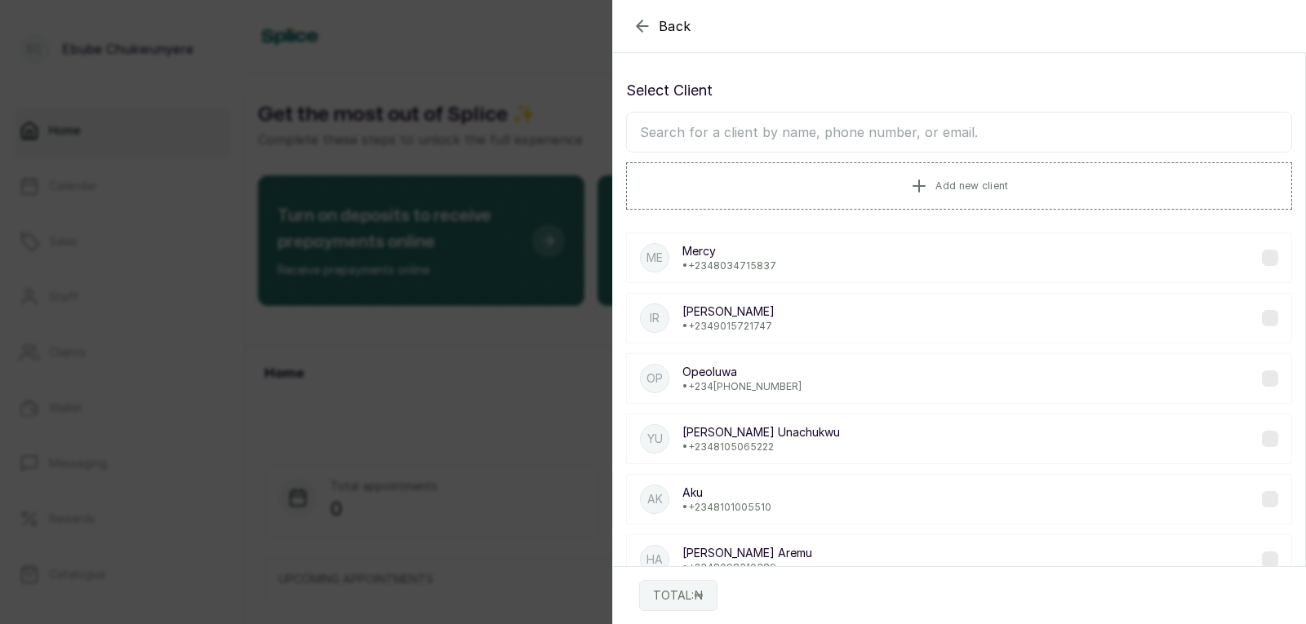
click at [640, 21] on icon "button" at bounding box center [643, 26] width 20 height 20
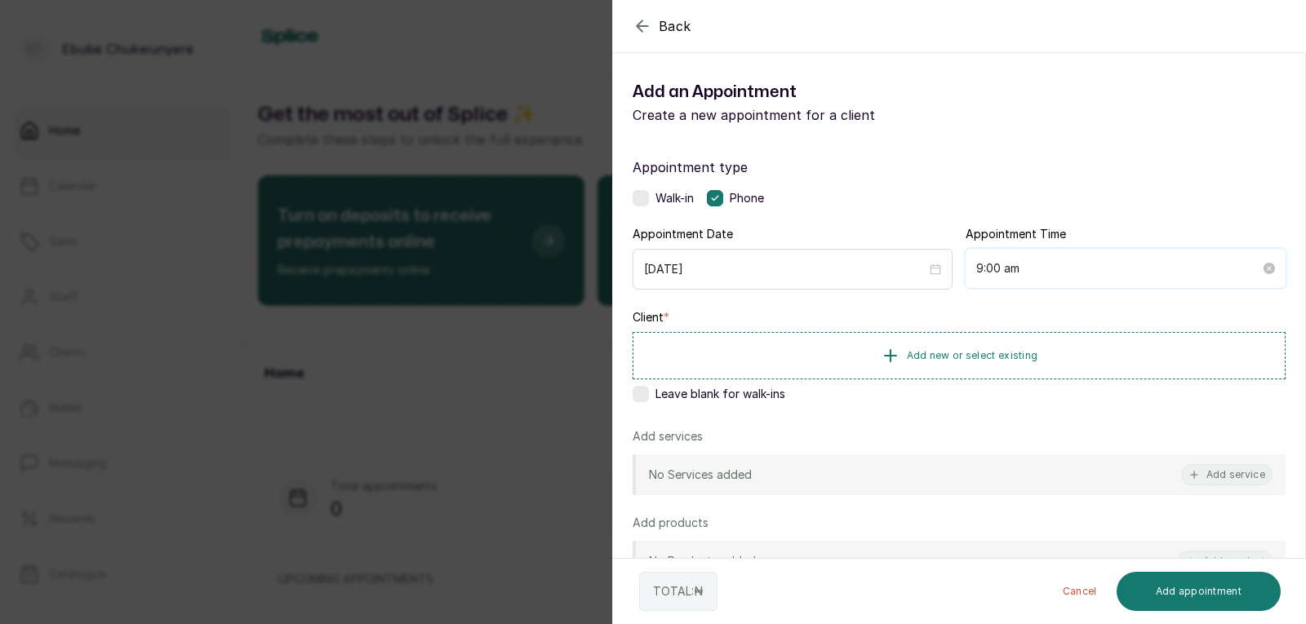
click at [1117, 273] on input "9:00 am" at bounding box center [1118, 269] width 284 height 18
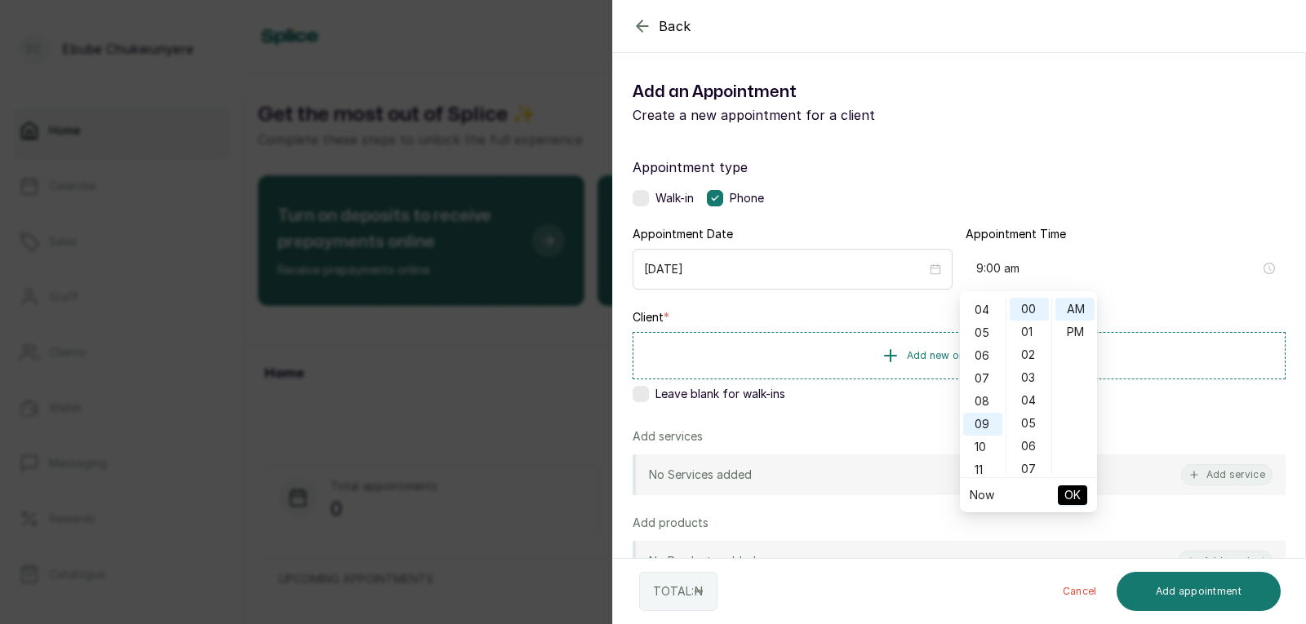
scroll to position [75, 0]
click at [977, 320] on div "04" at bounding box center [982, 325] width 39 height 23
type input "4:00 pm"
click at [1073, 333] on div "PM" at bounding box center [1074, 332] width 39 height 23
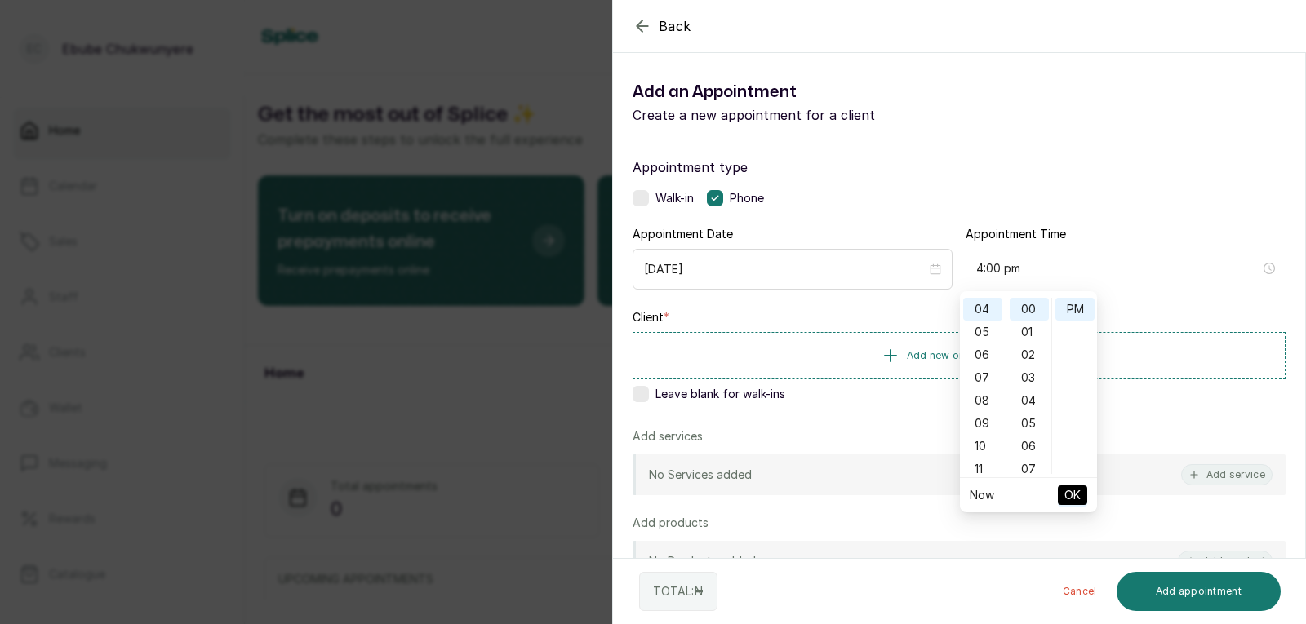
scroll to position [23, 0]
click at [1071, 490] on span "OK" at bounding box center [1072, 495] width 16 height 31
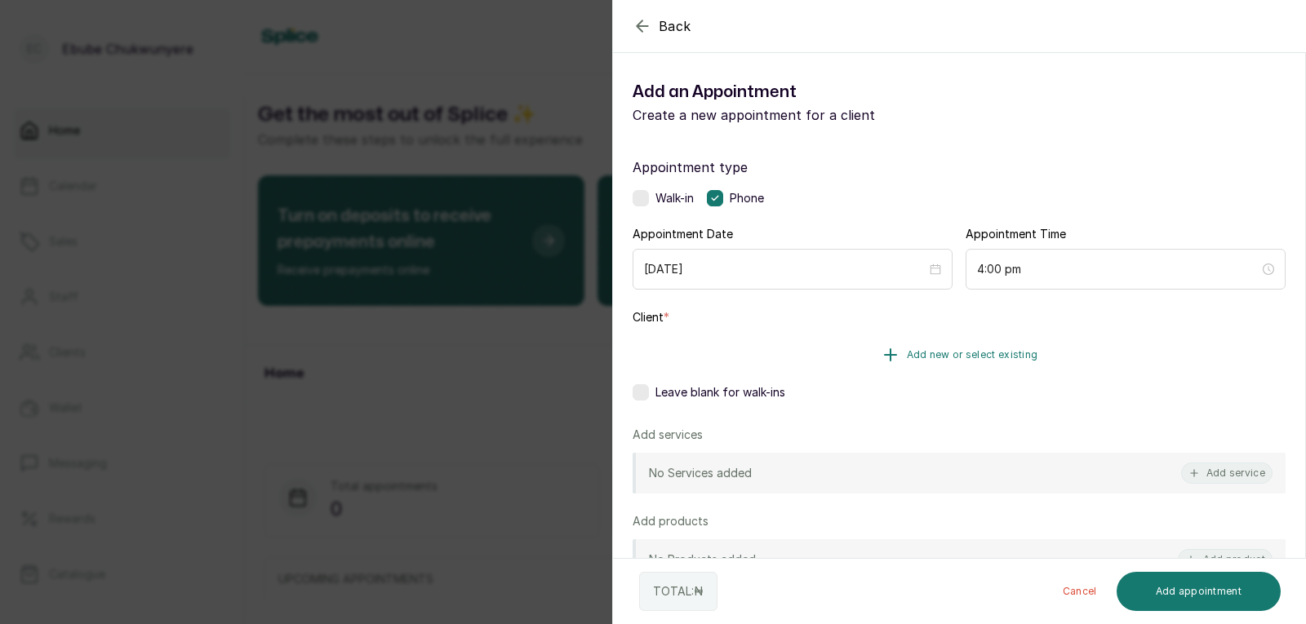
click at [1114, 341] on button "Add new or select existing" at bounding box center [959, 355] width 653 height 46
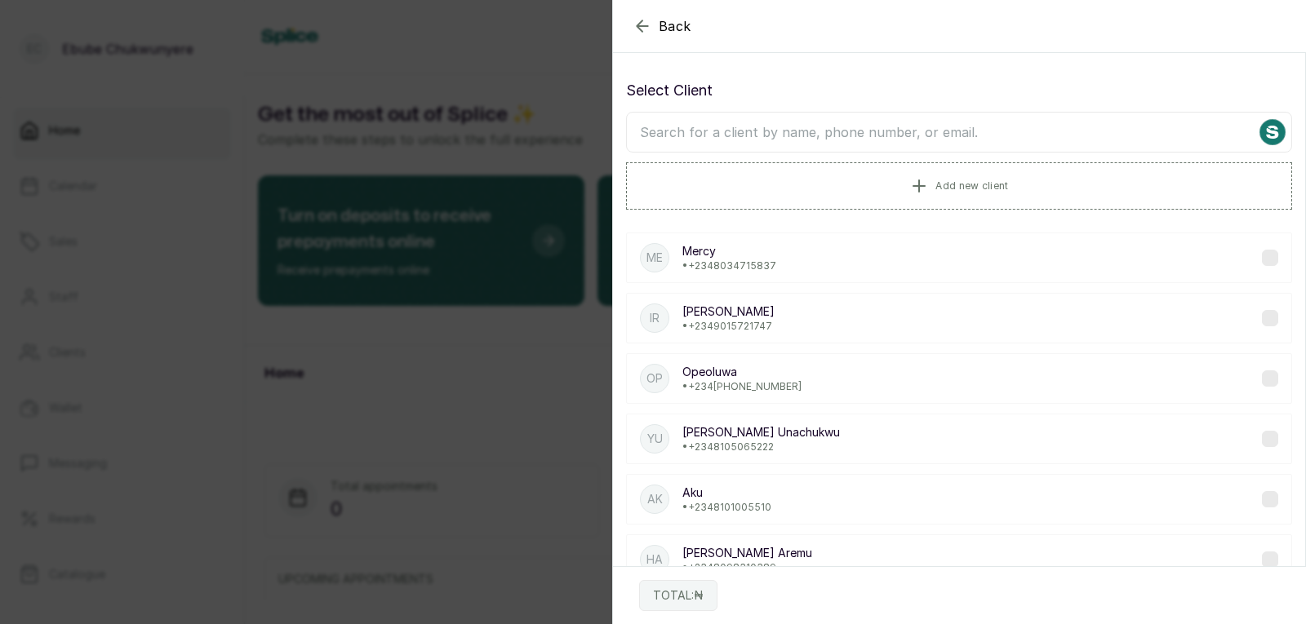
click at [963, 123] on input "text" at bounding box center [959, 132] width 666 height 41
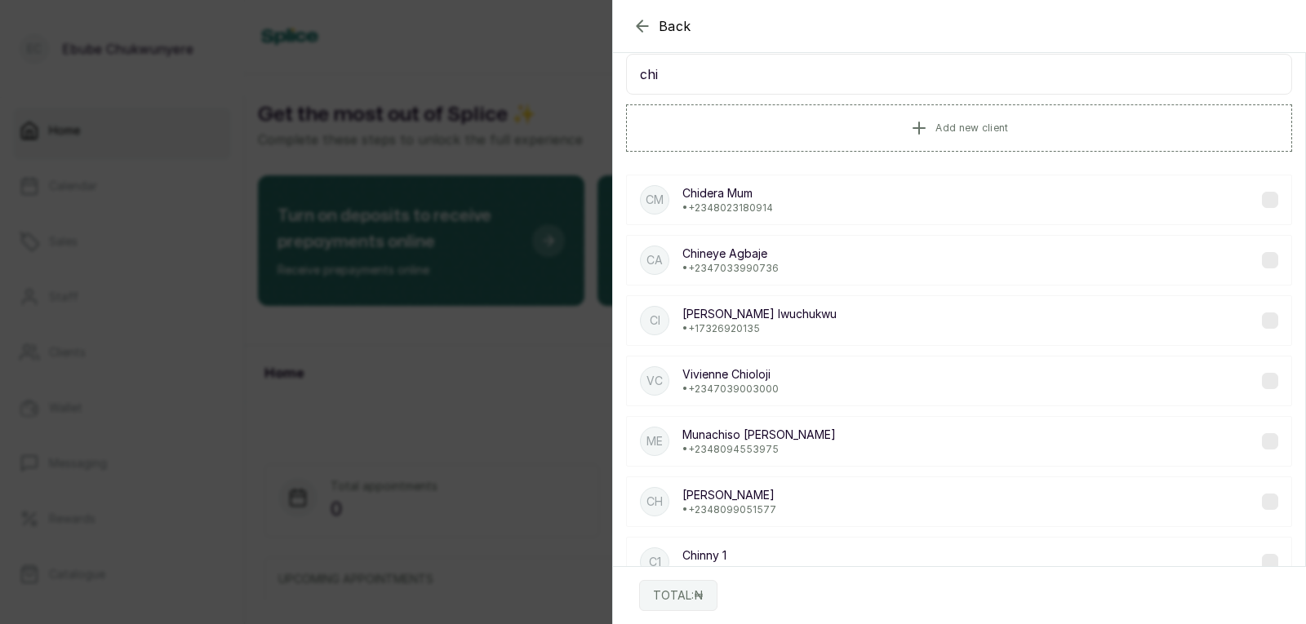
scroll to position [16, 0]
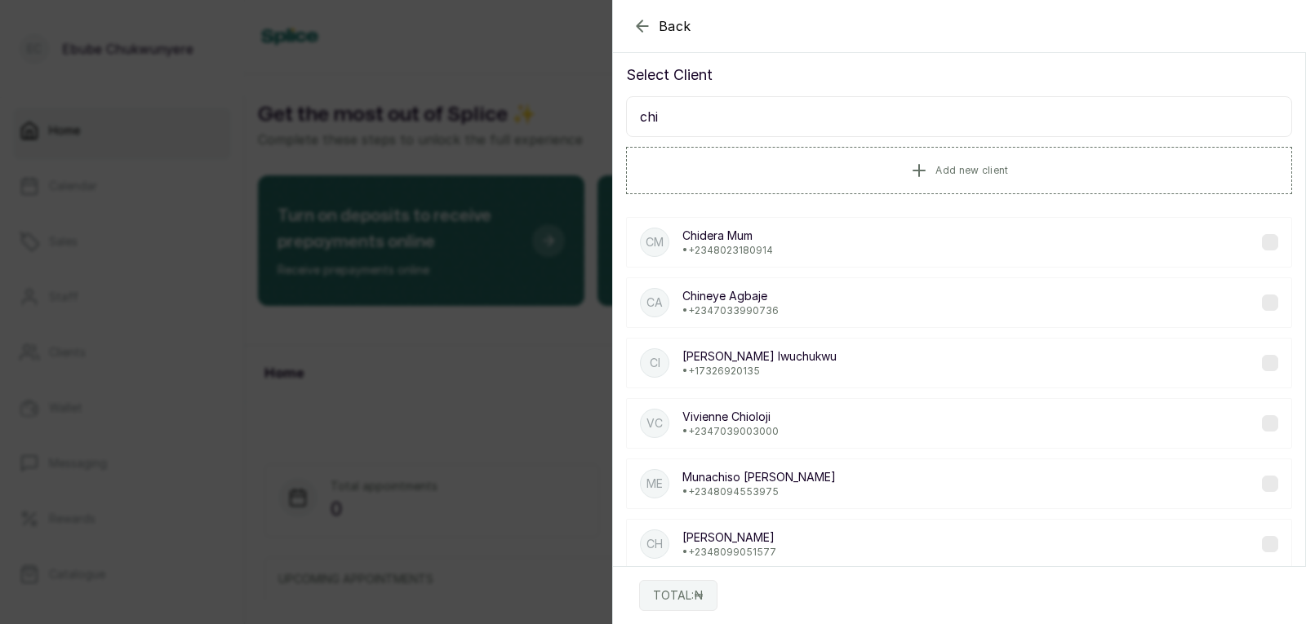
click at [1058, 109] on input "chi" at bounding box center [959, 116] width 666 height 41
type input "c"
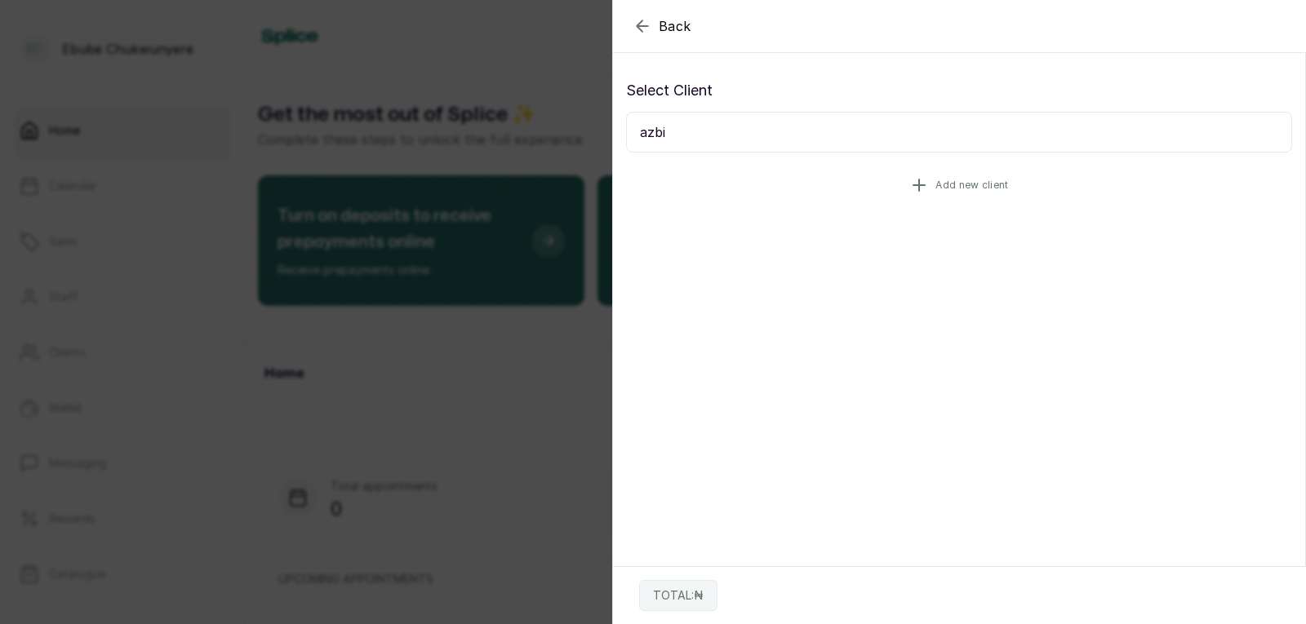
scroll to position [0, 0]
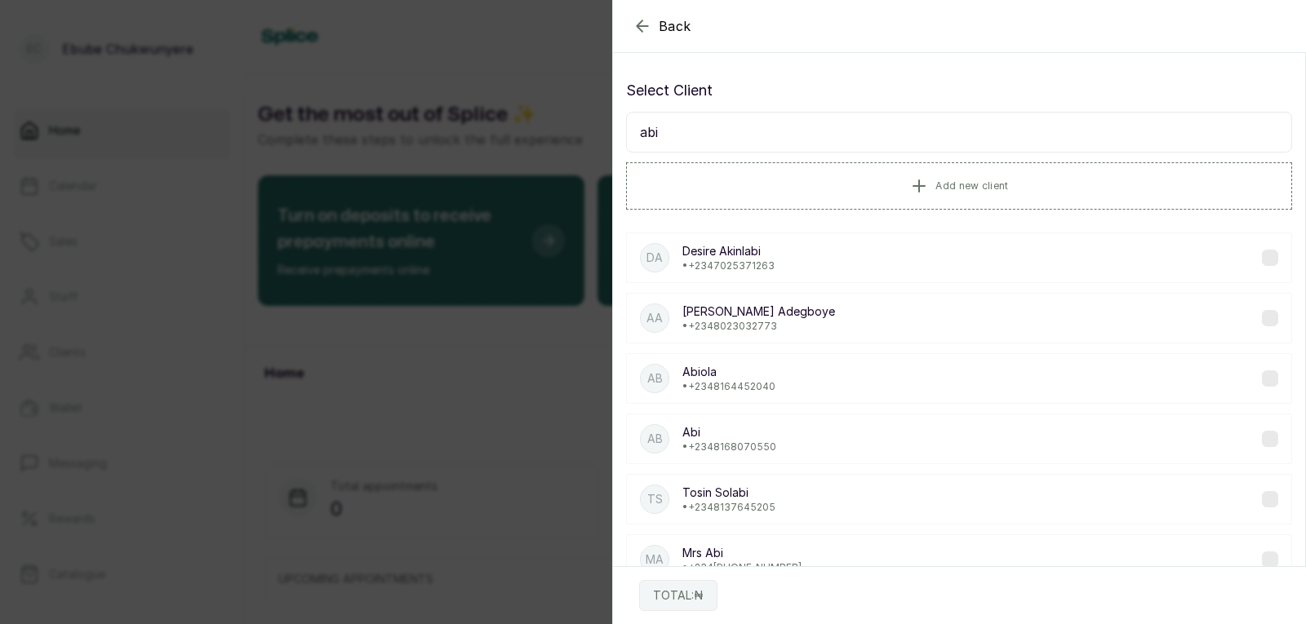
type input "abi"
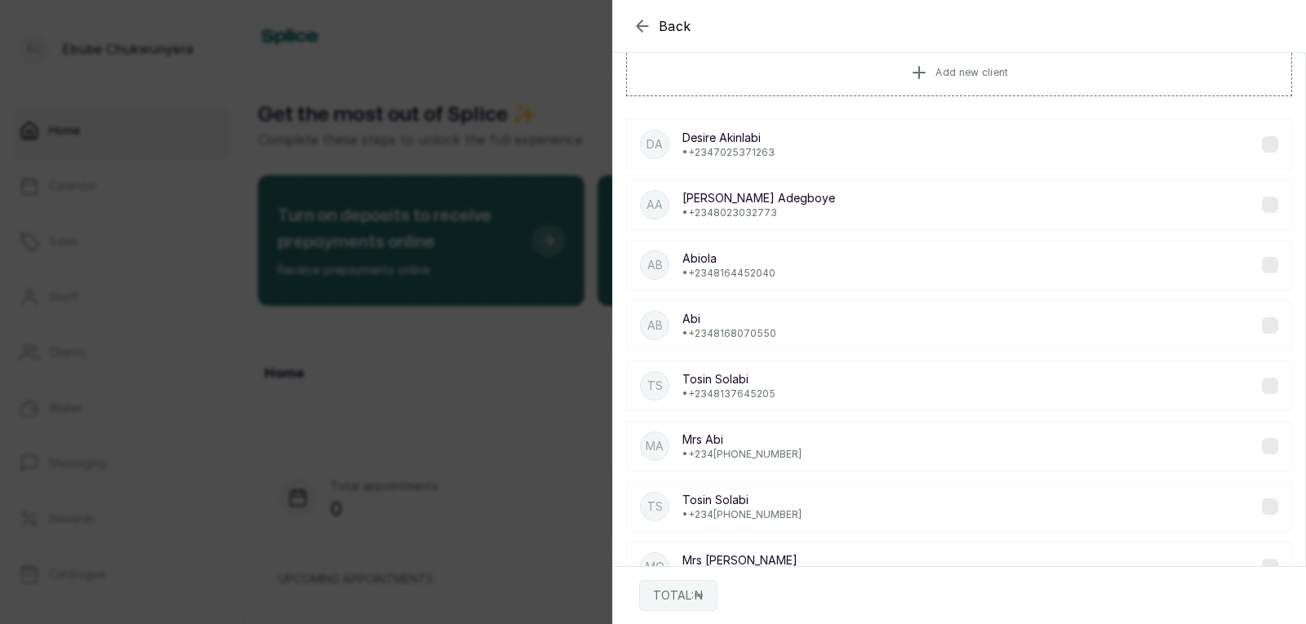
scroll to position [139, 0]
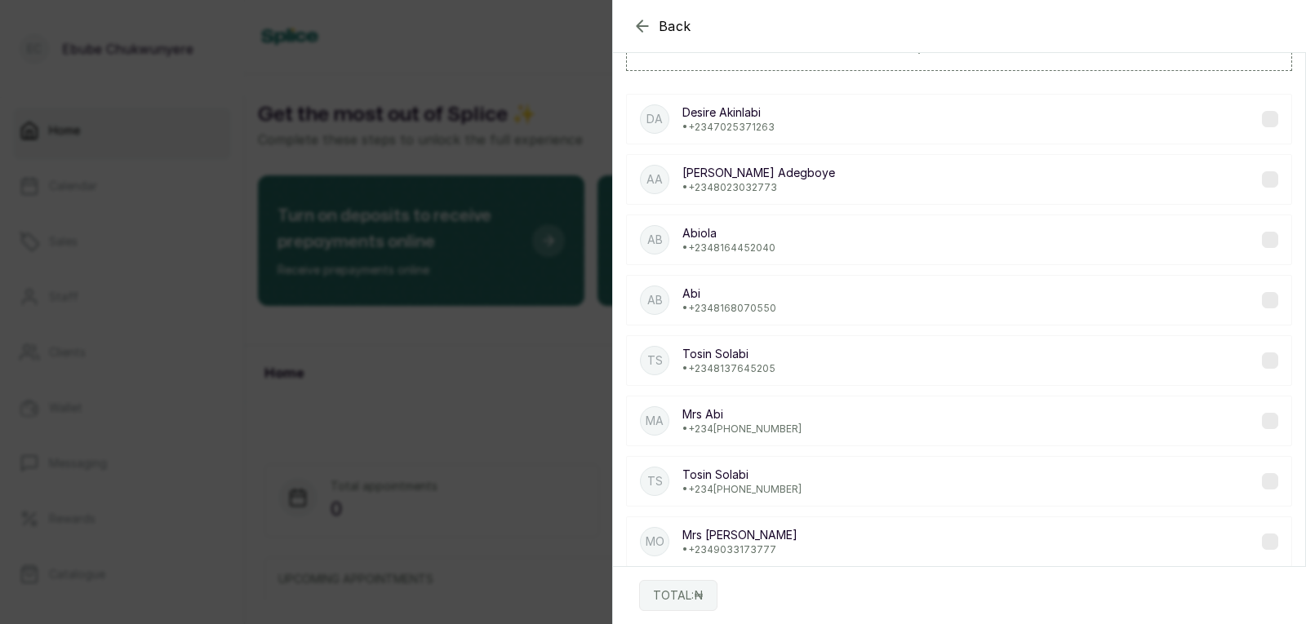
click at [1170, 408] on div "MA Mrs [PERSON_NAME] • [PHONE_NUMBER]" at bounding box center [959, 421] width 666 height 51
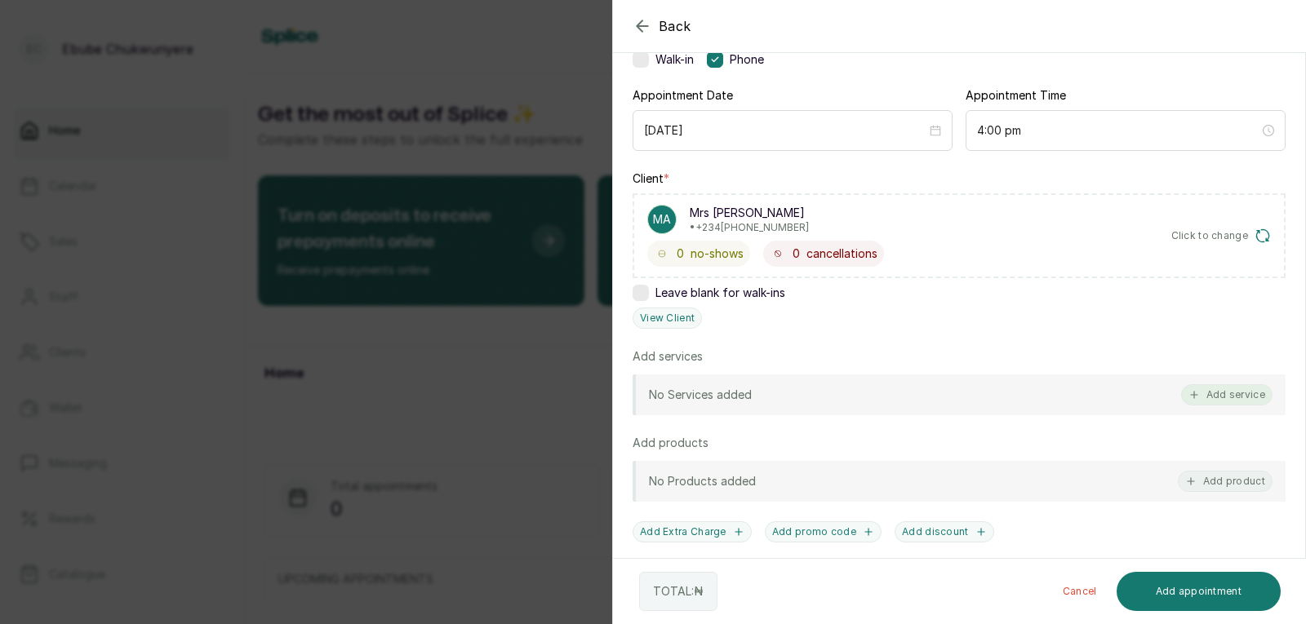
click at [1218, 393] on button "Add service" at bounding box center [1226, 394] width 91 height 21
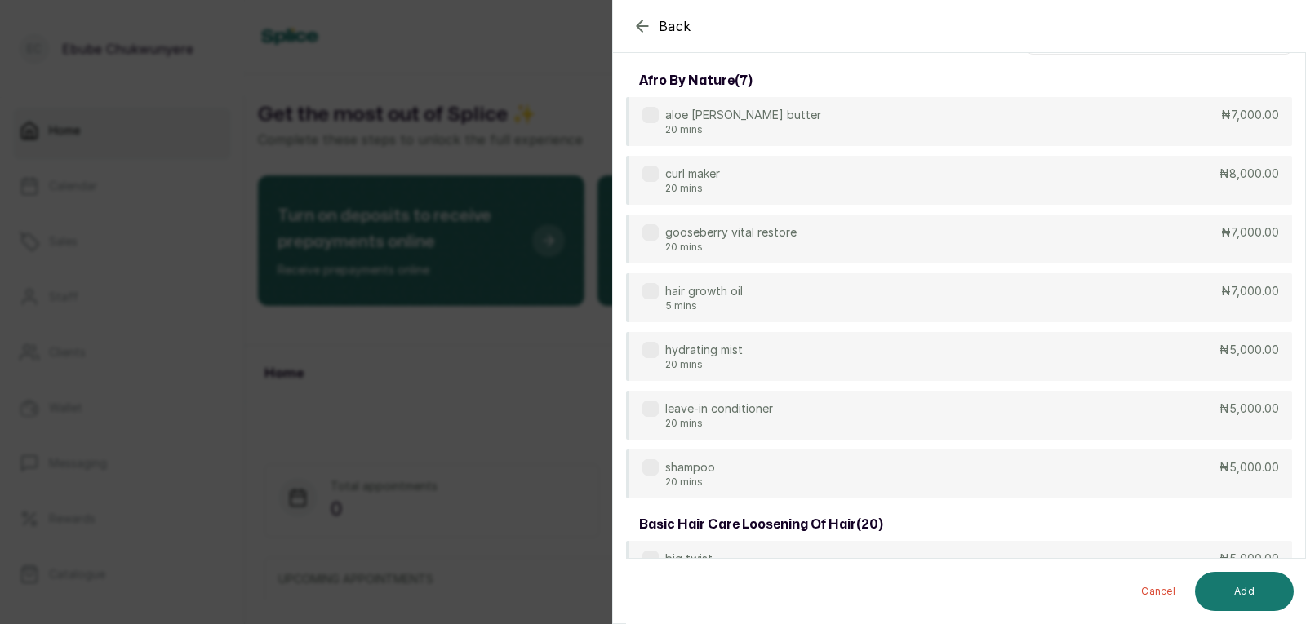
scroll to position [0, 0]
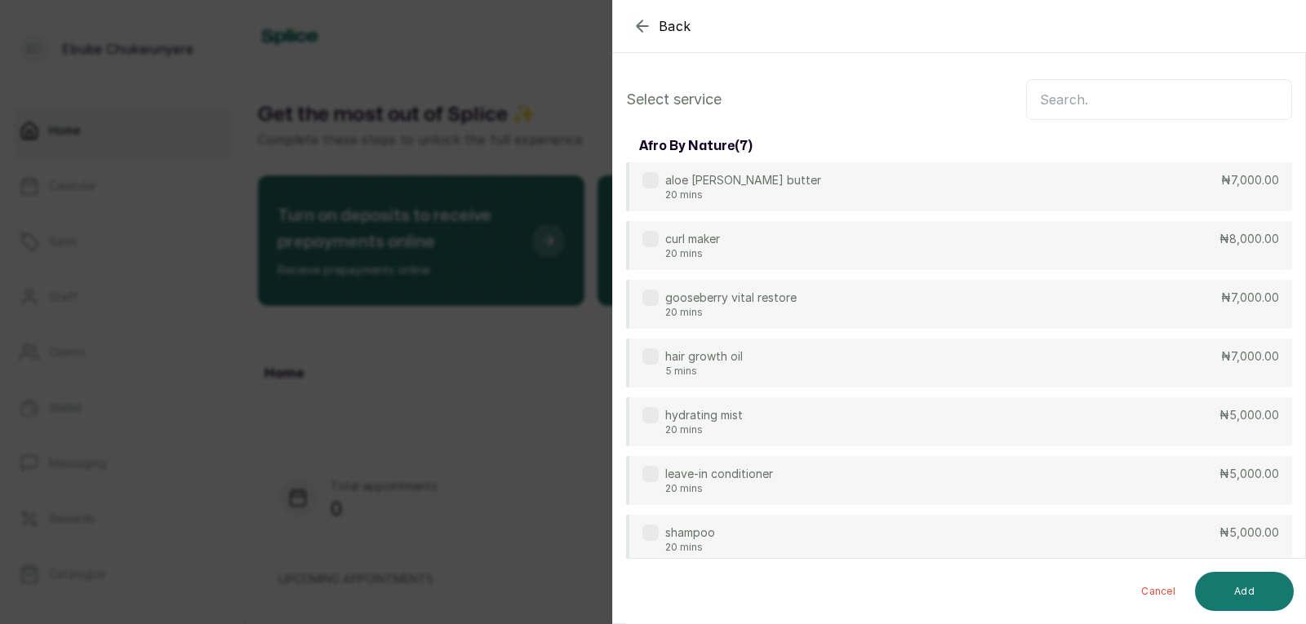
click at [1219, 92] on input "text" at bounding box center [1159, 99] width 266 height 41
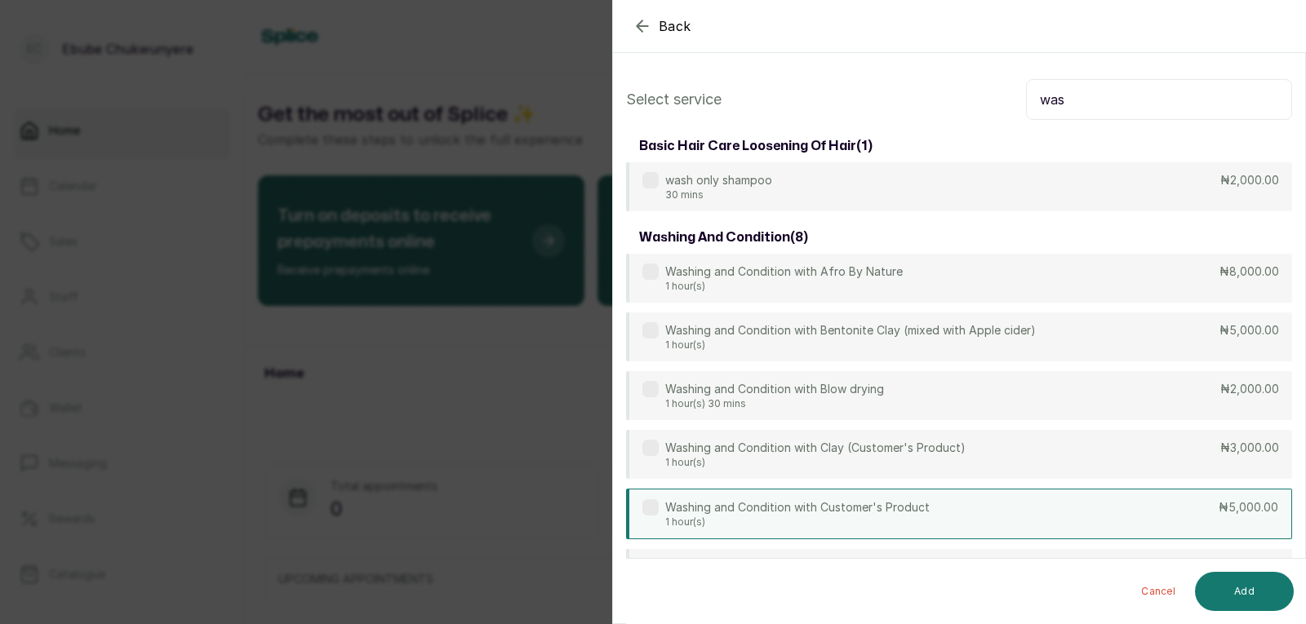
type input "was"
click at [1133, 512] on div "Washing and Condition with Customer's Product 1 hour(s) ₦5,000.00" at bounding box center [959, 514] width 666 height 51
click at [1285, 597] on button "Add" at bounding box center [1244, 591] width 99 height 39
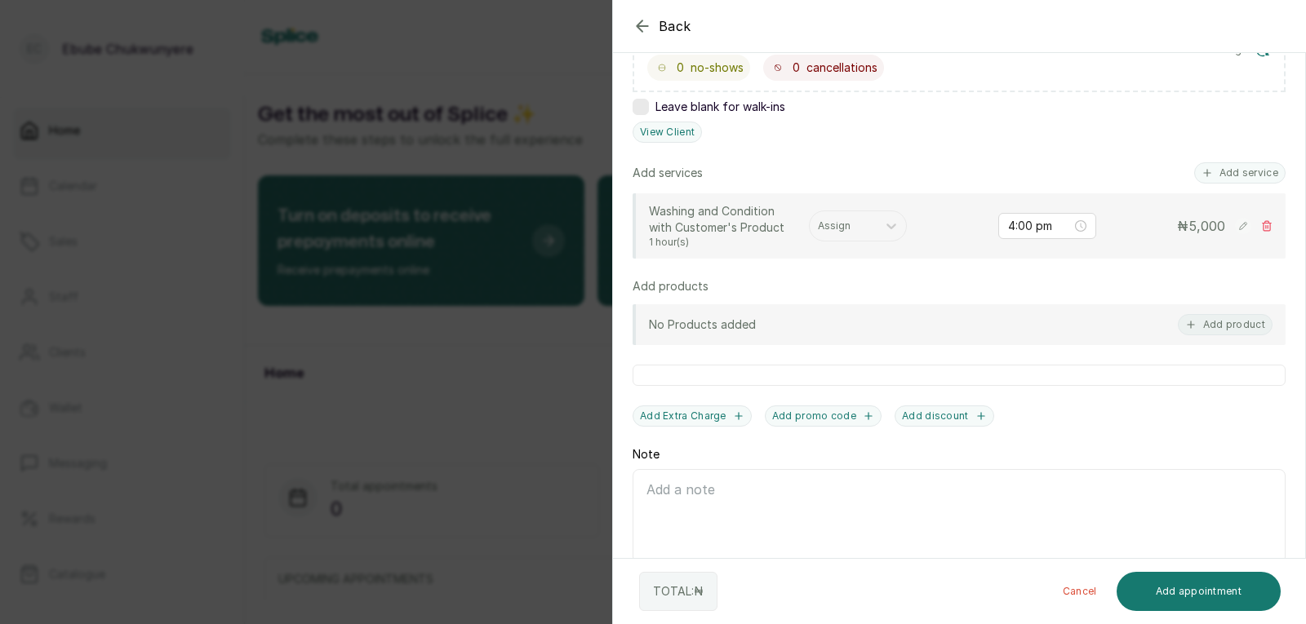
scroll to position [327, 0]
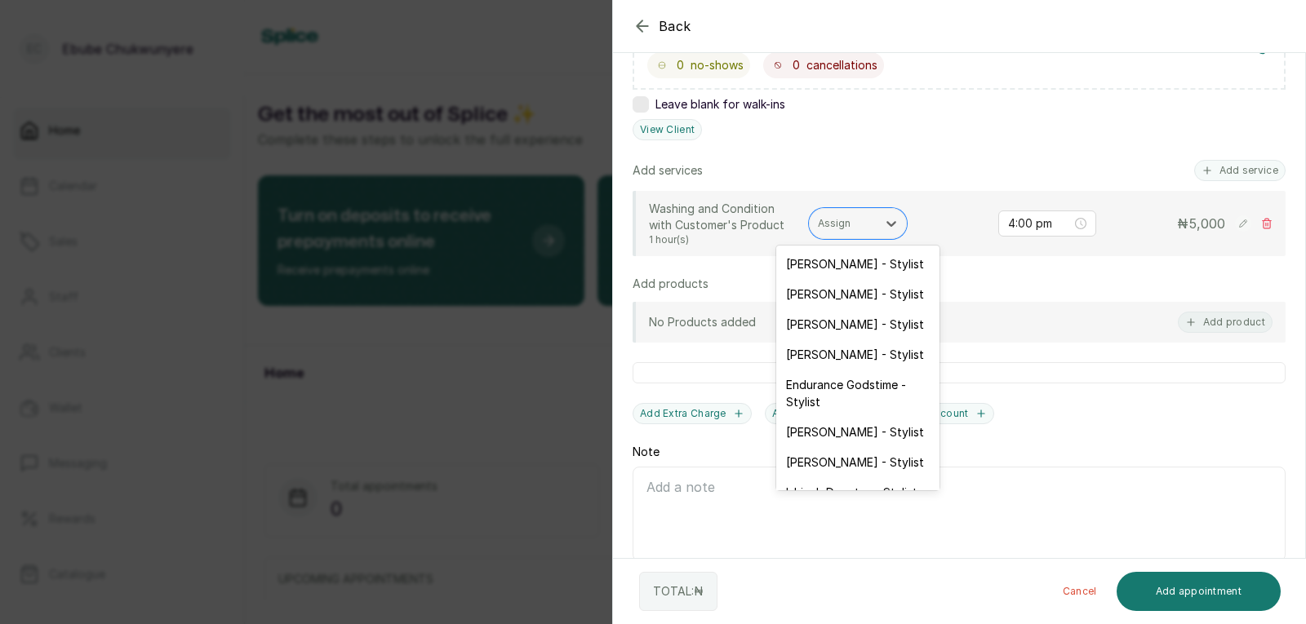
drag, startPoint x: 890, startPoint y: 223, endPoint x: 876, endPoint y: 244, distance: 25.8
click at [890, 224] on icon at bounding box center [891, 223] width 16 height 16
drag, startPoint x: 893, startPoint y: 391, endPoint x: 894, endPoint y: 418, distance: 26.9
click at [894, 397] on div "Endurance Godstime - Stylist" at bounding box center [857, 393] width 163 height 47
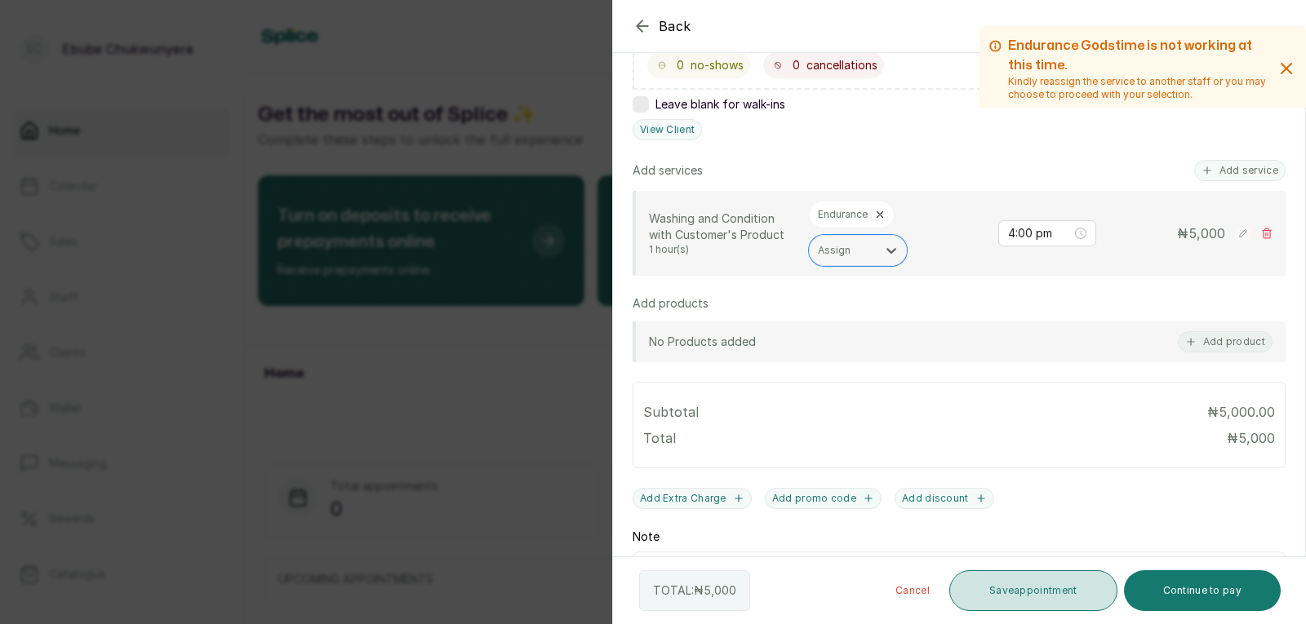
click at [1036, 589] on button "Save appointment" at bounding box center [1033, 591] width 168 height 41
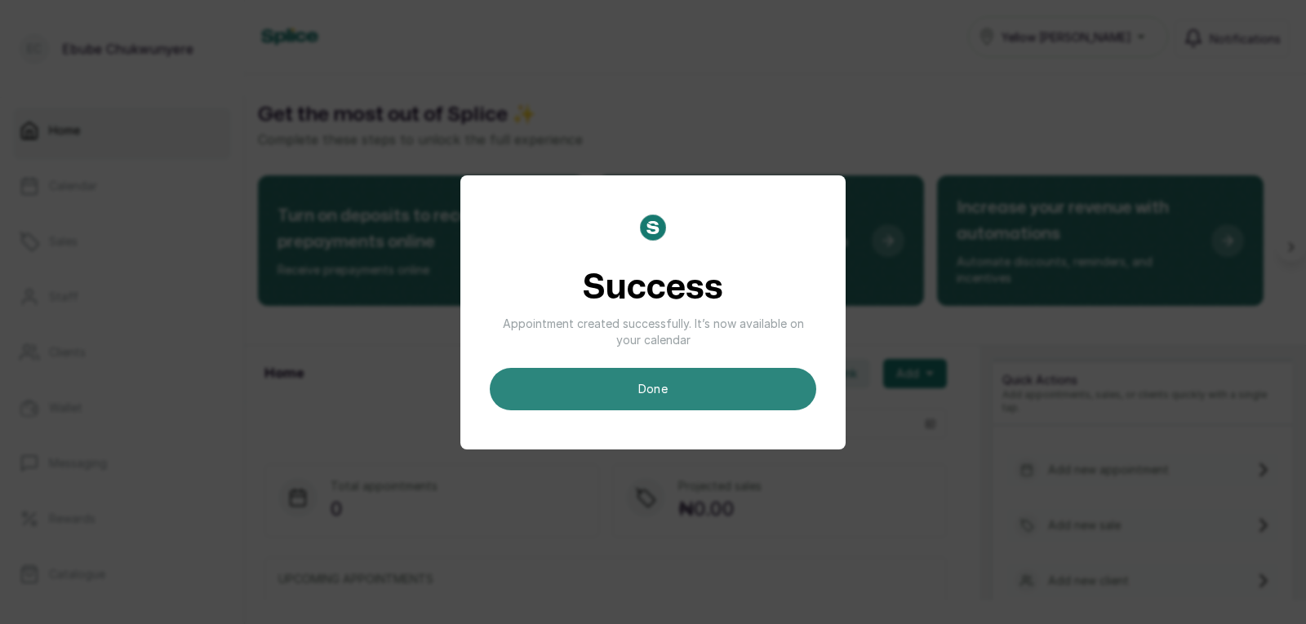
click at [649, 379] on div "Success Appointment created successfully. It’s now available on your calendar d…" at bounding box center [653, 313] width 326 height 196
click at [650, 380] on button "done" at bounding box center [653, 389] width 326 height 42
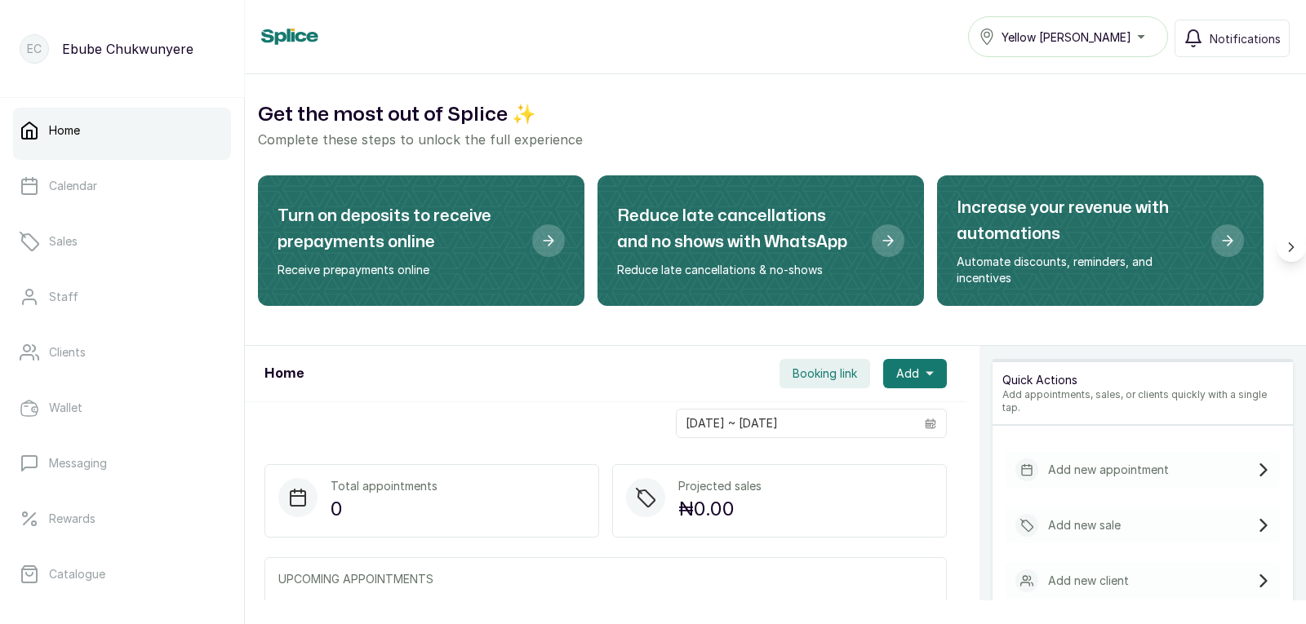
click at [1117, 462] on p "Add new appointment" at bounding box center [1108, 470] width 121 height 16
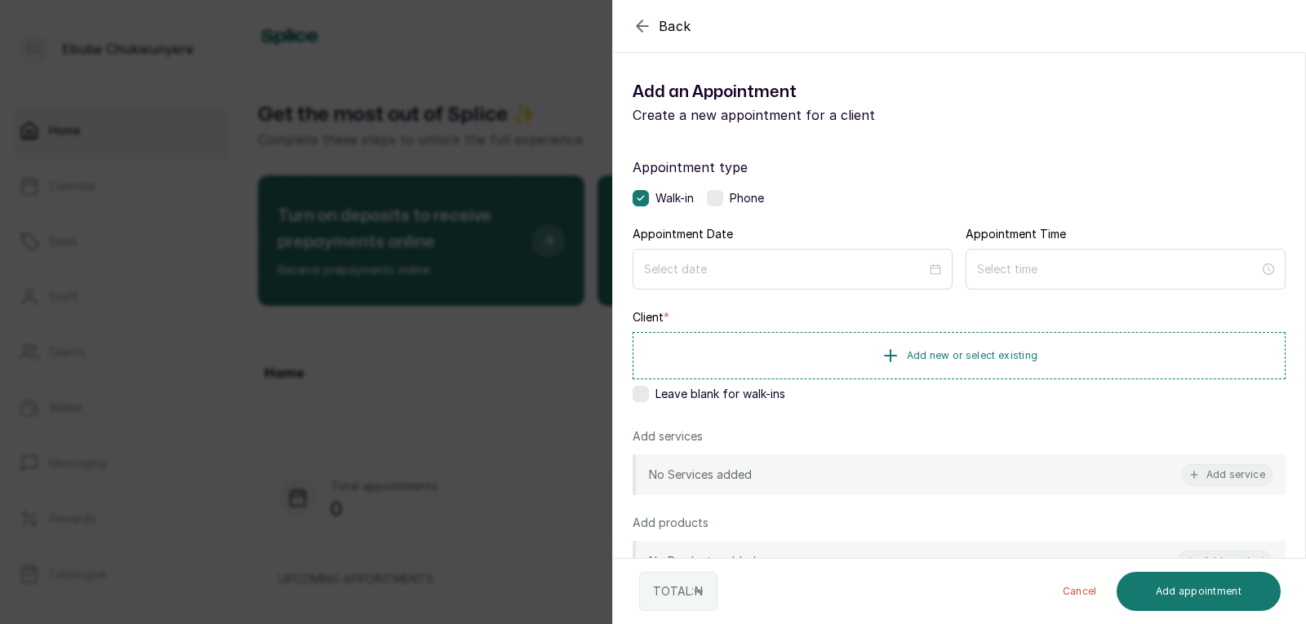
click at [709, 193] on div "Phone" at bounding box center [735, 198] width 57 height 16
click at [708, 260] on input at bounding box center [785, 269] width 284 height 18
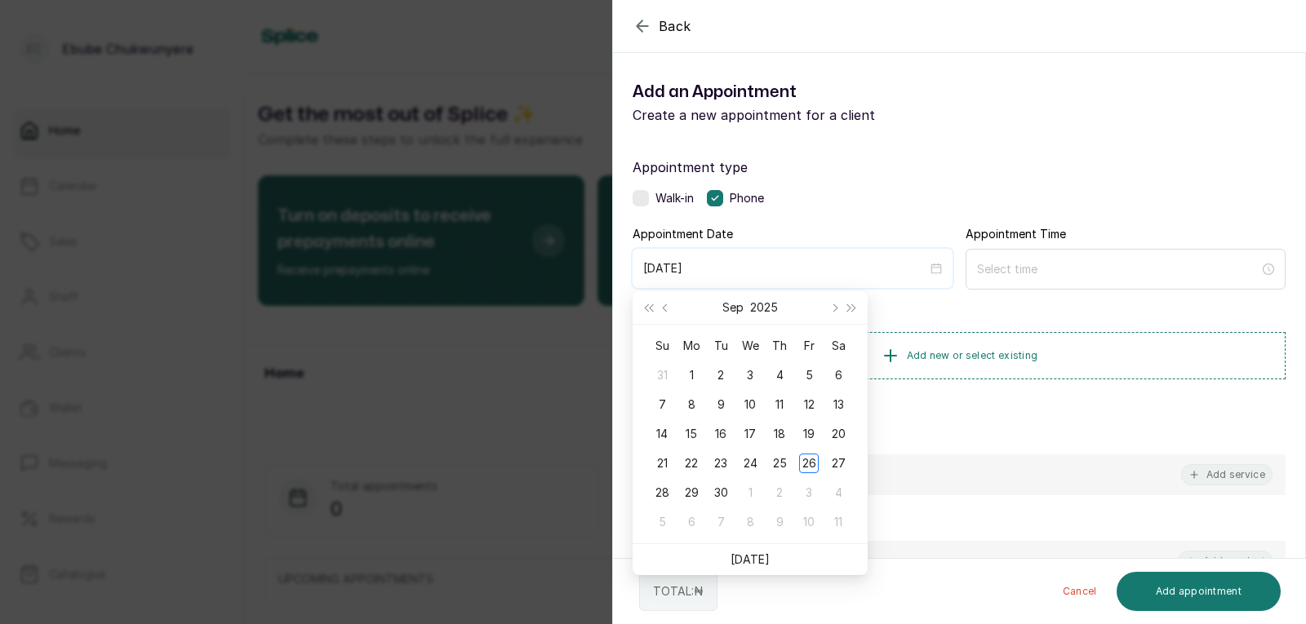
type input "[DATE]"
drag, startPoint x: 841, startPoint y: 464, endPoint x: 846, endPoint y: 396, distance: 68.8
click at [841, 464] on div "27" at bounding box center [838, 464] width 20 height 20
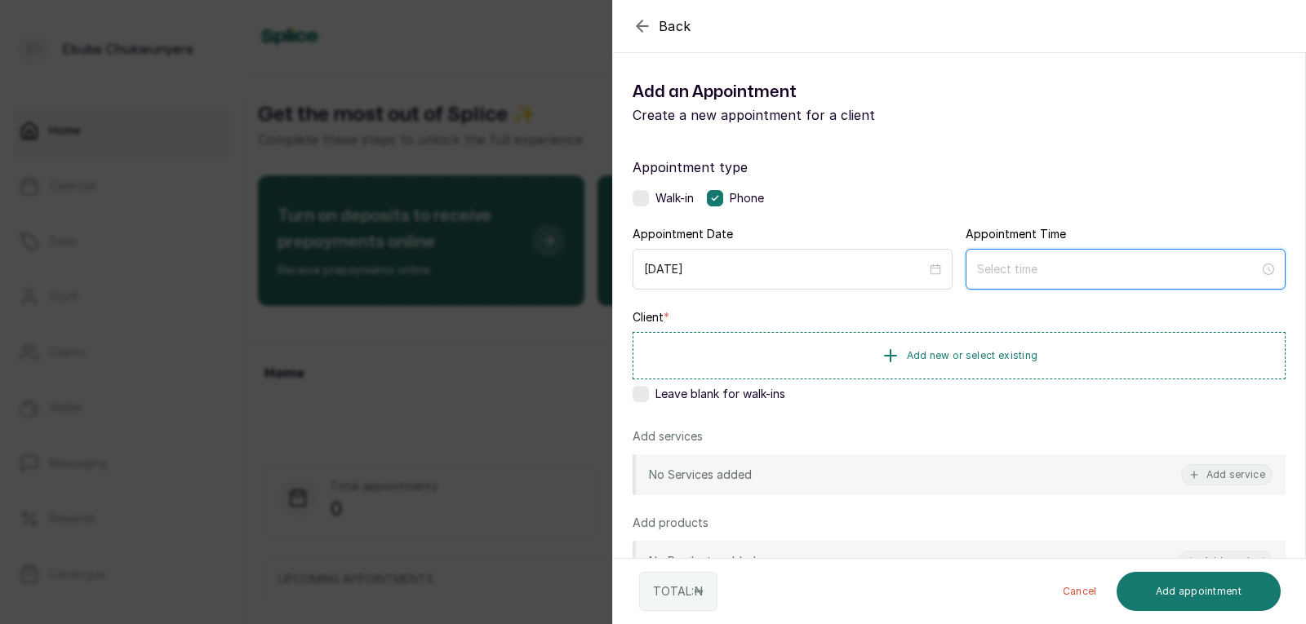
click at [1121, 264] on input at bounding box center [1118, 269] width 282 height 18
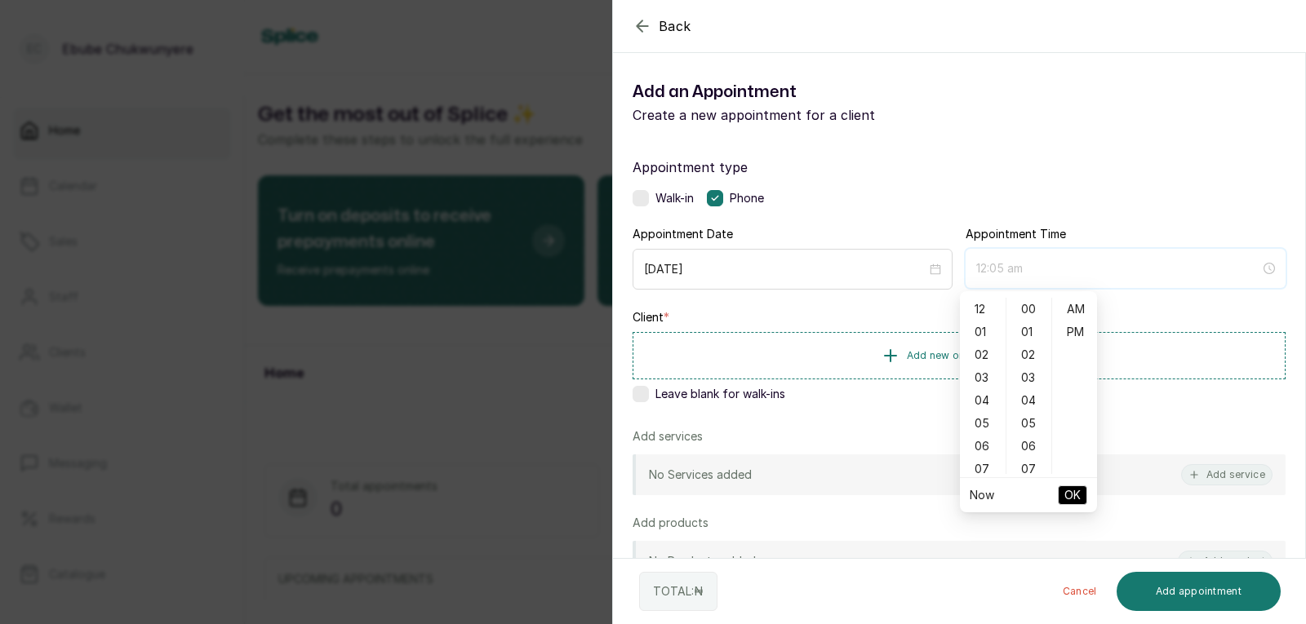
type input "12:06 am"
click at [996, 406] on div "04" at bounding box center [982, 400] width 39 height 23
type input "4:00 pm"
click at [1072, 324] on div "PM" at bounding box center [1074, 332] width 39 height 23
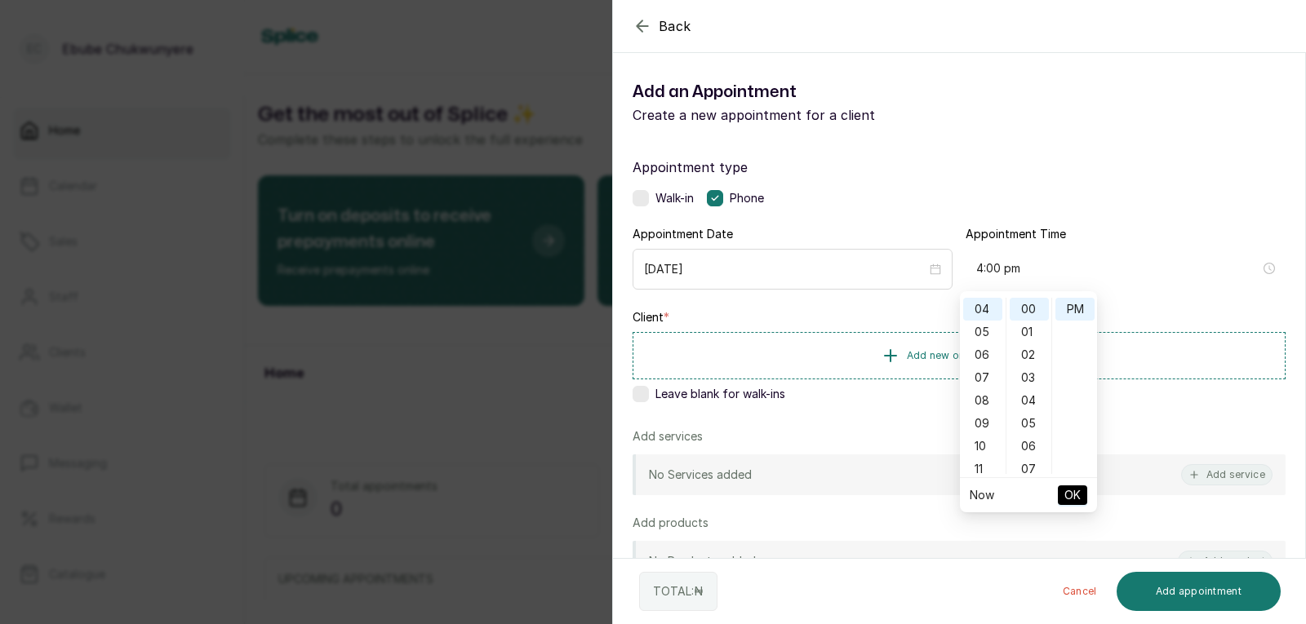
scroll to position [23, 0]
click at [1059, 490] on button "OK" at bounding box center [1072, 496] width 29 height 20
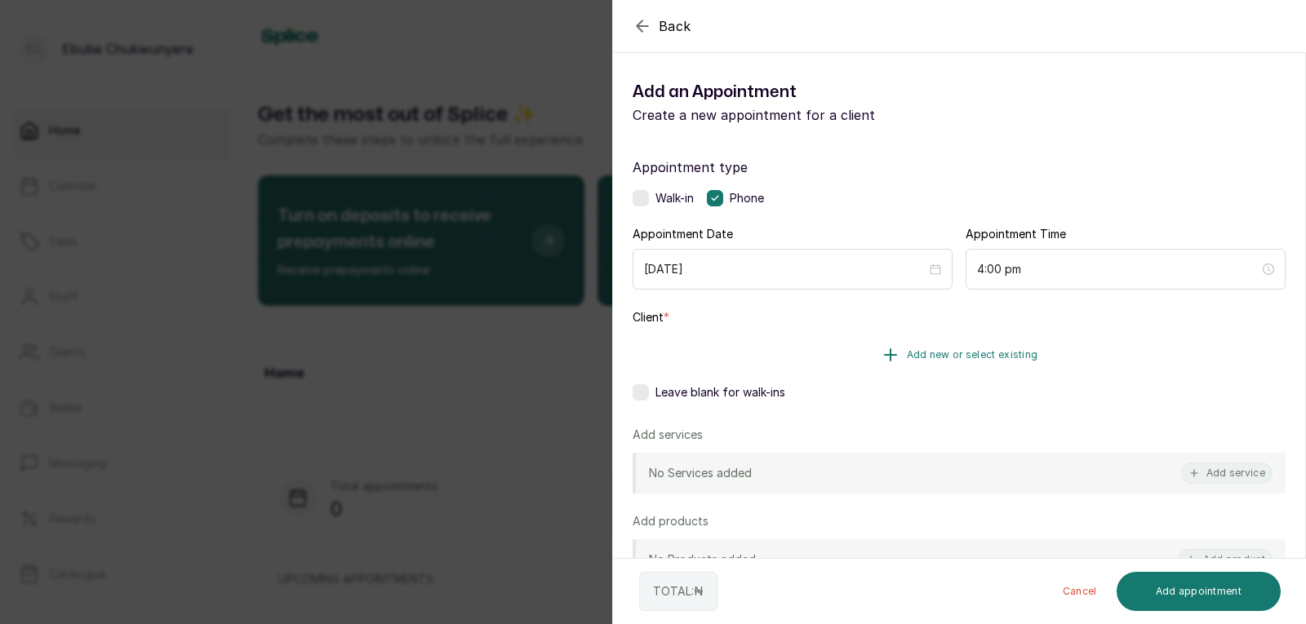
click at [999, 356] on span "Add new or select existing" at bounding box center [972, 355] width 131 height 13
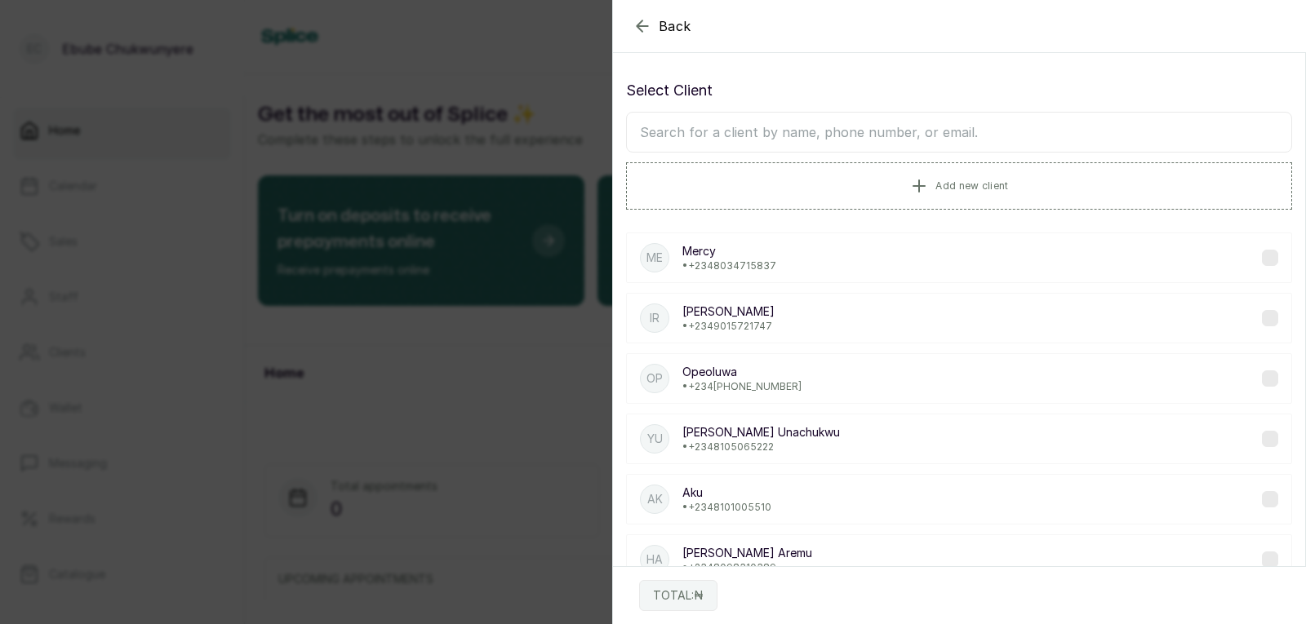
click at [914, 142] on input "text" at bounding box center [959, 132] width 666 height 41
click at [969, 136] on input "text" at bounding box center [959, 132] width 666 height 41
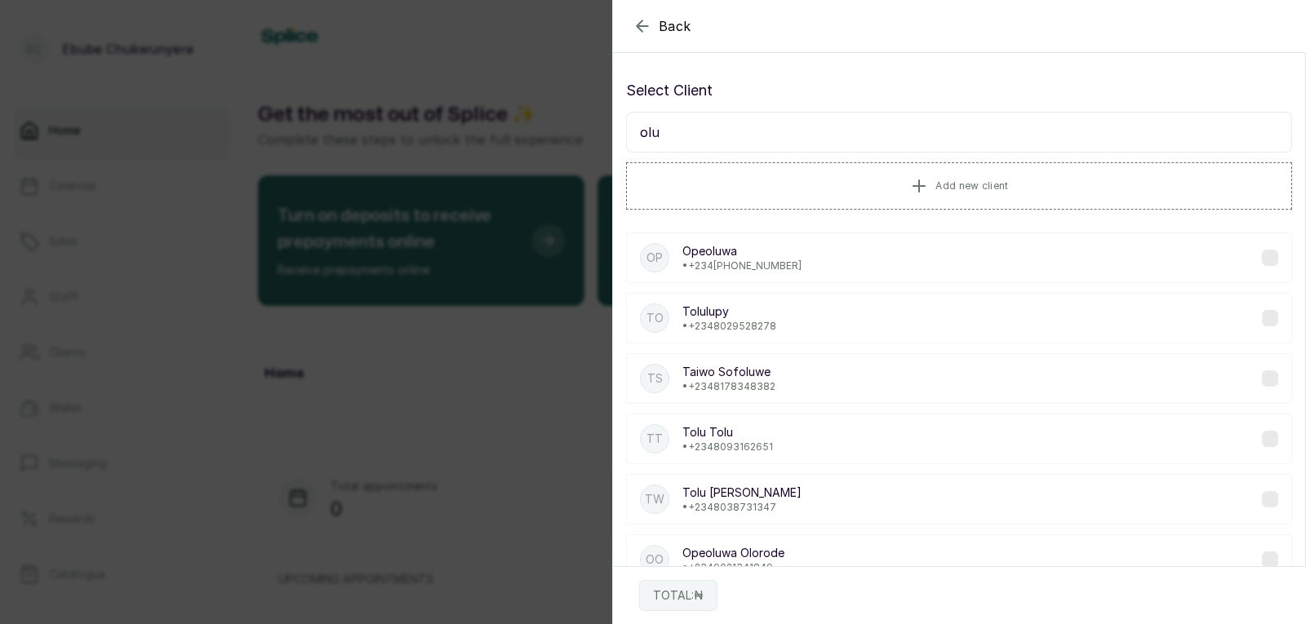
scroll to position [295, 0]
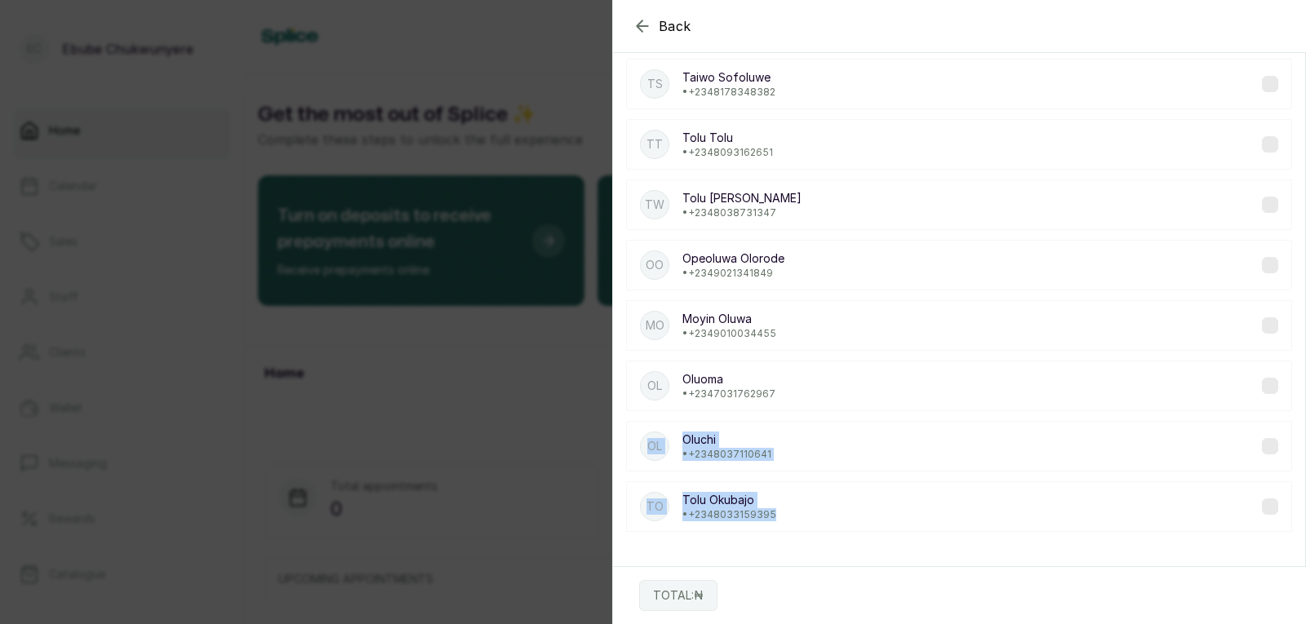
drag, startPoint x: 1305, startPoint y: 517, endPoint x: 1268, endPoint y: 390, distance: 132.7
click at [1268, 388] on section "Back Add Appointment Select Client olu Add new client Op Opeoluwa • [PHONE_NUMB…" at bounding box center [959, 312] width 694 height 624
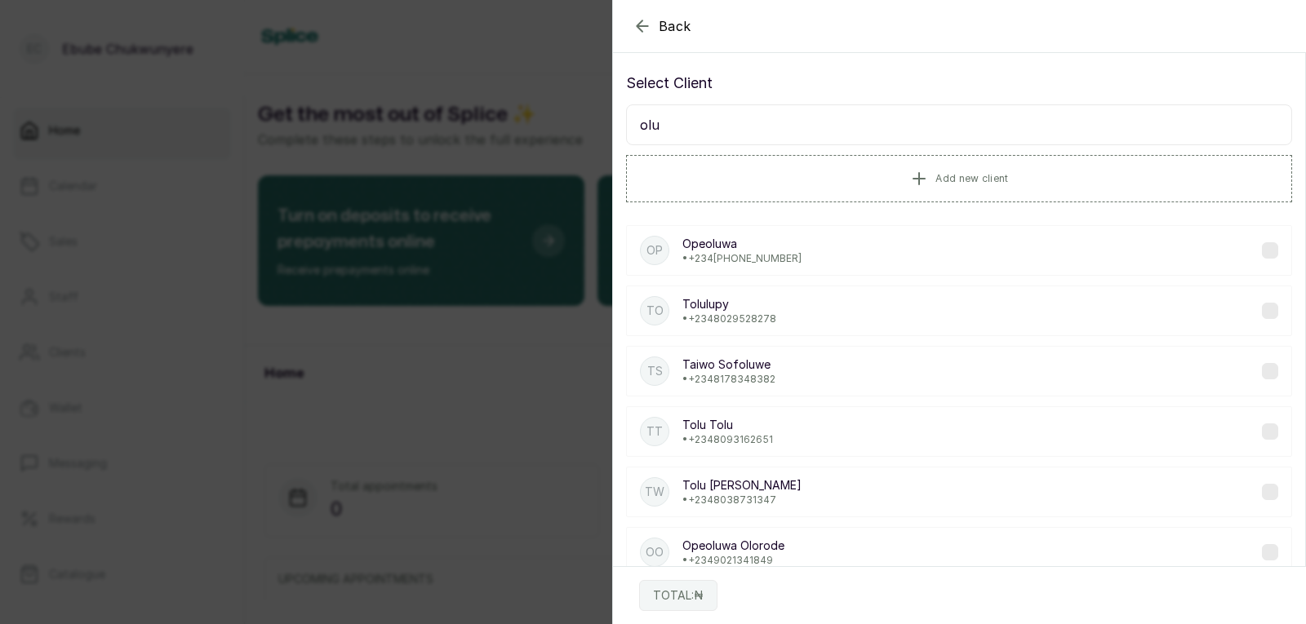
scroll to position [0, 0]
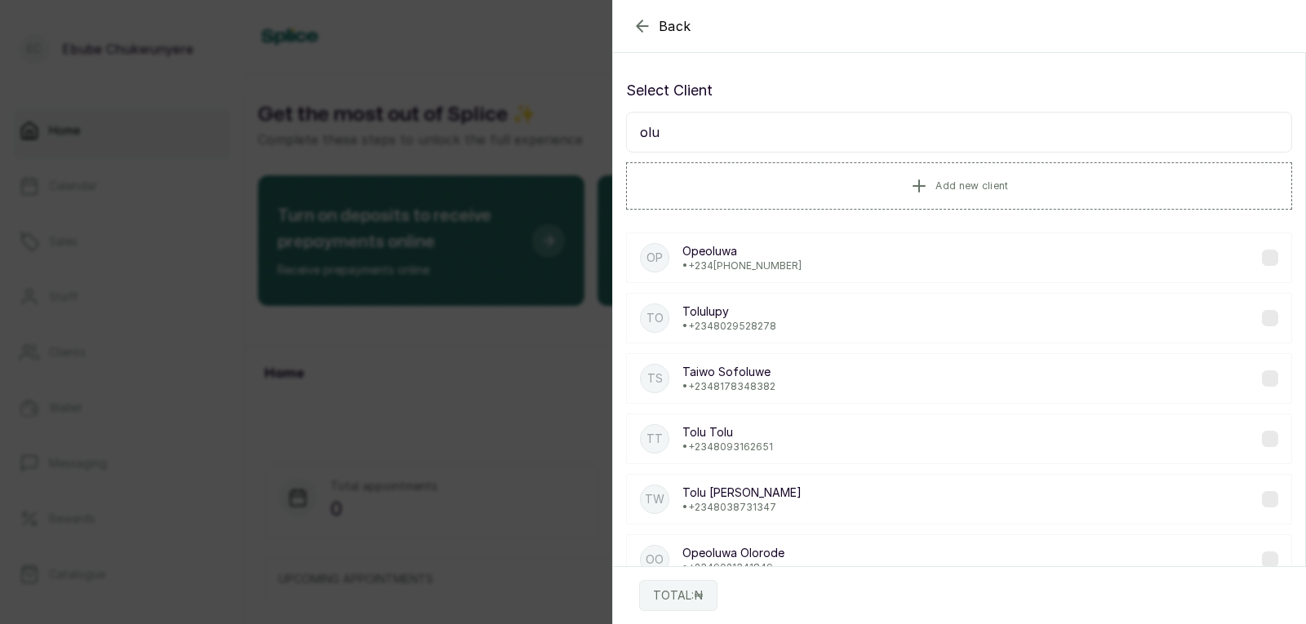
click at [755, 128] on input "olu" at bounding box center [959, 132] width 666 height 41
type input "o"
click at [1202, 137] on input "mum" at bounding box center [959, 132] width 666 height 41
type input "m"
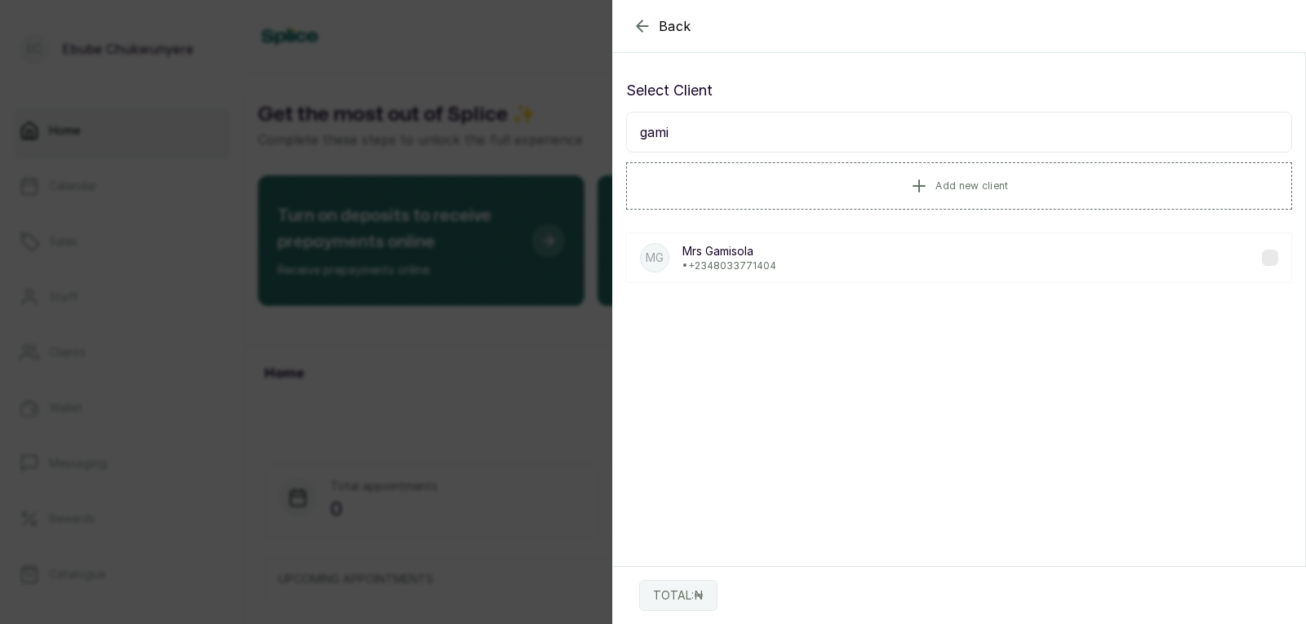
type input "gami"
click at [1165, 289] on div "MG Mrs [PERSON_NAME] • [PHONE_NUMBER]" at bounding box center [959, 258] width 666 height 77
click at [1229, 262] on div "MG Mrs [PERSON_NAME] • [PHONE_NUMBER]" at bounding box center [959, 258] width 666 height 51
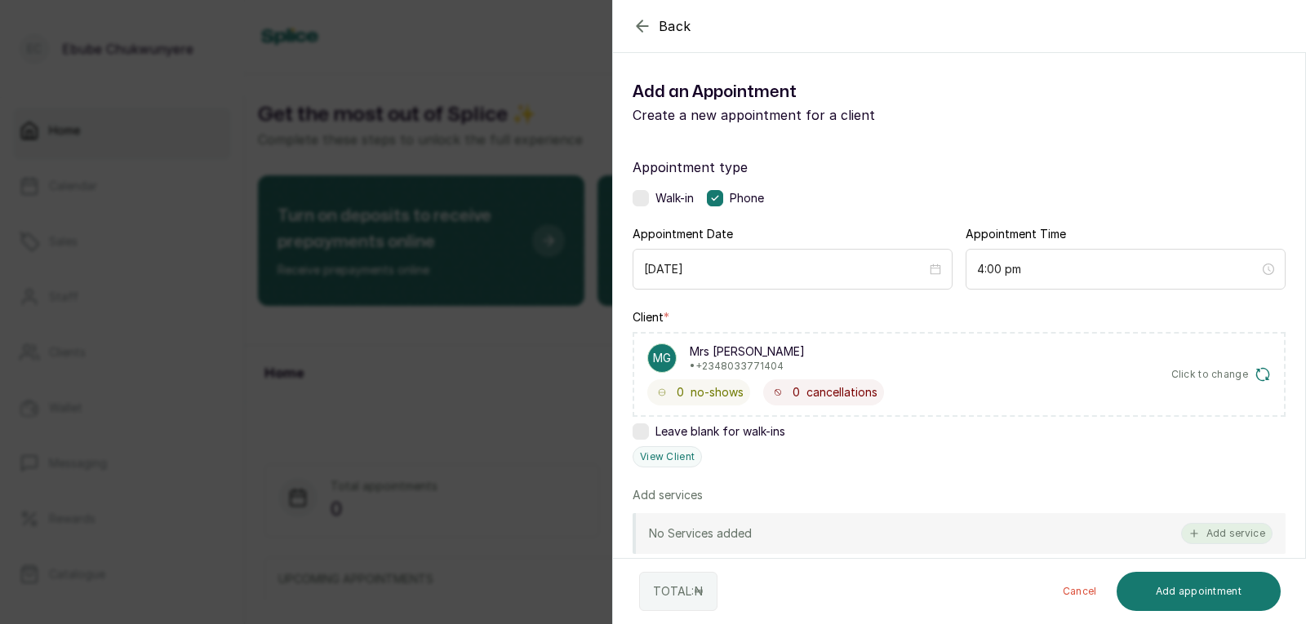
click at [1245, 535] on button "Add service" at bounding box center [1226, 533] width 91 height 21
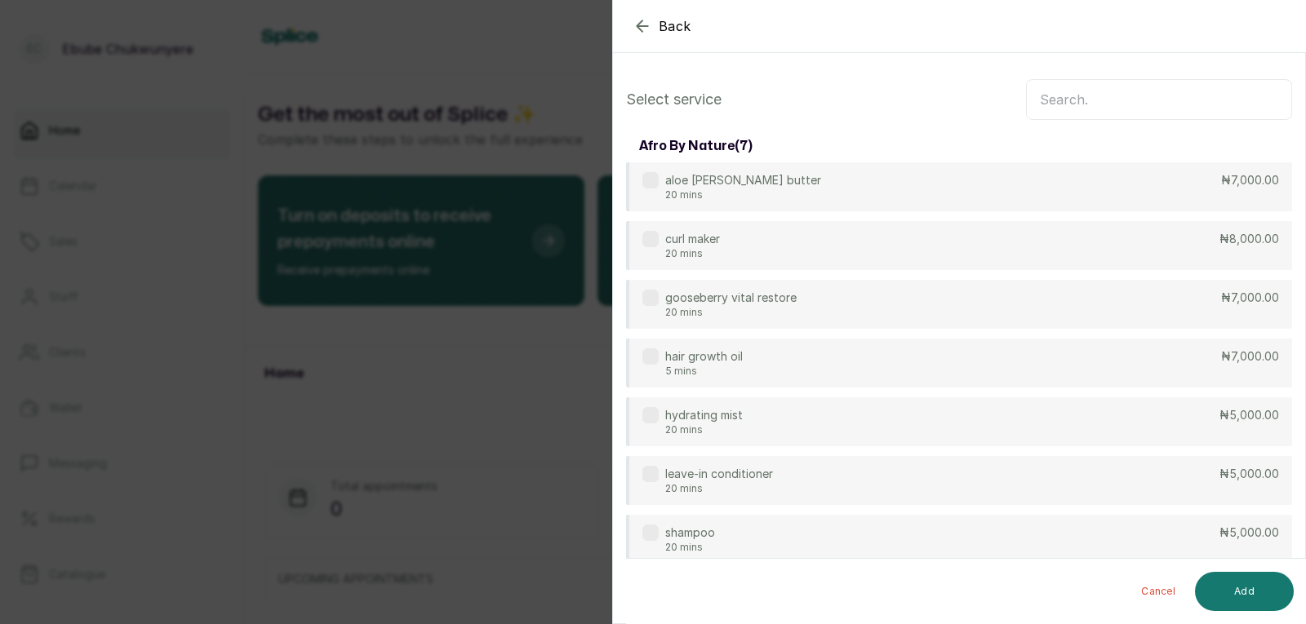
click at [1223, 99] on input "text" at bounding box center [1159, 99] width 266 height 41
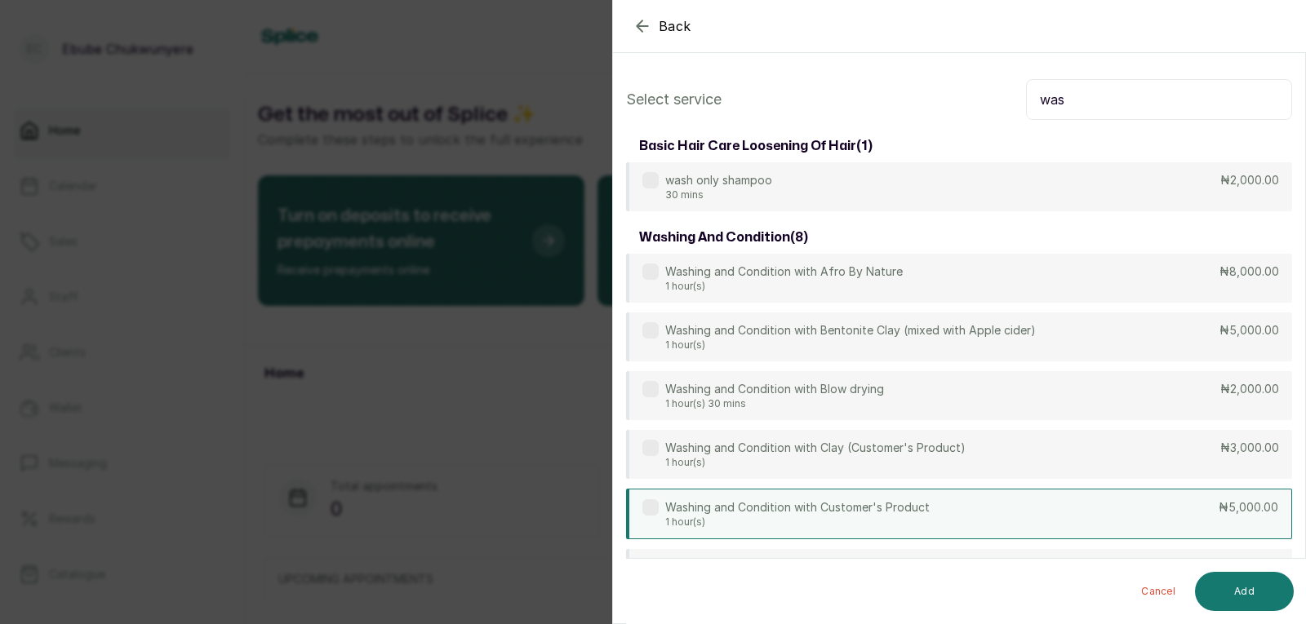
type input "was"
click at [1228, 502] on p "₦5,000.00" at bounding box center [1249, 507] width 60 height 16
click at [1259, 590] on button "Add" at bounding box center [1244, 591] width 99 height 39
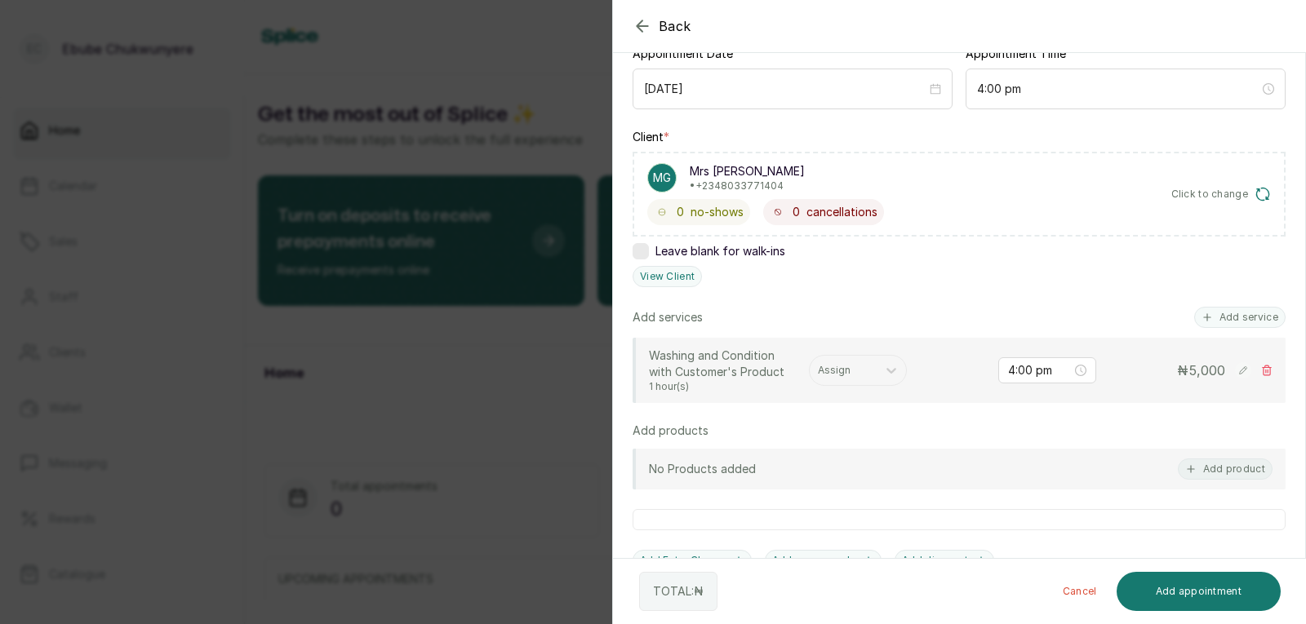
scroll to position [264, 0]
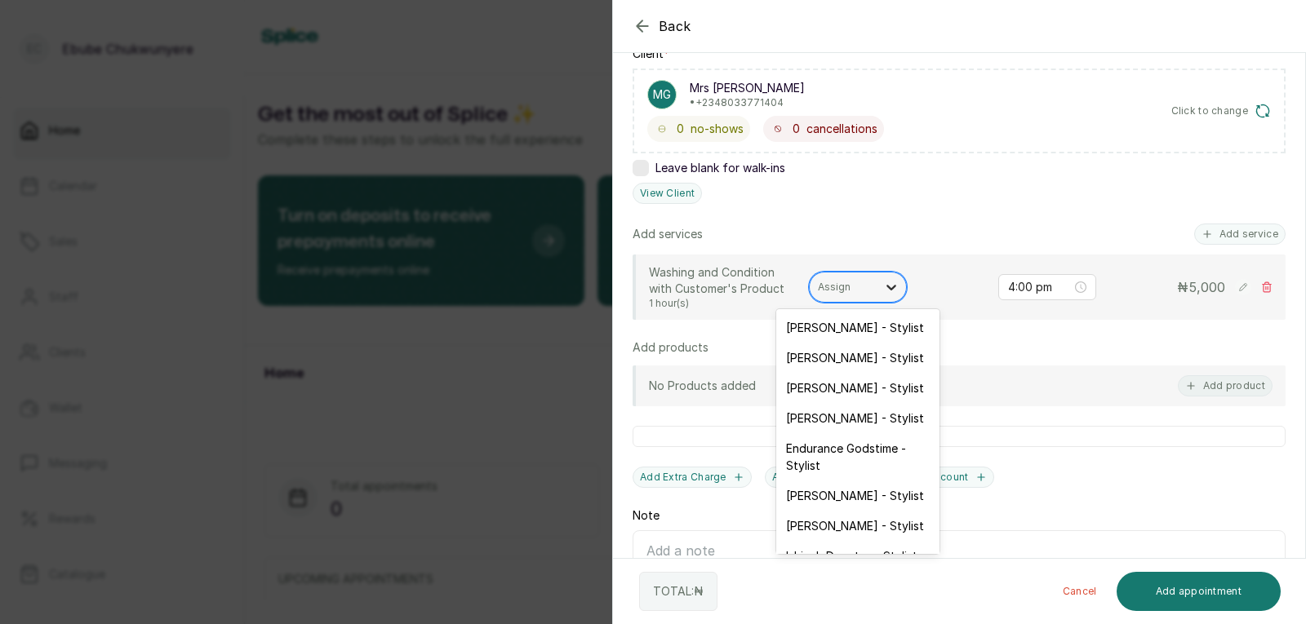
click at [890, 290] on icon at bounding box center [891, 287] width 16 height 16
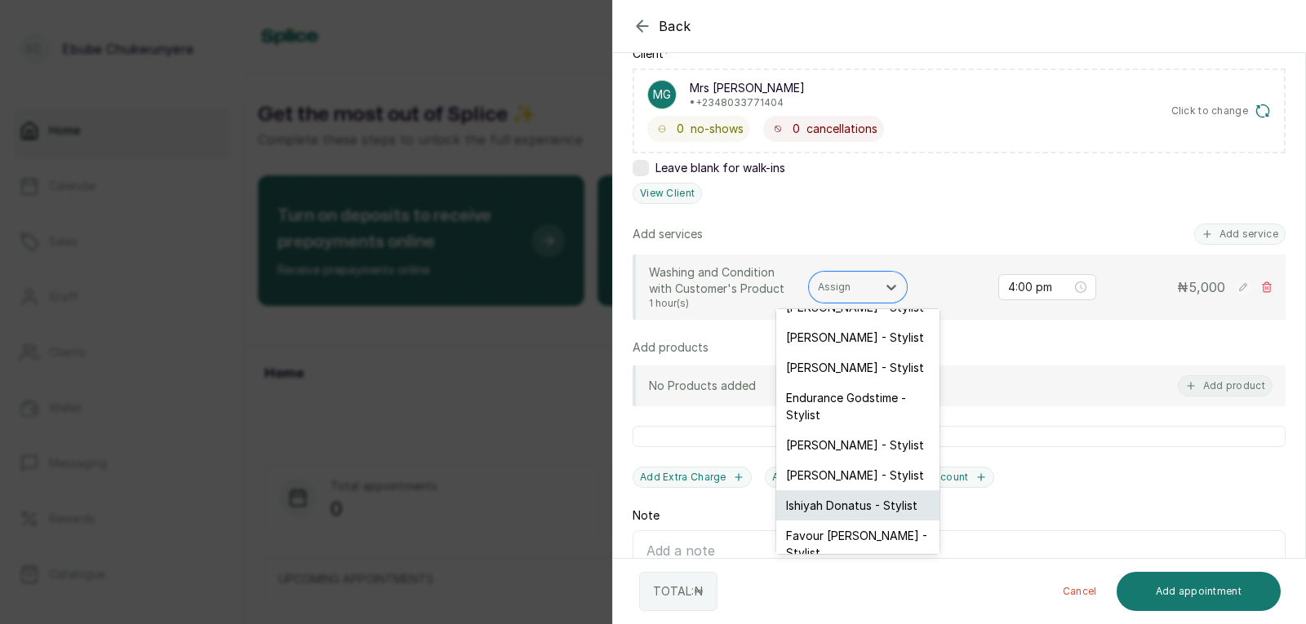
click at [879, 499] on div "Ishiyah Donatus - Stylist" at bounding box center [857, 506] width 163 height 30
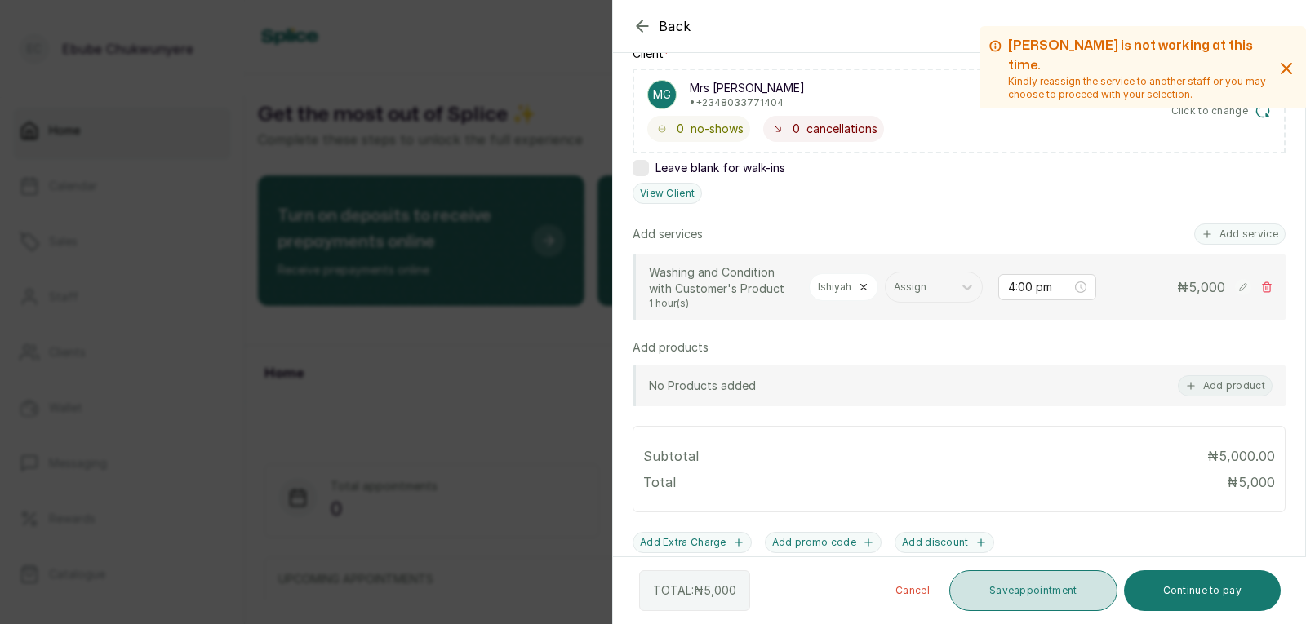
click at [1023, 582] on button "Save appointment" at bounding box center [1033, 591] width 168 height 41
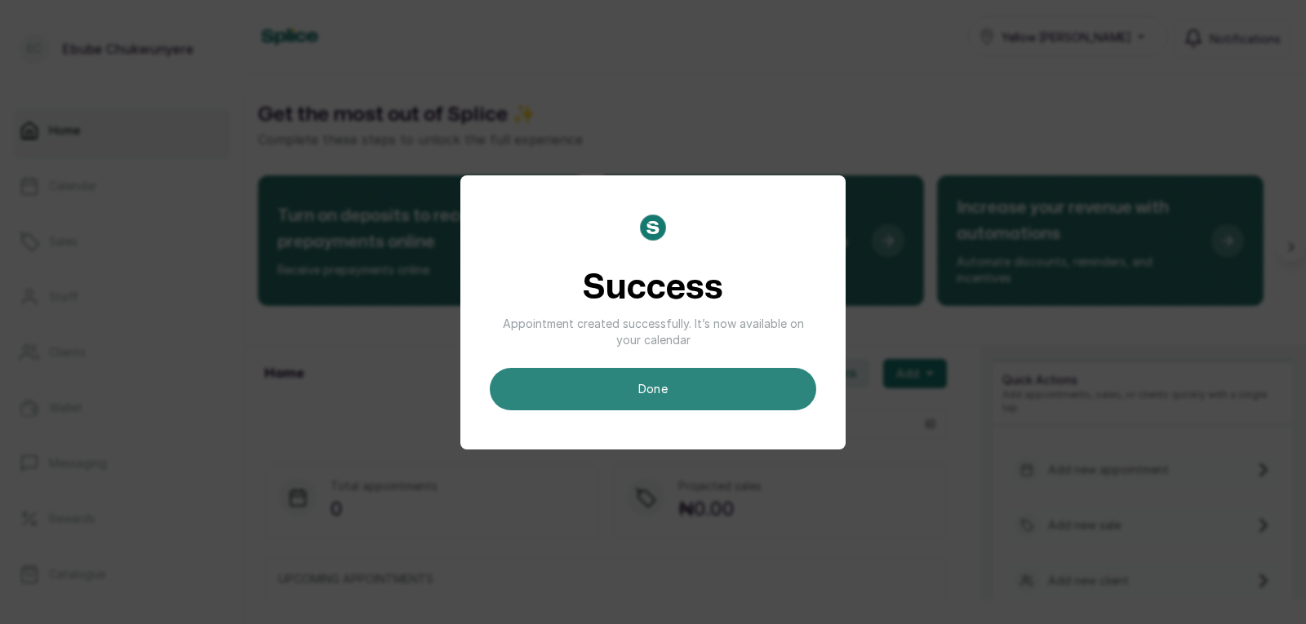
click at [758, 380] on button "done" at bounding box center [653, 389] width 326 height 42
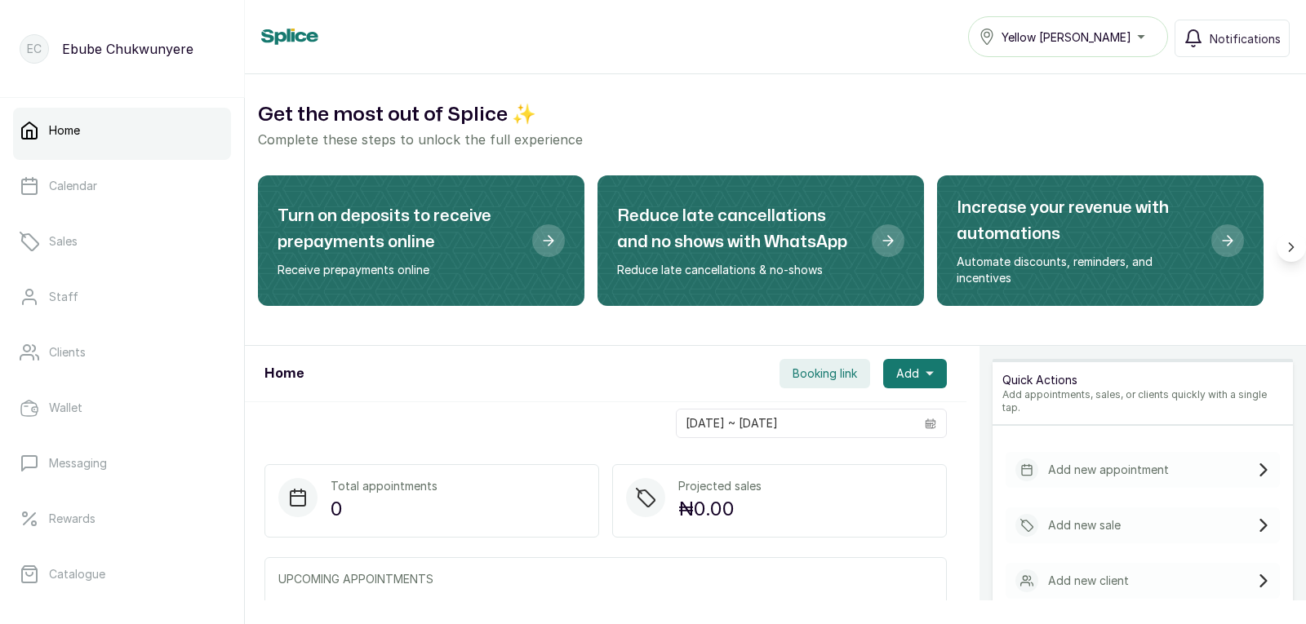
click at [1227, 457] on div "Add new appointment" at bounding box center [1143, 470] width 274 height 36
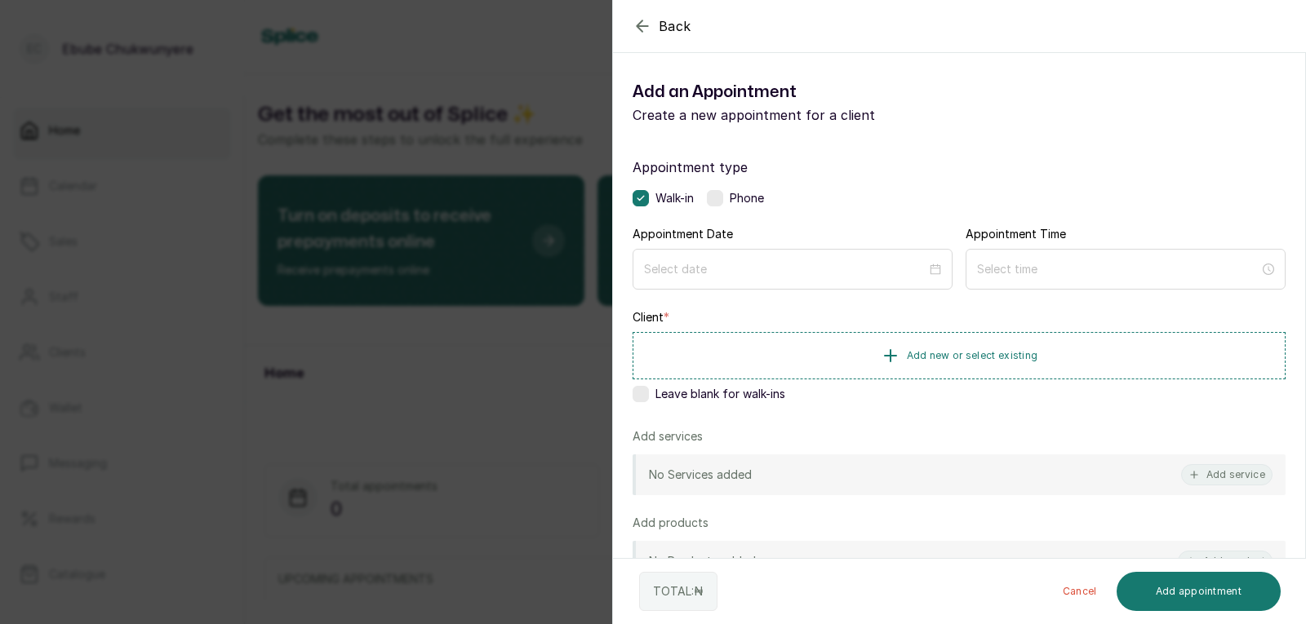
click at [721, 192] on label at bounding box center [715, 198] width 16 height 16
click at [819, 258] on div at bounding box center [793, 269] width 320 height 41
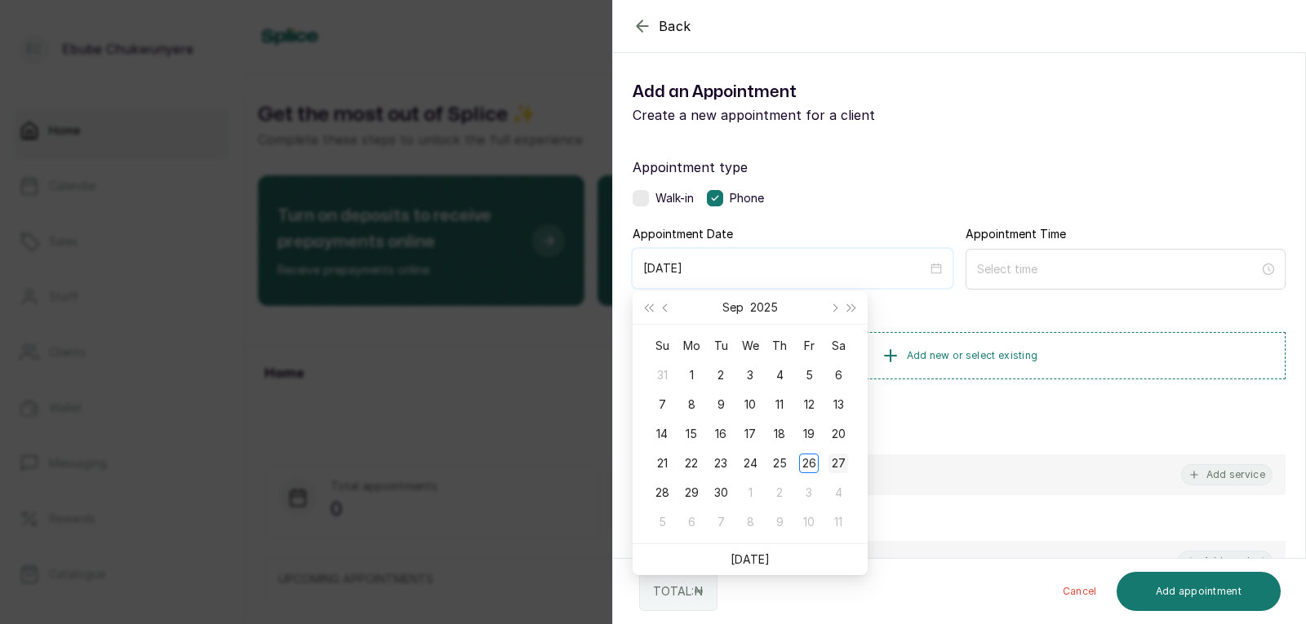
type input "[DATE]"
click at [836, 460] on div "27" at bounding box center [838, 464] width 20 height 20
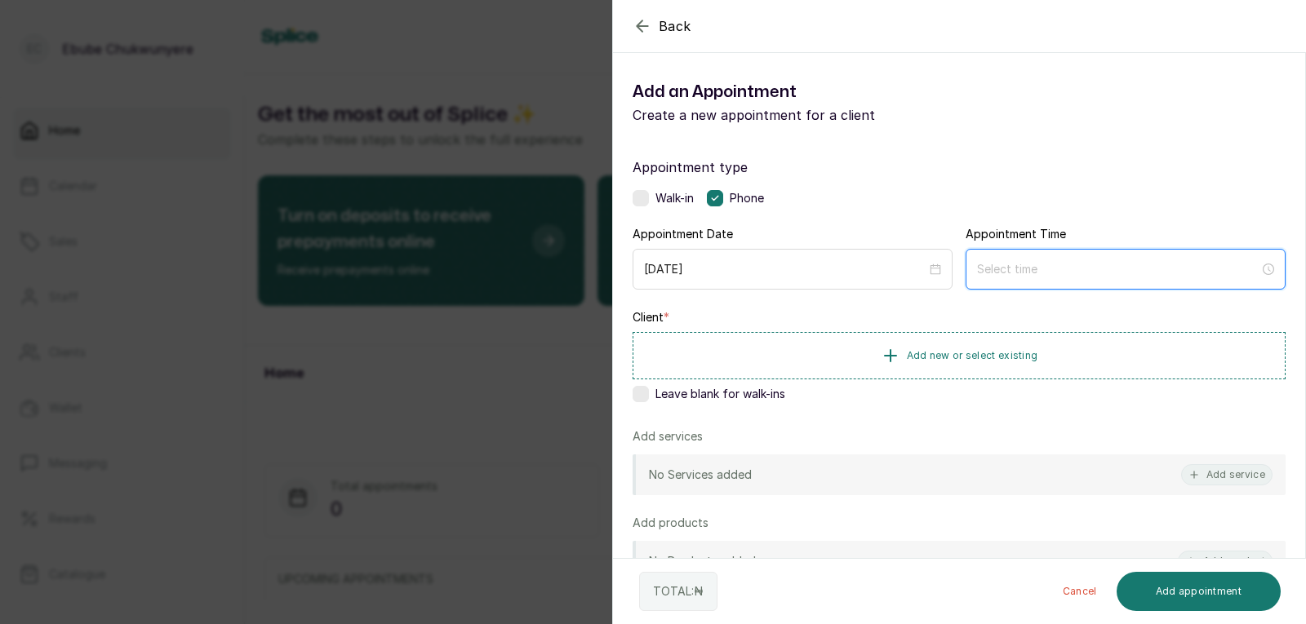
click at [1012, 269] on input at bounding box center [1118, 269] width 282 height 18
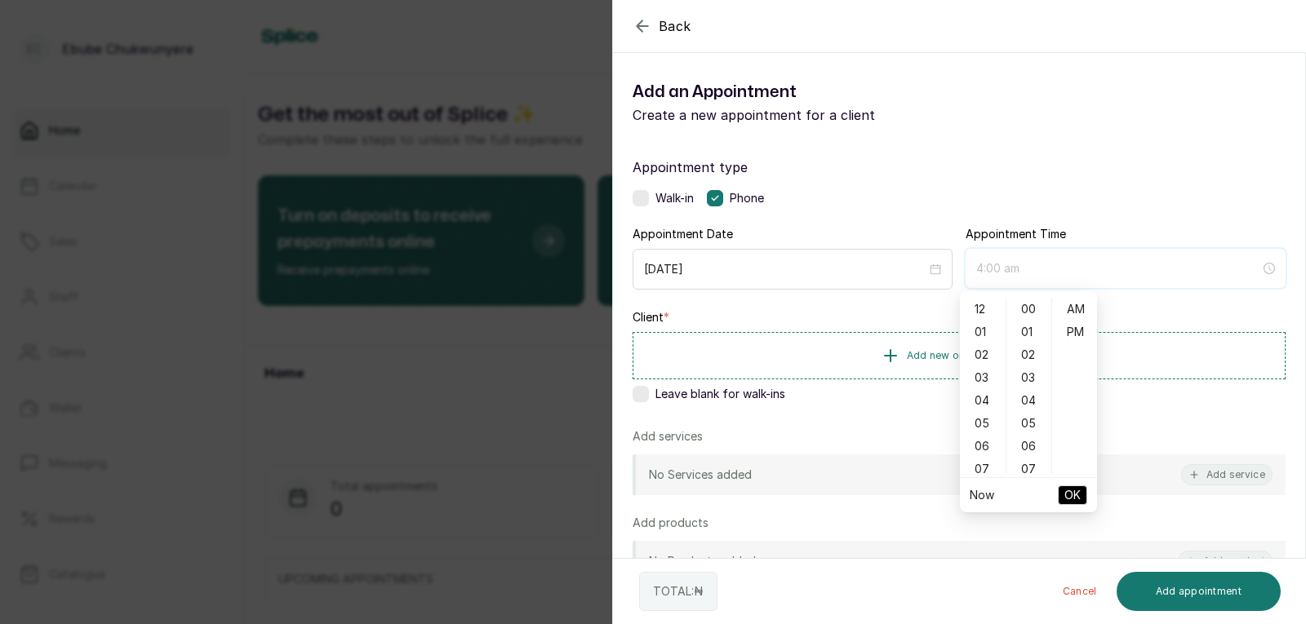
type input "3:00 am"
type input "12:00 am"
click at [988, 311] on div "12" at bounding box center [982, 309] width 39 height 23
click at [1080, 340] on div "PM" at bounding box center [1074, 332] width 39 height 23
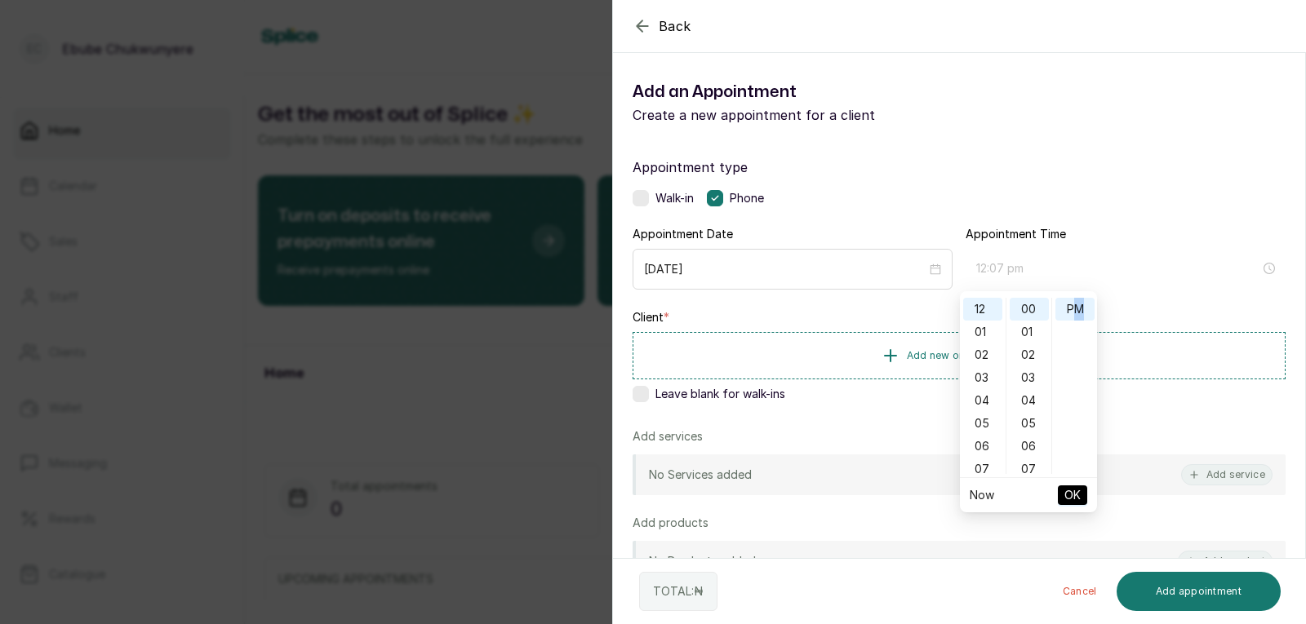
type input "12:00 pm"
click at [1085, 490] on button "OK" at bounding box center [1072, 496] width 29 height 20
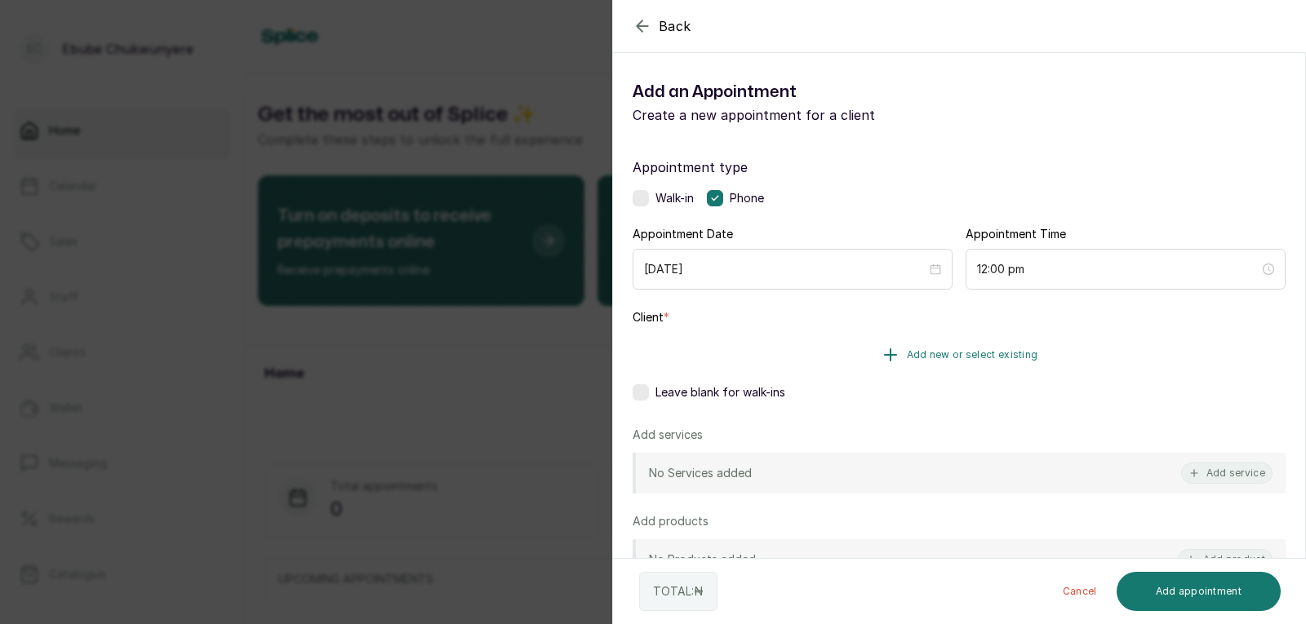
drag, startPoint x: 1128, startPoint y: 319, endPoint x: 1117, endPoint y: 353, distance: 35.4
click at [1125, 331] on div "Client * Add new or select existing Leave blank for walk-ins" at bounding box center [959, 358] width 653 height 98
click at [1115, 354] on button "Add new or select existing" at bounding box center [959, 355] width 653 height 46
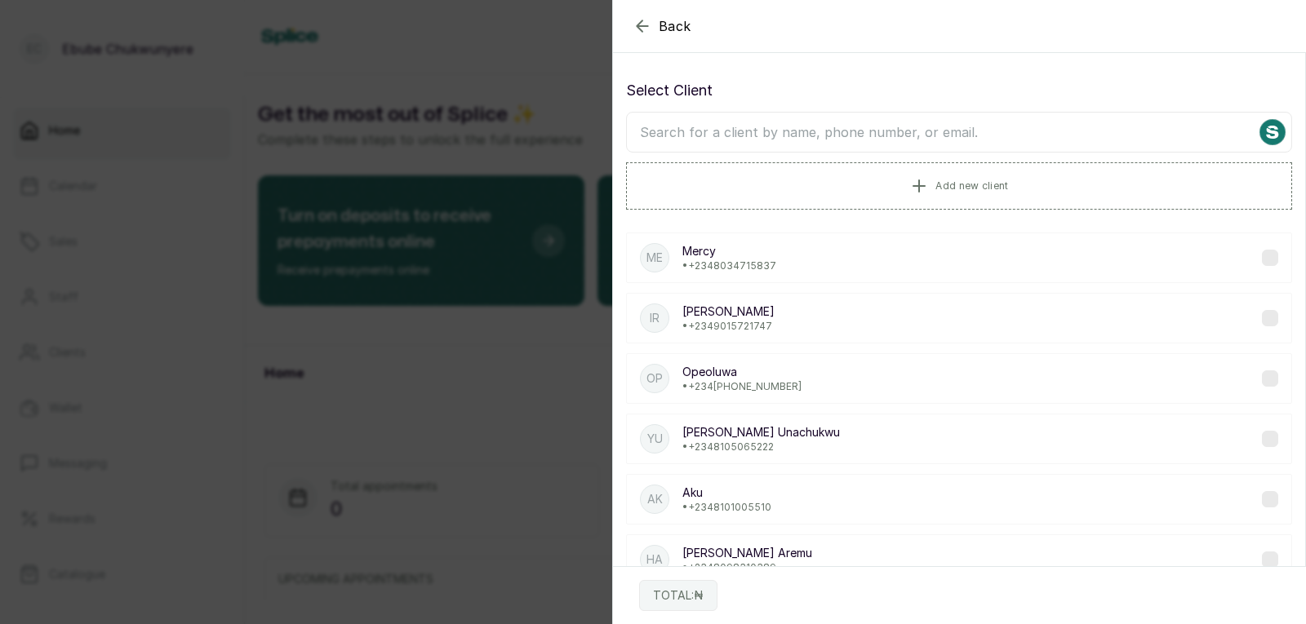
click at [887, 134] on input "text" at bounding box center [959, 132] width 666 height 41
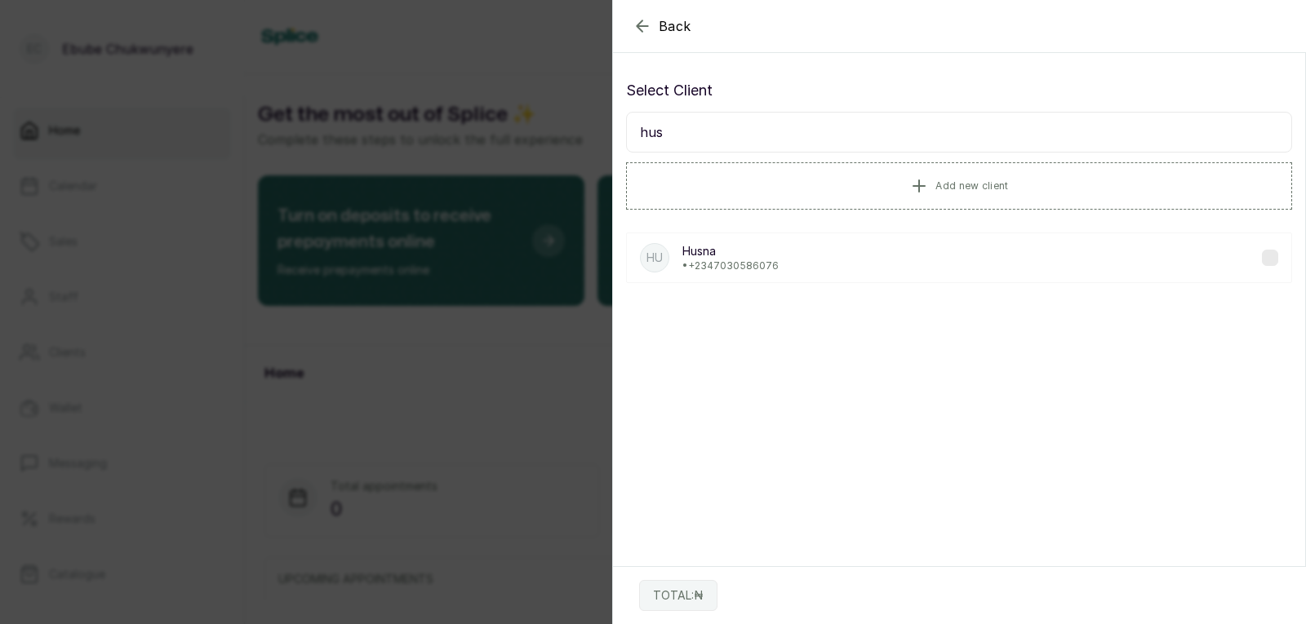
type input "hus"
drag, startPoint x: 795, startPoint y: 326, endPoint x: 794, endPoint y: 315, distance: 11.5
click at [795, 327] on section "Back Add Appointment Select Client hus Add new client Hu Husna • [PHONE_NUMBER]…" at bounding box center [959, 312] width 694 height 624
click at [797, 263] on div "Hu Husna • [PHONE_NUMBER]" at bounding box center [959, 258] width 666 height 51
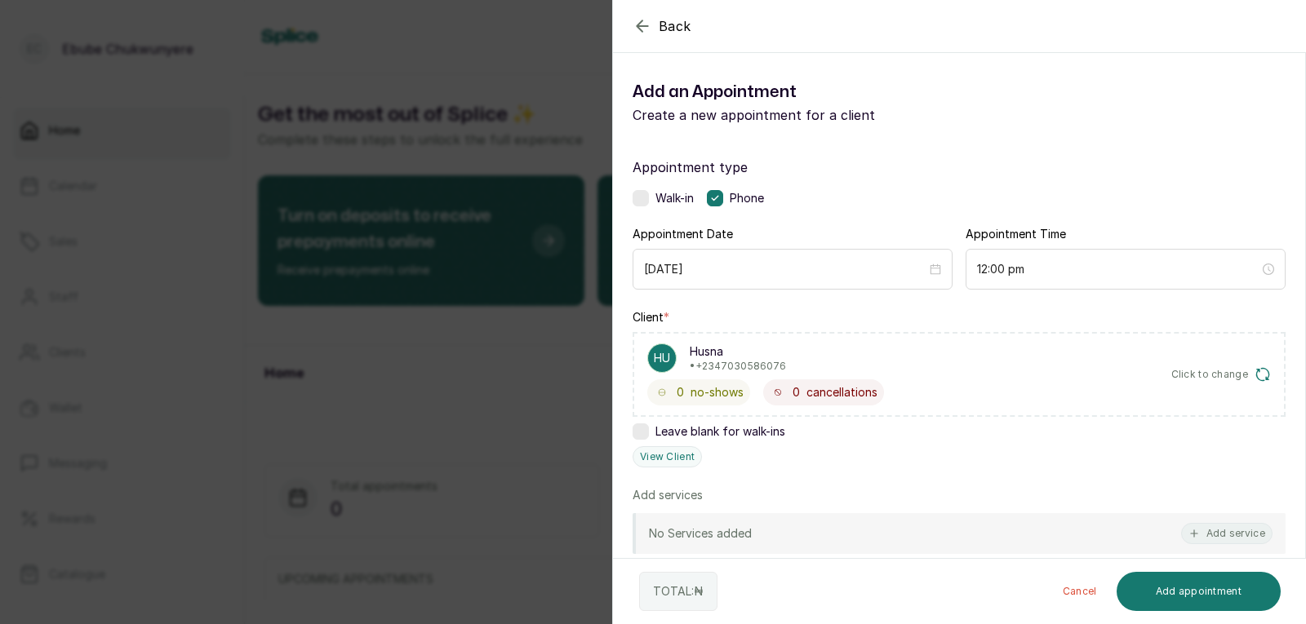
scroll to position [161, 0]
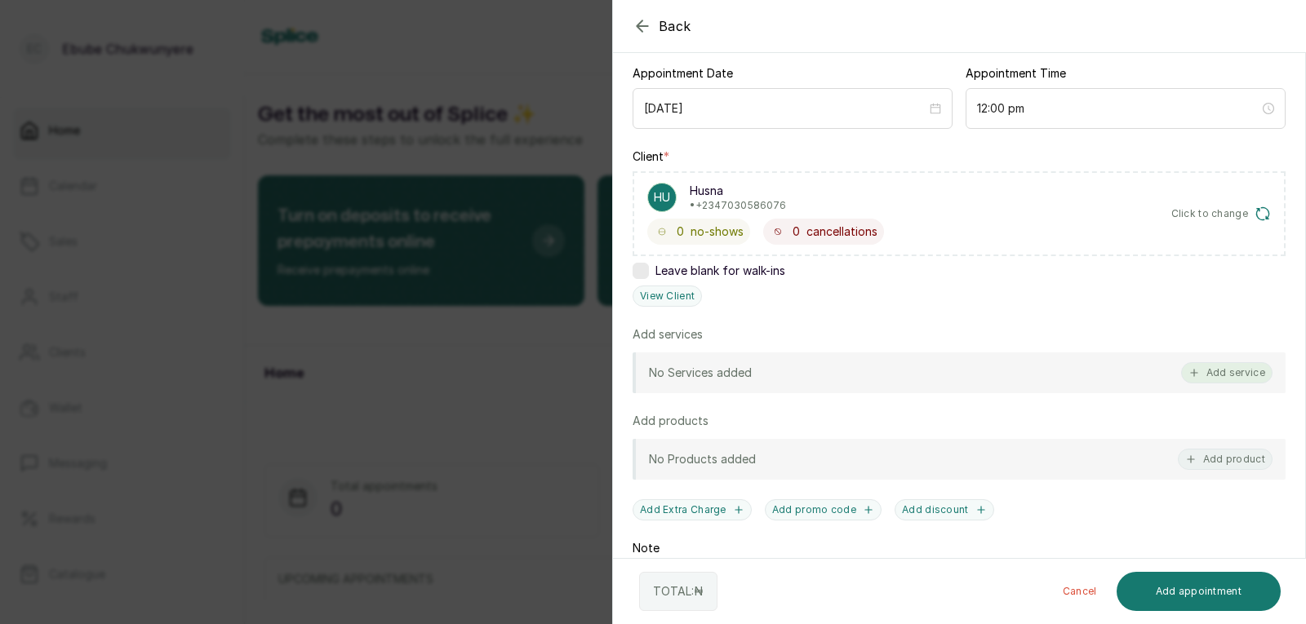
click at [1223, 371] on button "Add service" at bounding box center [1226, 372] width 91 height 21
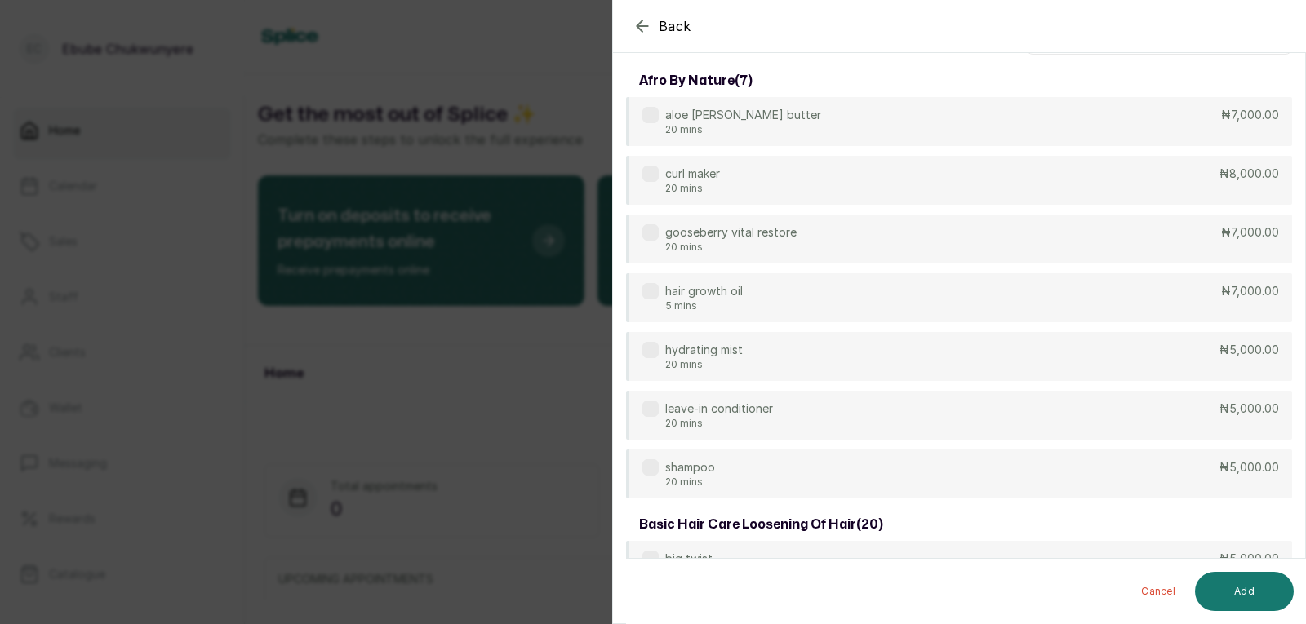
scroll to position [0, 0]
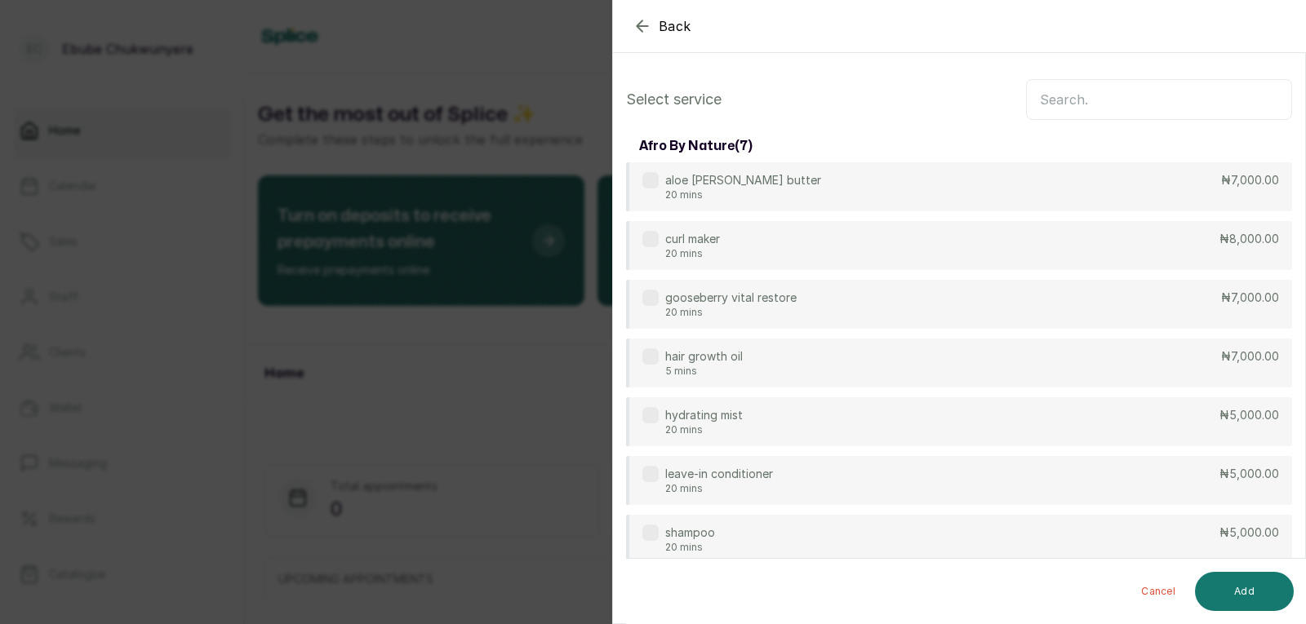
click at [1236, 96] on input "text" at bounding box center [1159, 99] width 266 height 41
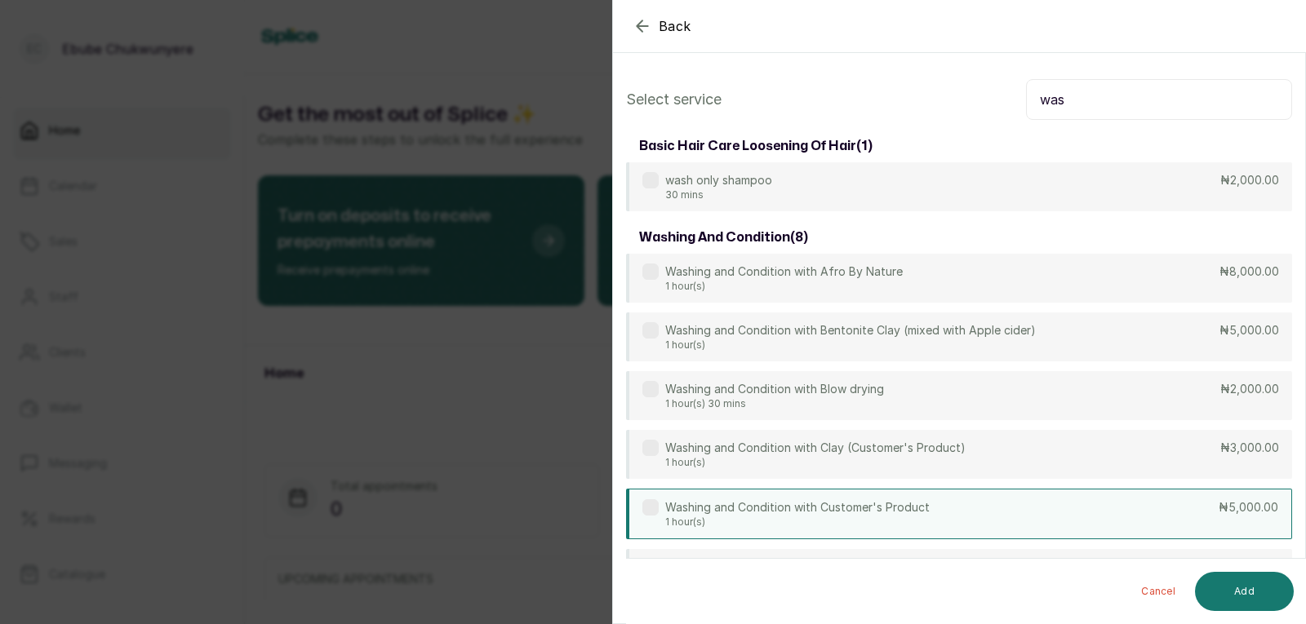
type input "was"
click at [1066, 514] on div "Washing and Condition with Customer's Product 1 hour(s) ₦5,000.00" at bounding box center [959, 514] width 666 height 51
click at [1263, 601] on button "Add" at bounding box center [1244, 591] width 99 height 39
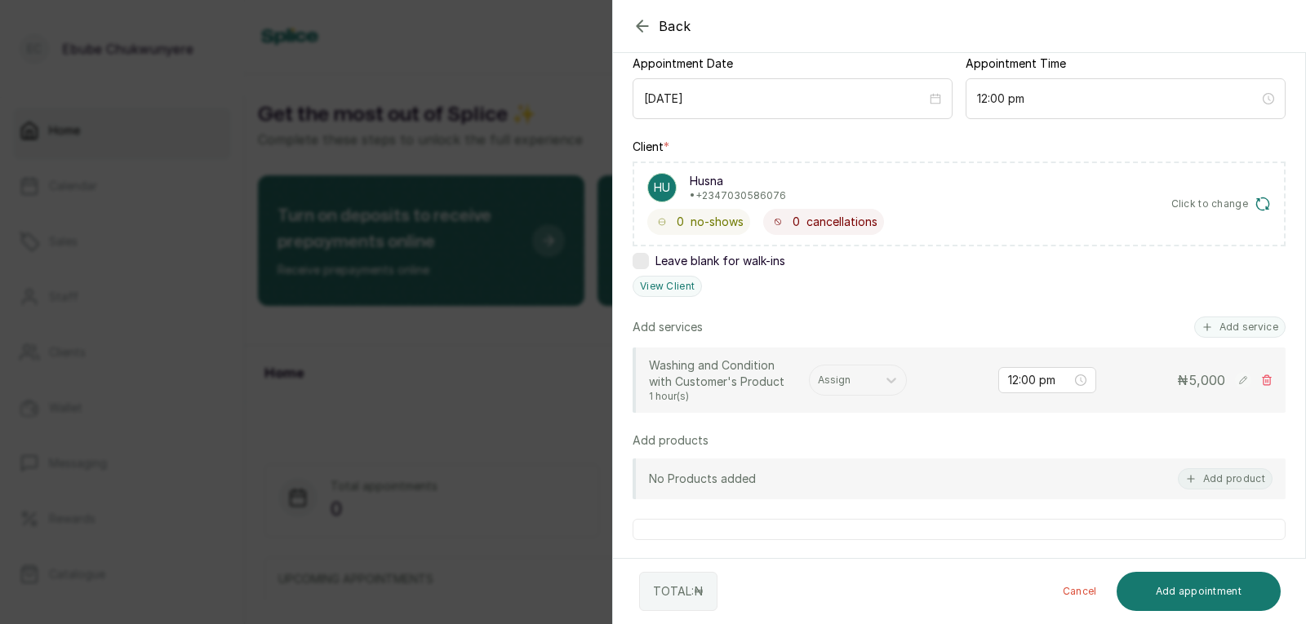
scroll to position [189, 0]
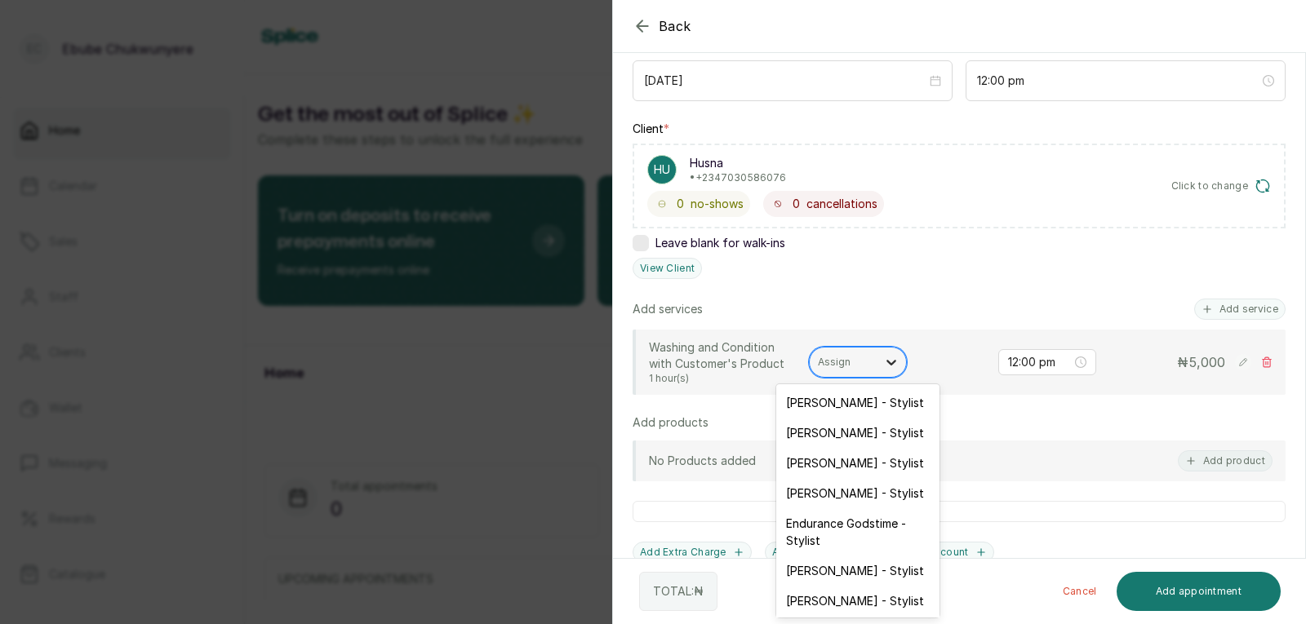
click at [890, 357] on icon at bounding box center [891, 362] width 16 height 16
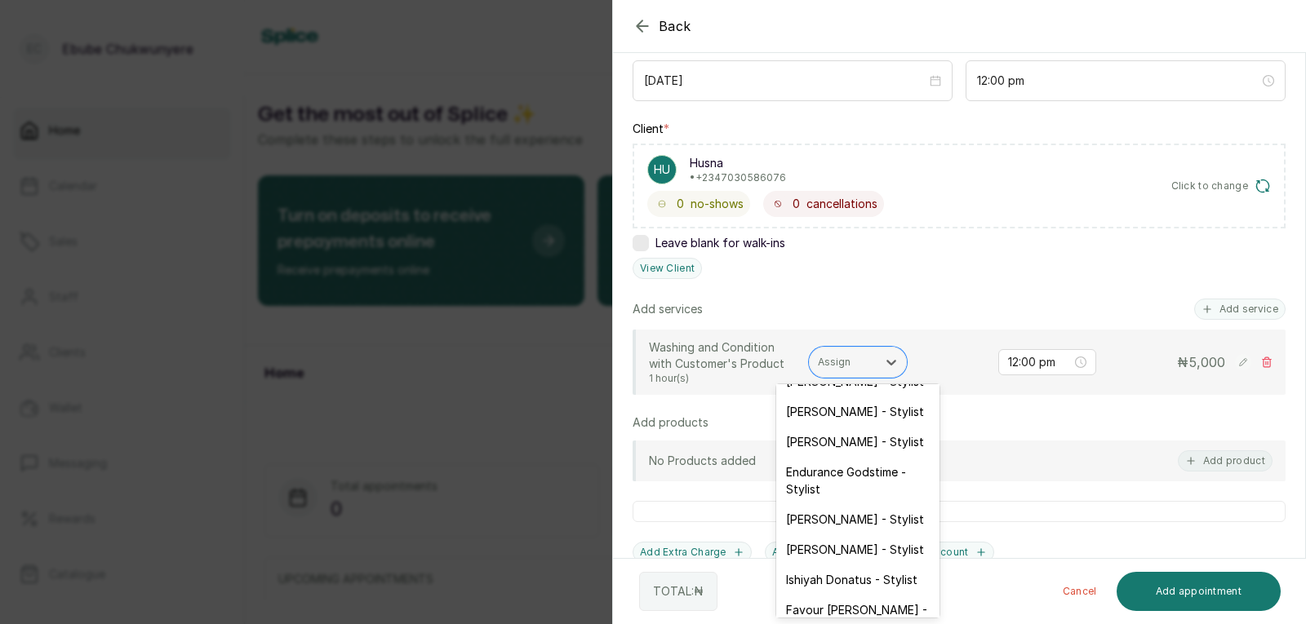
scroll to position [62, 0]
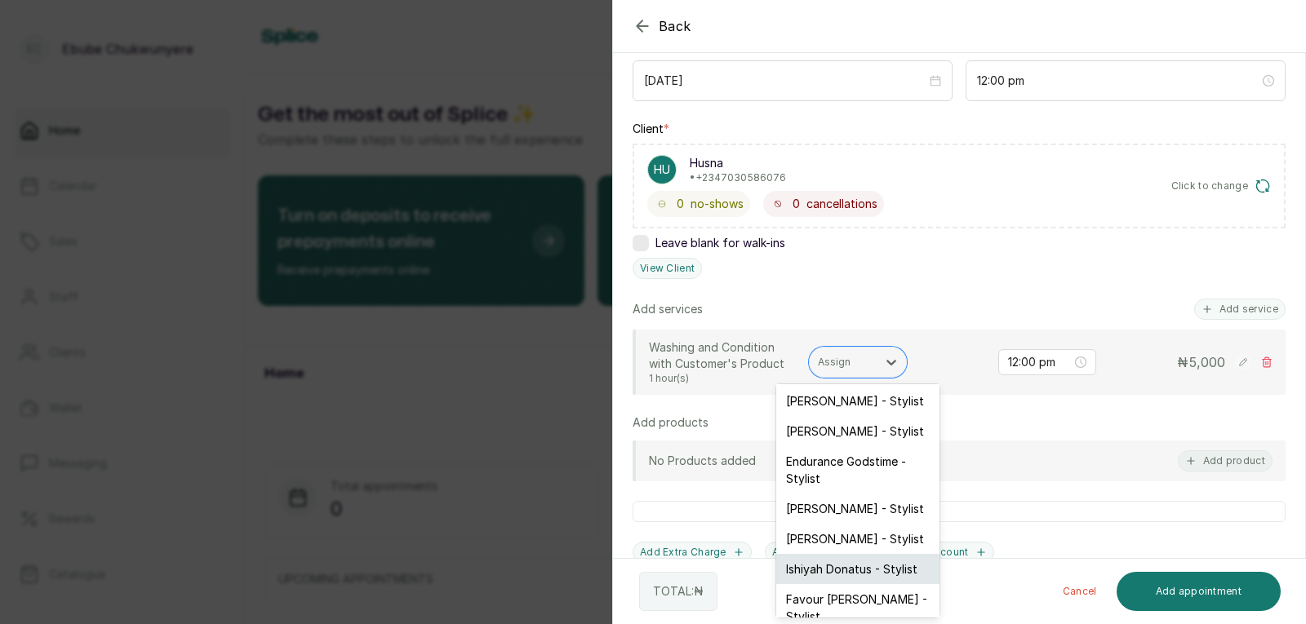
click at [902, 561] on div "Ishiyah Donatus - Stylist" at bounding box center [857, 569] width 163 height 30
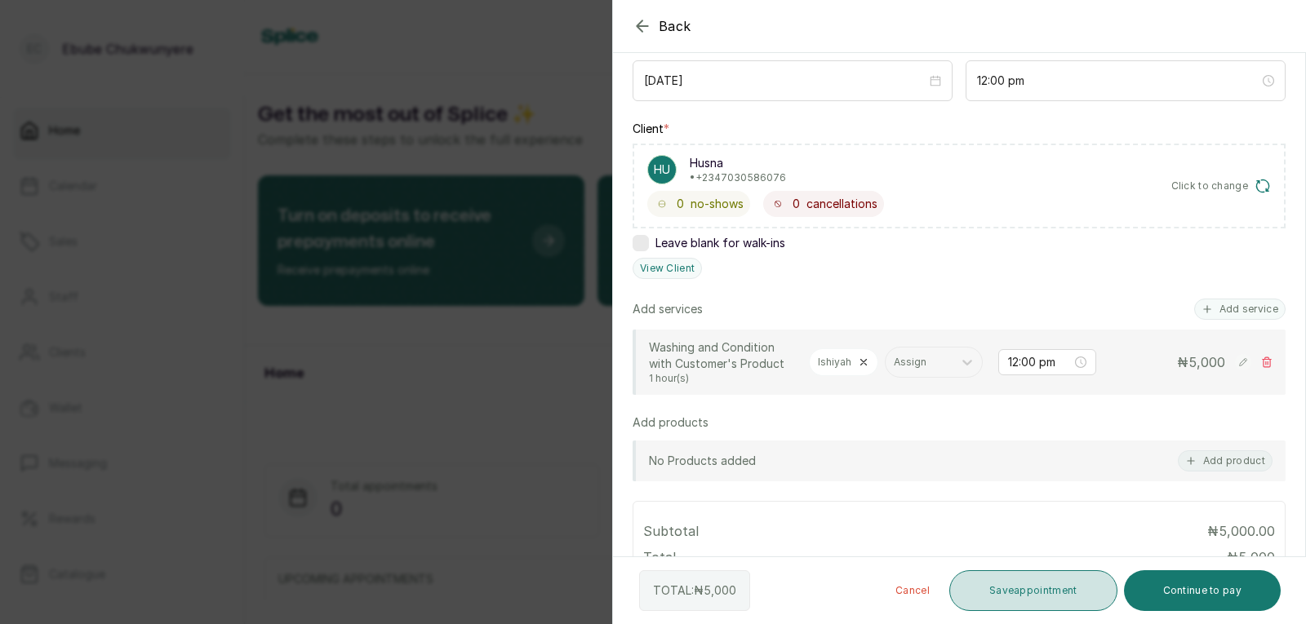
click at [1028, 584] on button "Save appointment" at bounding box center [1033, 591] width 168 height 41
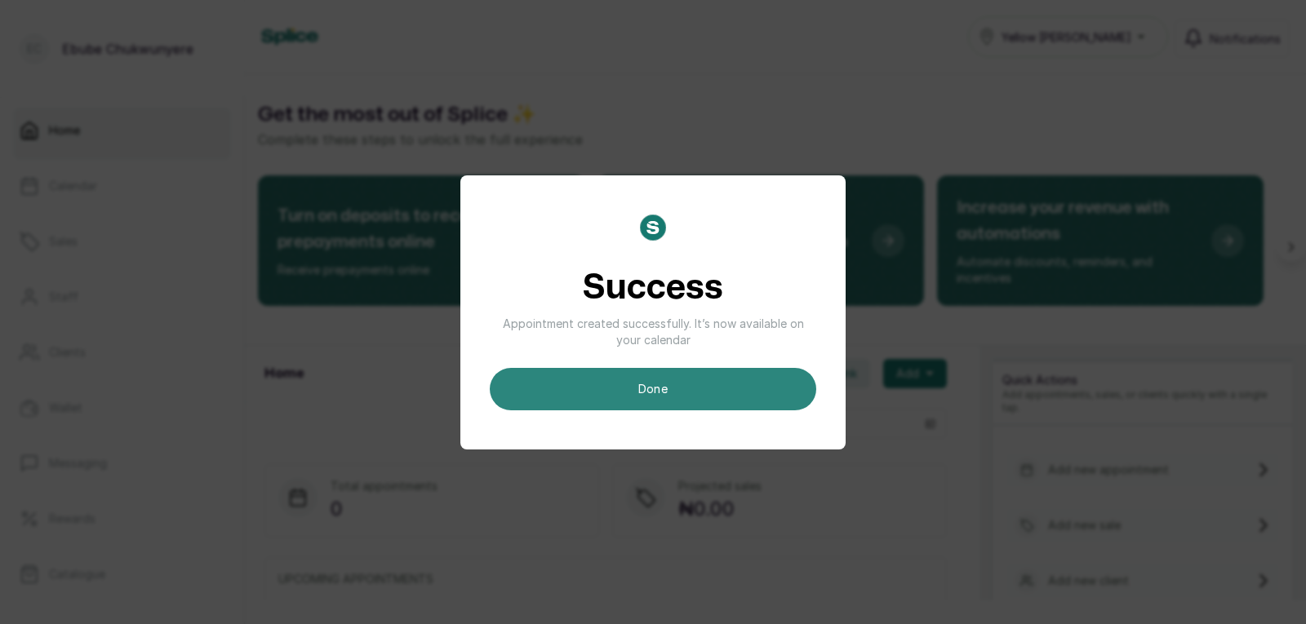
click at [704, 375] on button "done" at bounding box center [653, 389] width 326 height 42
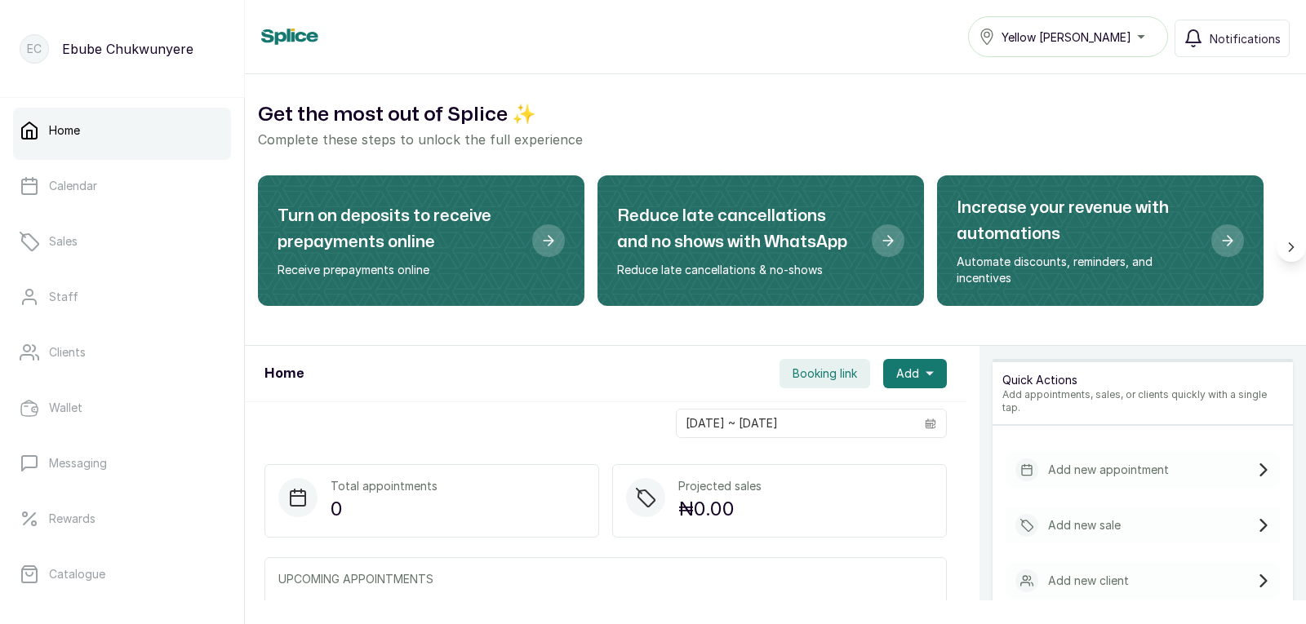
drag, startPoint x: 832, startPoint y: 85, endPoint x: 1041, endPoint y: -71, distance: 260.7
click at [1041, 0] on html "[PERSON_NAME] Chukwunyere Home Calendar Sales Staff Clients Wallet Messaging Re…" at bounding box center [653, 312] width 1306 height 624
